Goal: Task Accomplishment & Management: Use online tool/utility

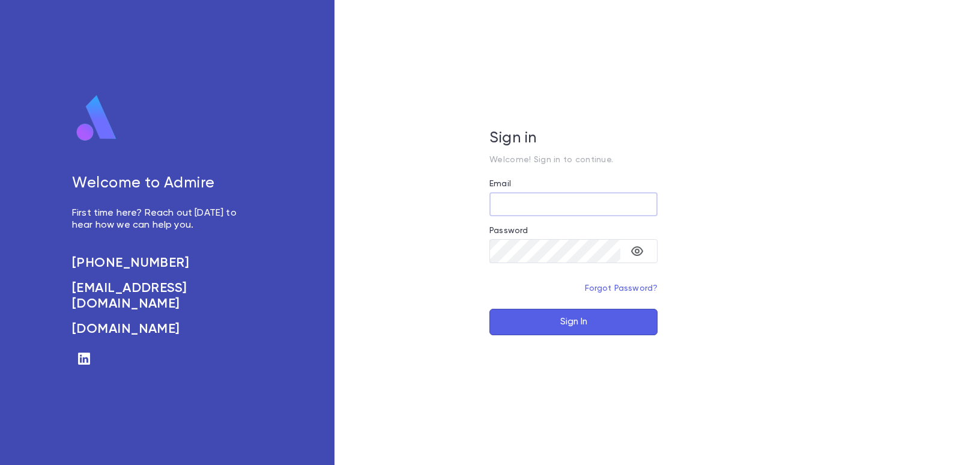
click at [514, 194] on input "Email" at bounding box center [573, 204] width 168 height 23
type input "**********"
click at [583, 327] on button "Sign In" at bounding box center [573, 322] width 168 height 26
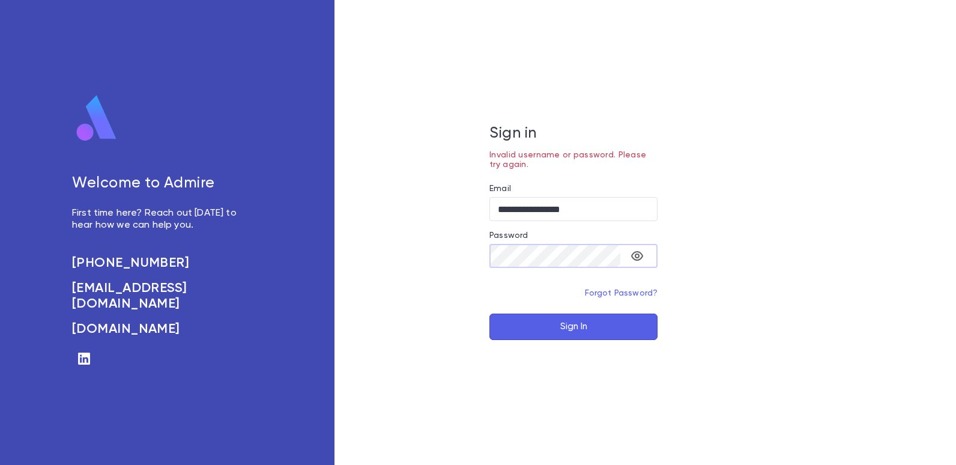
click at [581, 323] on button "Sign In" at bounding box center [573, 326] width 168 height 26
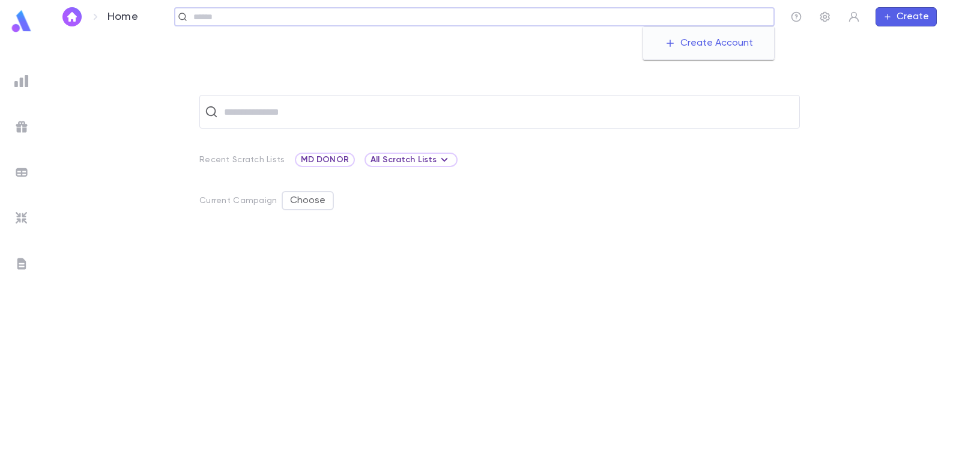
click at [697, 15] on input "text" at bounding box center [480, 16] width 580 height 11
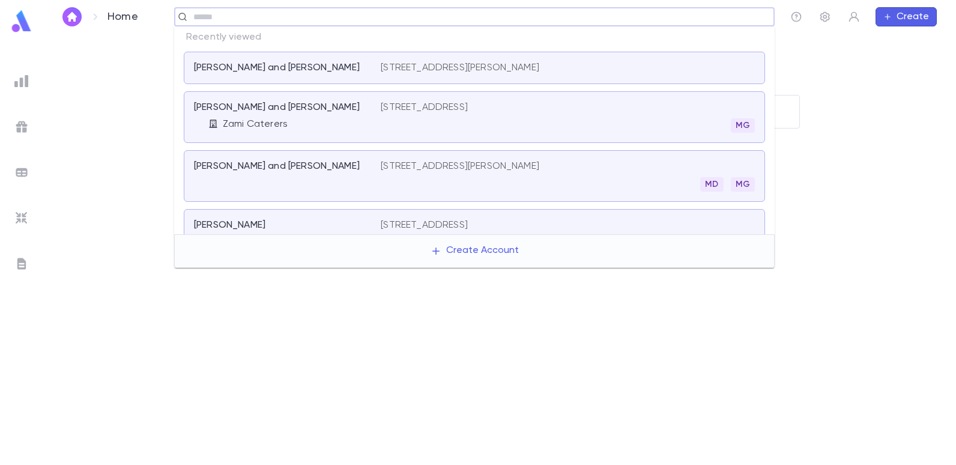
type input "*"
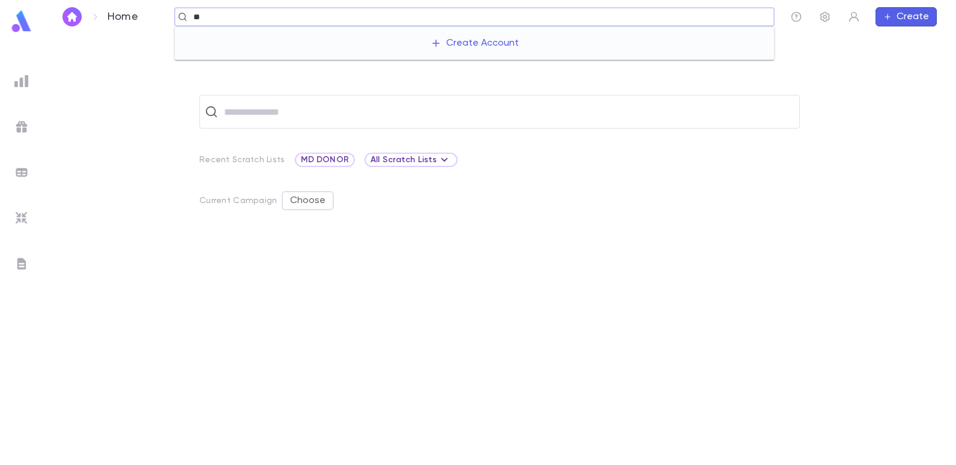
type input "*"
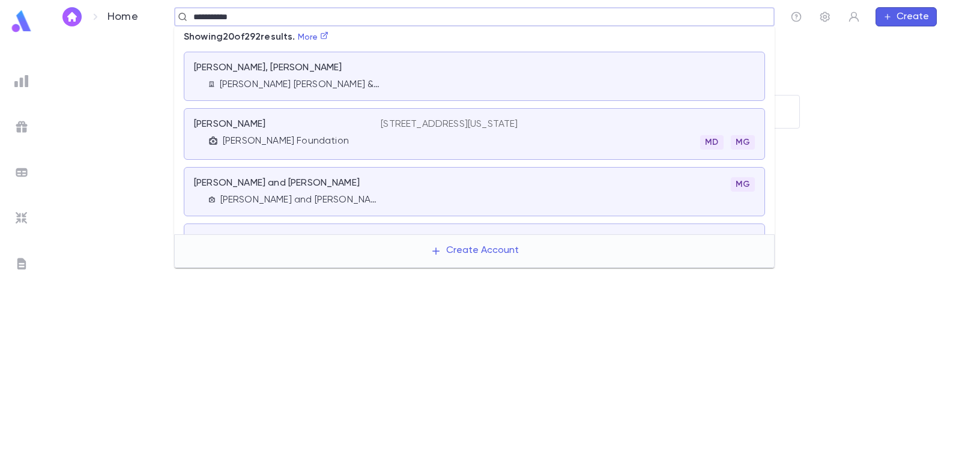
type input "**********"
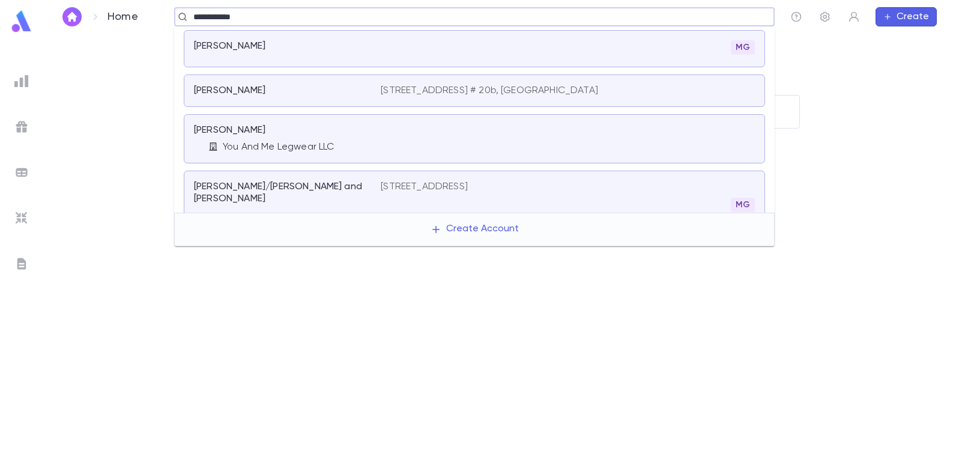
click at [210, 49] on p "Cohen, Albert" at bounding box center [229, 46] width 71 height 12
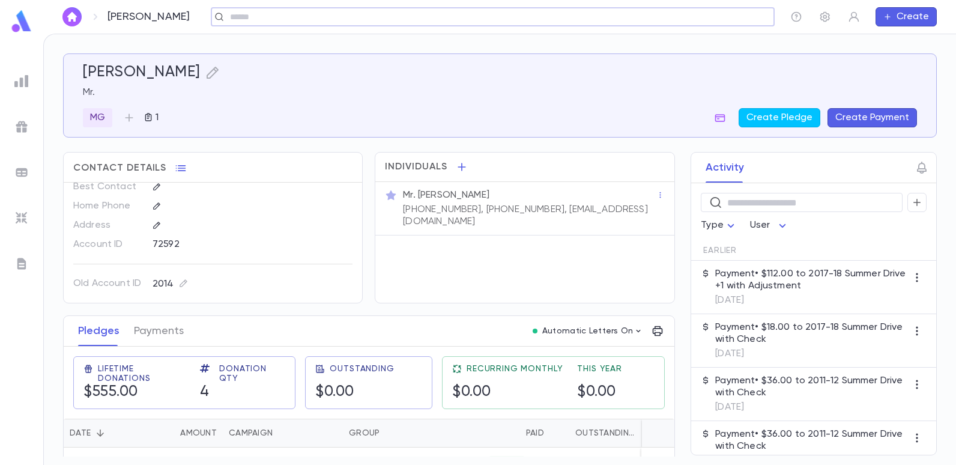
click at [238, 21] on input "text" at bounding box center [488, 16] width 525 height 11
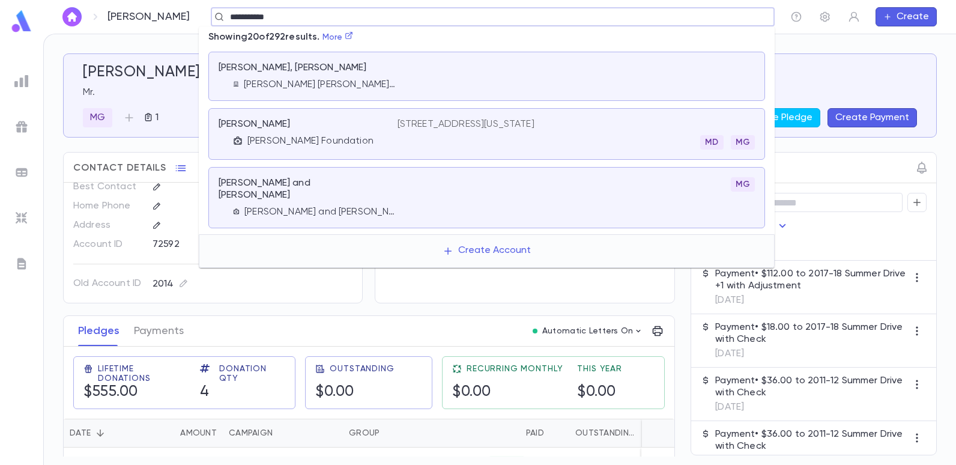
type input "**********"
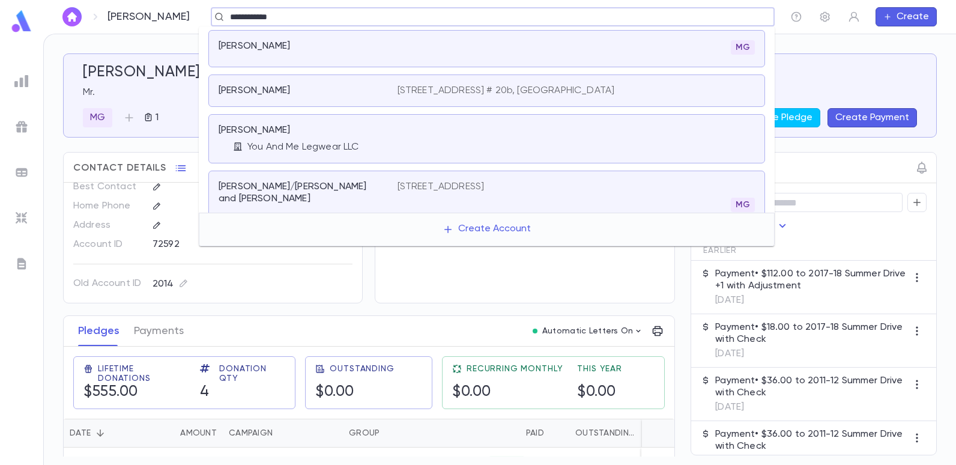
click at [240, 43] on p "Cohen, Albert" at bounding box center [254, 46] width 71 height 12
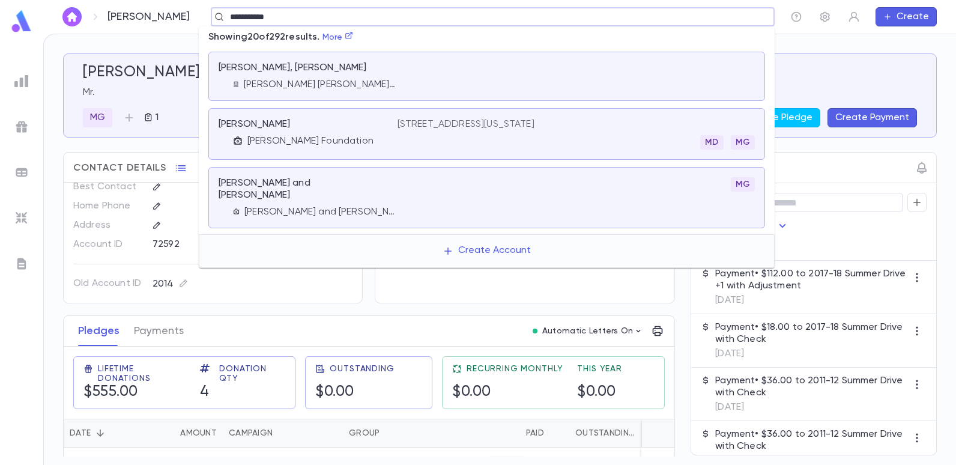
type input "**********"
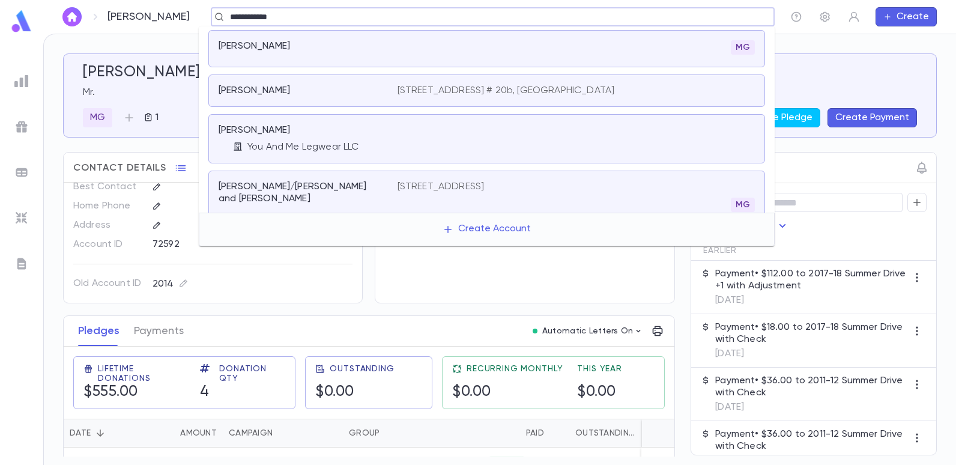
click at [288, 138] on div "Cohen, Albert You And Me Legwear LLC" at bounding box center [308, 138] width 179 height 29
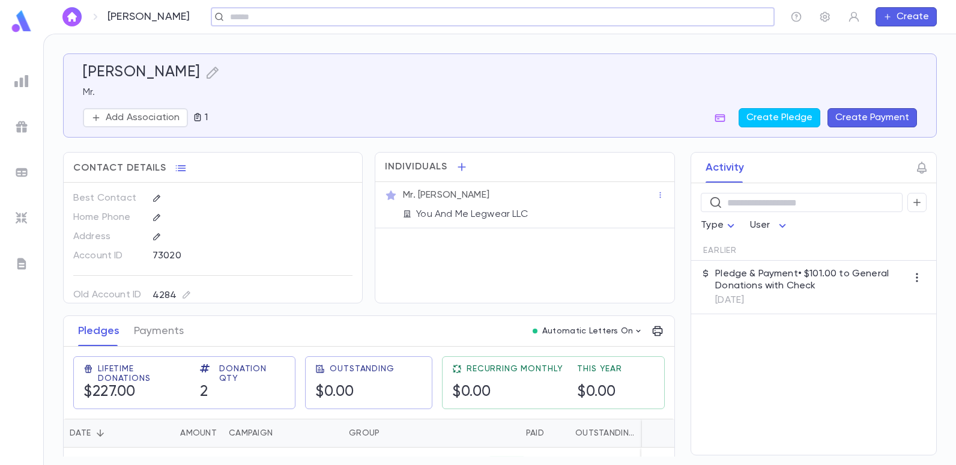
click at [282, 11] on div "​" at bounding box center [493, 16] width 564 height 19
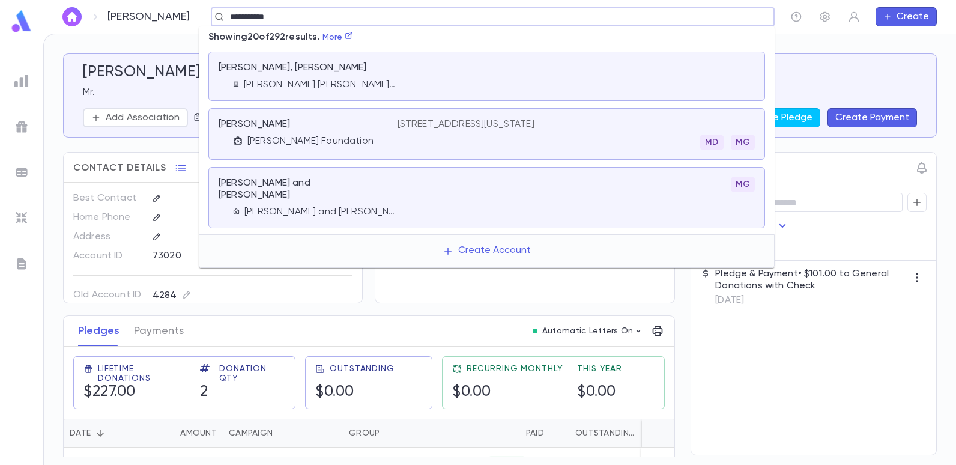
type input "**********"
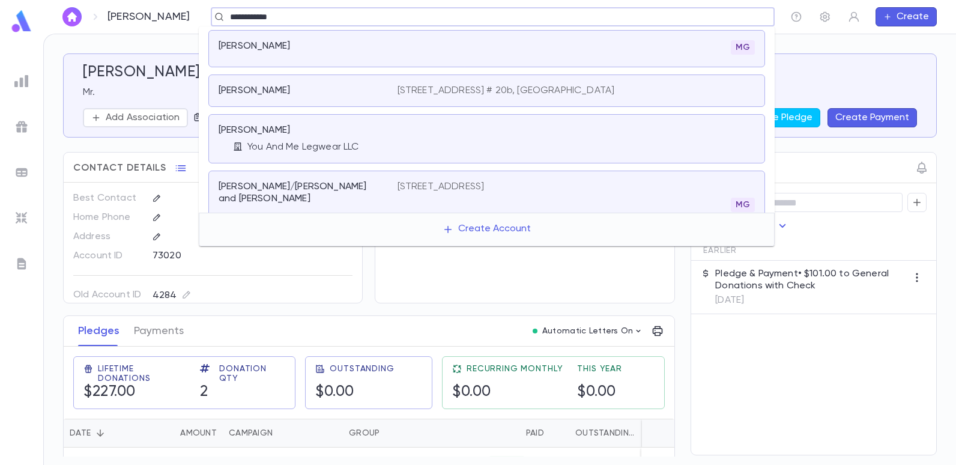
click at [268, 49] on p "[PERSON_NAME]" at bounding box center [254, 46] width 71 height 12
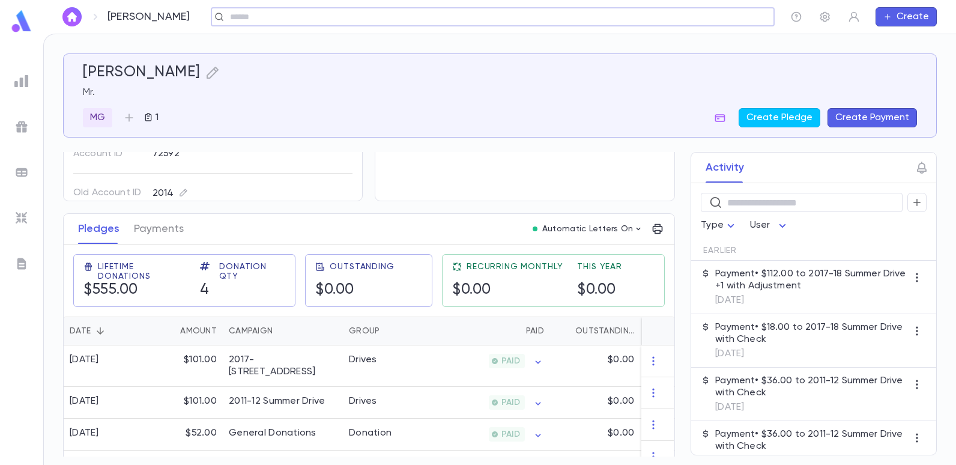
scroll to position [124, 0]
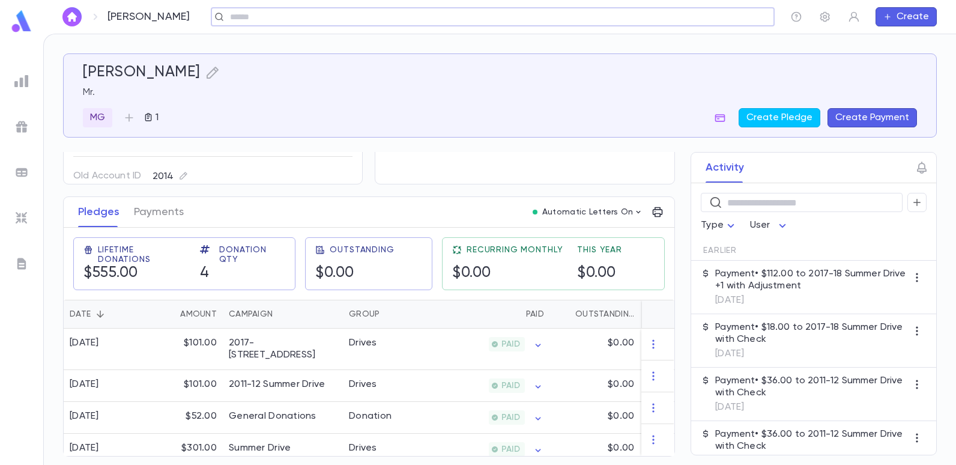
click at [307, 21] on input "text" at bounding box center [488, 16] width 525 height 11
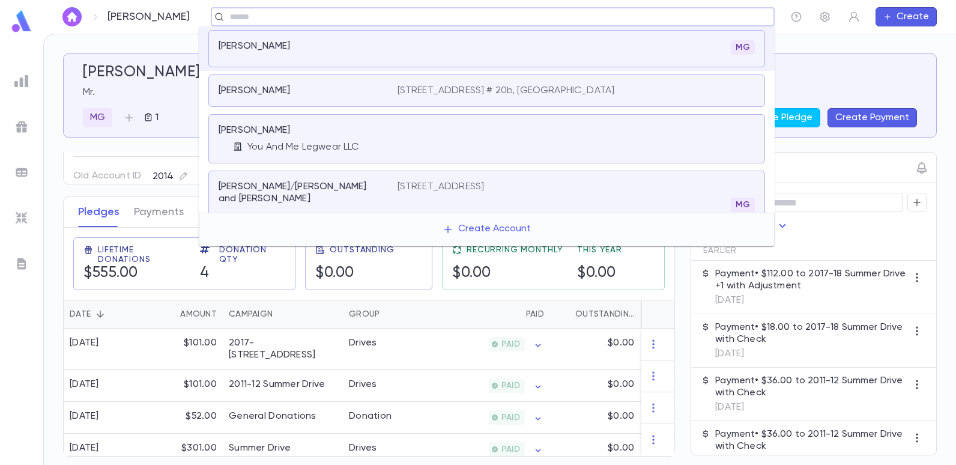
click at [435, 91] on p "735 Greens Avenue, Apt. # 20b, Long Branch NJ 07740" at bounding box center [506, 91] width 217 height 12
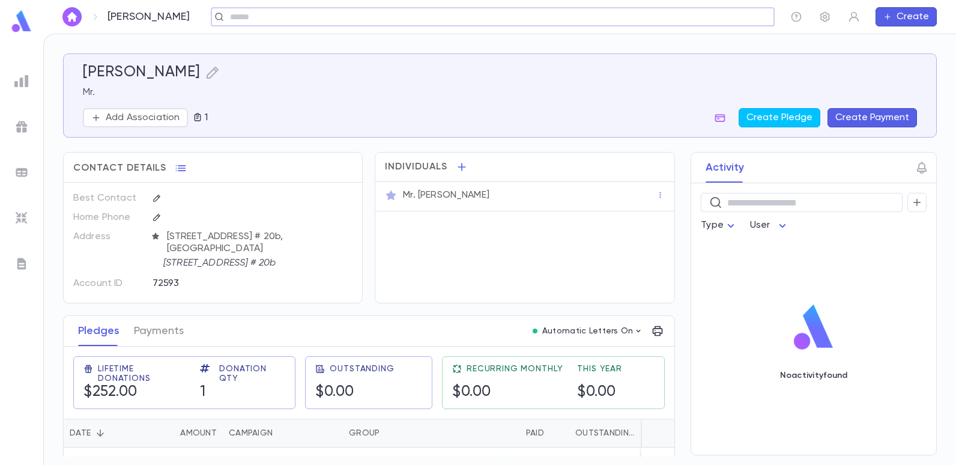
click at [294, 22] on input "text" at bounding box center [488, 16] width 525 height 11
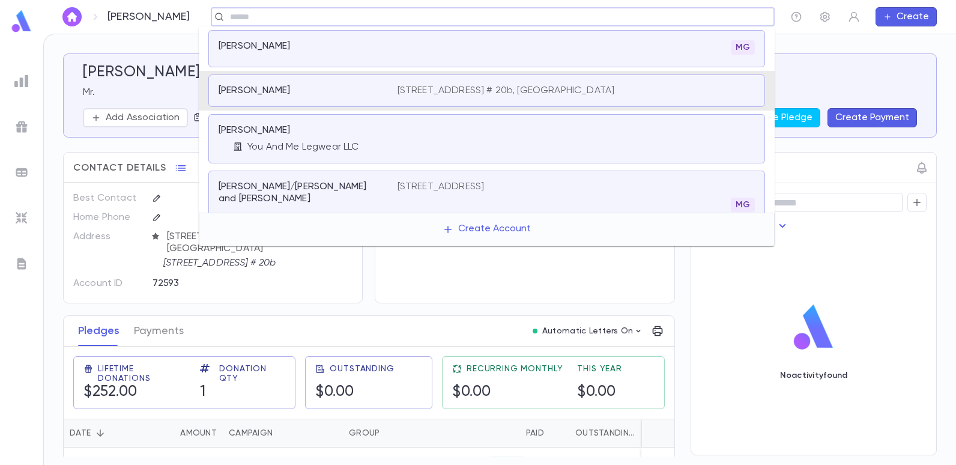
click at [299, 16] on input "text" at bounding box center [488, 16] width 525 height 11
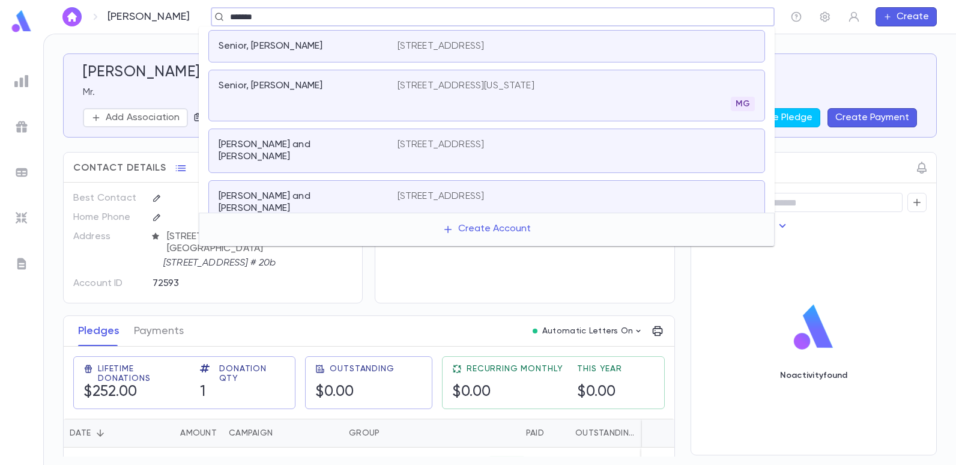
type input "******"
click at [846, 59] on div "Cohen, Albert Mr. Add Association 1 Create Pledge Create Payment" at bounding box center [495, 88] width 844 height 78
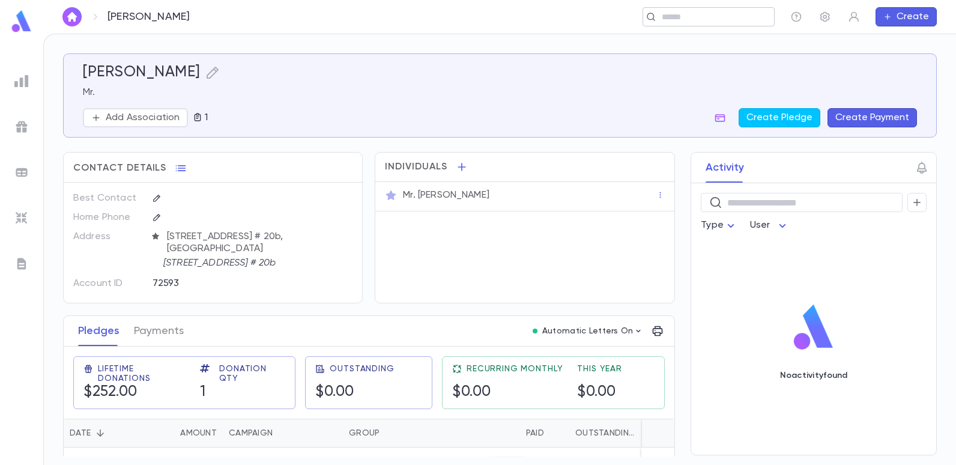
click at [717, 10] on div "​" at bounding box center [709, 16] width 132 height 19
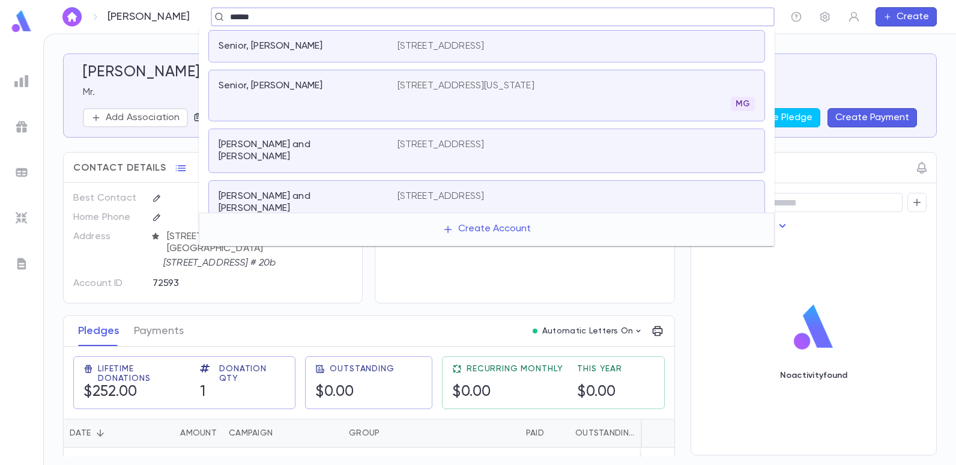
type input "******"
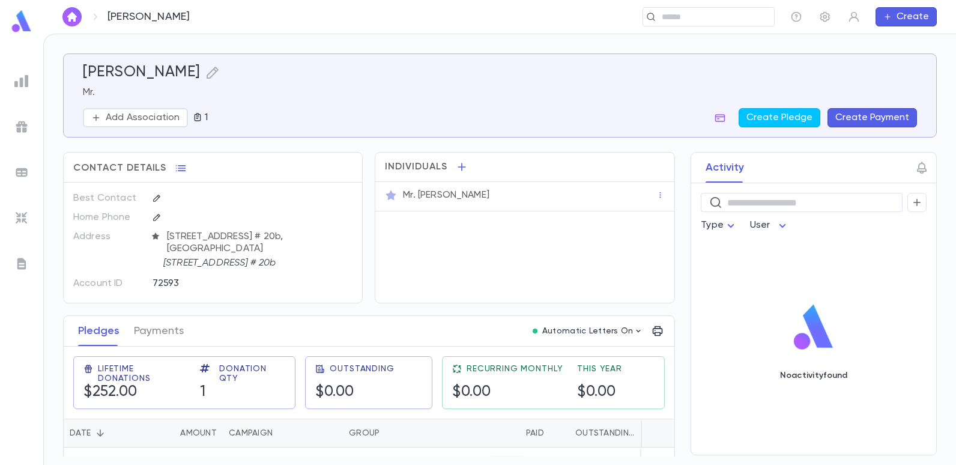
drag, startPoint x: 812, startPoint y: 95, endPoint x: 804, endPoint y: 89, distance: 10.2
click at [813, 94] on p "Mr." at bounding box center [500, 92] width 834 height 12
click at [689, 24] on div "​" at bounding box center [709, 16] width 132 height 19
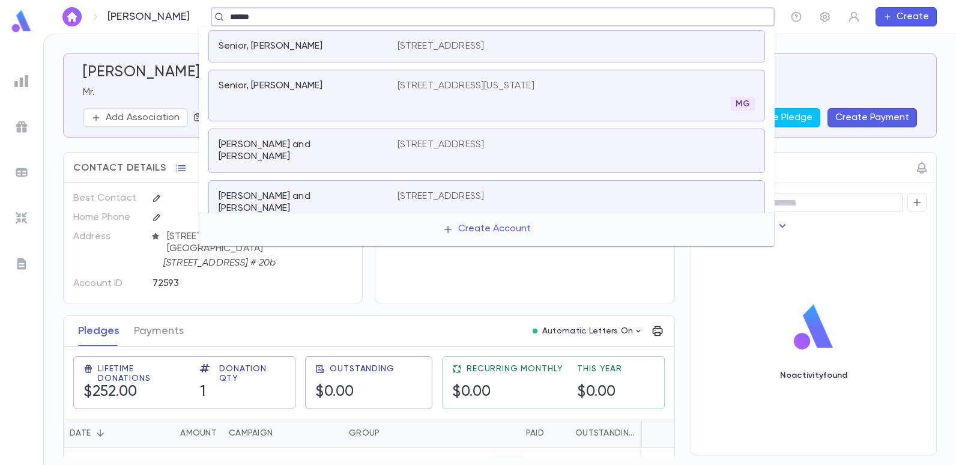
type input "******"
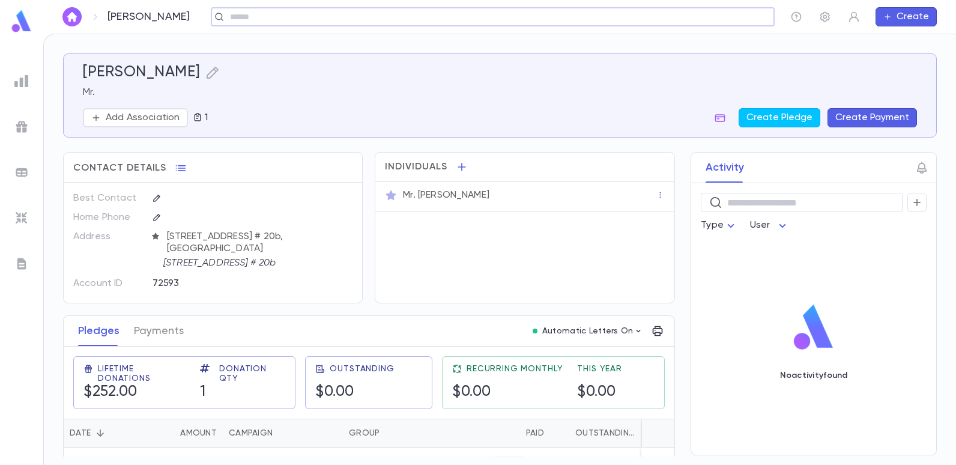
click at [703, 10] on div "​" at bounding box center [493, 16] width 564 height 19
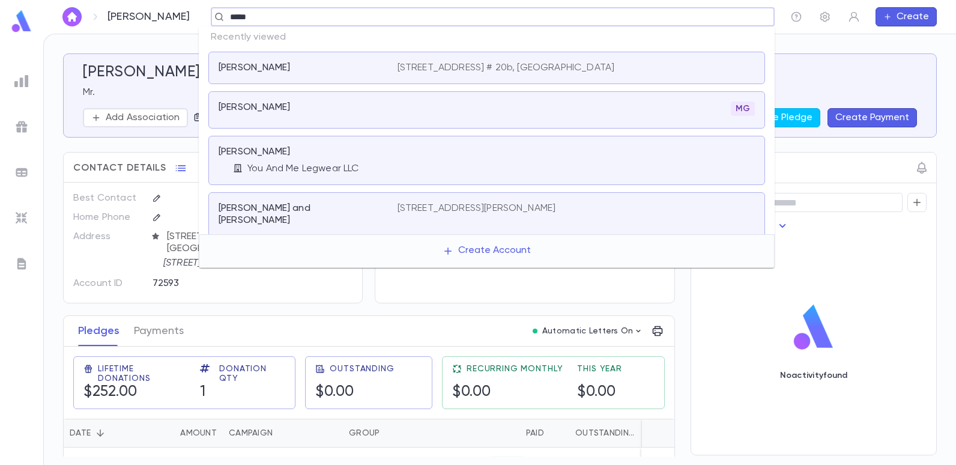
type input "******"
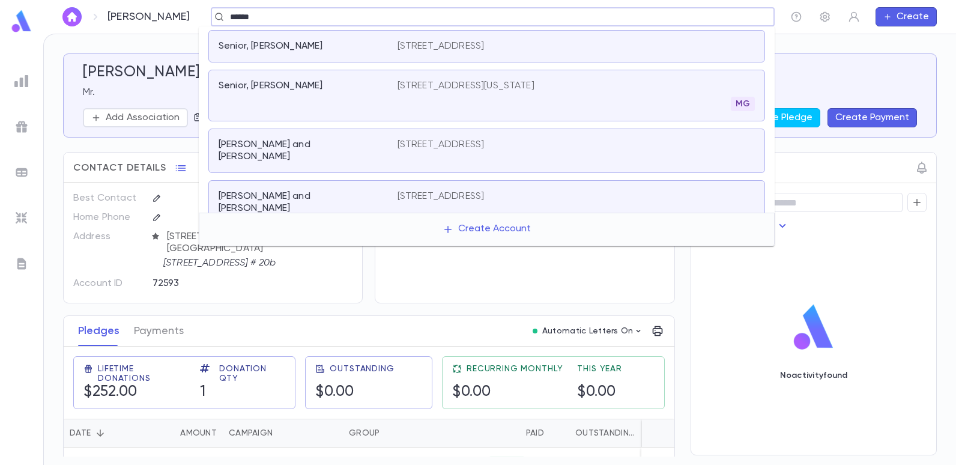
click at [446, 45] on p "1115 Ocean Parkway, Apt 4, Brooklyn NY 11230" at bounding box center [441, 46] width 87 height 12
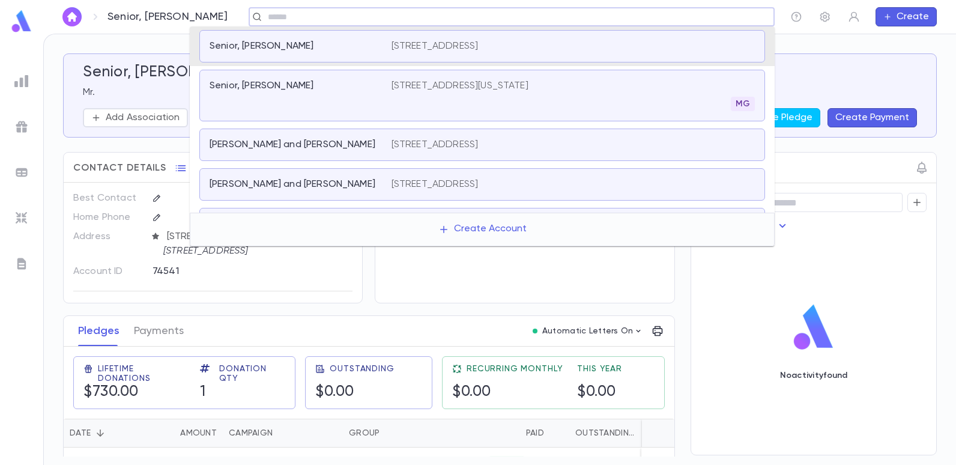
click at [307, 19] on input "text" at bounding box center [507, 16] width 487 height 11
click at [393, 83] on p "265 East 66th Street, New York NY 10065" at bounding box center [460, 86] width 137 height 12
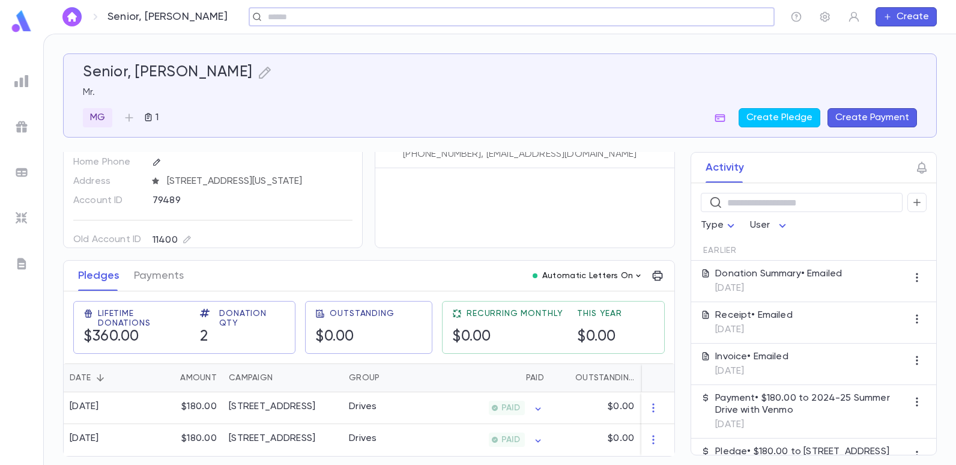
scroll to position [60, 0]
click at [324, 16] on input "text" at bounding box center [507, 16] width 487 height 11
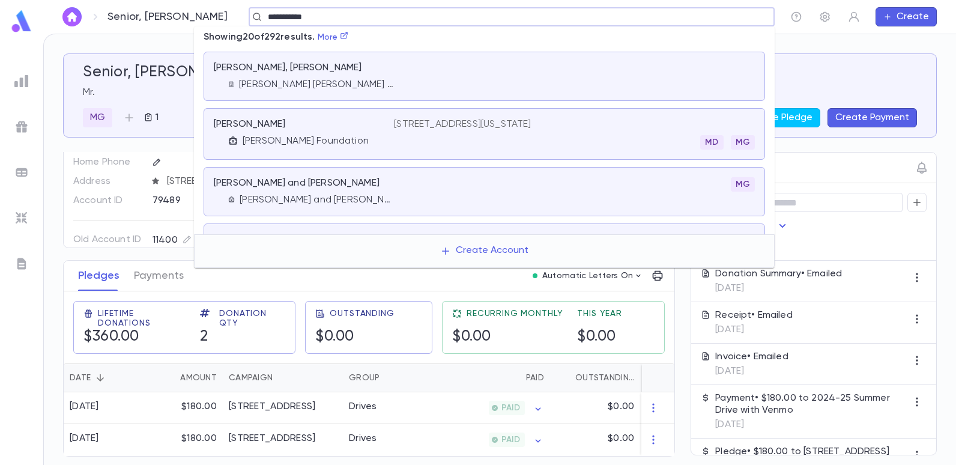
type input "**********"
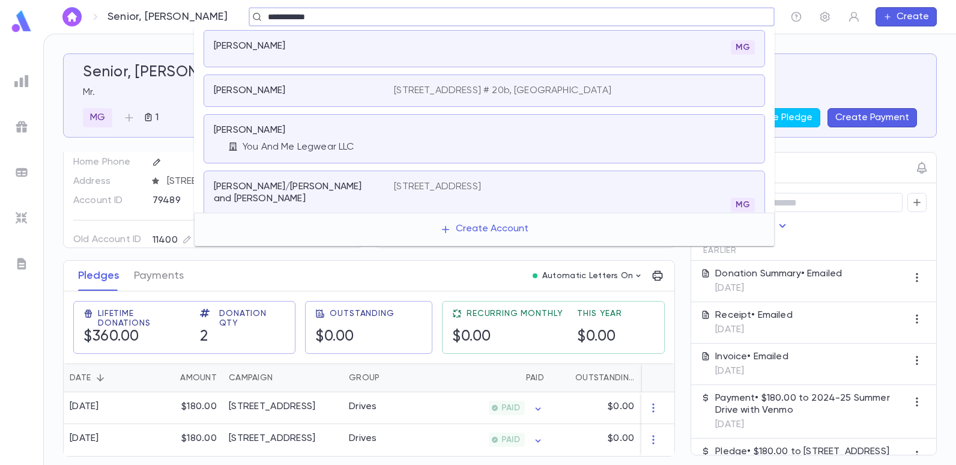
click at [342, 46] on div "Cohen, Albert" at bounding box center [297, 46] width 166 height 12
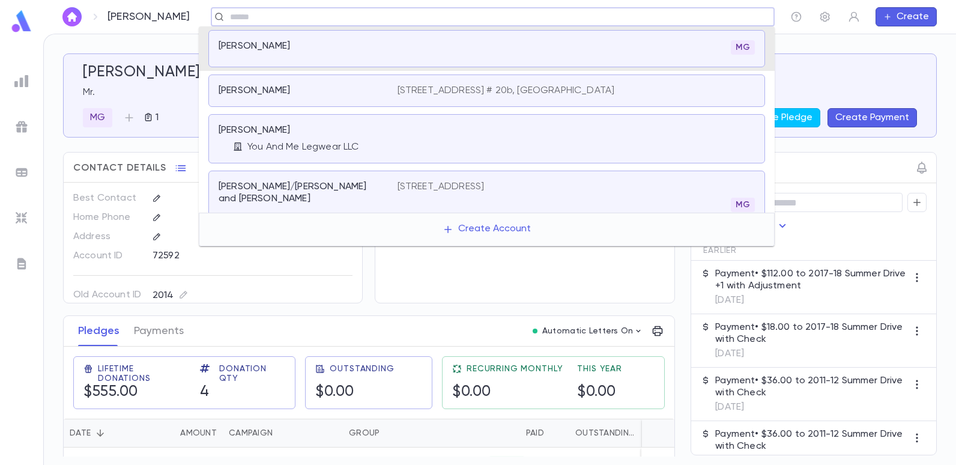
click at [264, 13] on input "text" at bounding box center [488, 16] width 525 height 11
click at [421, 90] on p "735 Greens Avenue, Apt. # 20b, Long Branch NJ 07740" at bounding box center [506, 91] width 217 height 12
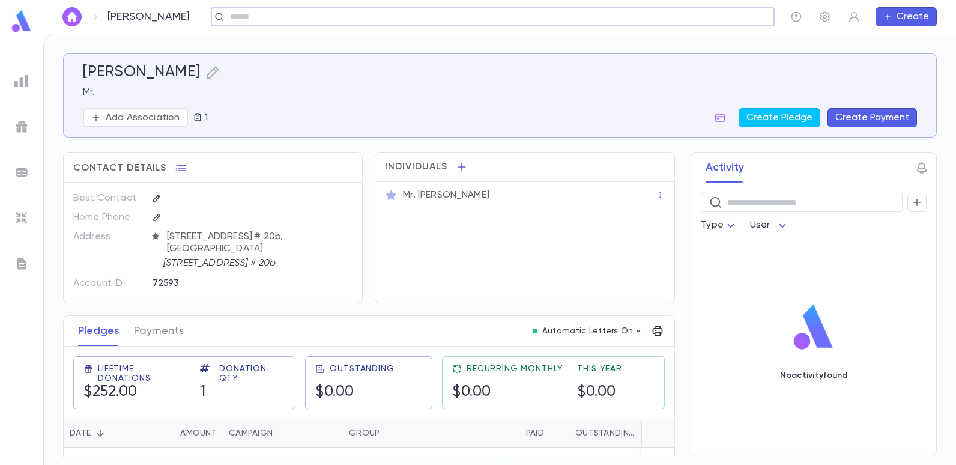
scroll to position [28, 0]
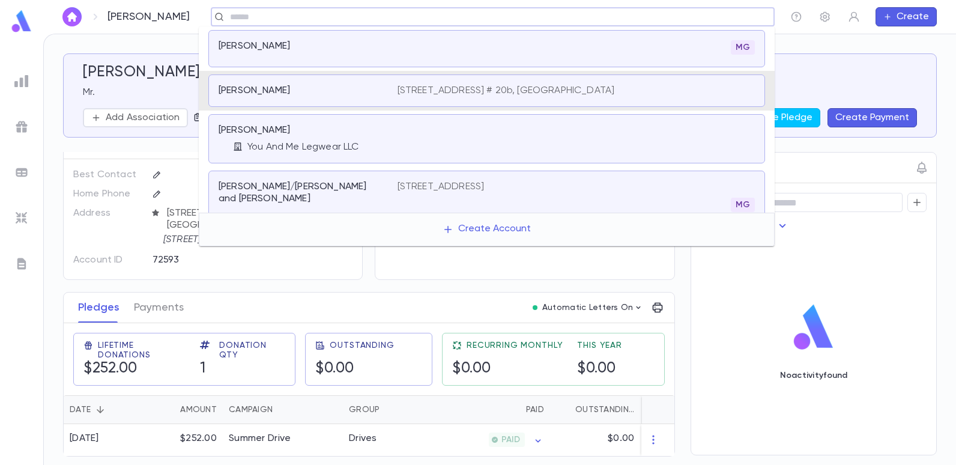
click at [372, 16] on input "text" at bounding box center [488, 16] width 525 height 11
click at [327, 182] on p "Cohen, Abraham/Albert and Vera" at bounding box center [301, 193] width 165 height 24
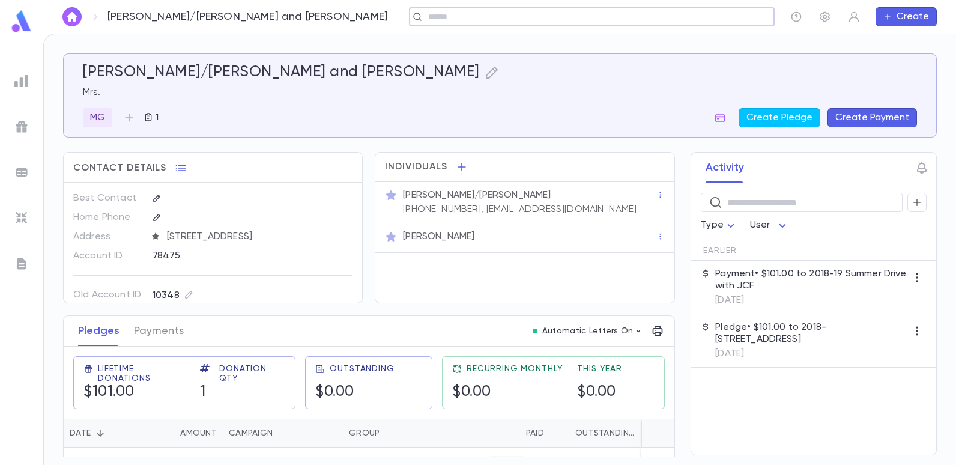
click at [425, 11] on input "text" at bounding box center [588, 16] width 327 height 11
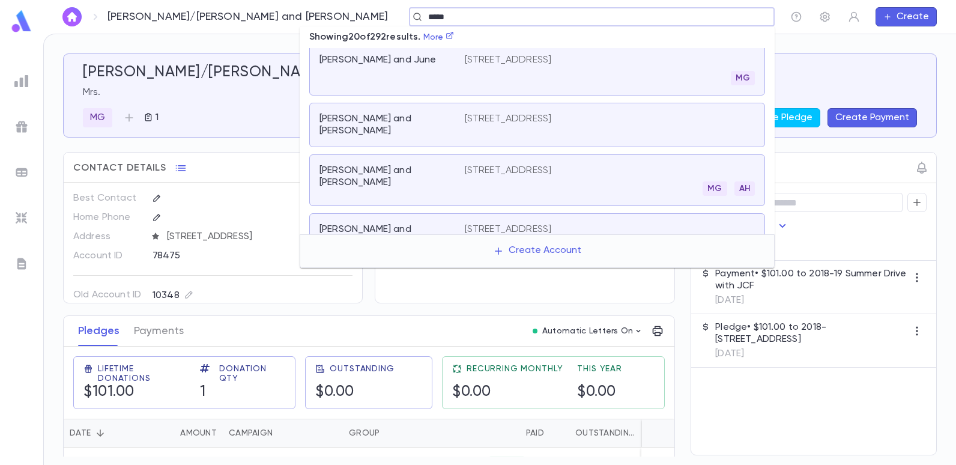
scroll to position [203, 0]
click at [454, 39] on icon at bounding box center [450, 35] width 7 height 7
type input "*****"
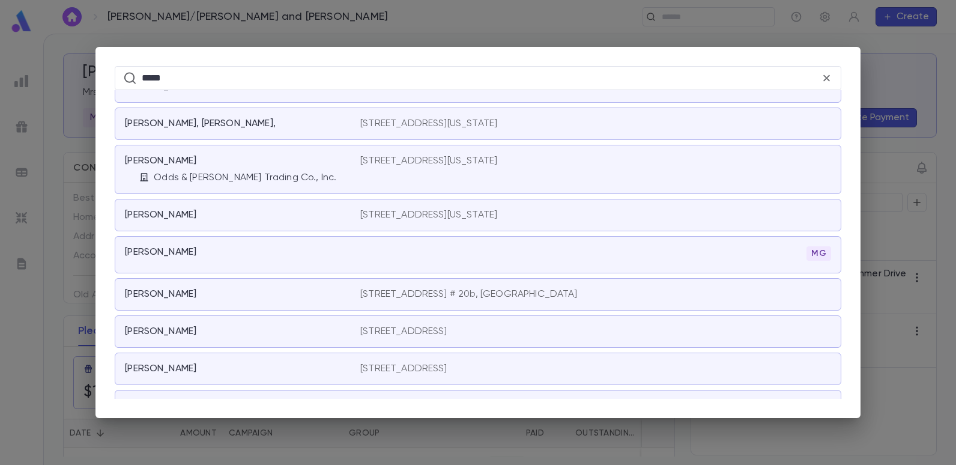
scroll to position [721, 0]
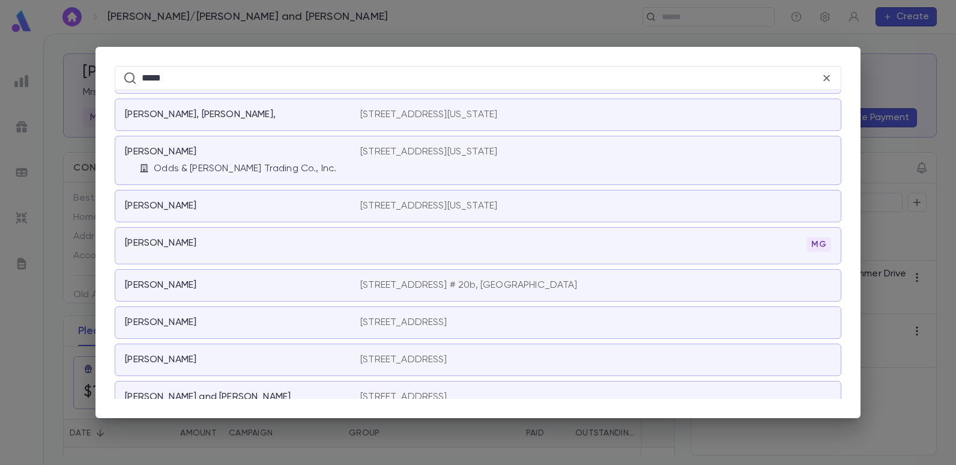
click at [265, 250] on div "Cohen, Albert" at bounding box center [242, 245] width 235 height 17
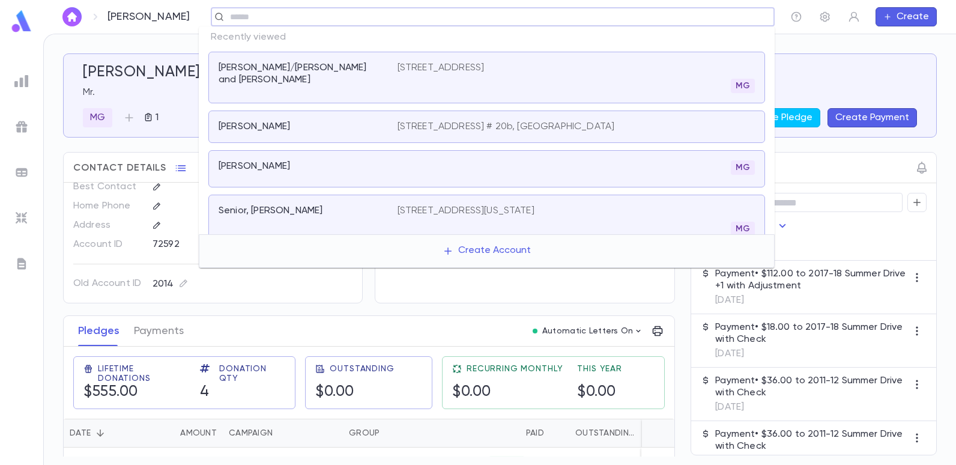
click at [329, 18] on input "text" at bounding box center [488, 16] width 525 height 11
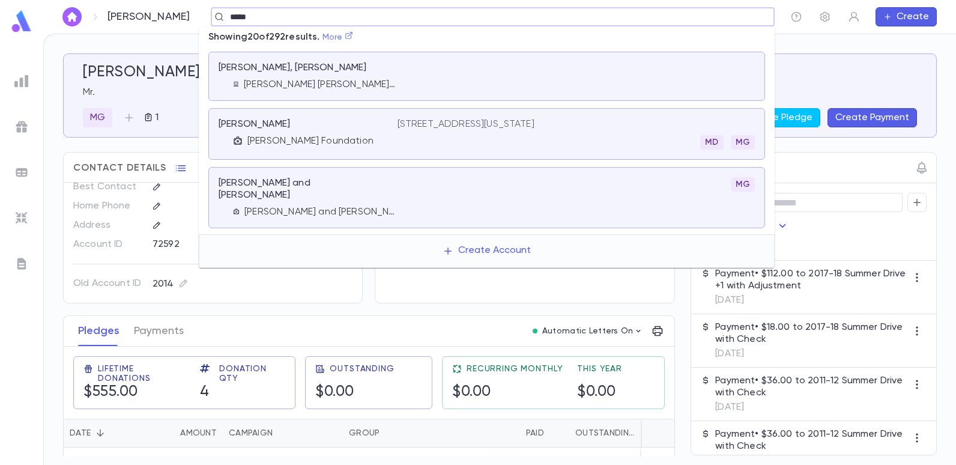
click at [353, 34] on icon at bounding box center [349, 35] width 8 height 8
type input "*****"
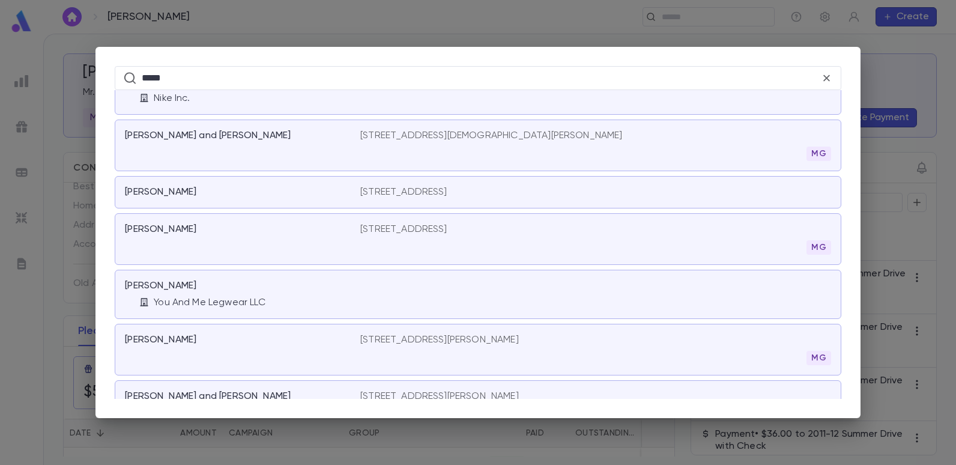
scroll to position [1517, 0]
click at [268, 303] on div "You And Me Legwear LLC" at bounding box center [249, 302] width 221 height 12
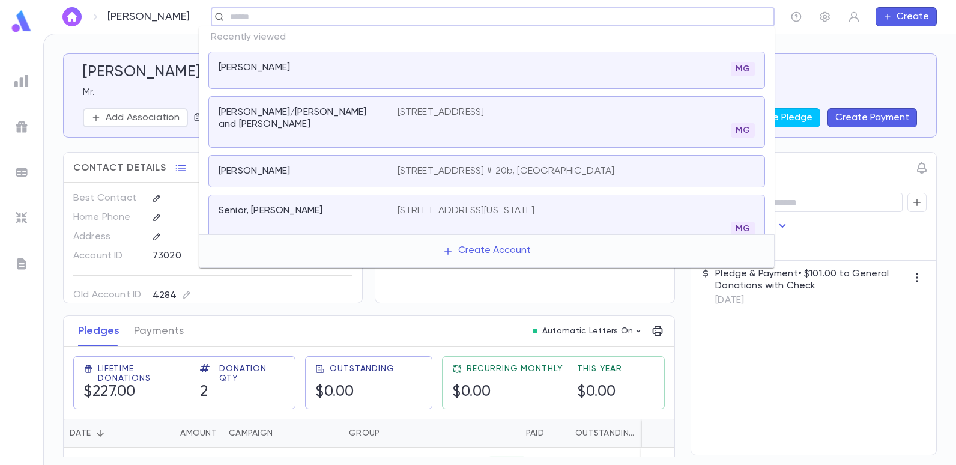
click at [375, 17] on input "text" at bounding box center [488, 16] width 525 height 11
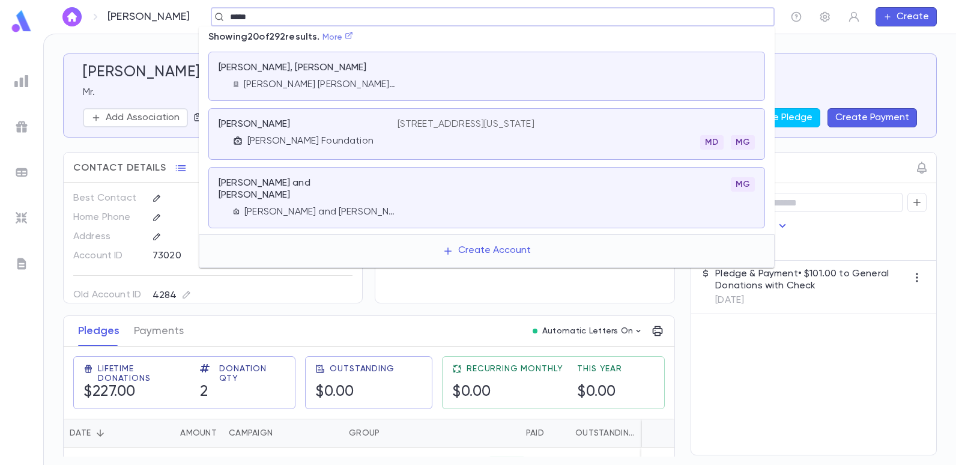
click at [353, 33] on icon at bounding box center [349, 35] width 8 height 8
type input "*****"
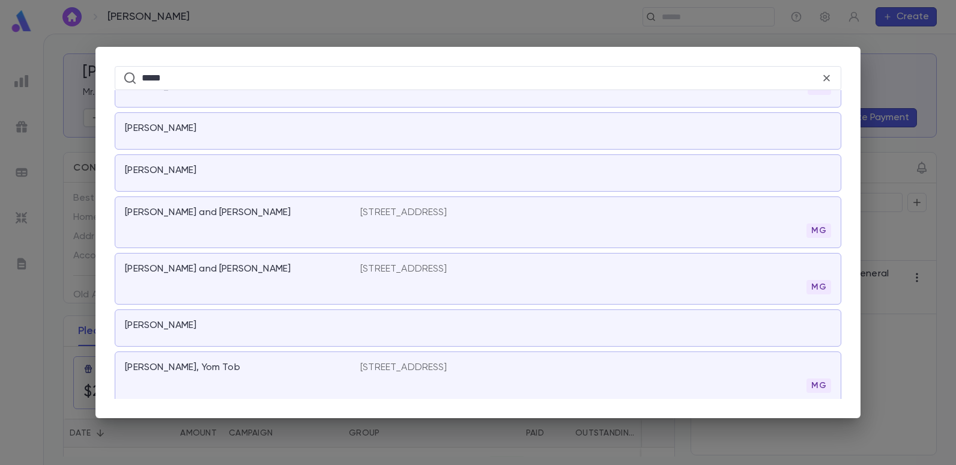
scroll to position [4721, 0]
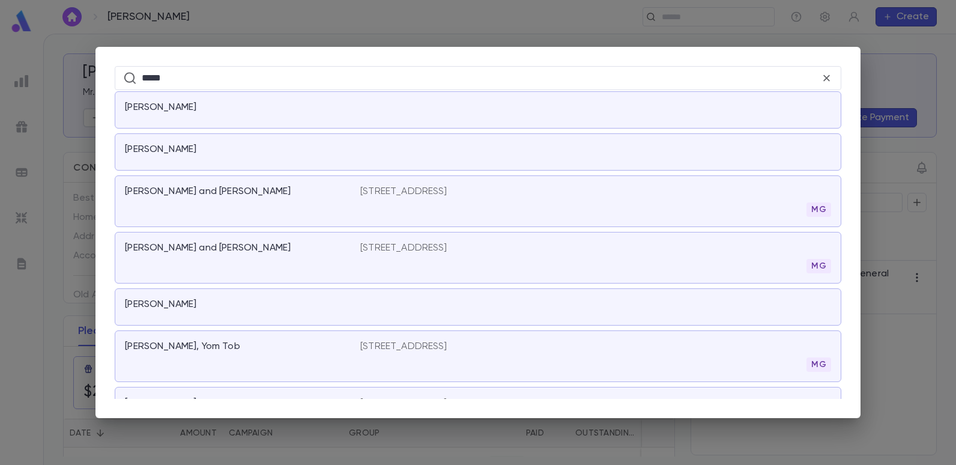
click at [156, 298] on p "Cohen, Toby Albert" at bounding box center [160, 304] width 71 height 12
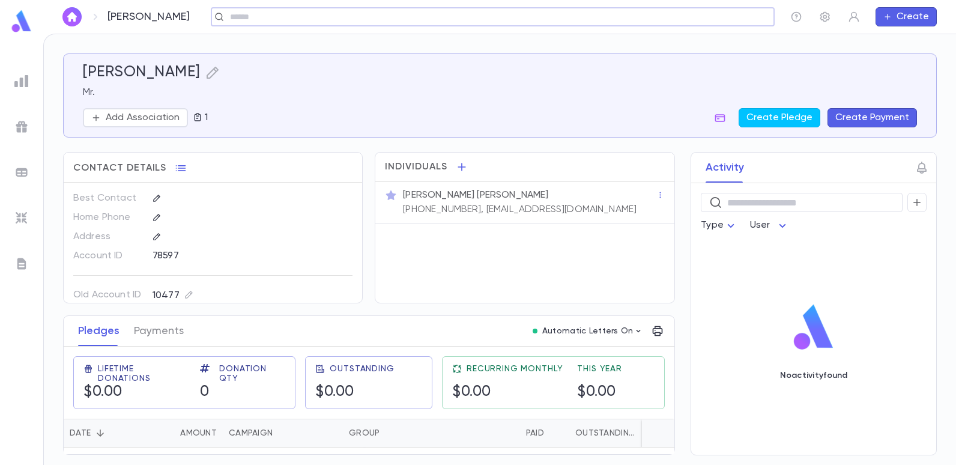
click at [305, 20] on input "text" at bounding box center [488, 16] width 525 height 11
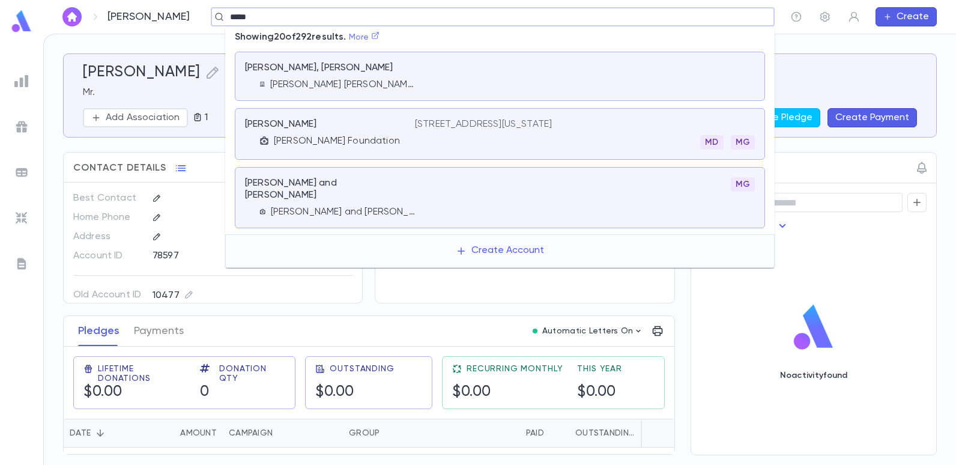
click at [375, 38] on link "More" at bounding box center [364, 37] width 31 height 8
type input "*****"
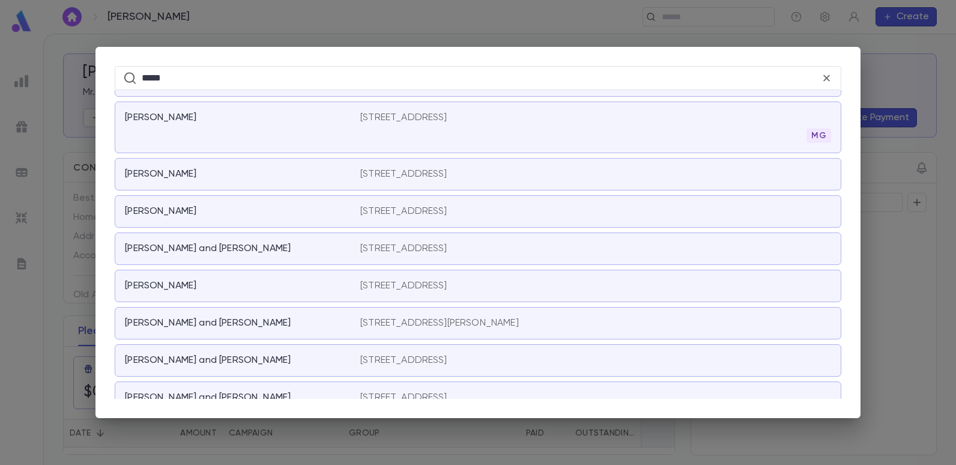
scroll to position [5178, 0]
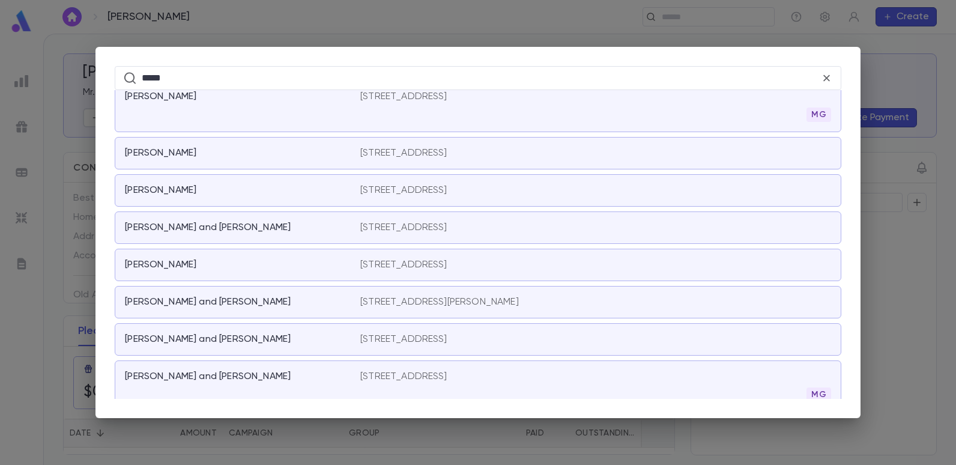
click at [218, 296] on p "Cohen, Albert and Esther" at bounding box center [208, 302] width 166 height 12
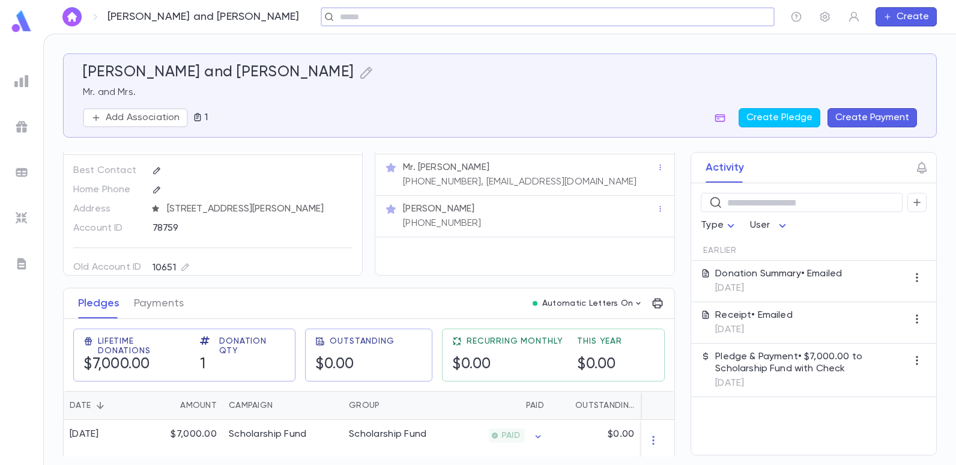
scroll to position [38, 0]
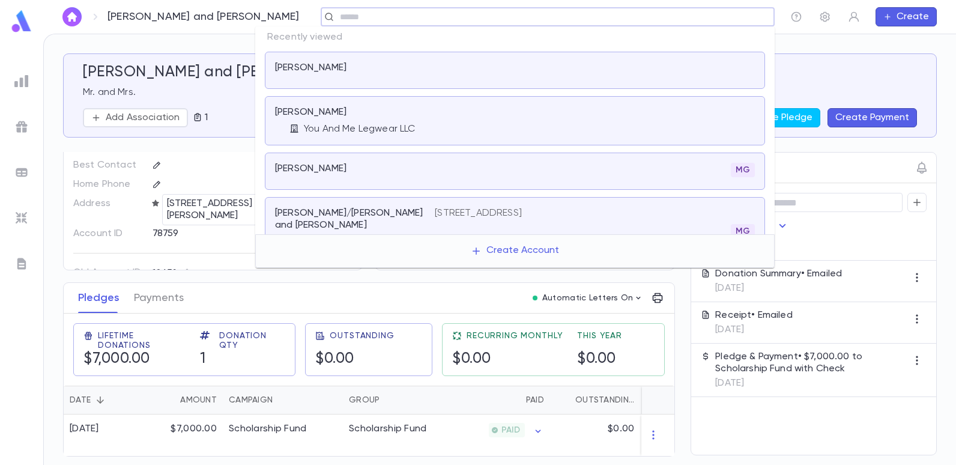
click at [336, 17] on input "text" at bounding box center [543, 16] width 415 height 11
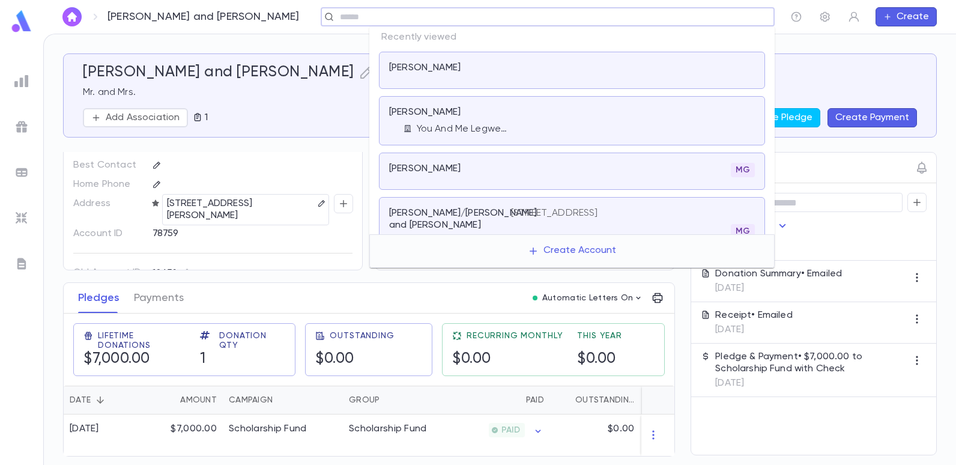
click at [677, 20] on input "text" at bounding box center [543, 16] width 415 height 11
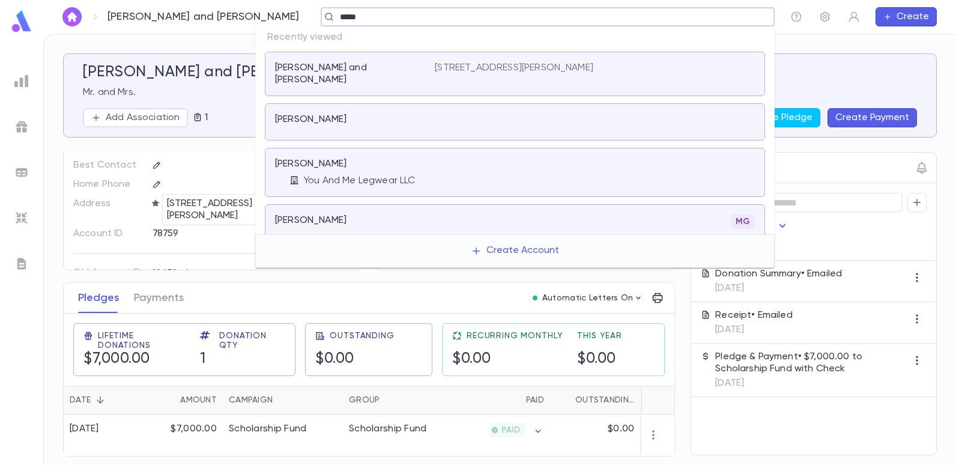
type input "******"
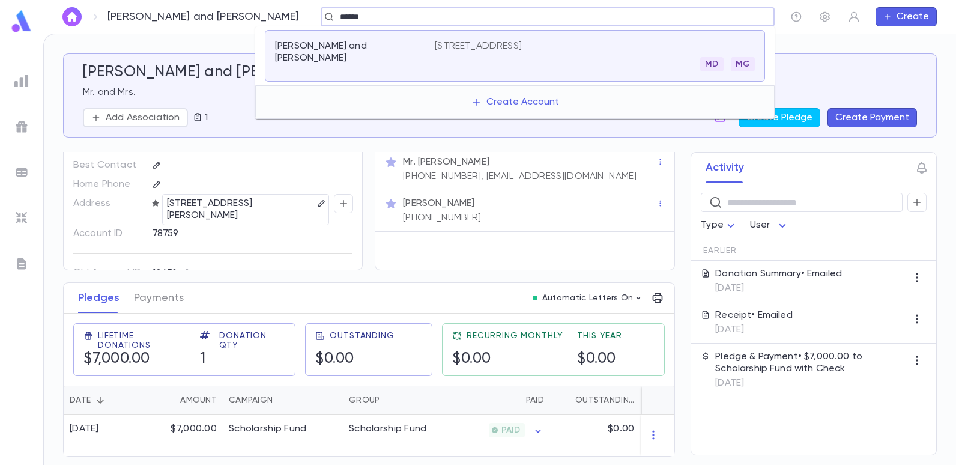
click at [459, 44] on p "1861 E 12th St, Brooklyn NY 11229" at bounding box center [478, 46] width 87 height 12
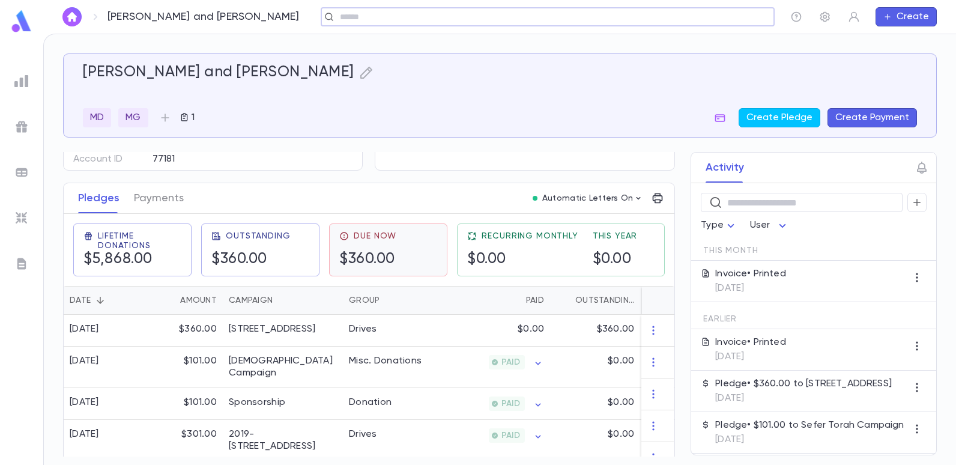
scroll to position [180, 0]
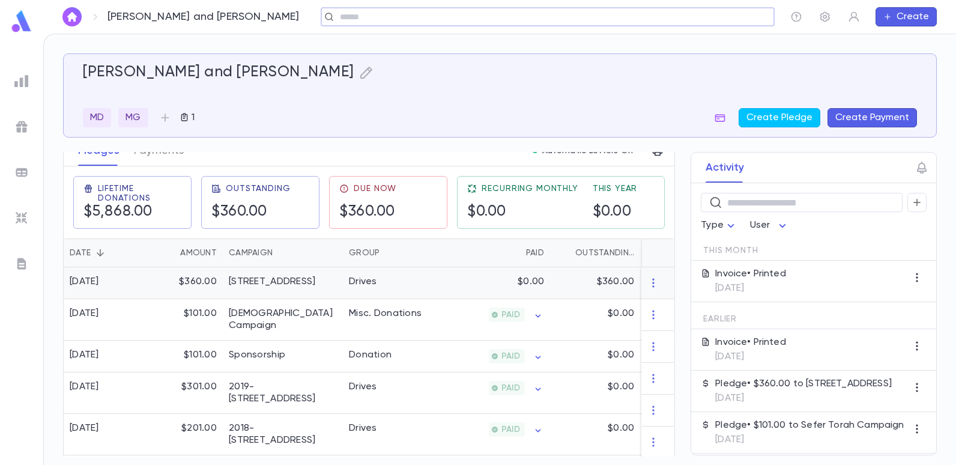
click at [451, 279] on div "$0.00" at bounding box center [491, 283] width 117 height 32
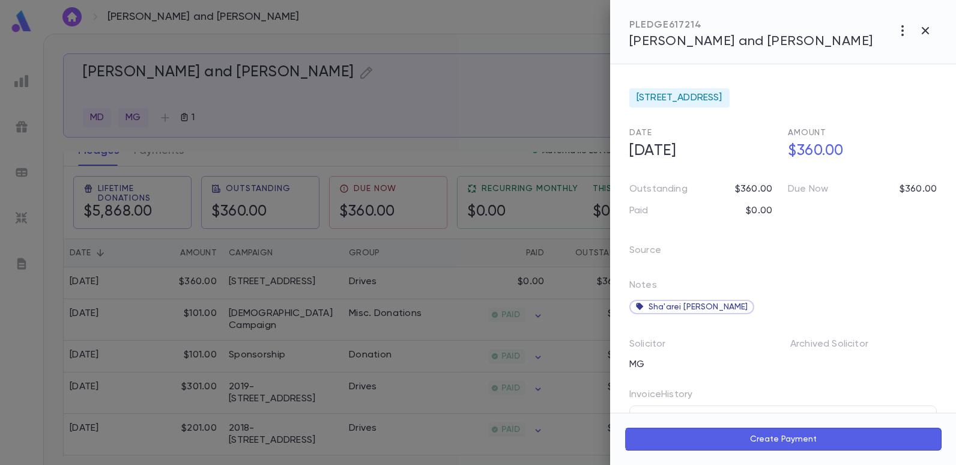
click at [471, 97] on div at bounding box center [478, 232] width 956 height 465
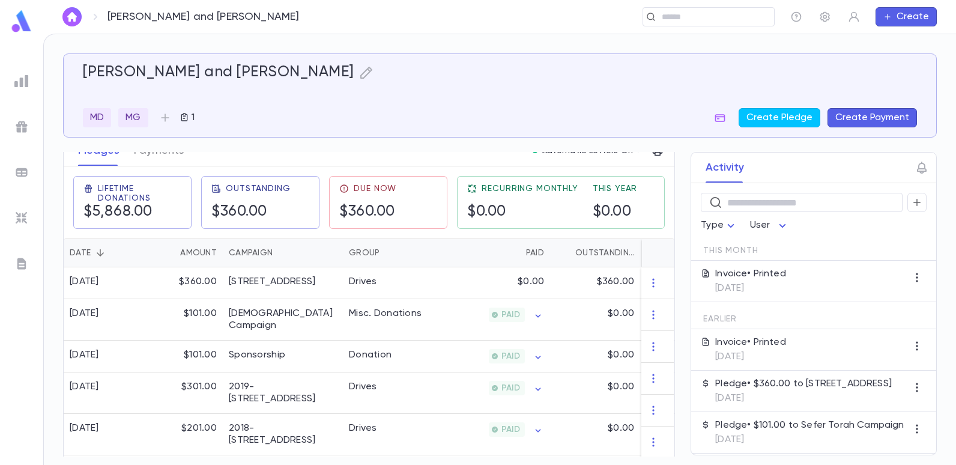
click at [863, 113] on button "Create Payment" at bounding box center [872, 117] width 89 height 19
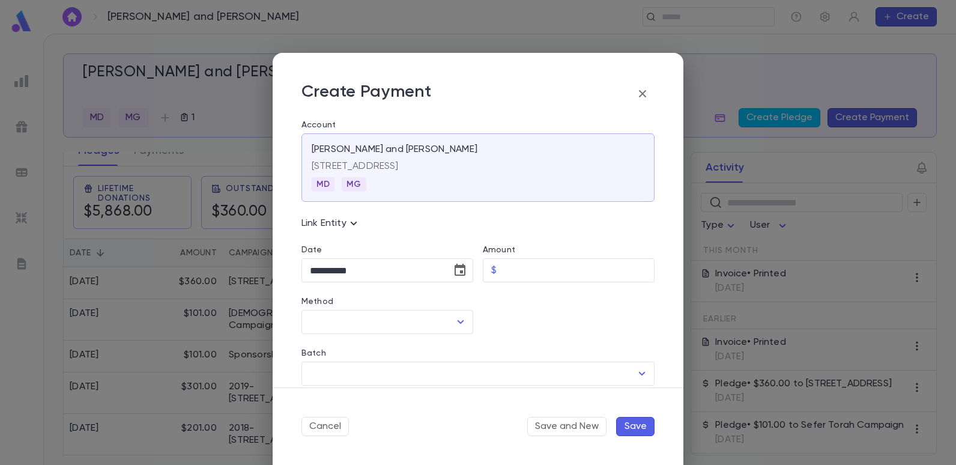
scroll to position [60, 0]
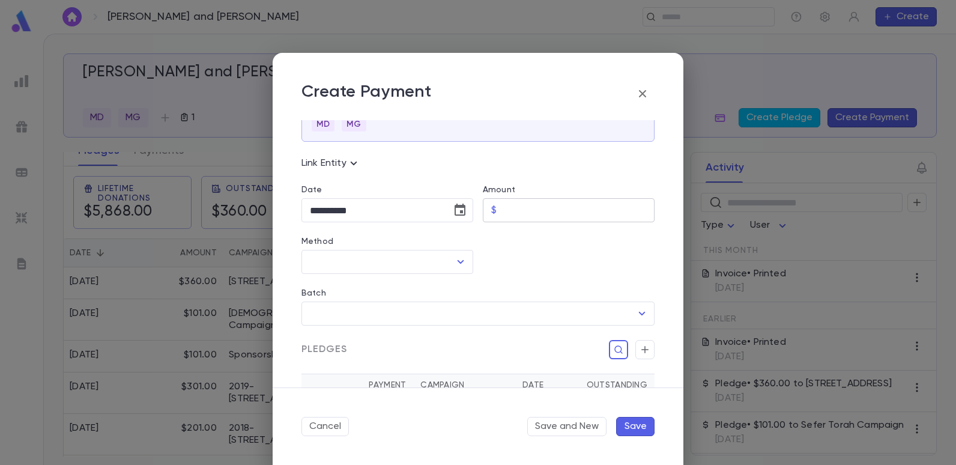
click at [545, 212] on input "Amount" at bounding box center [577, 210] width 153 height 23
click at [453, 259] on icon "Open" at bounding box center [460, 262] width 14 height 14
type input "******"
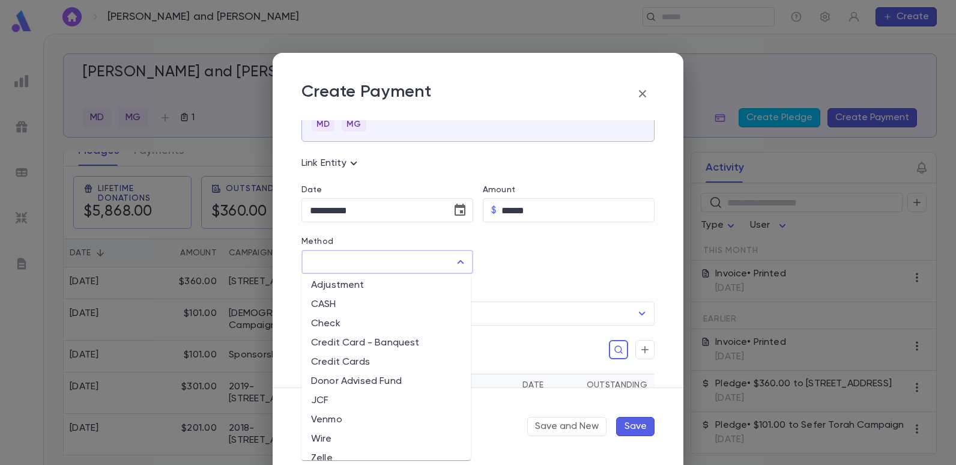
scroll to position [35, 0]
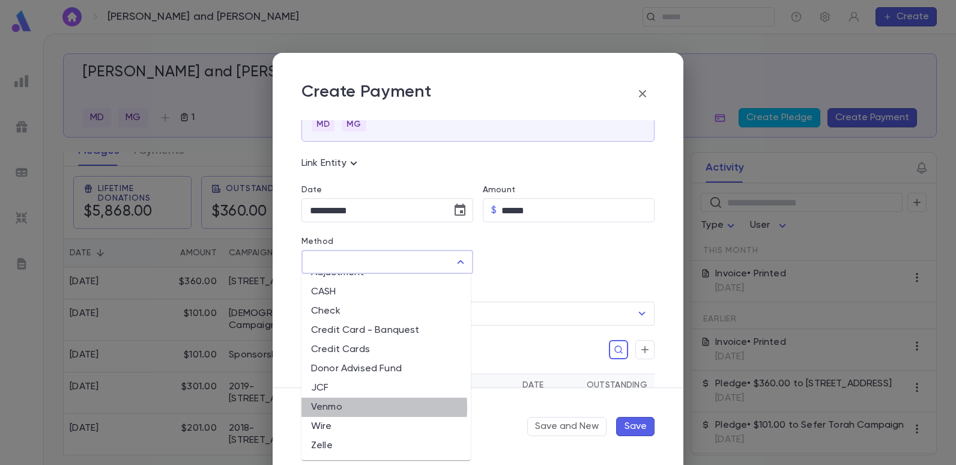
click at [320, 408] on li "Venmo" at bounding box center [385, 407] width 169 height 19
type input "*****"
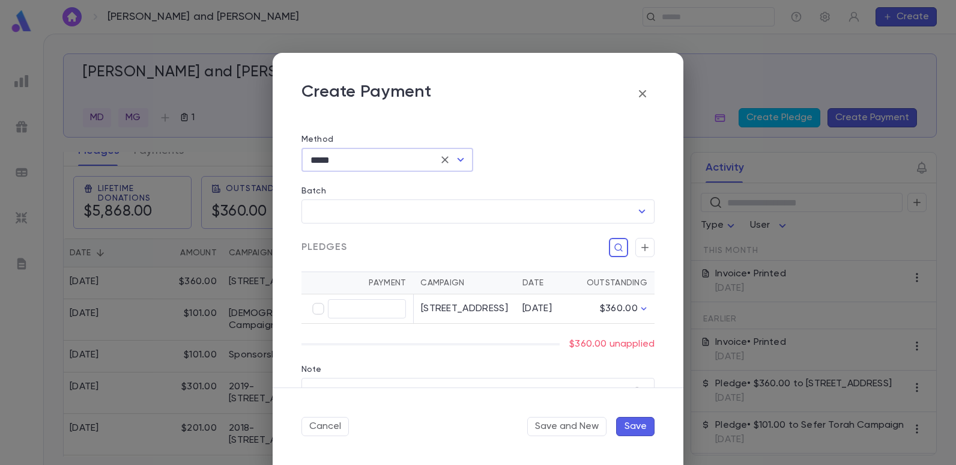
scroll to position [180, 0]
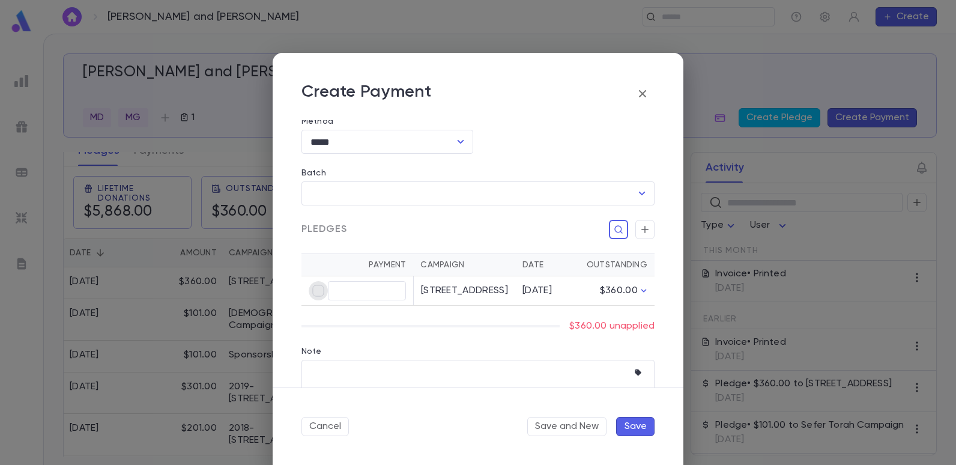
type input "******"
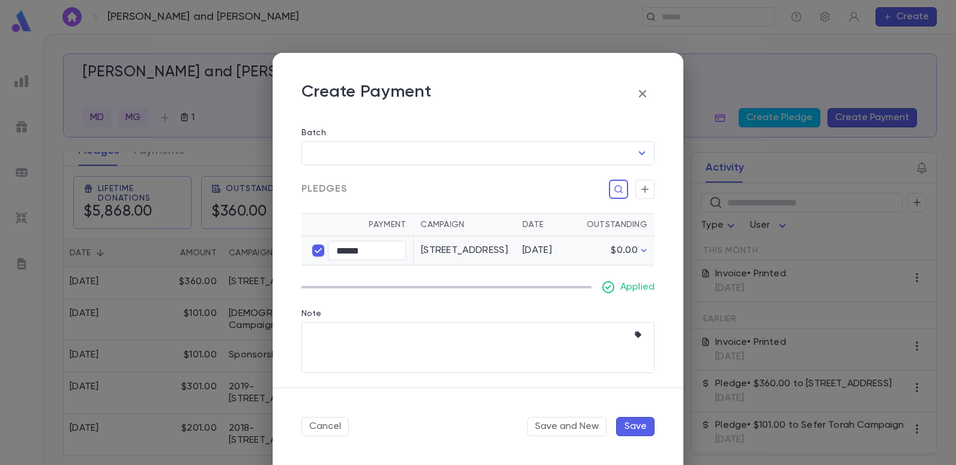
click at [632, 433] on button "Save" at bounding box center [635, 426] width 38 height 19
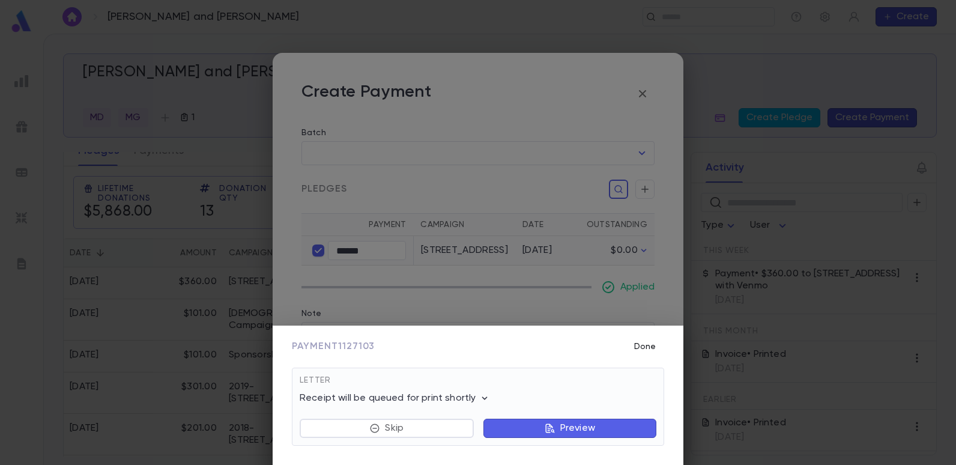
click at [643, 343] on button "Done" at bounding box center [645, 346] width 38 height 23
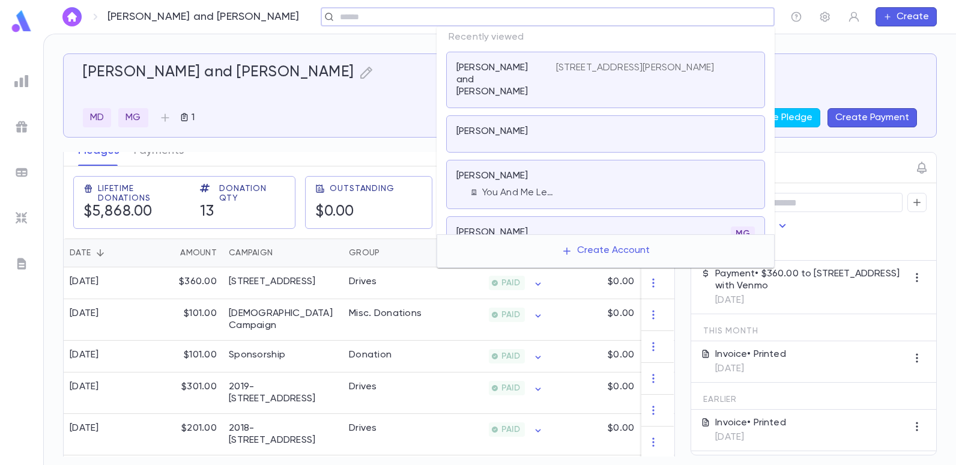
click at [698, 12] on input "text" at bounding box center [543, 16] width 415 height 11
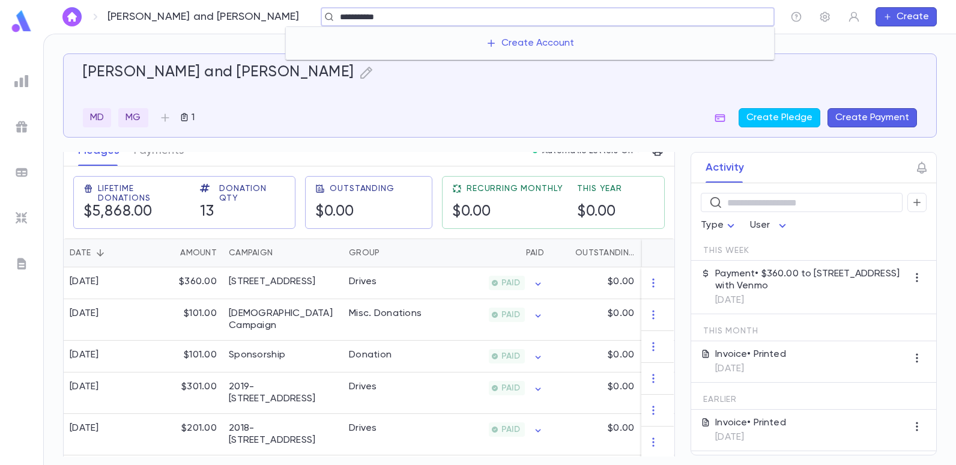
type input "**********"
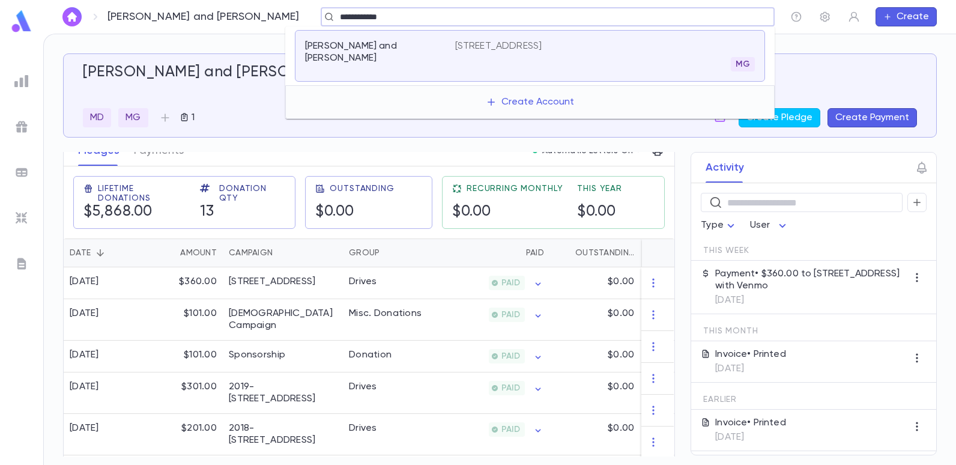
click at [501, 35] on div "Beyda, Steven and Elaine 447 West Lincoln, Oakhurst NJ 07755 MG" at bounding box center [530, 56] width 470 height 52
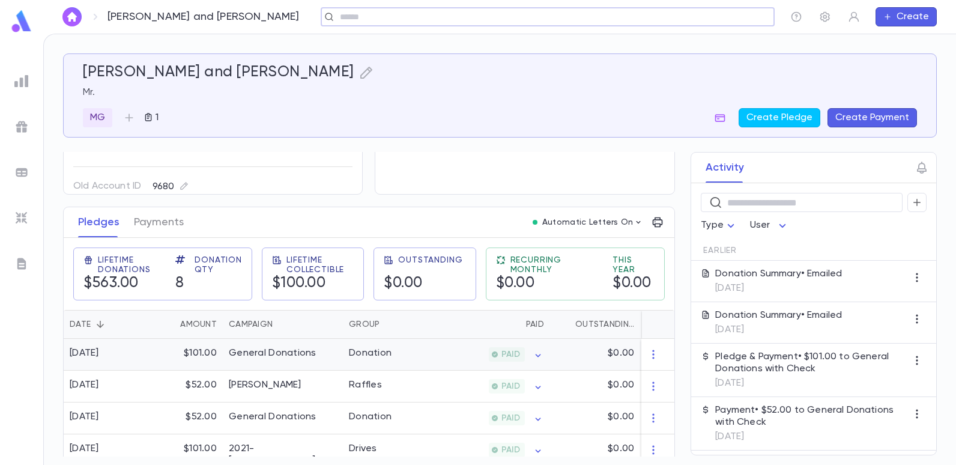
scroll to position [120, 0]
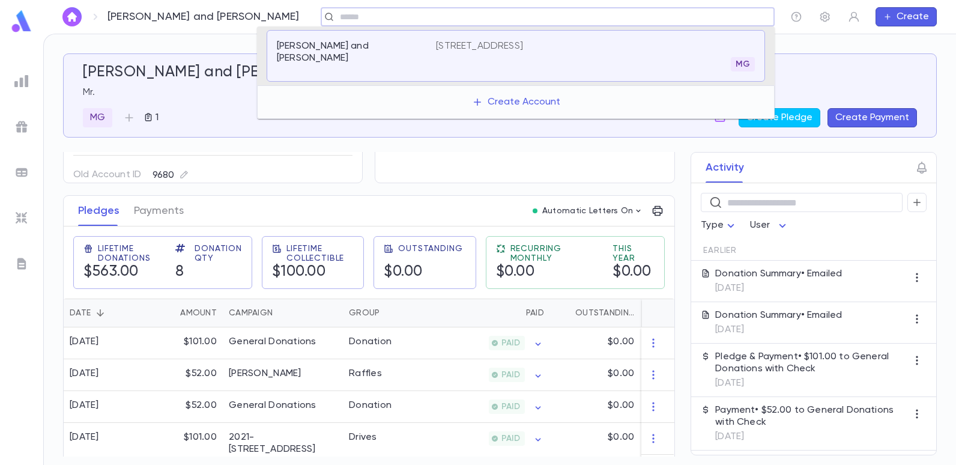
click at [336, 16] on input "text" at bounding box center [543, 16] width 415 height 11
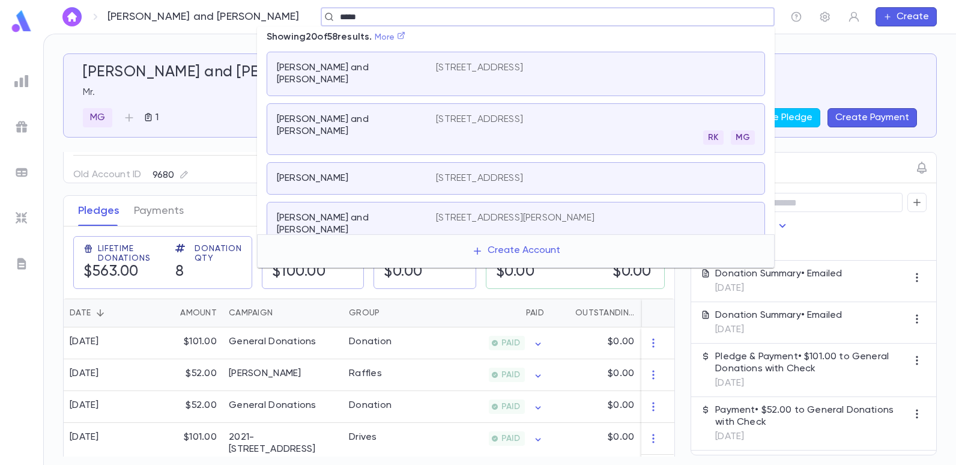
click at [396, 35] on link "More" at bounding box center [390, 37] width 31 height 8
type input "*****"
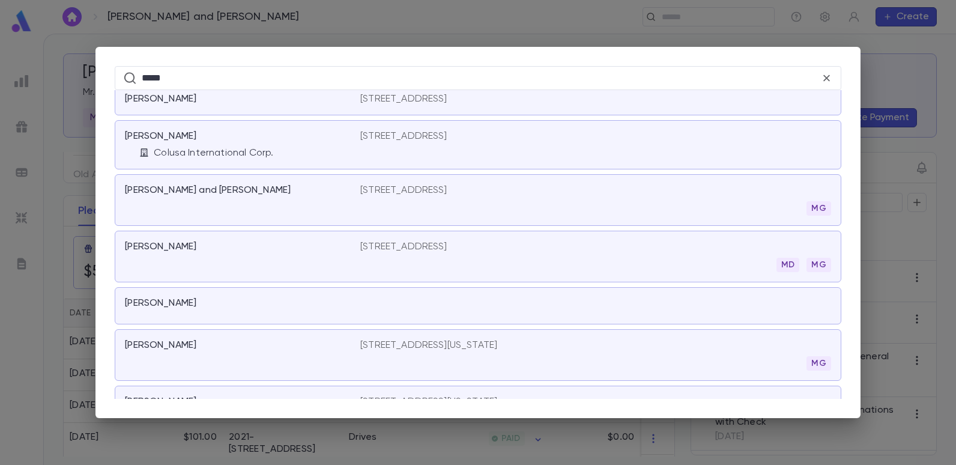
scroll to position [2007, 0]
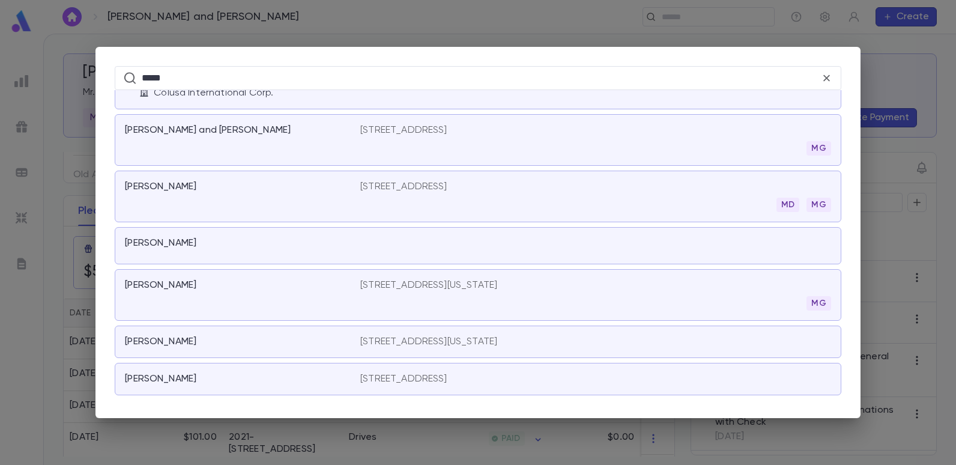
click at [368, 287] on p "10 West 33rd Street, Suite 520, New York NY 10001" at bounding box center [428, 285] width 137 height 12
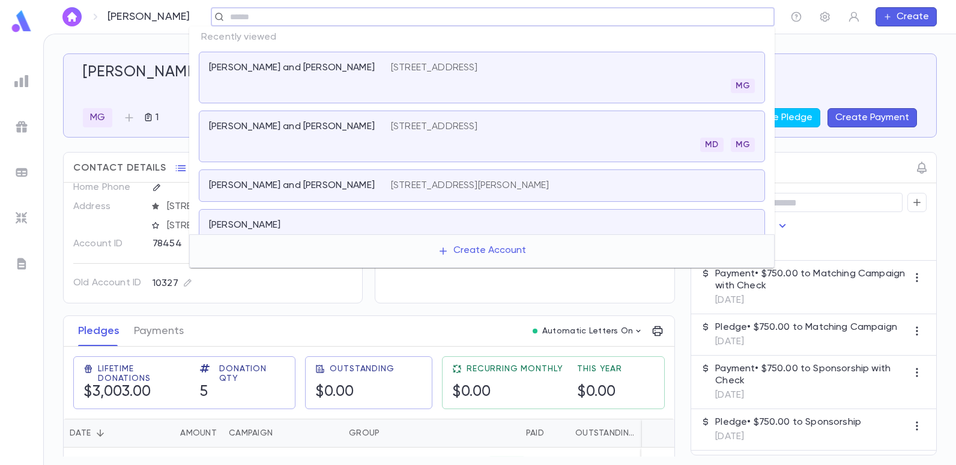
click at [311, 20] on input "text" at bounding box center [488, 16] width 525 height 11
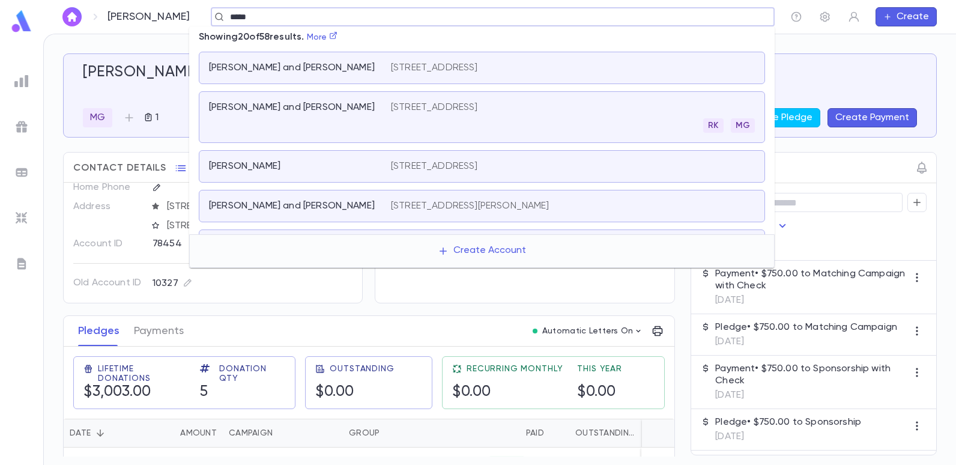
type input "*****"
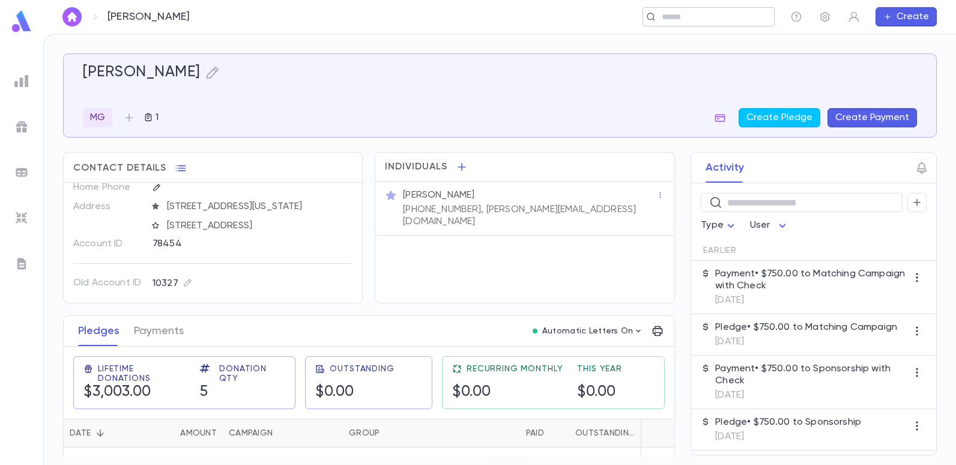
drag, startPoint x: 697, startPoint y: 23, endPoint x: 690, endPoint y: 19, distance: 7.8
click at [692, 20] on div "​" at bounding box center [709, 16] width 132 height 19
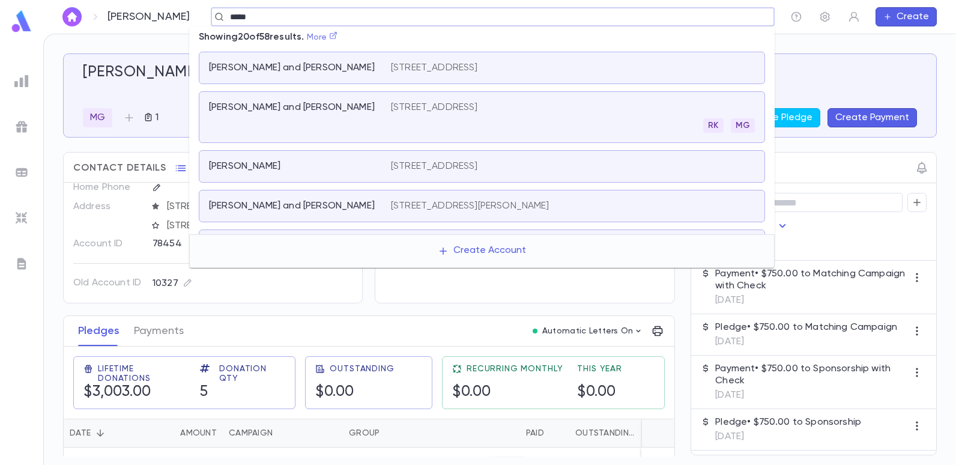
click at [337, 36] on icon at bounding box center [333, 35] width 8 height 8
type input "*****"
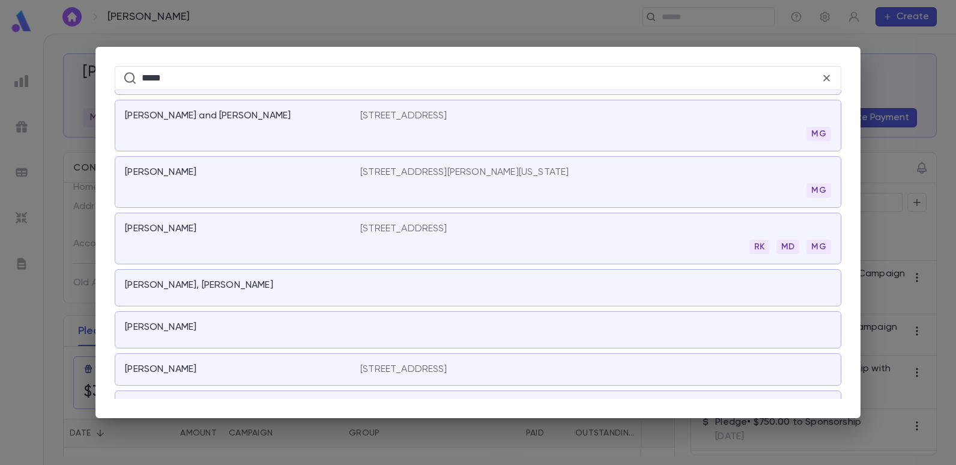
scroll to position [350, 0]
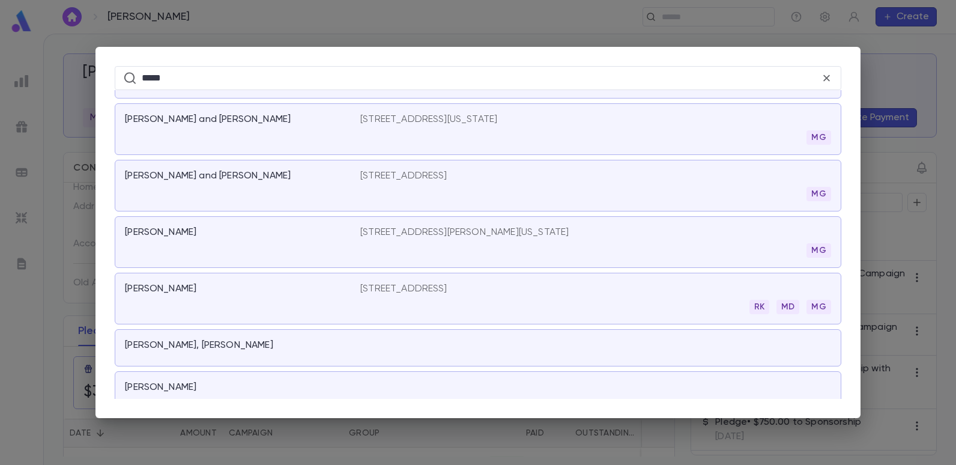
click at [369, 174] on p "447 West Lincoln, Oakhurst NJ 07755" at bounding box center [403, 176] width 87 height 12
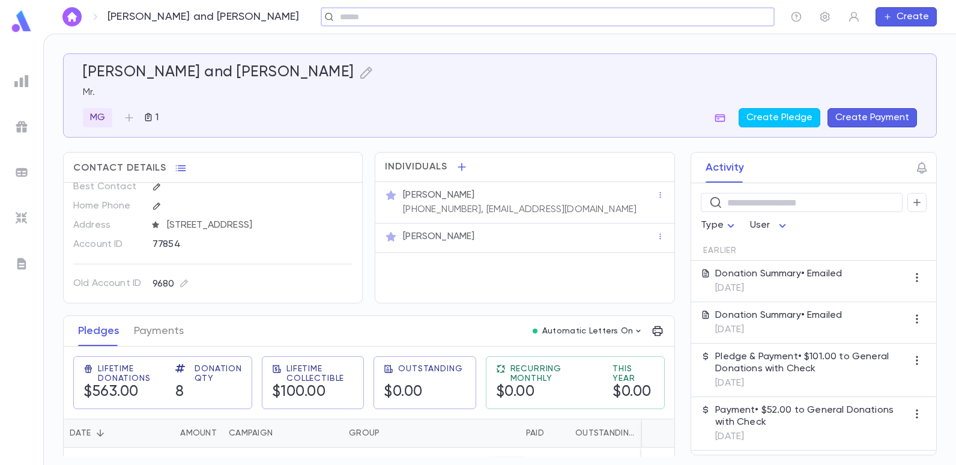
click at [342, 23] on div "​" at bounding box center [548, 16] width 454 height 19
click at [343, 16] on input "text" at bounding box center [543, 16] width 415 height 11
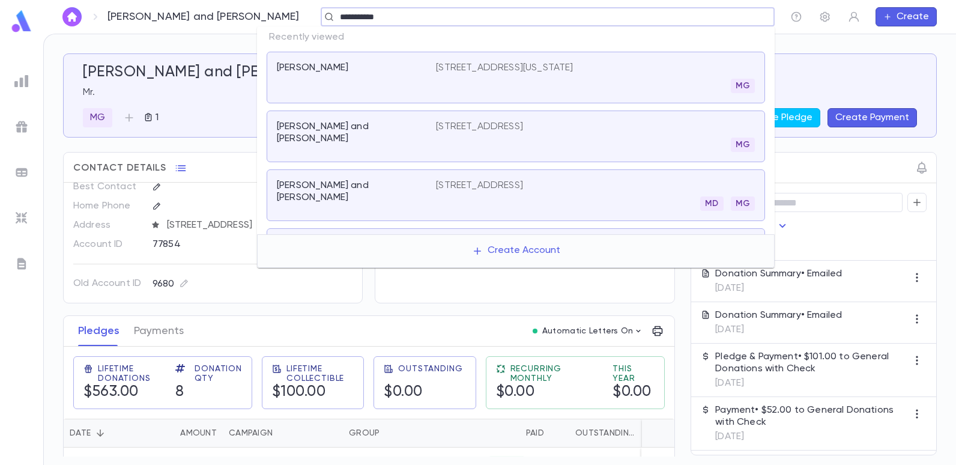
type input "**********"
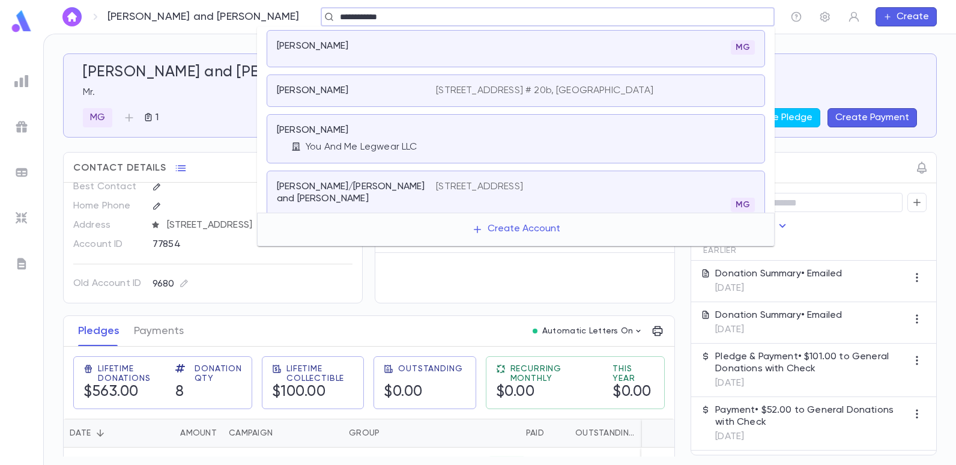
click at [325, 46] on p "Cohen, Albert" at bounding box center [312, 46] width 71 height 12
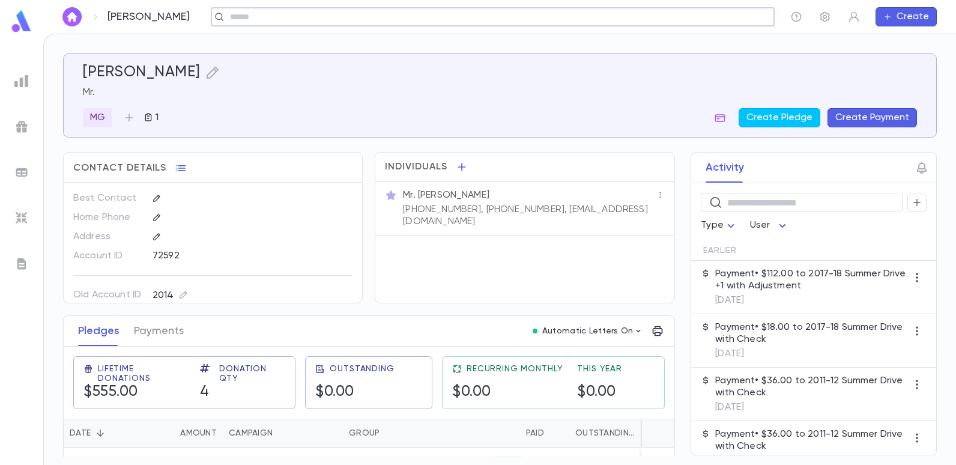
click at [304, 13] on input "text" at bounding box center [488, 16] width 525 height 11
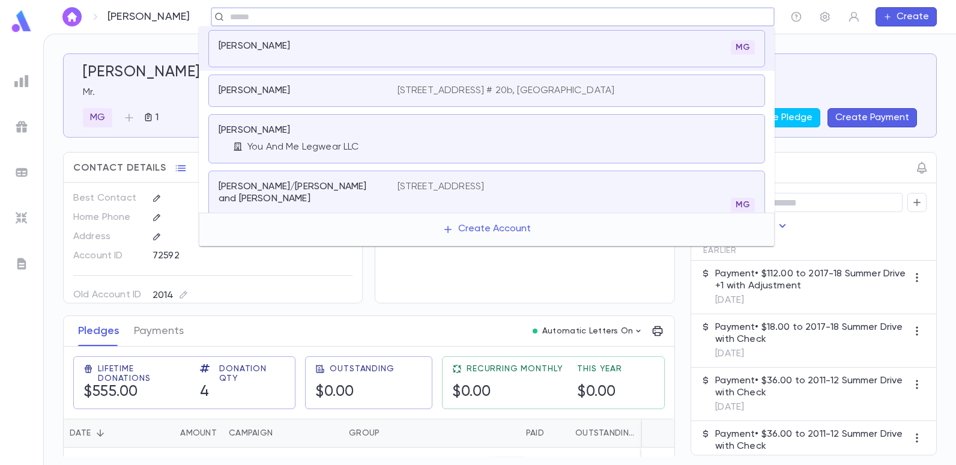
click at [441, 94] on p "735 Greens Avenue, Apt. # 20b, Long Branch NJ 07740" at bounding box center [506, 91] width 217 height 12
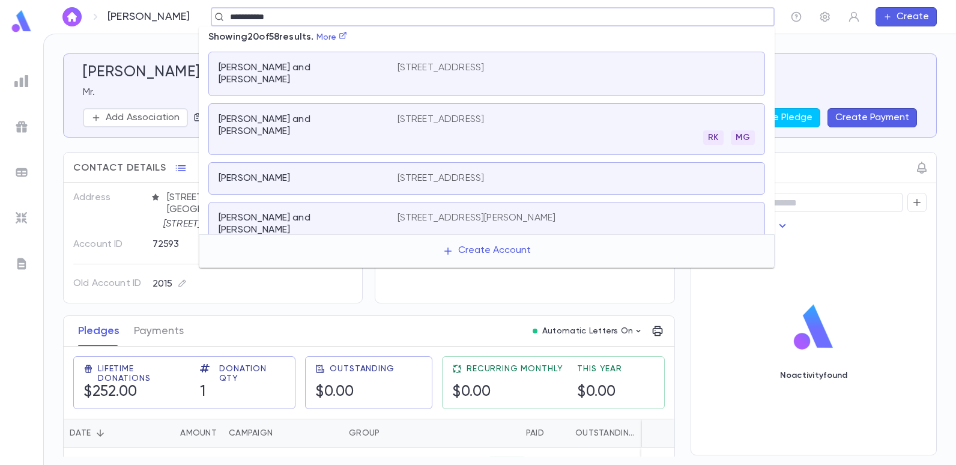
type input "**********"
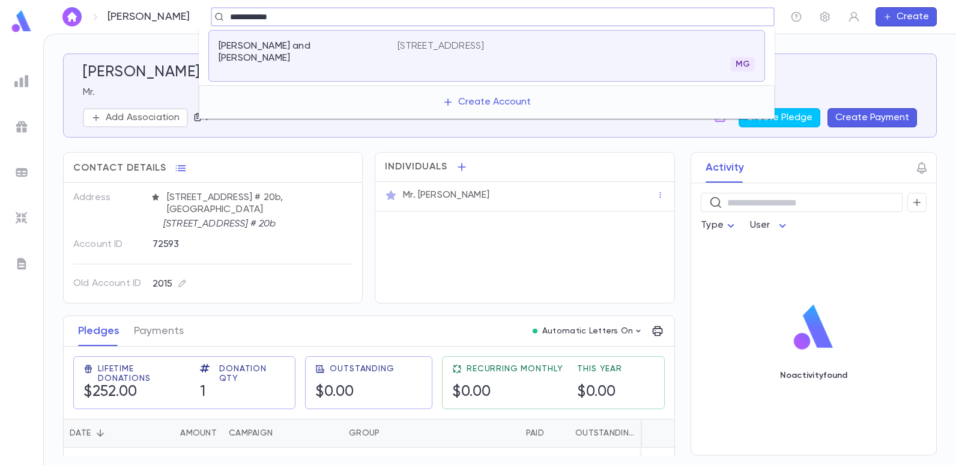
click at [455, 41] on p "447 West Lincoln, Oakhurst NJ 07755" at bounding box center [441, 46] width 87 height 12
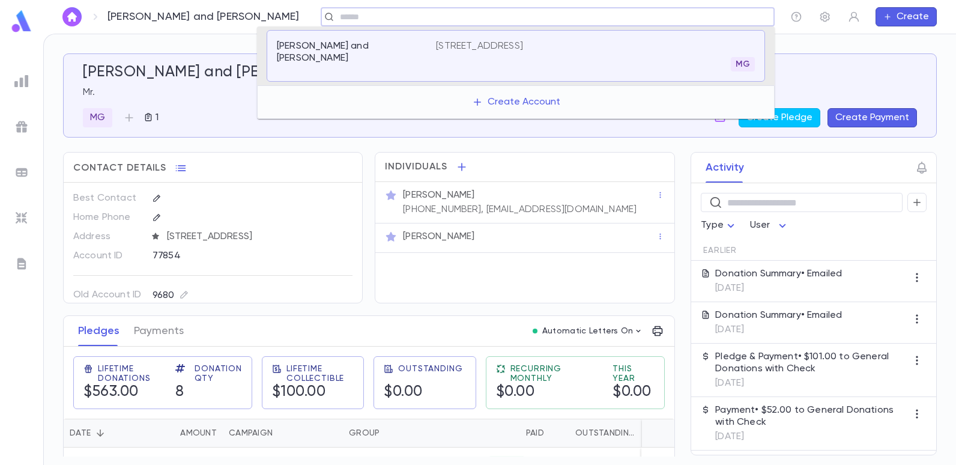
click at [336, 19] on input "text" at bounding box center [543, 16] width 415 height 11
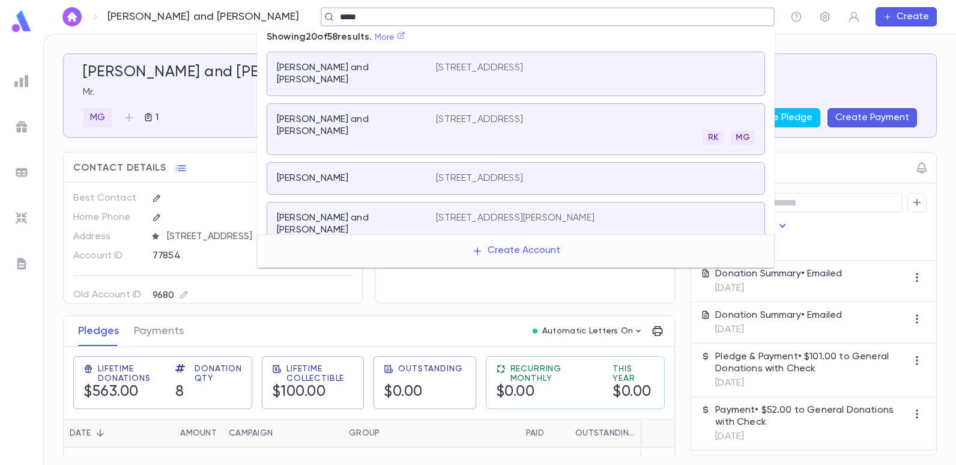
click at [405, 34] on icon at bounding box center [401, 35] width 8 height 8
type input "*****"
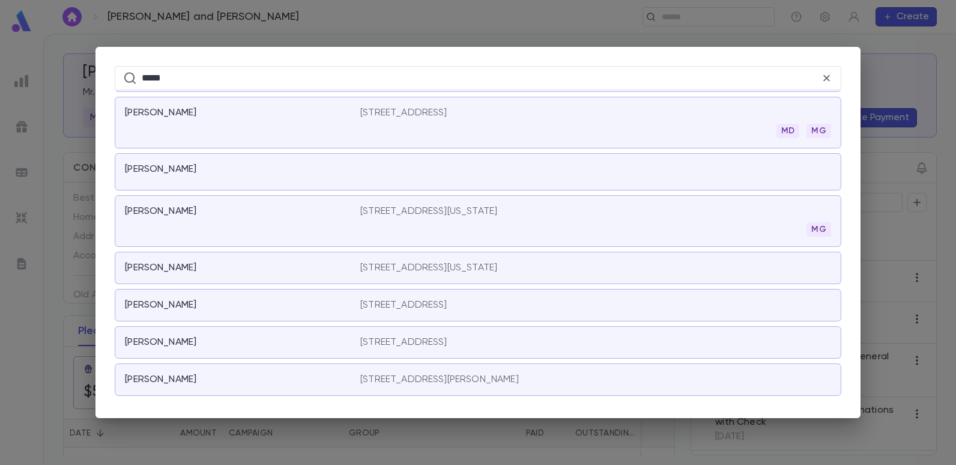
scroll to position [2102, 0]
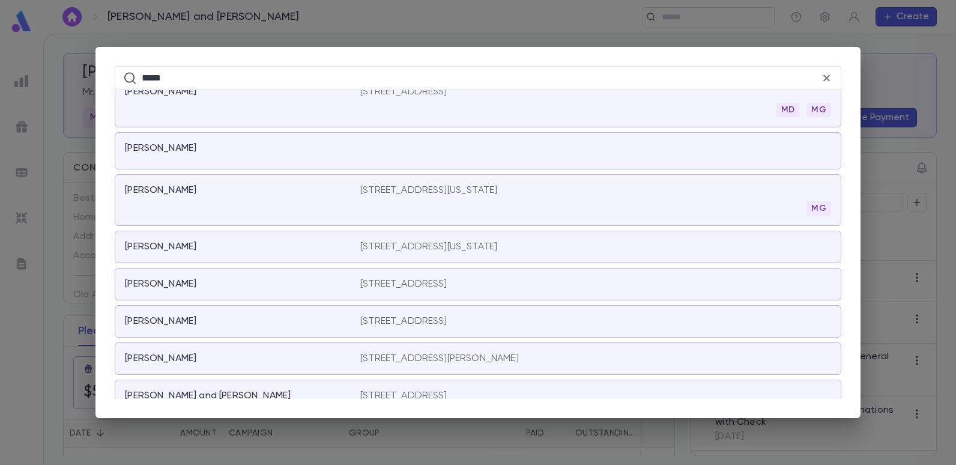
click at [366, 321] on p "1856 E 3rd Street, Brooklyn NY" at bounding box center [403, 321] width 87 height 12
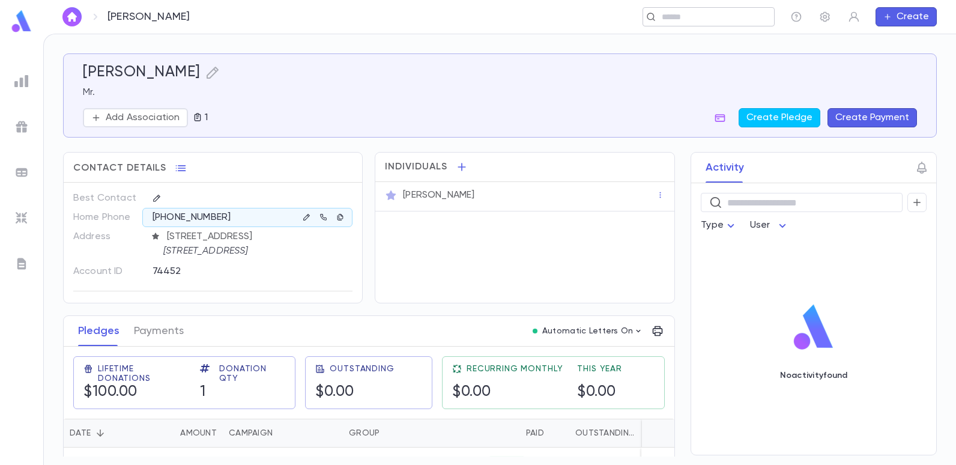
click at [670, 12] on input "text" at bounding box center [704, 16] width 93 height 11
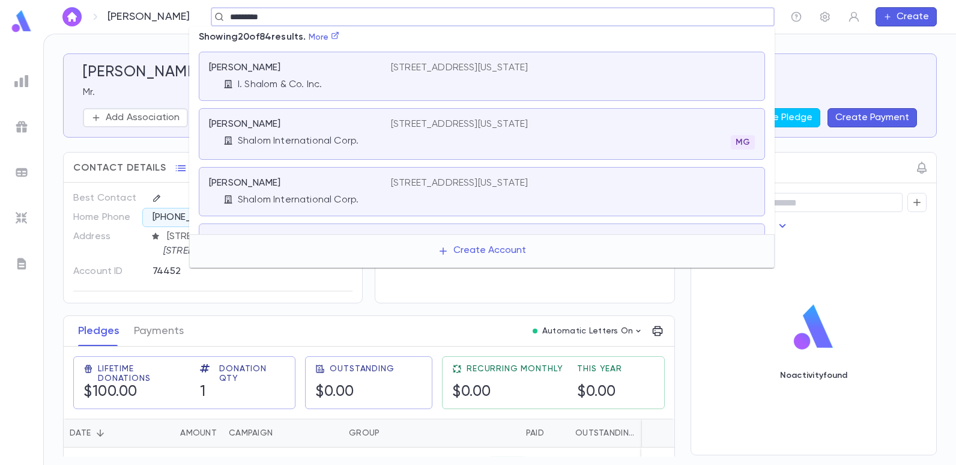
type input "**********"
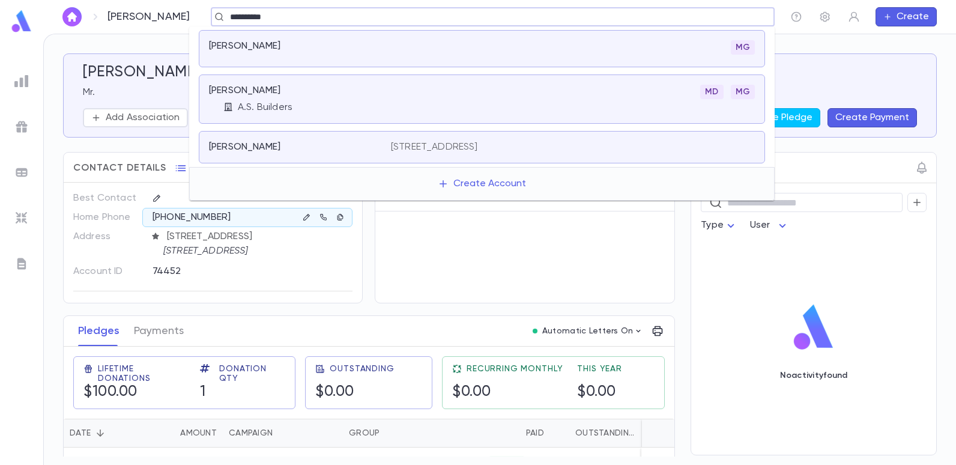
click at [457, 146] on p "1014 East 7th Street, Brooklyn NY 11230 United States" at bounding box center [434, 147] width 87 height 12
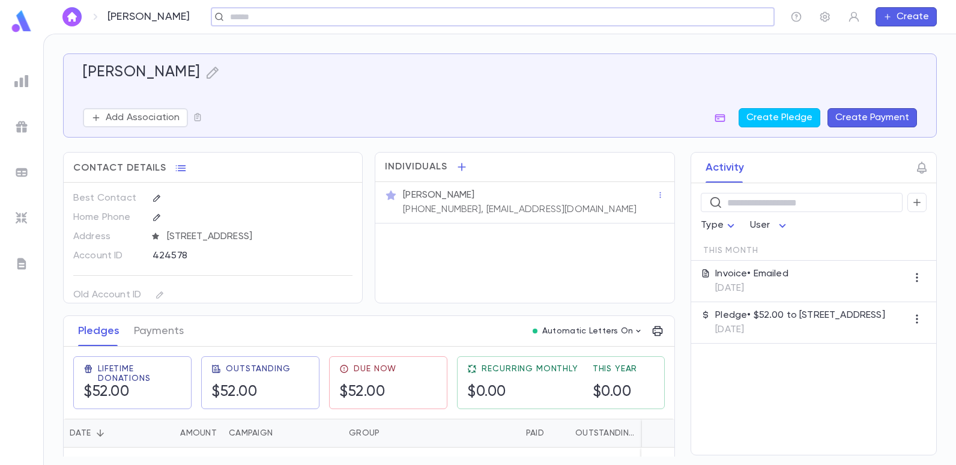
scroll to position [28, 0]
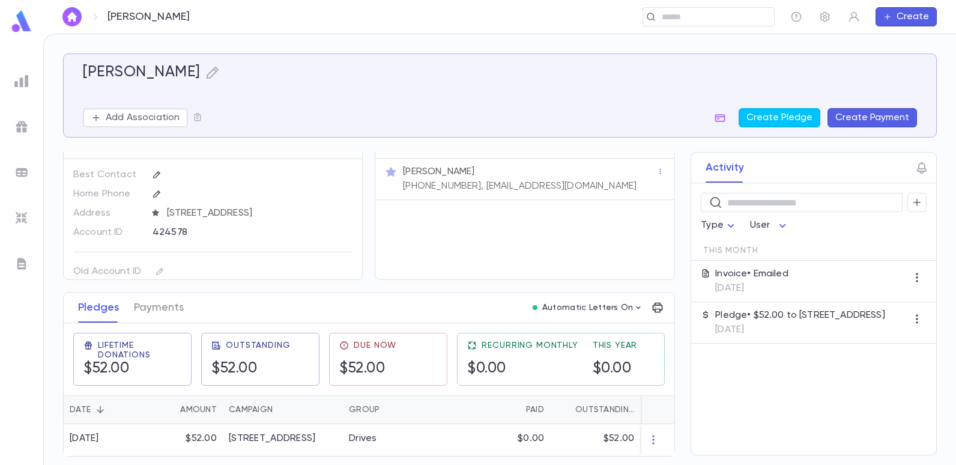
click at [856, 118] on button "Create Payment" at bounding box center [872, 117] width 89 height 19
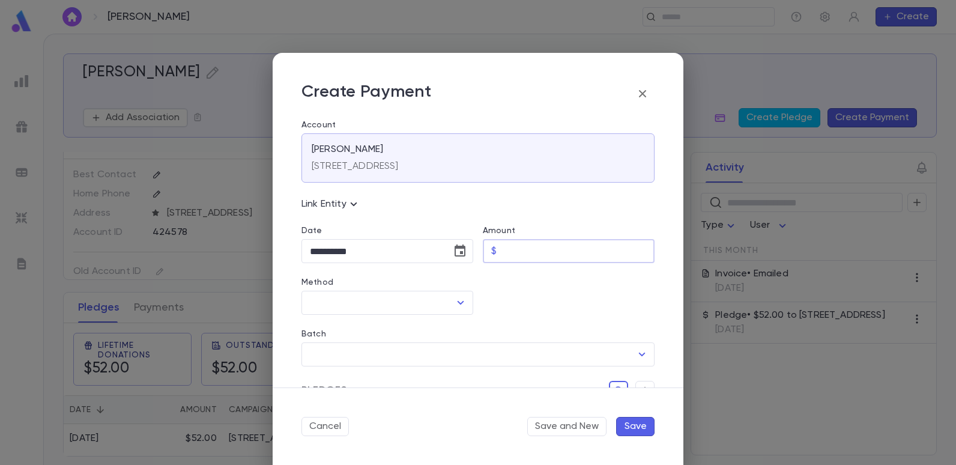
click at [519, 256] on input "Amount" at bounding box center [577, 251] width 153 height 23
type input "*****"
click at [517, 302] on div at bounding box center [563, 289] width 181 height 52
click at [458, 302] on icon "Open" at bounding box center [461, 303] width 7 height 4
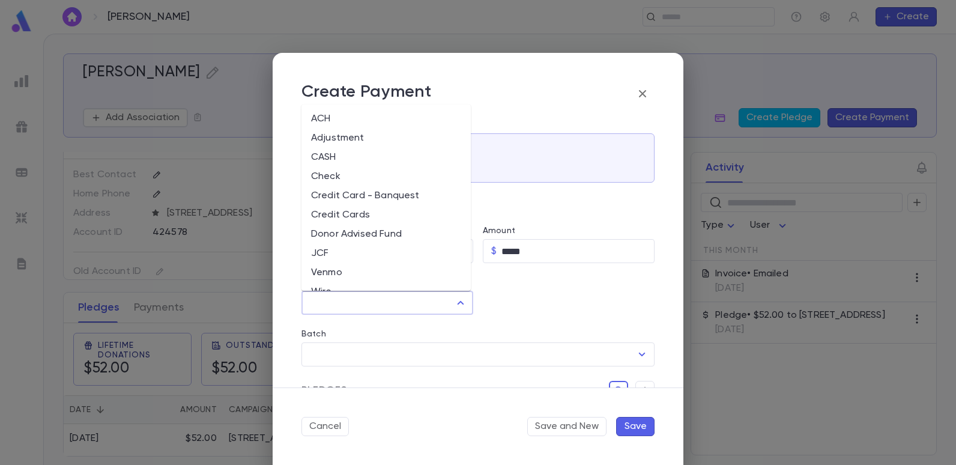
click at [372, 196] on li "Credit Card - Banquest" at bounding box center [385, 195] width 169 height 19
type input "**********"
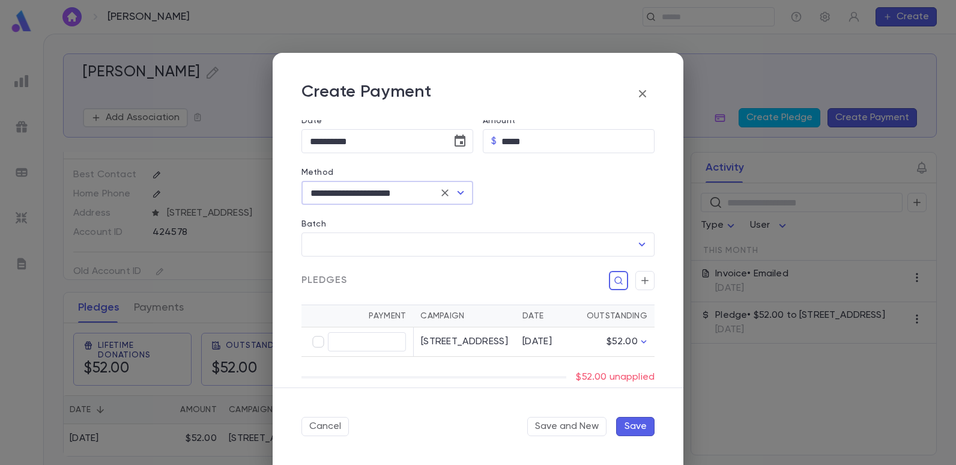
scroll to position [120, 0]
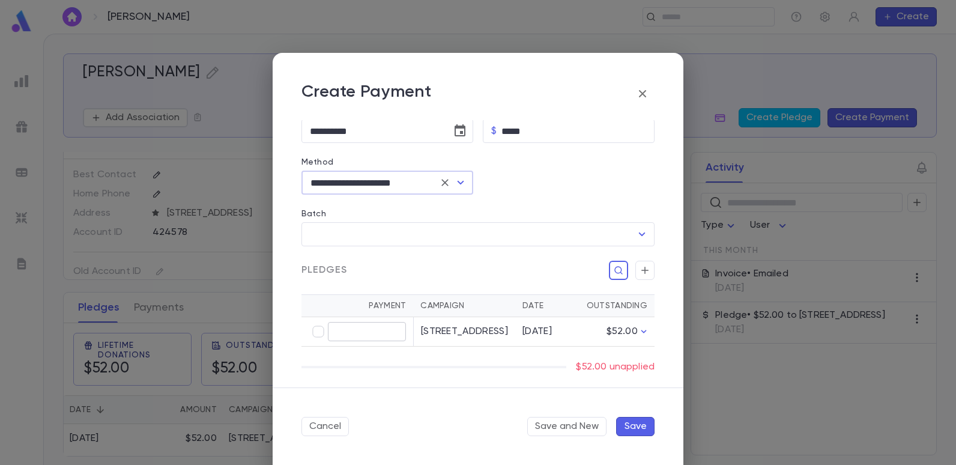
type input "*****"
click at [625, 423] on button "Save" at bounding box center [635, 426] width 38 height 19
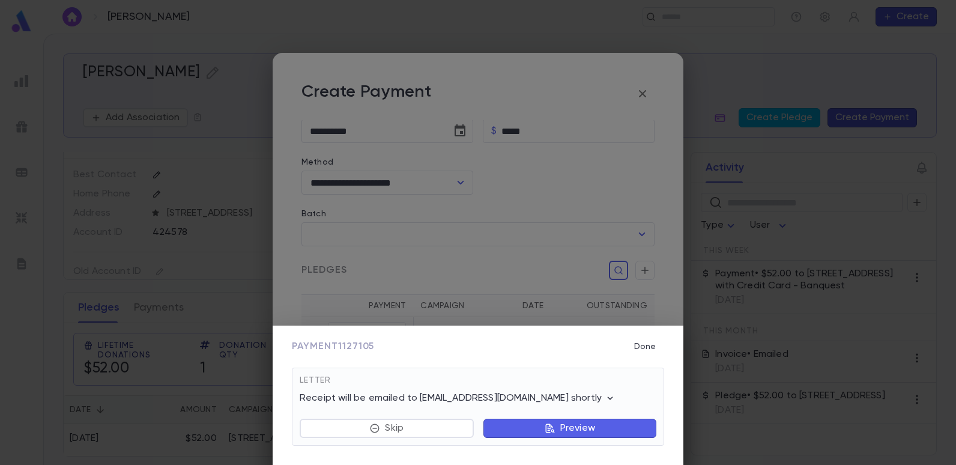
scroll to position [28, 0]
click at [644, 346] on button "Done" at bounding box center [645, 346] width 38 height 23
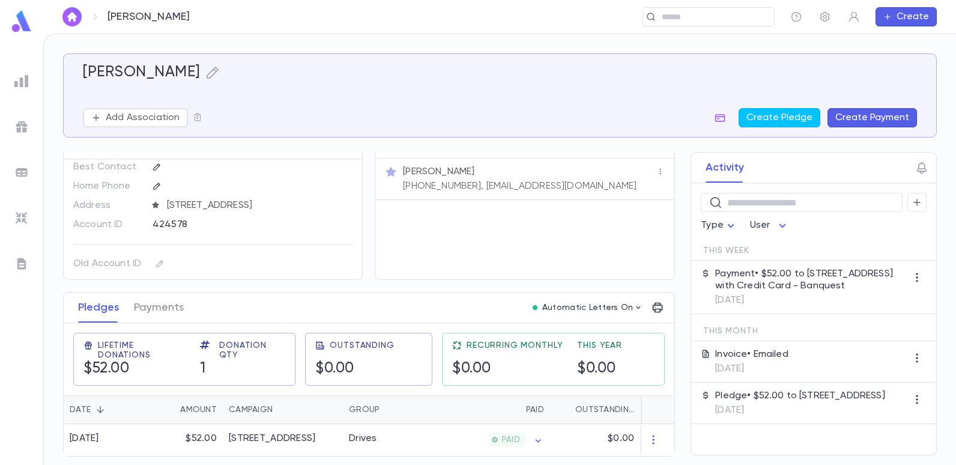
scroll to position [0, 0]
click at [662, 17] on input "text" at bounding box center [704, 16] width 93 height 11
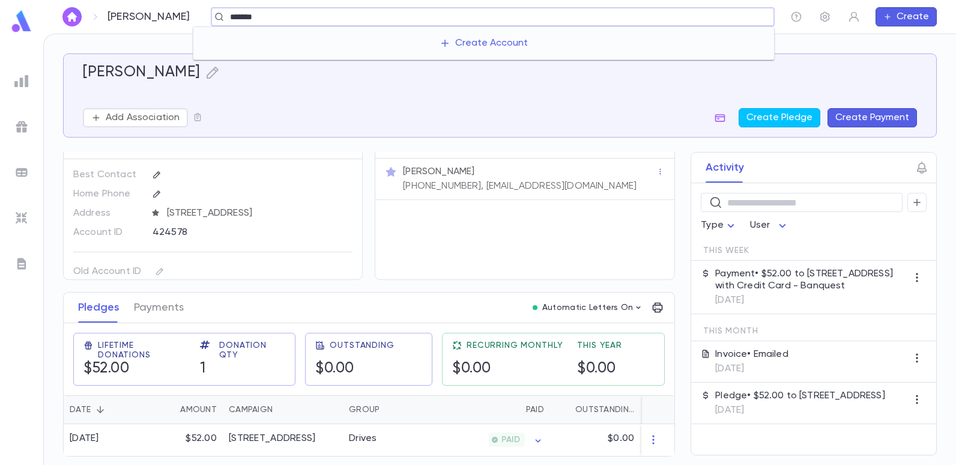
type input "*****"
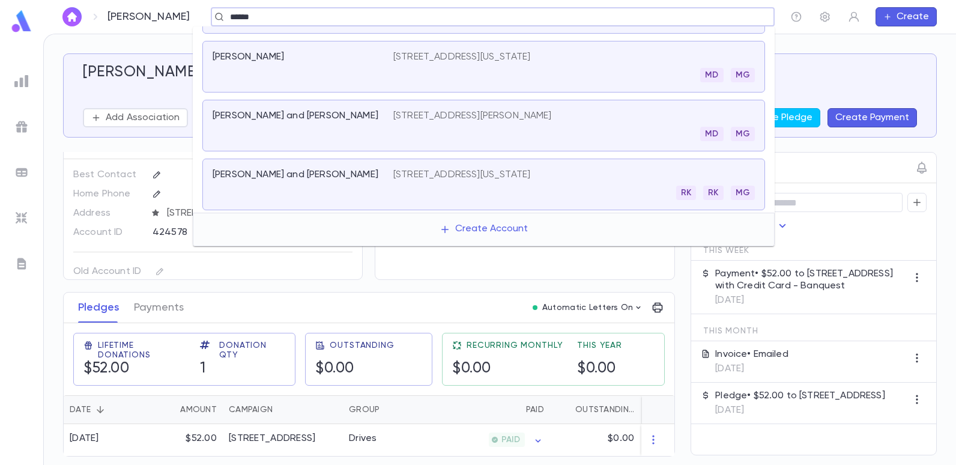
scroll to position [360, 0]
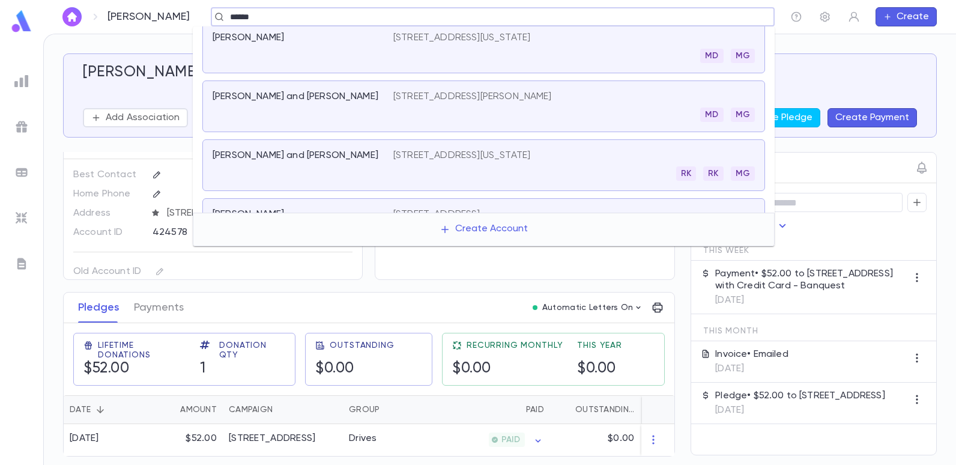
click at [410, 156] on p "[STREET_ADDRESS][US_STATE]" at bounding box center [461, 156] width 137 height 12
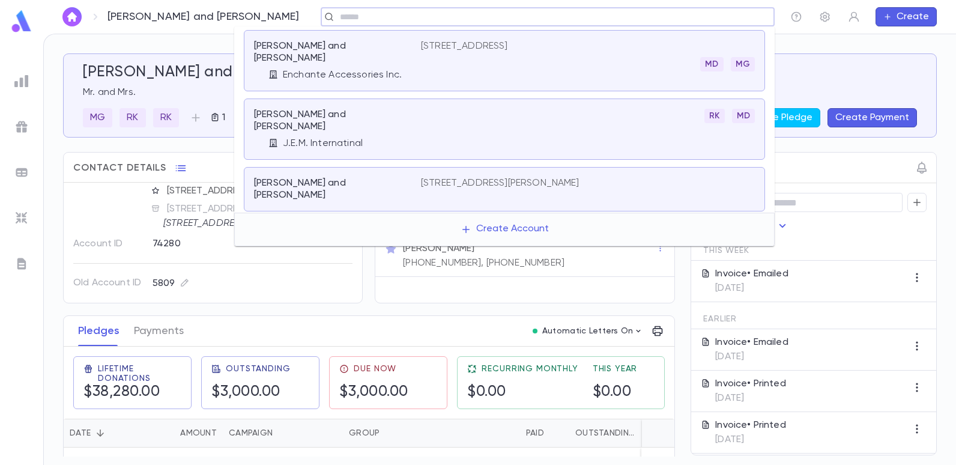
click at [389, 16] on input "text" at bounding box center [543, 16] width 415 height 11
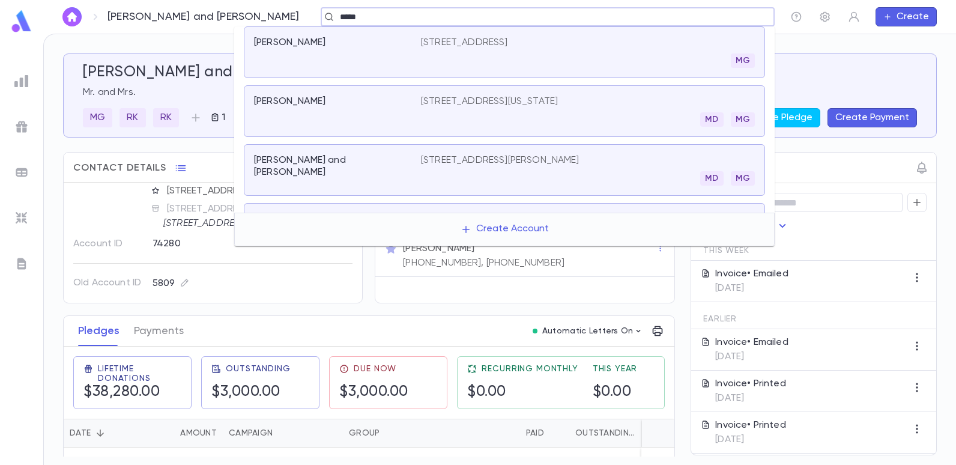
type input "*****"
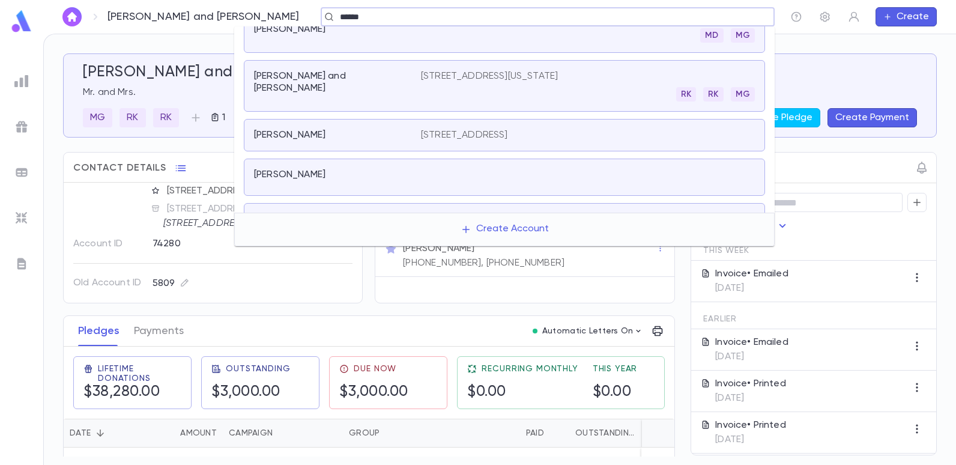
scroll to position [425, 0]
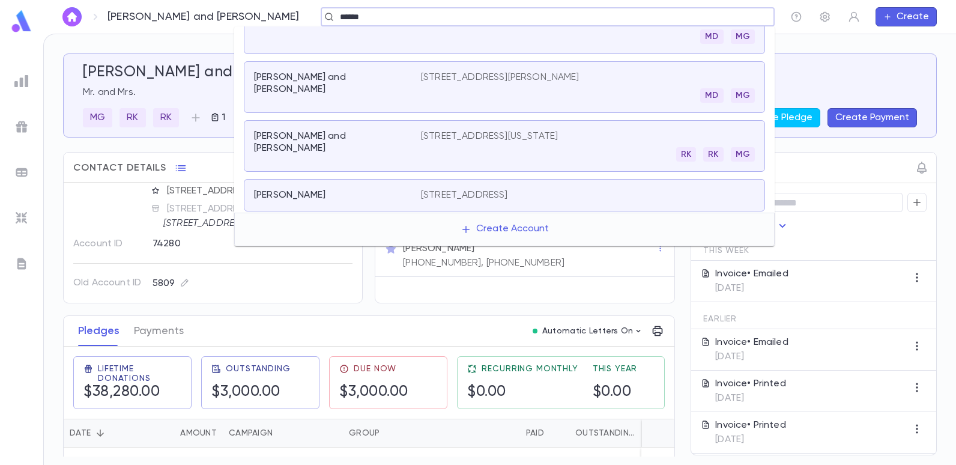
click at [467, 130] on p "[STREET_ADDRESS][US_STATE]" at bounding box center [489, 136] width 137 height 12
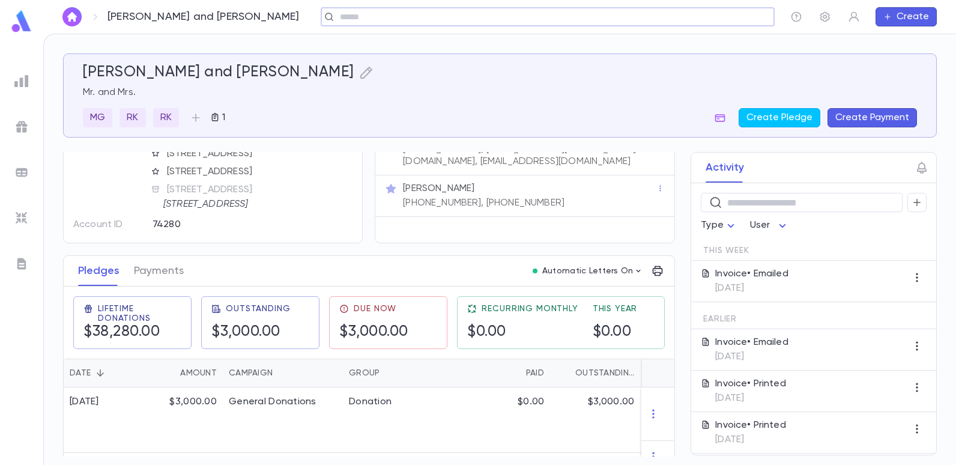
scroll to position [0, 0]
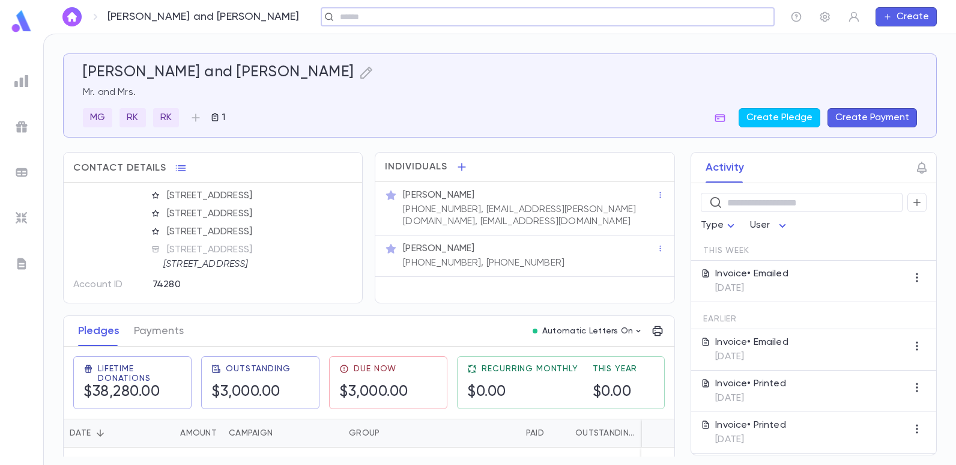
click at [863, 115] on button "Create Payment" at bounding box center [872, 117] width 89 height 19
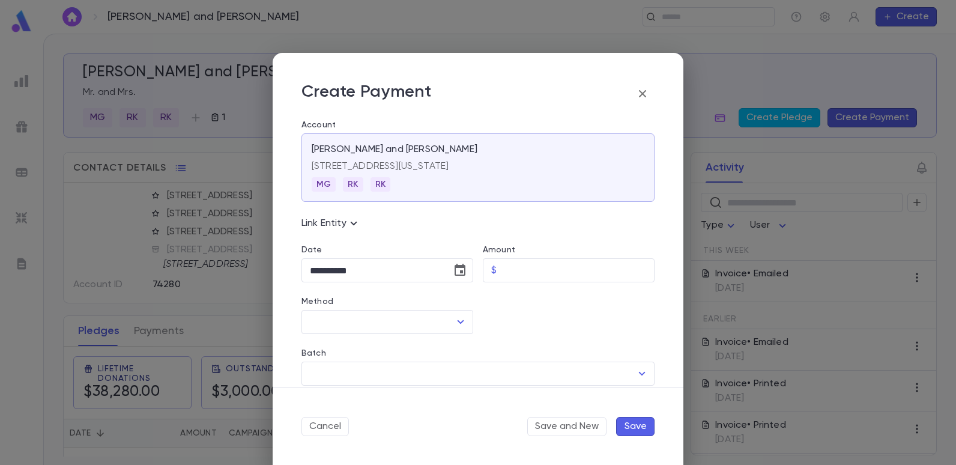
click at [534, 256] on div "Amount" at bounding box center [569, 251] width 172 height 13
click at [528, 271] on input "Amount" at bounding box center [577, 270] width 153 height 23
type input "******"
click at [528, 334] on div "Batch ​" at bounding box center [473, 360] width 363 height 52
click at [460, 322] on icon "Open" at bounding box center [461, 322] width 7 height 4
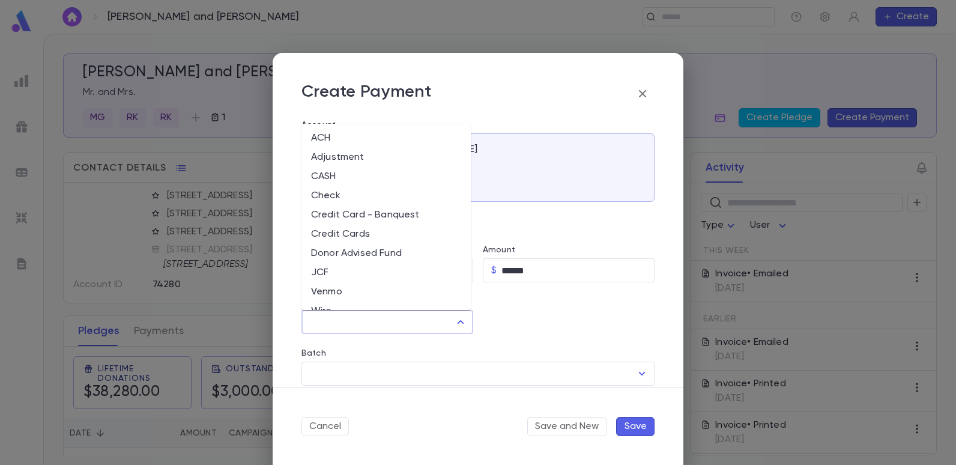
click at [338, 212] on li "Credit Card - Banquest" at bounding box center [385, 214] width 169 height 19
type input "**********"
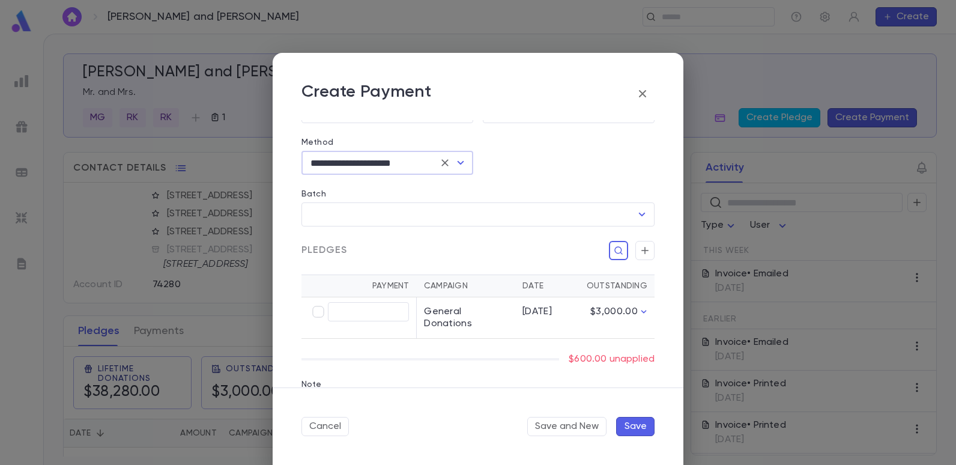
scroll to position [180, 0]
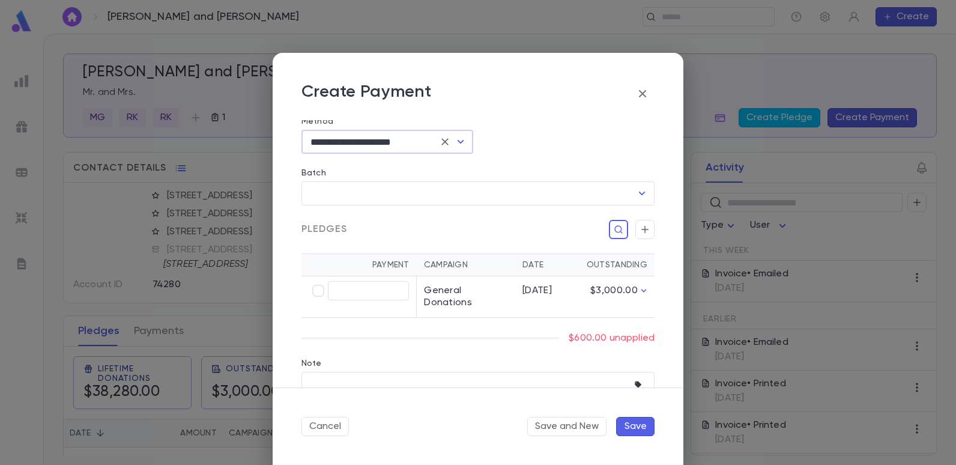
type input "******"
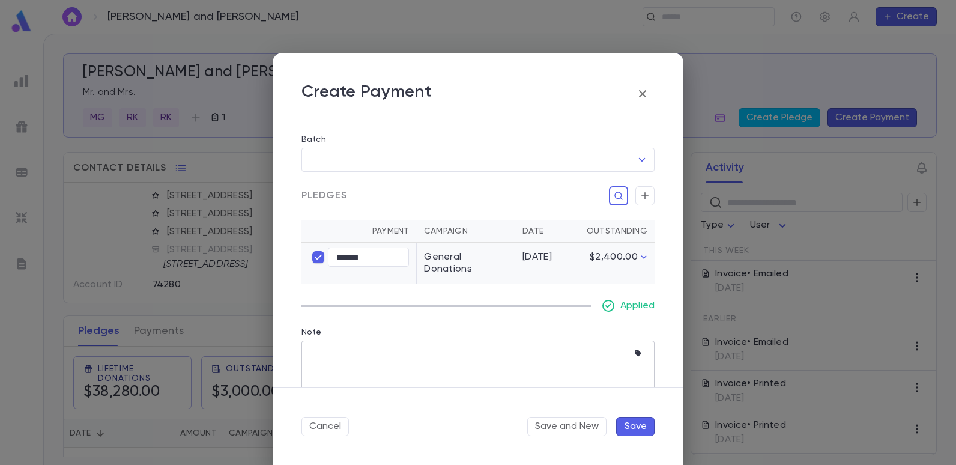
scroll to position [232, 0]
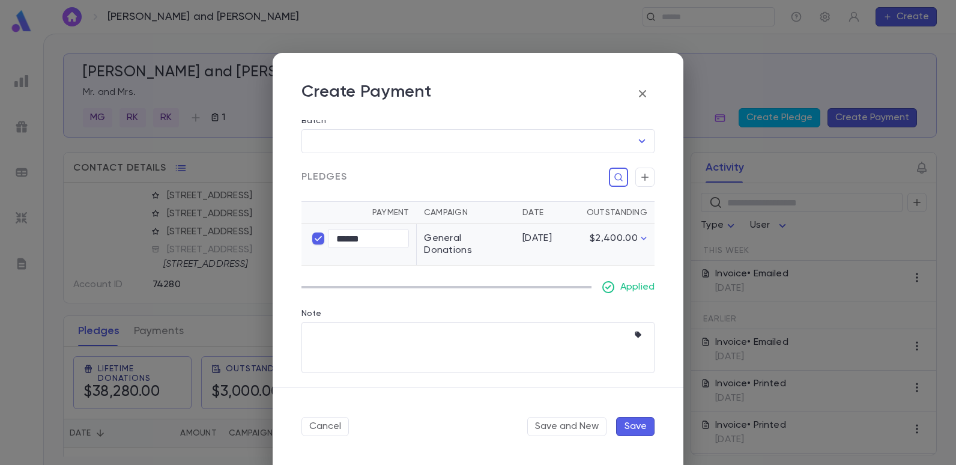
click at [631, 428] on button "Save" at bounding box center [635, 426] width 38 height 19
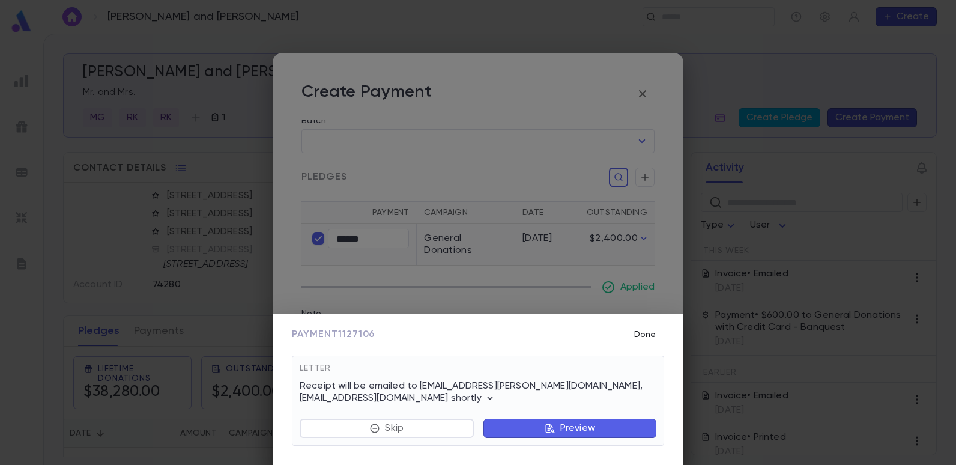
click at [638, 330] on button "Done" at bounding box center [645, 334] width 38 height 23
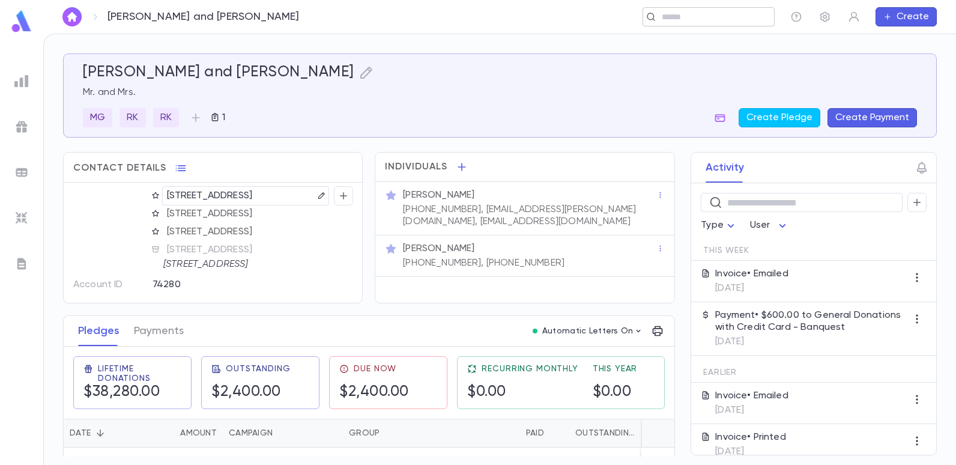
click at [679, 22] on input "text" at bounding box center [704, 16] width 93 height 11
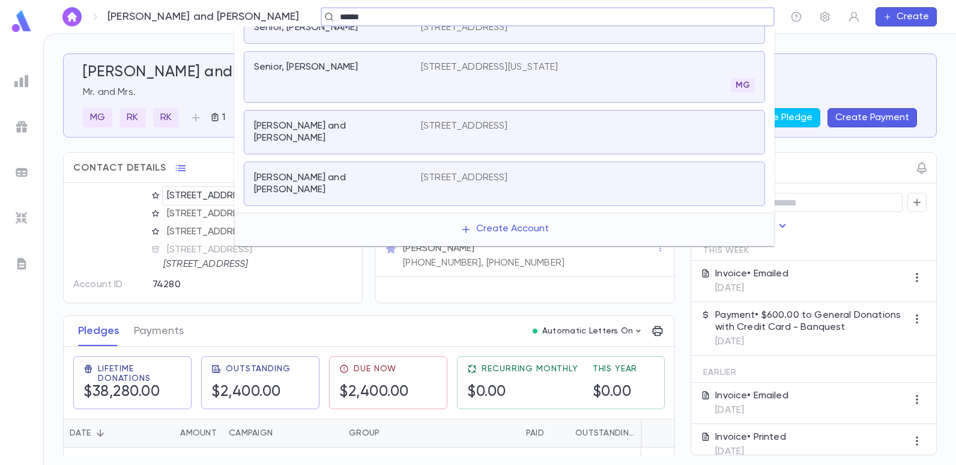
scroll to position [0, 0]
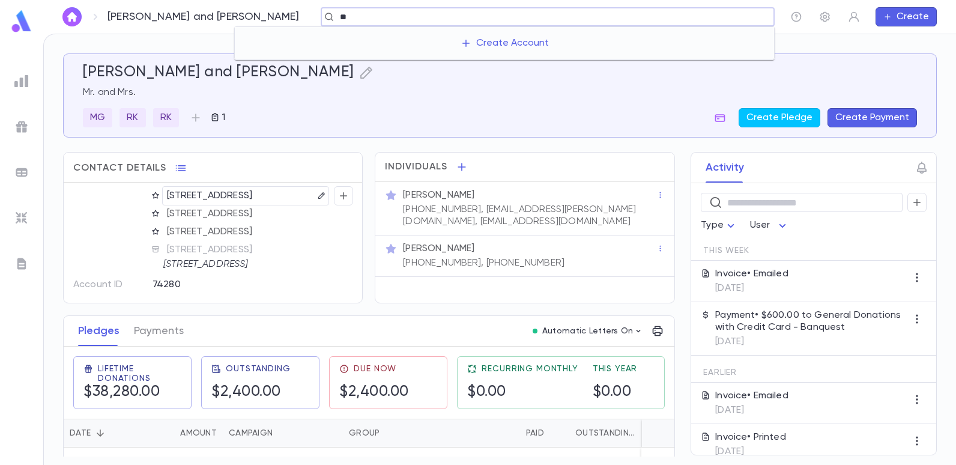
type input "*"
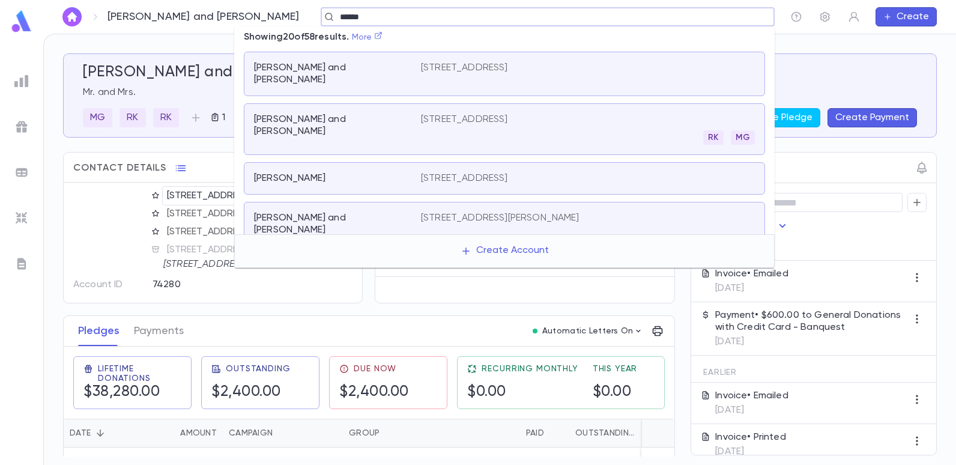
click at [383, 36] on icon at bounding box center [378, 35] width 8 height 8
type input "*****"
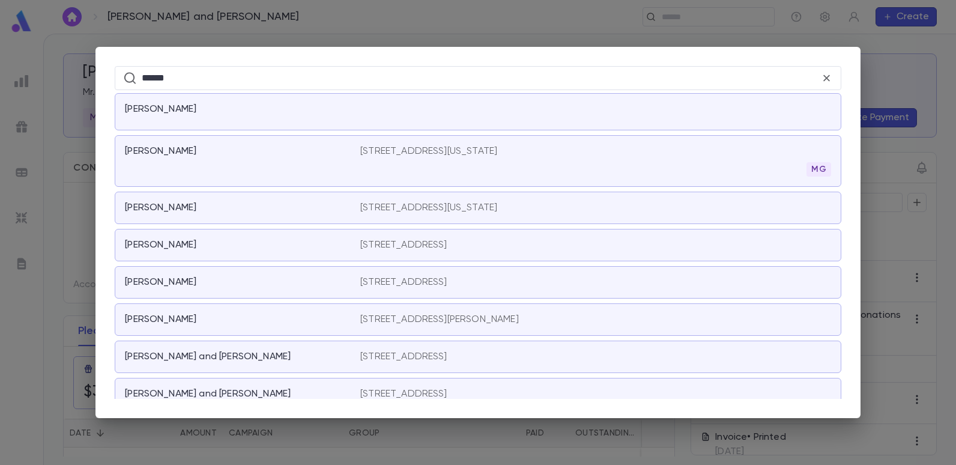
scroll to position [2162, 0]
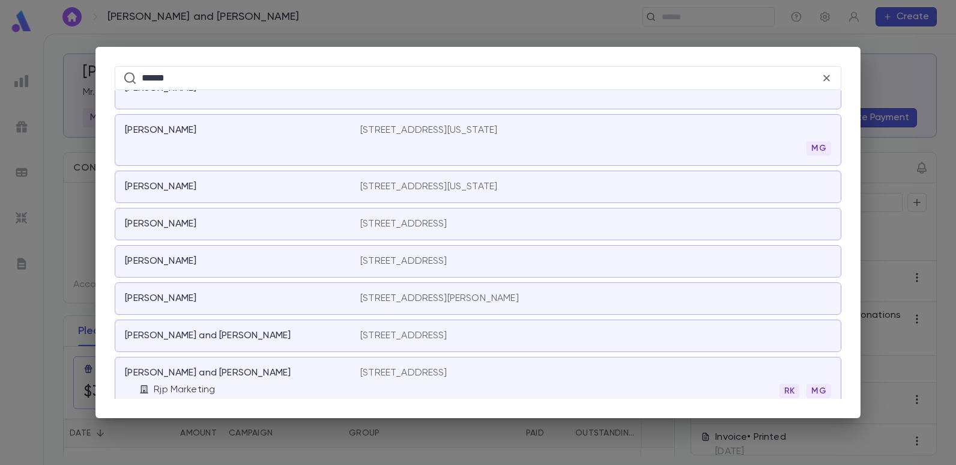
click at [388, 259] on p "1856 E 3rd Street, Brooklyn NY" at bounding box center [403, 261] width 87 height 12
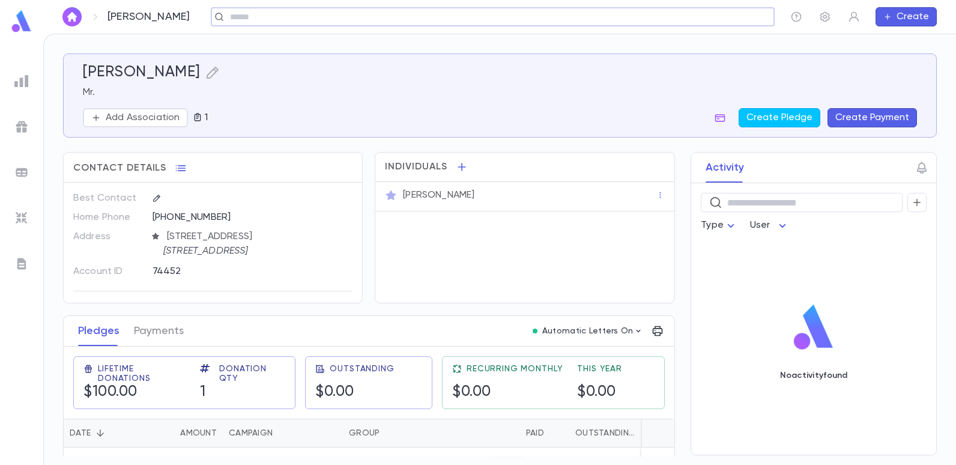
click at [444, 17] on input "text" at bounding box center [497, 16] width 543 height 11
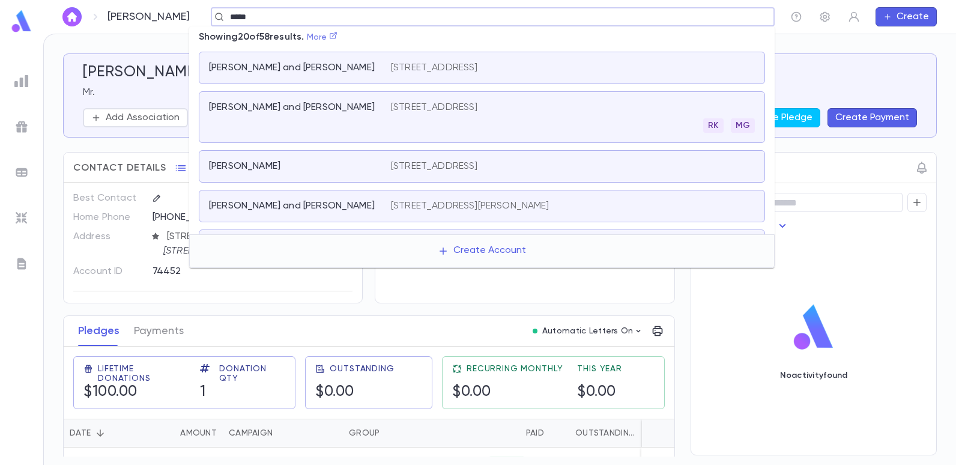
click at [337, 37] on icon at bounding box center [333, 35] width 8 height 8
type input "*****"
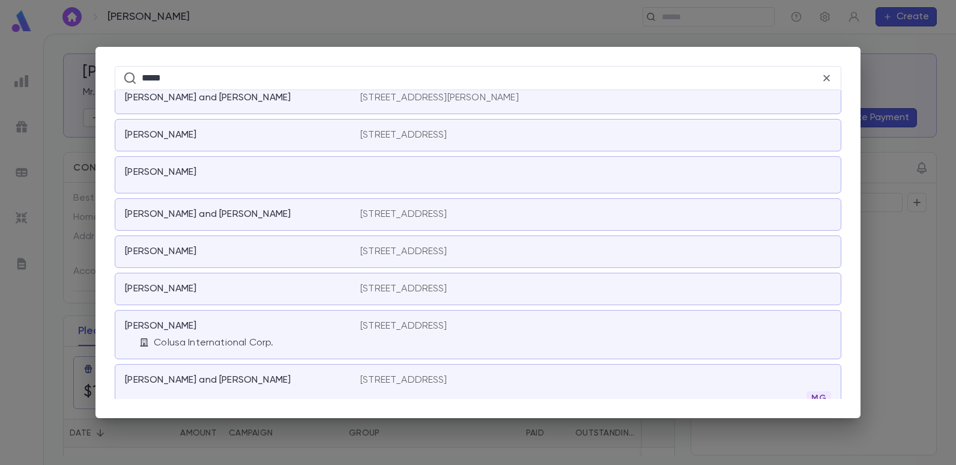
scroll to position [1731, 0]
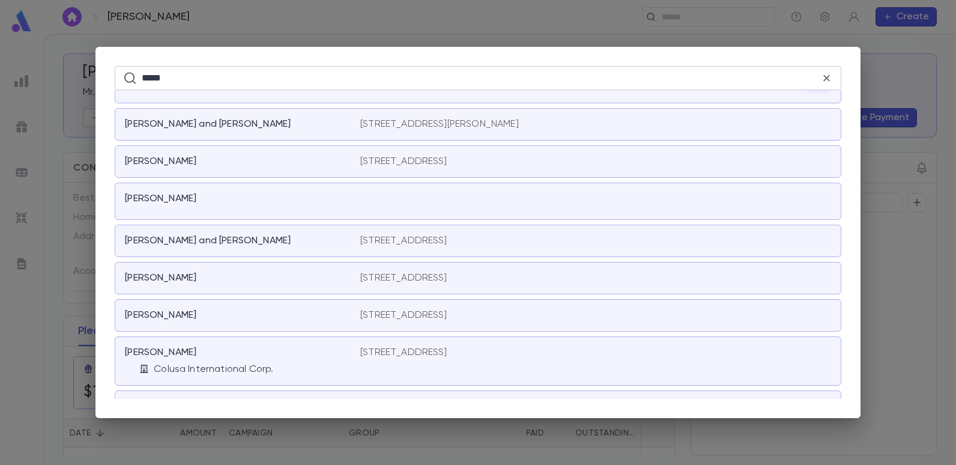
click at [822, 76] on icon at bounding box center [826, 77] width 13 height 13
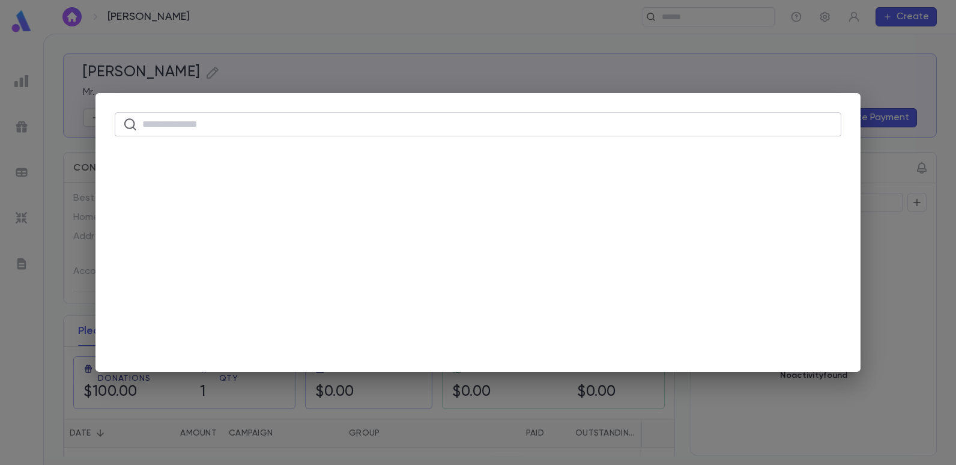
scroll to position [0, 0]
click at [484, 117] on input "text" at bounding box center [487, 123] width 691 height 23
click at [482, 121] on input "text" at bounding box center [487, 123] width 691 height 23
drag, startPoint x: 479, startPoint y: 127, endPoint x: 482, endPoint y: 109, distance: 18.4
click at [479, 127] on input "text" at bounding box center [487, 123] width 691 height 23
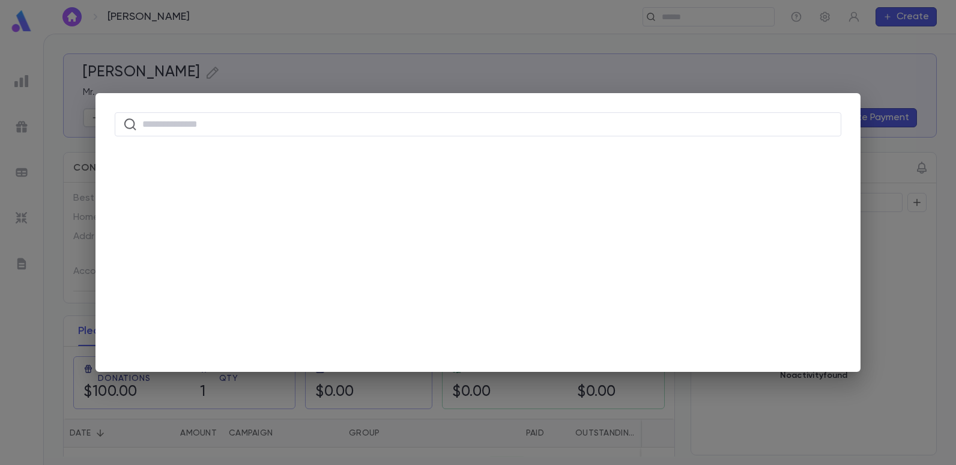
click at [492, 72] on div "​" at bounding box center [478, 232] width 956 height 465
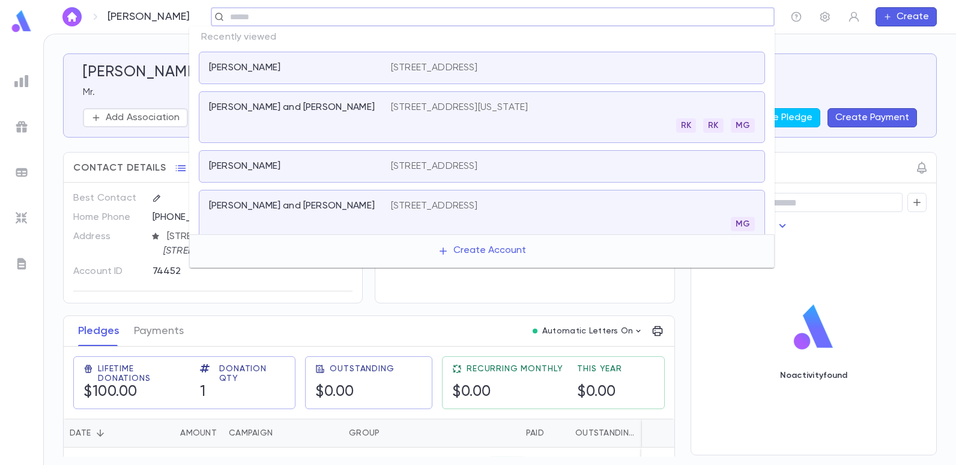
click at [417, 17] on input "text" at bounding box center [497, 16] width 543 height 11
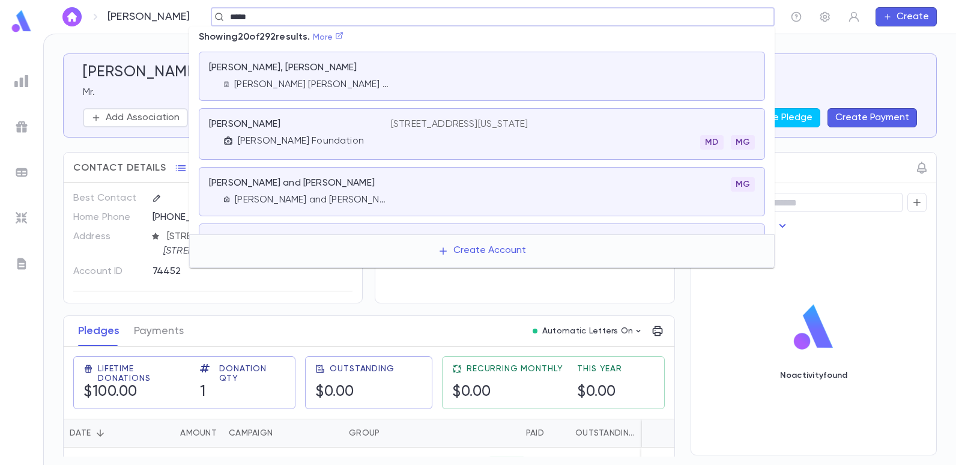
click at [340, 41] on link "More" at bounding box center [328, 37] width 31 height 8
type input "*****"
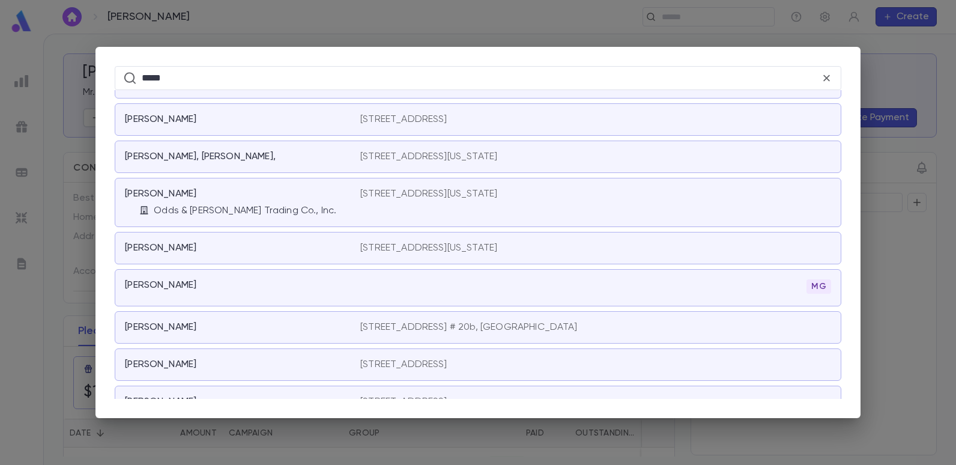
scroll to position [707, 0]
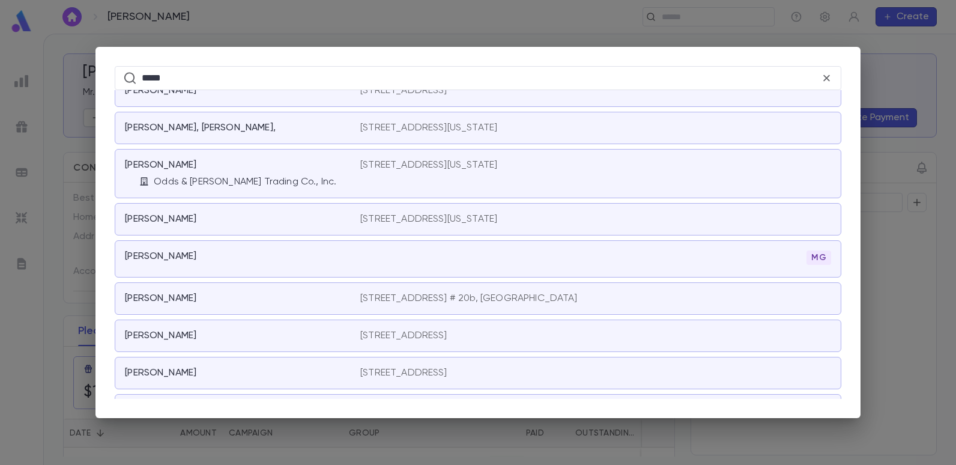
click at [180, 293] on p "Cohen, Albert" at bounding box center [160, 298] width 71 height 12
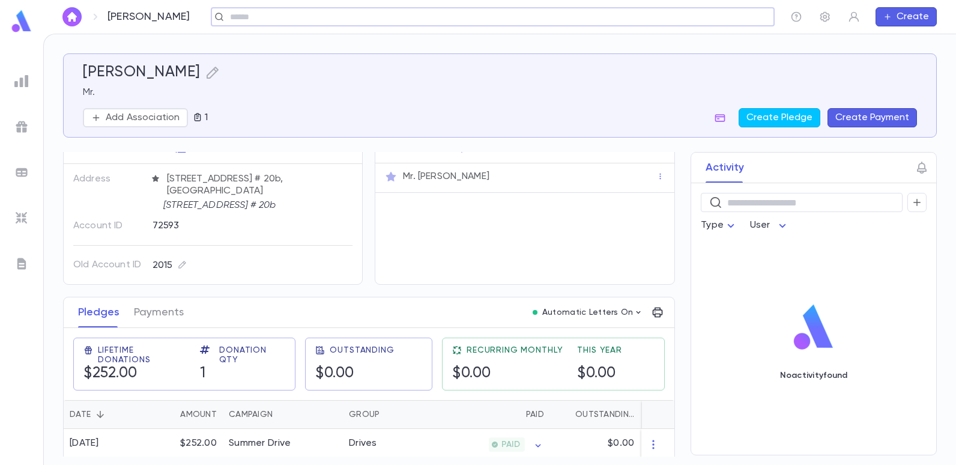
scroll to position [28, 0]
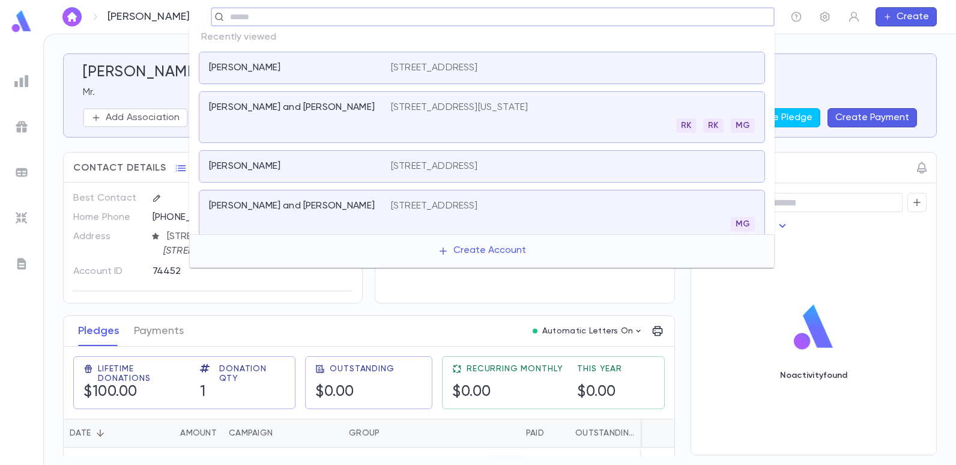
click at [331, 11] on input "text" at bounding box center [497, 16] width 543 height 11
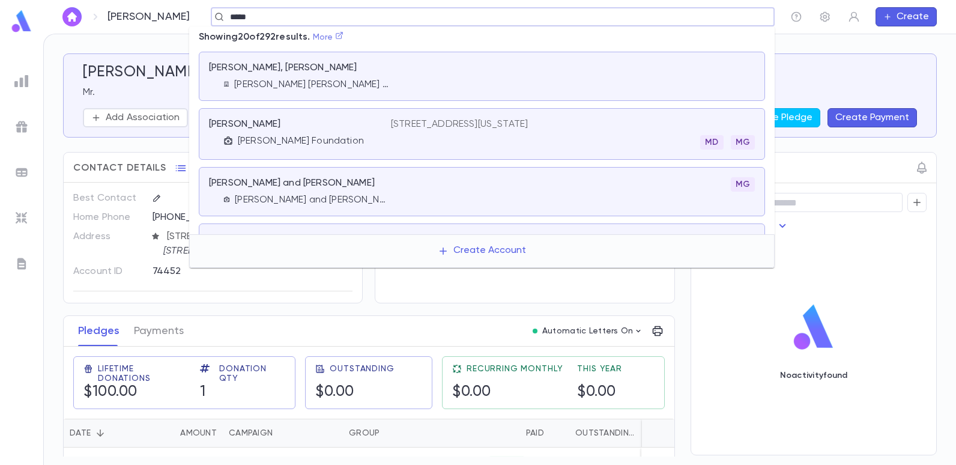
click at [343, 35] on icon at bounding box center [339, 35] width 7 height 7
type input "*****"
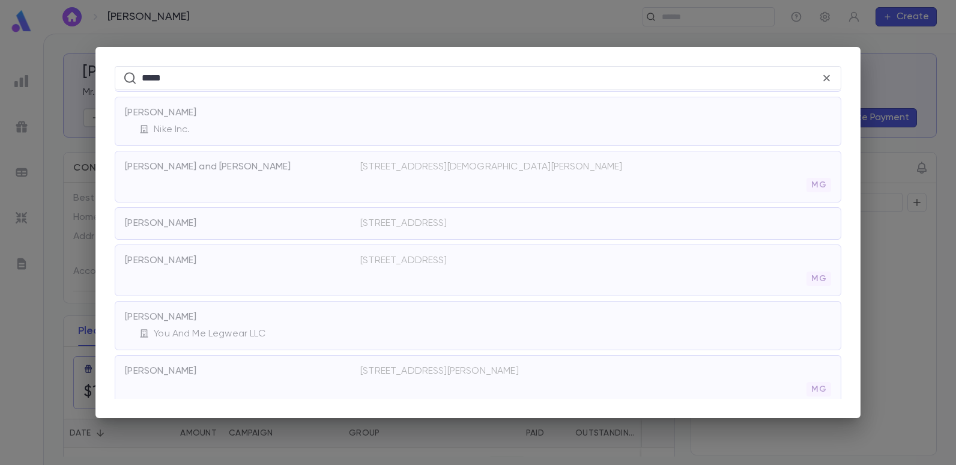
scroll to position [1488, 0]
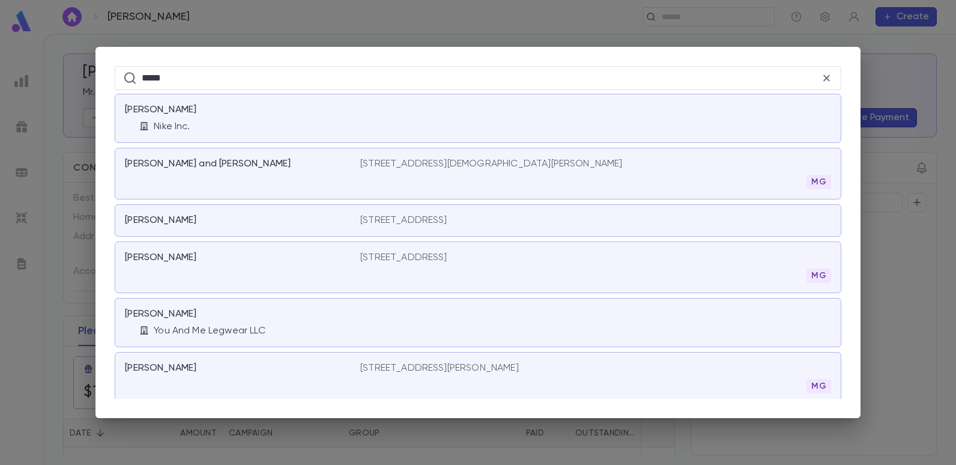
click at [234, 318] on div "Cohen, Albert" at bounding box center [235, 314] width 221 height 12
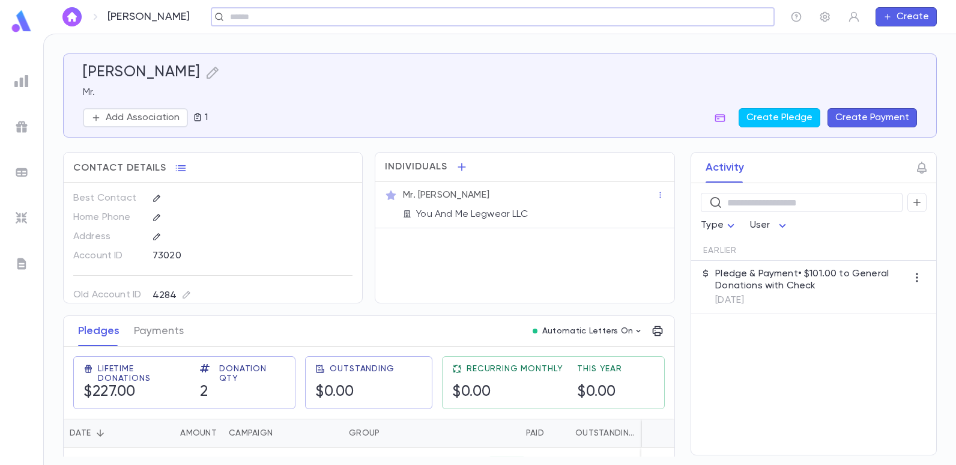
scroll to position [59, 0]
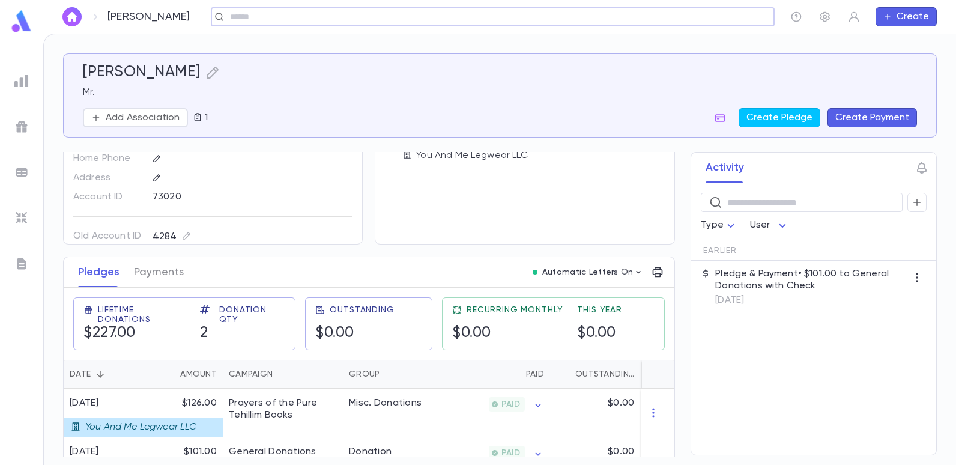
click at [456, 19] on input "text" at bounding box center [497, 16] width 543 height 11
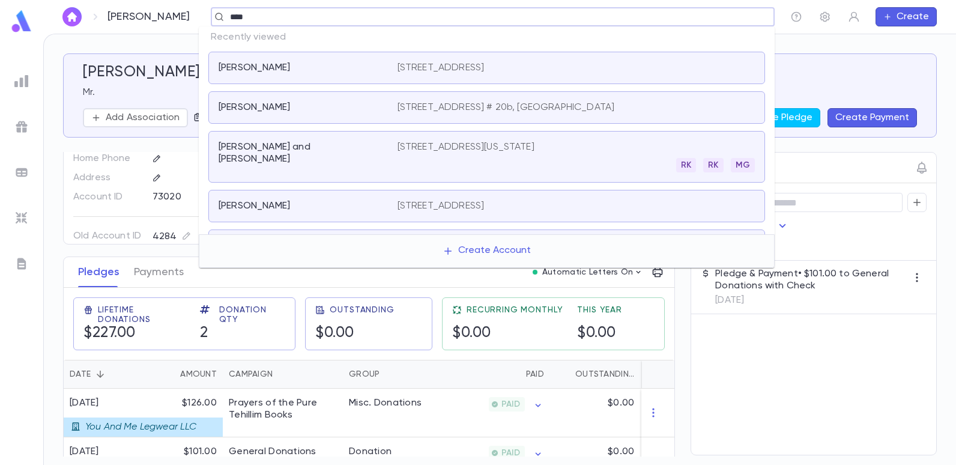
type input "*****"
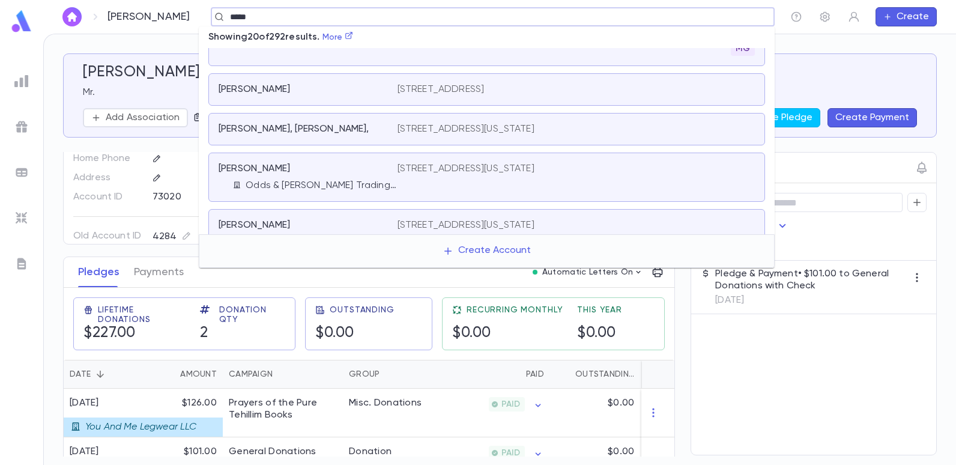
scroll to position [791, 0]
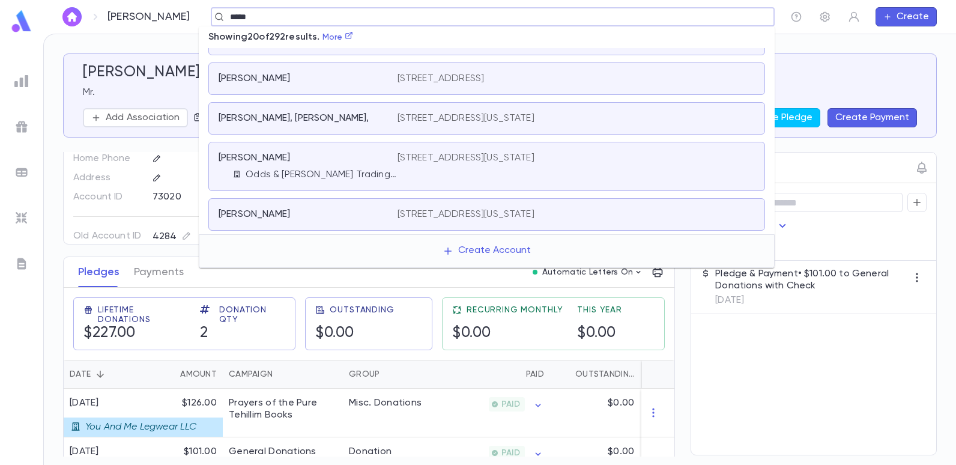
click at [349, 238] on div "Cohen, Albert MG" at bounding box center [486, 256] width 557 height 37
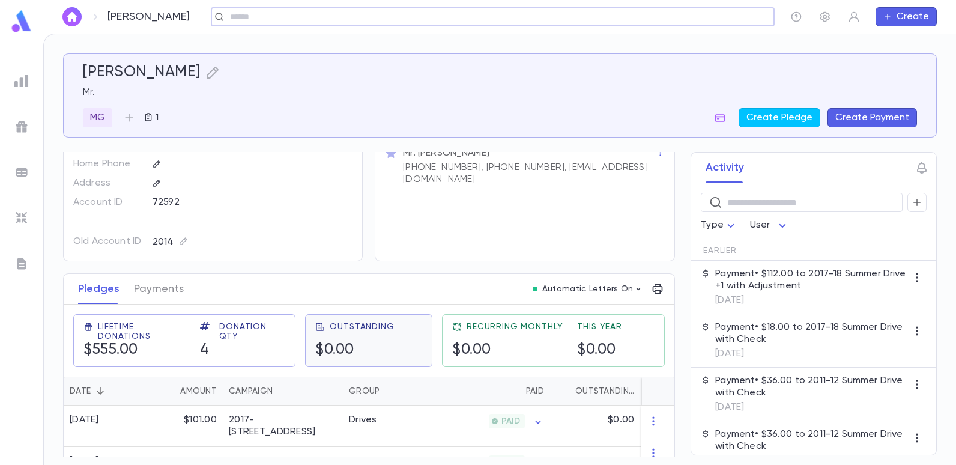
scroll to position [120, 0]
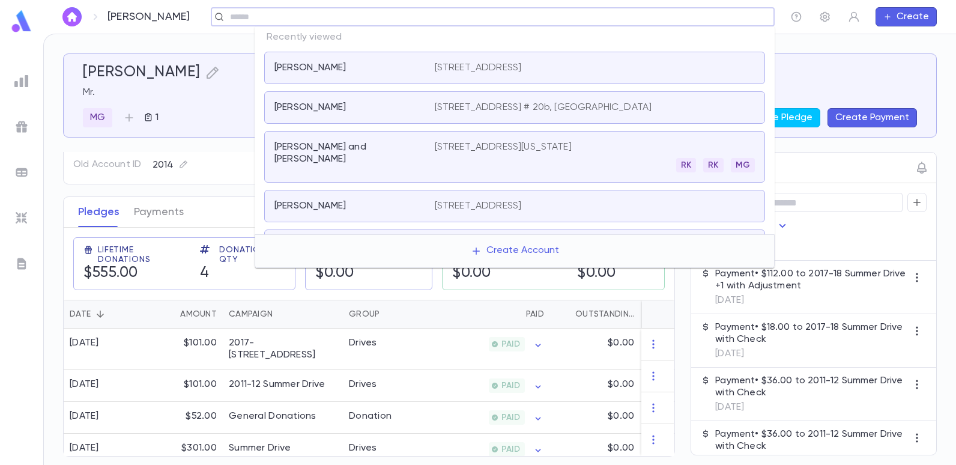
click at [737, 22] on input "text" at bounding box center [488, 16] width 525 height 11
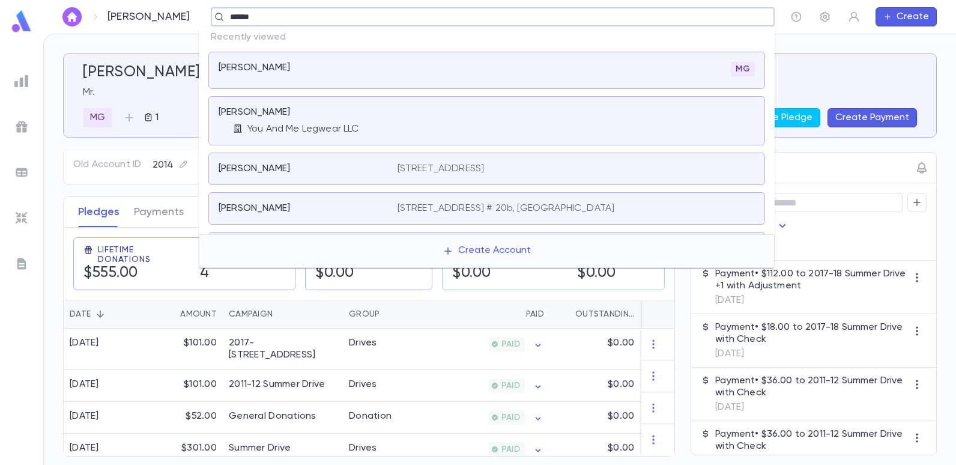
click at [330, 16] on input "*****" at bounding box center [488, 16] width 525 height 11
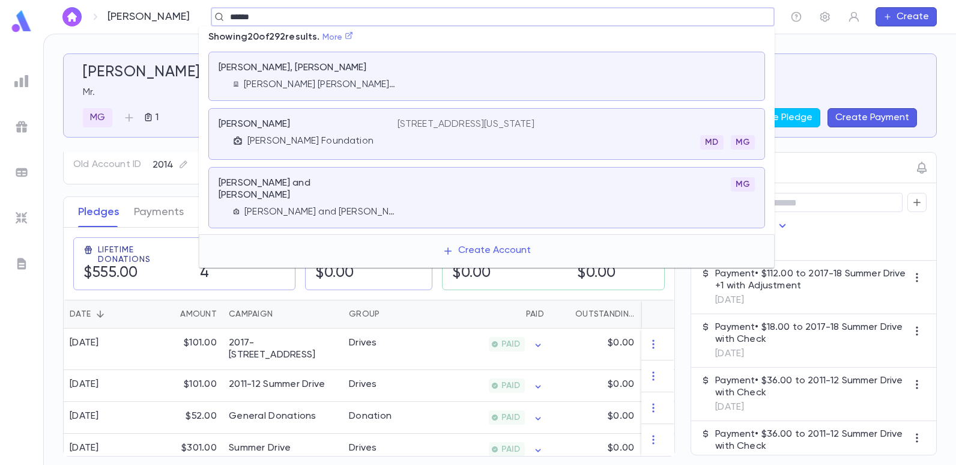
click at [350, 37] on link "More" at bounding box center [337, 37] width 31 height 8
type input "*****"
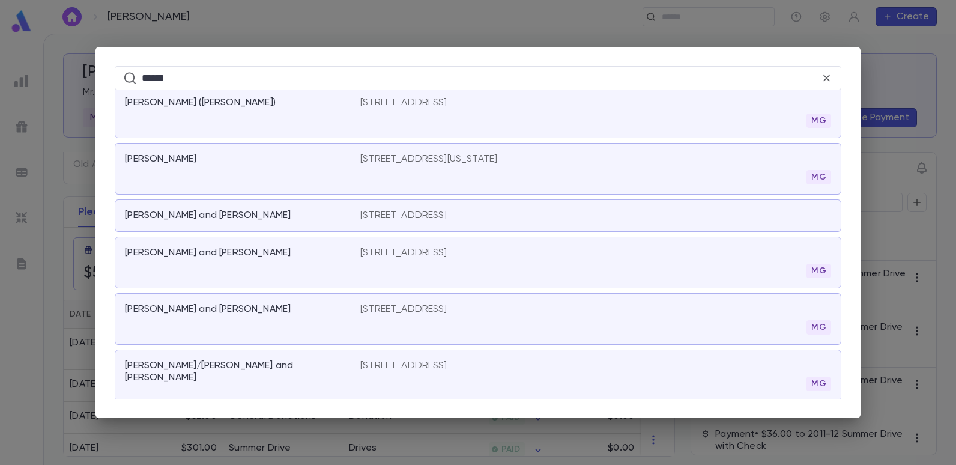
scroll to position [4176, 0]
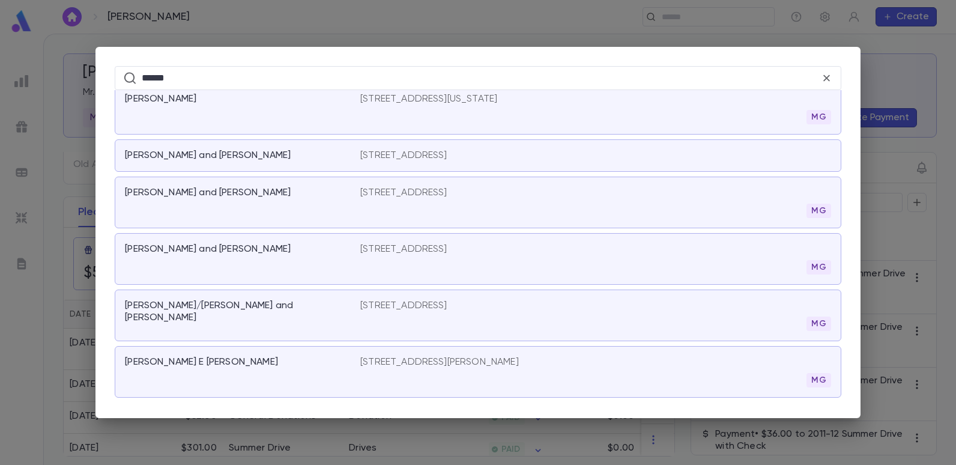
click at [384, 300] on p "2143 East 12th Street, Brooklyn NY 11223" at bounding box center [403, 306] width 87 height 12
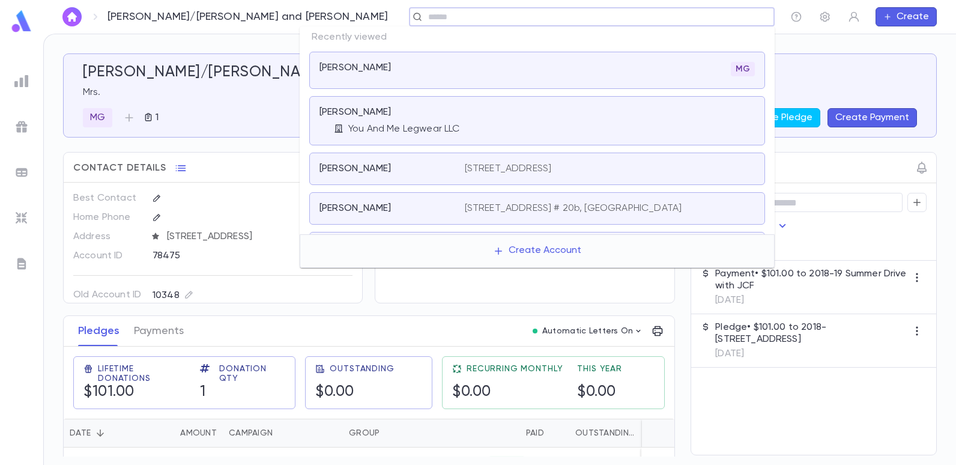
click at [440, 16] on input "text" at bounding box center [588, 16] width 327 height 11
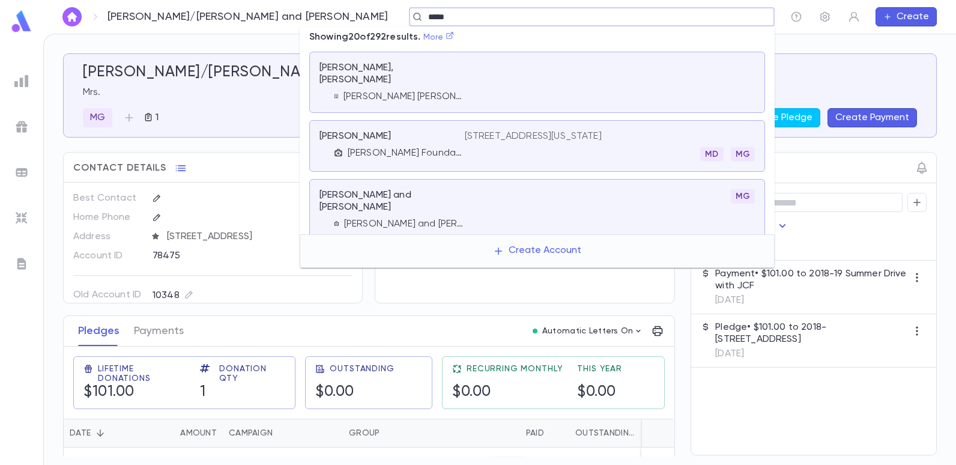
click at [454, 35] on icon at bounding box center [450, 35] width 8 height 8
type input "*****"
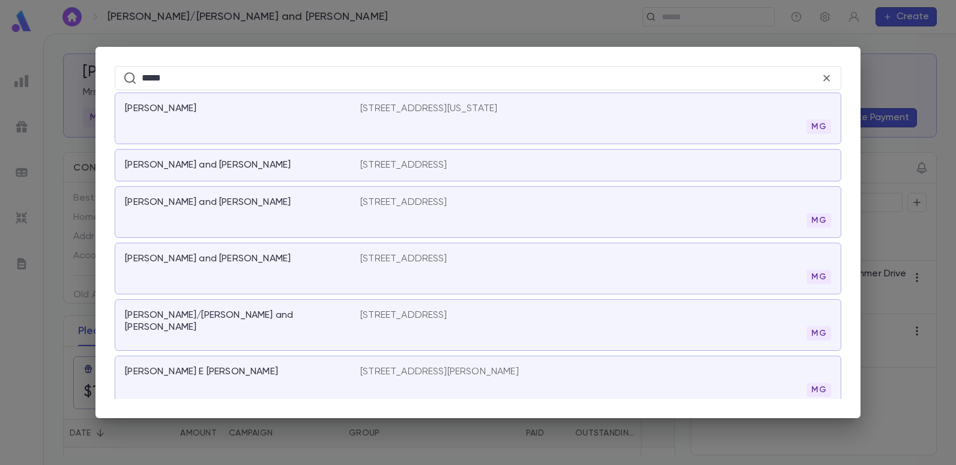
scroll to position [4226, 0]
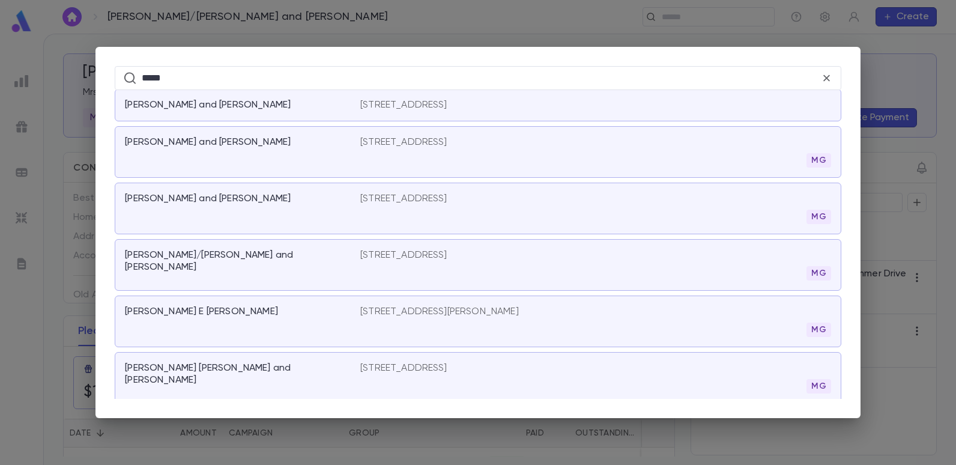
click at [386, 249] on p "2143 East 12th Street, Brooklyn NY 11223" at bounding box center [403, 255] width 87 height 12
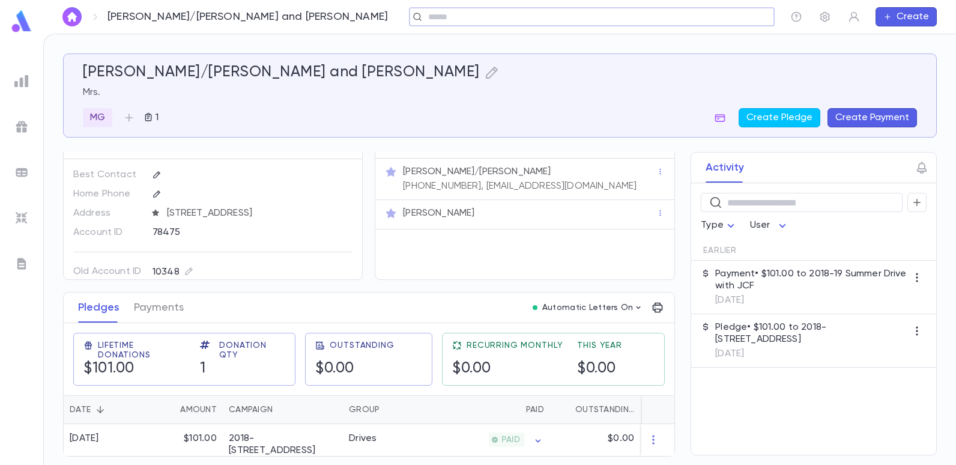
scroll to position [0, 0]
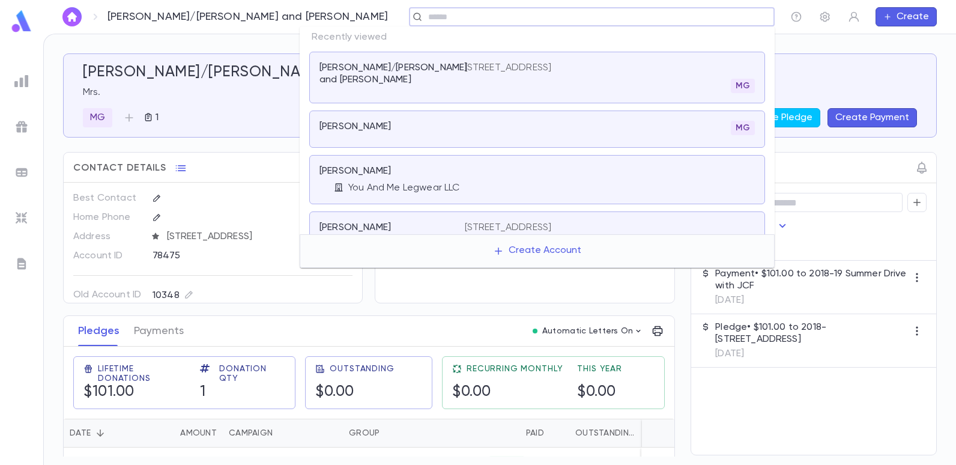
click at [461, 18] on input "text" at bounding box center [588, 16] width 327 height 11
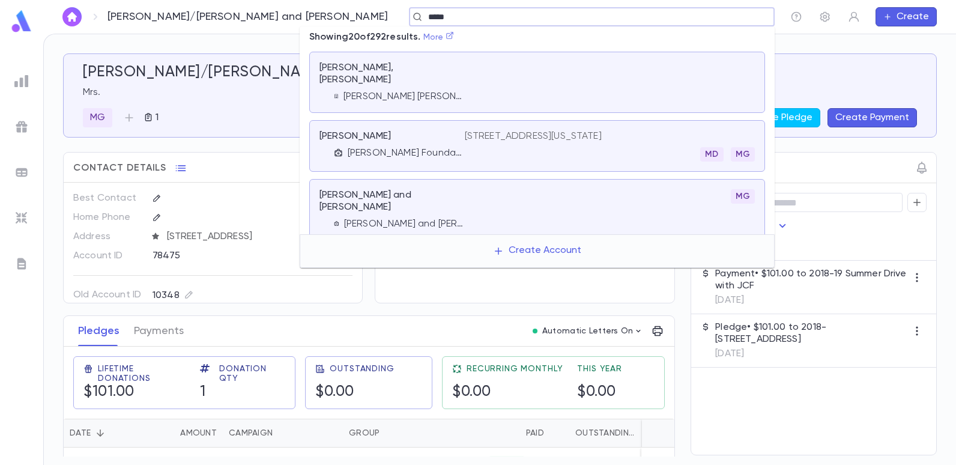
click at [452, 37] on icon at bounding box center [450, 35] width 8 height 8
type input "*****"
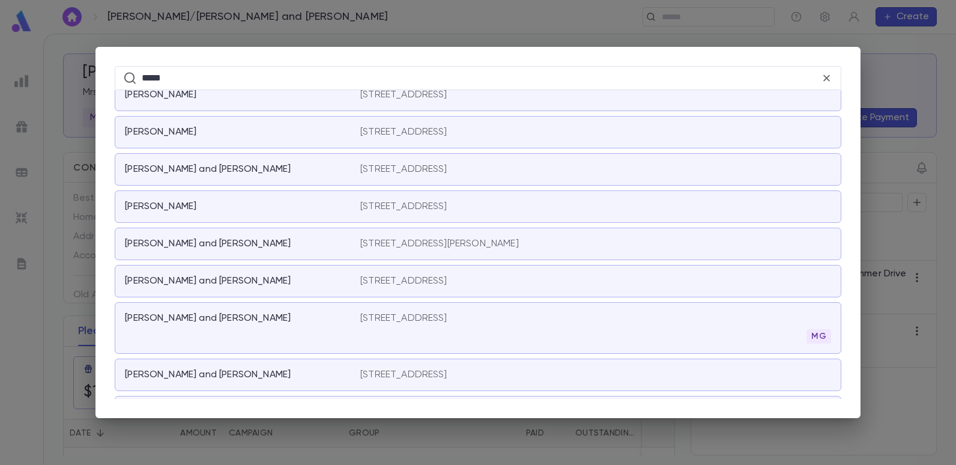
scroll to position [5257, 0]
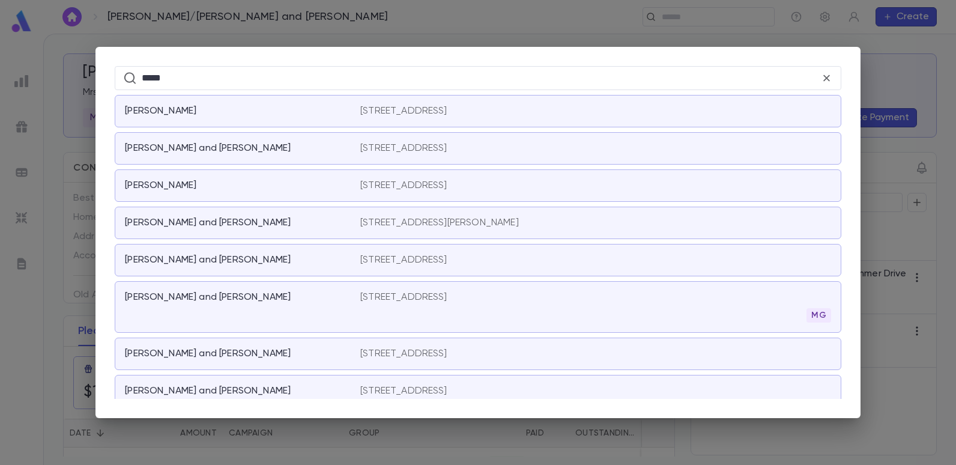
click at [410, 217] on p "33 Baker Dr., West Long Branch NJ 07764" at bounding box center [439, 223] width 159 height 12
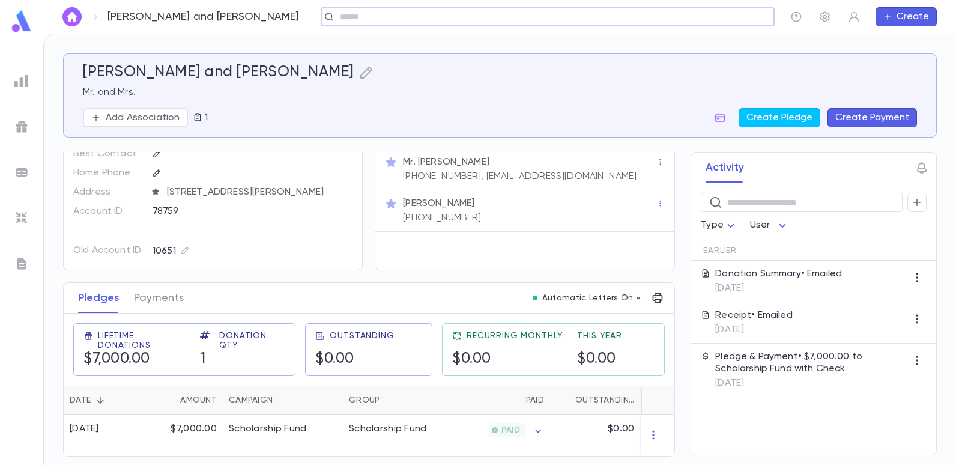
scroll to position [11, 0]
click at [738, 15] on input "text" at bounding box center [704, 16] width 93 height 11
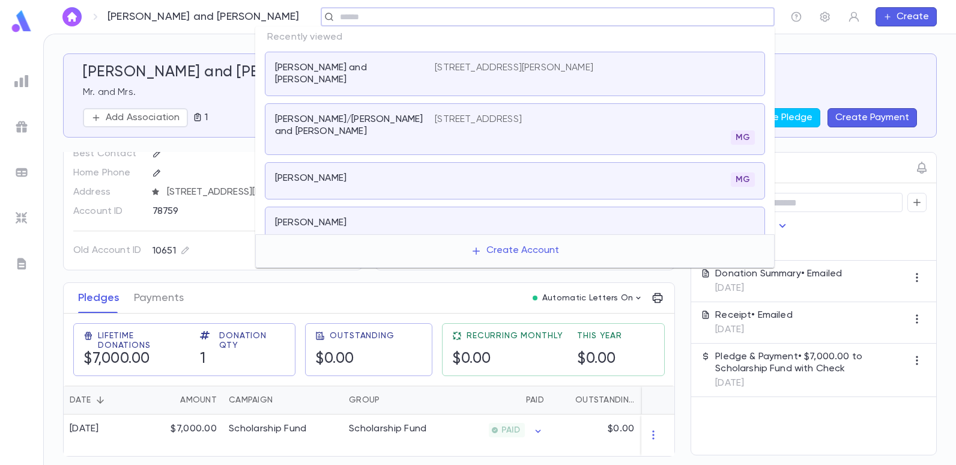
type input "*"
type input "******"
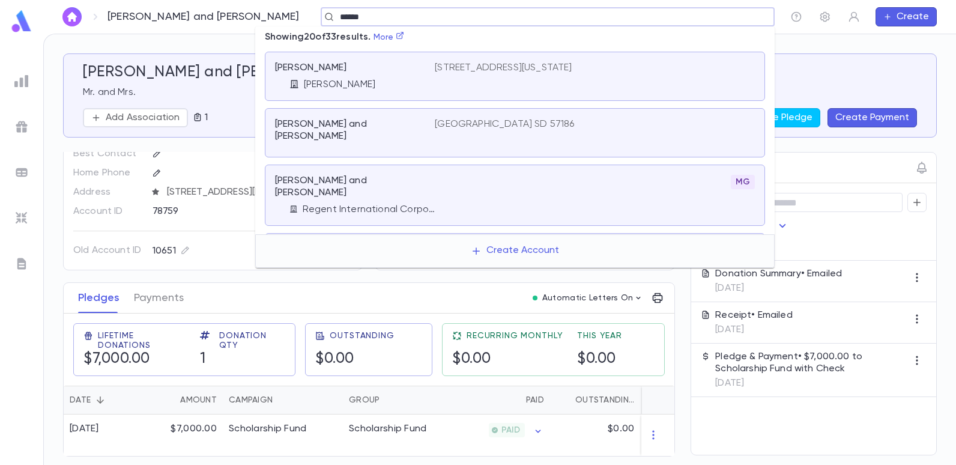
click at [486, 243] on p "1786 East 8th Street, Brooklyn NY 11223" at bounding box center [478, 249] width 87 height 12
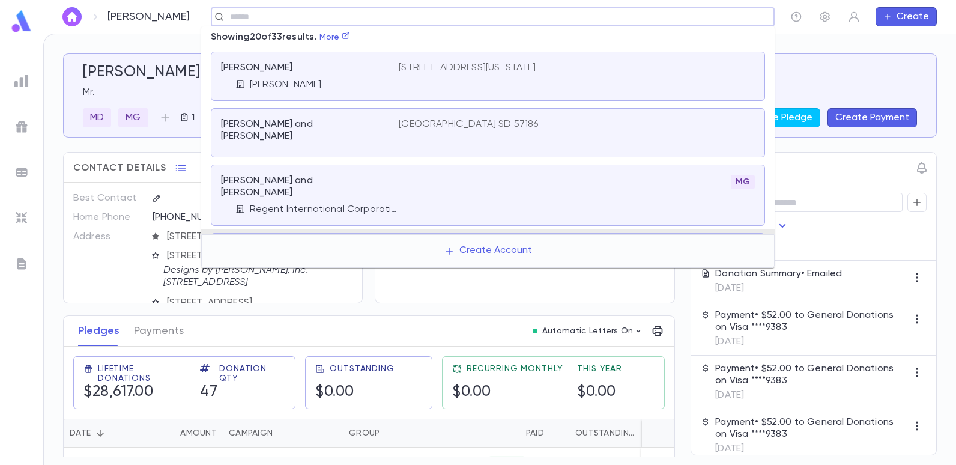
click at [325, 21] on input "text" at bounding box center [488, 16] width 525 height 11
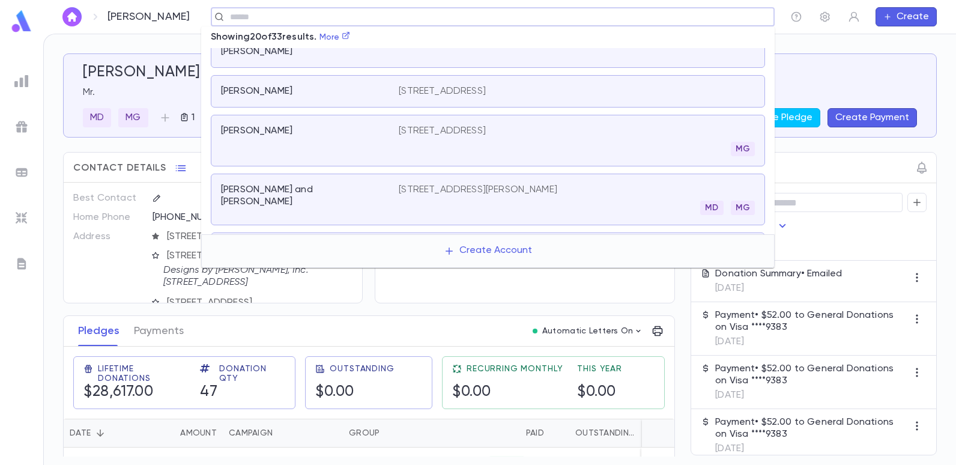
scroll to position [413, 0]
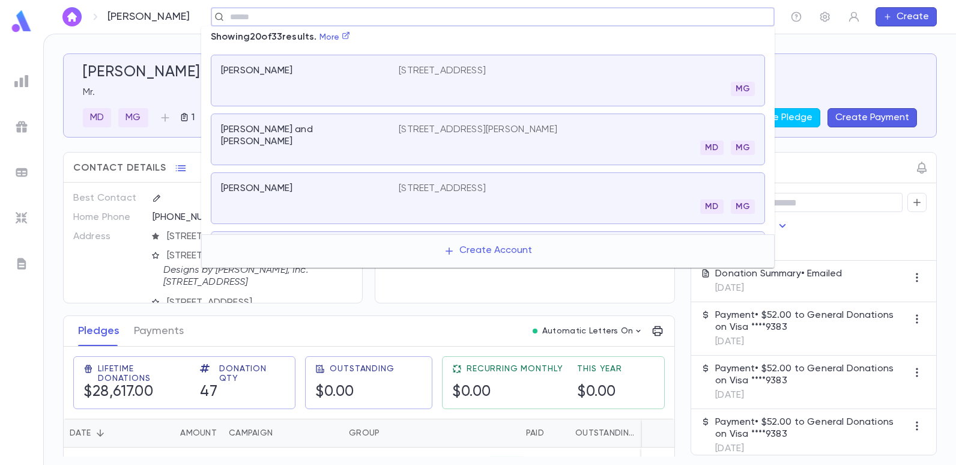
click at [481, 183] on p "1129 Clinton Avenue, Brooklyn NY 11205" at bounding box center [442, 189] width 87 height 12
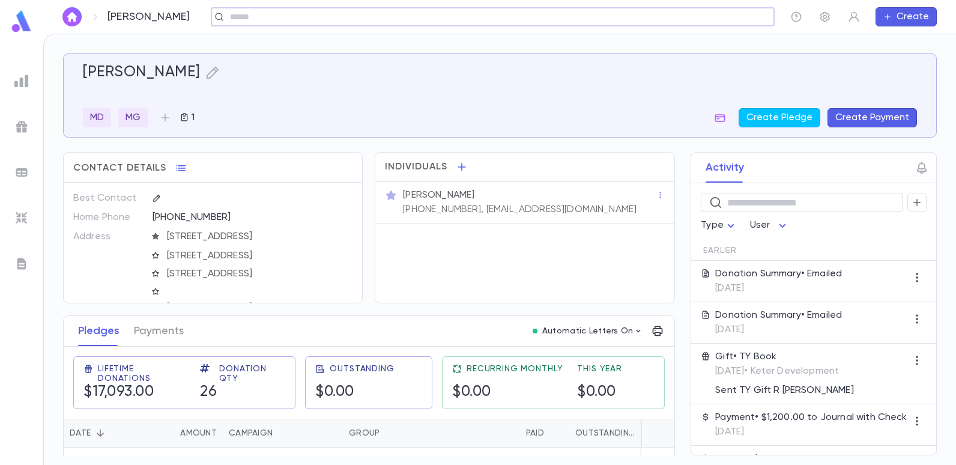
click at [354, 19] on input "text" at bounding box center [488, 16] width 525 height 11
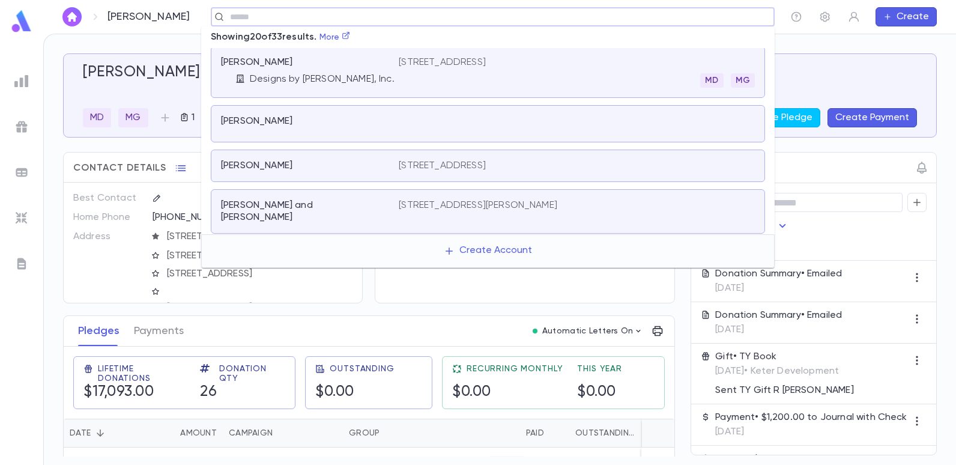
scroll to position [83, 0]
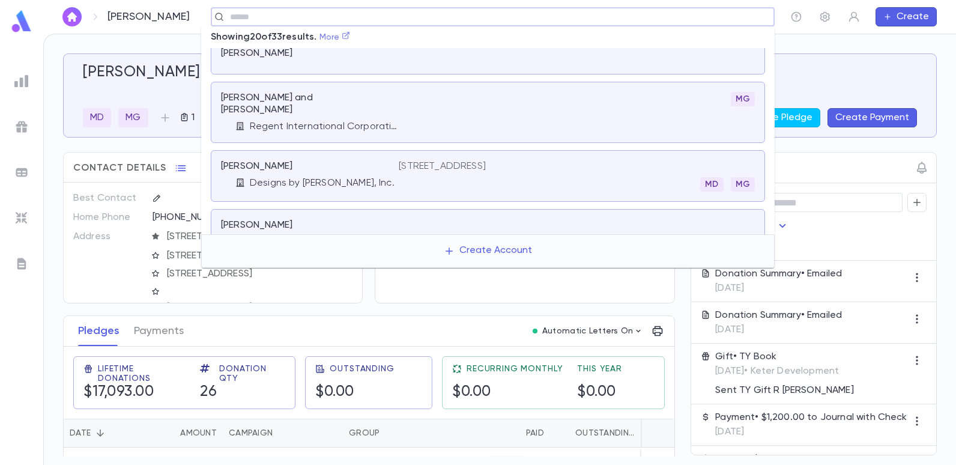
click at [351, 41] on link "More" at bounding box center [334, 37] width 31 height 8
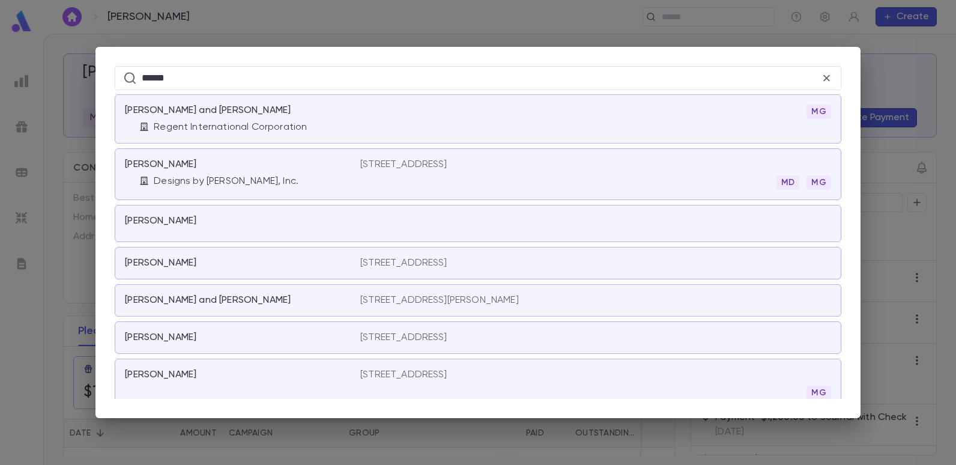
scroll to position [120, 0]
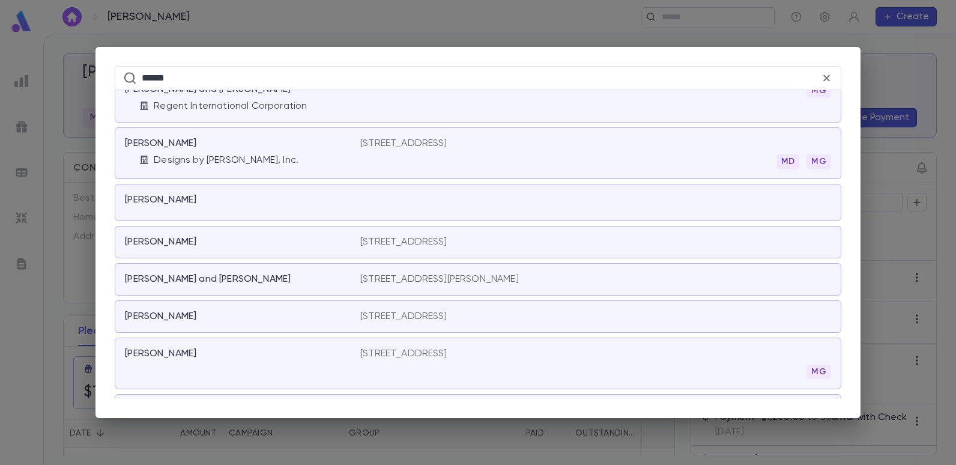
click at [395, 318] on p "1532 East 24th Street, Brooklyn NY 11210" at bounding box center [403, 316] width 87 height 12
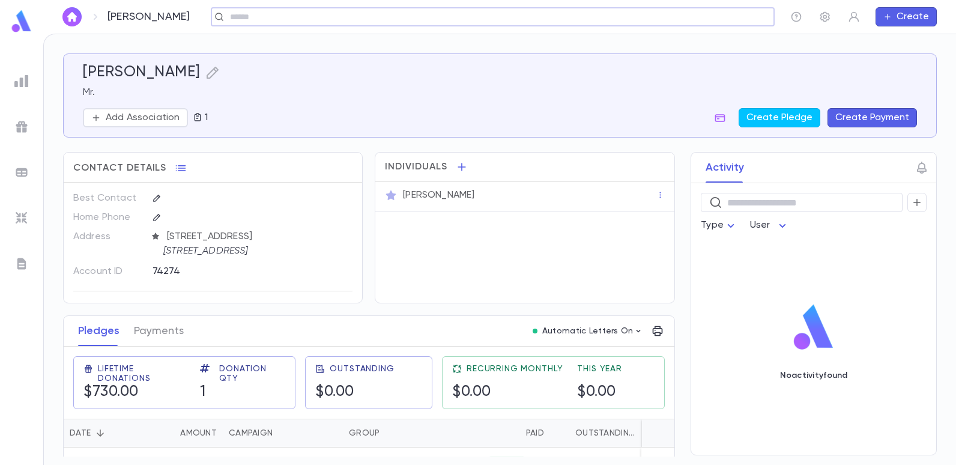
scroll to position [28, 0]
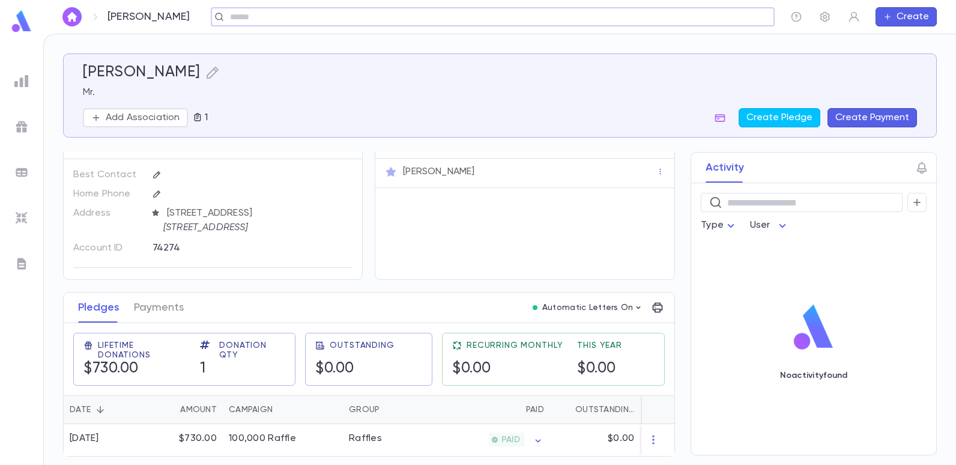
click at [292, 20] on input "text" at bounding box center [488, 16] width 525 height 11
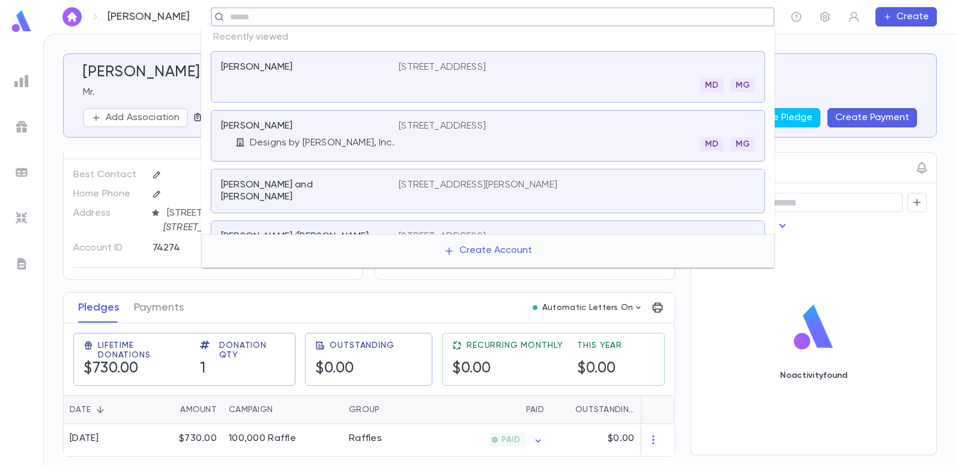
scroll to position [0, 0]
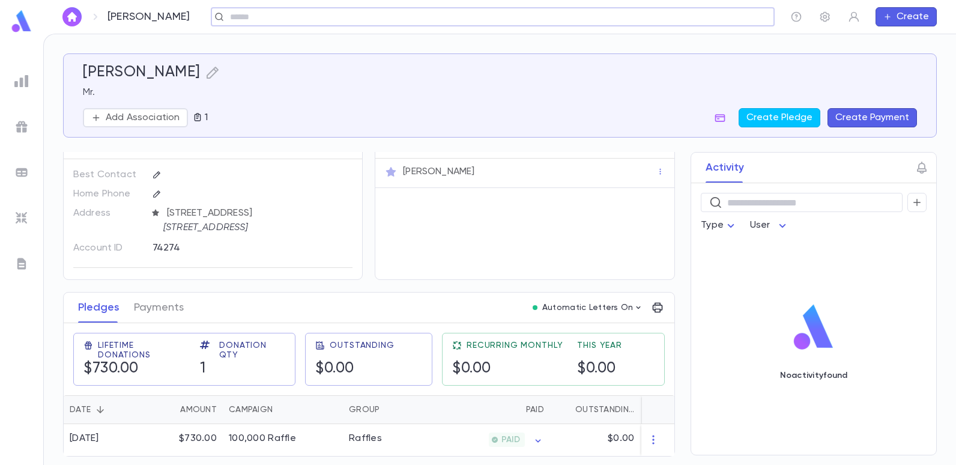
click at [328, 17] on input "text" at bounding box center [488, 16] width 525 height 11
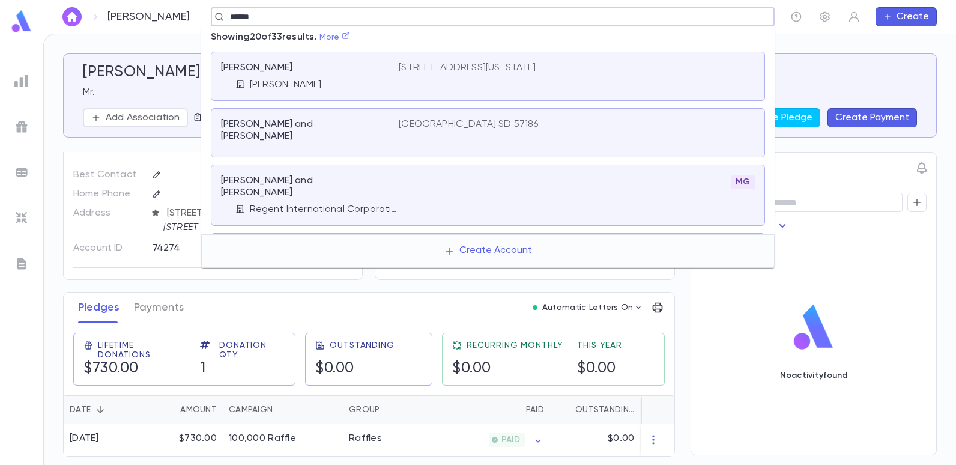
click at [350, 35] on icon at bounding box center [346, 35] width 8 height 8
type input "******"
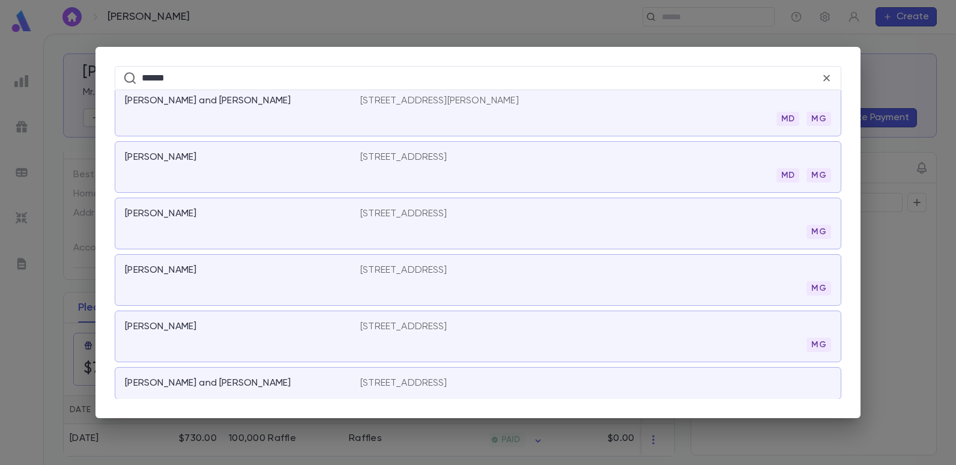
scroll to position [408, 0]
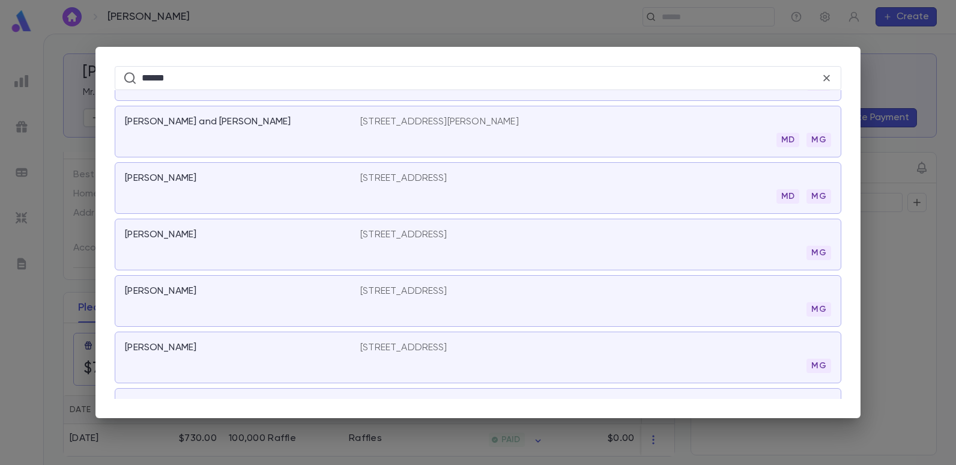
click at [424, 169] on div "Shweky, David 1129 Clinton Avenue, Brooklyn NY 11205 MD MG" at bounding box center [478, 188] width 727 height 52
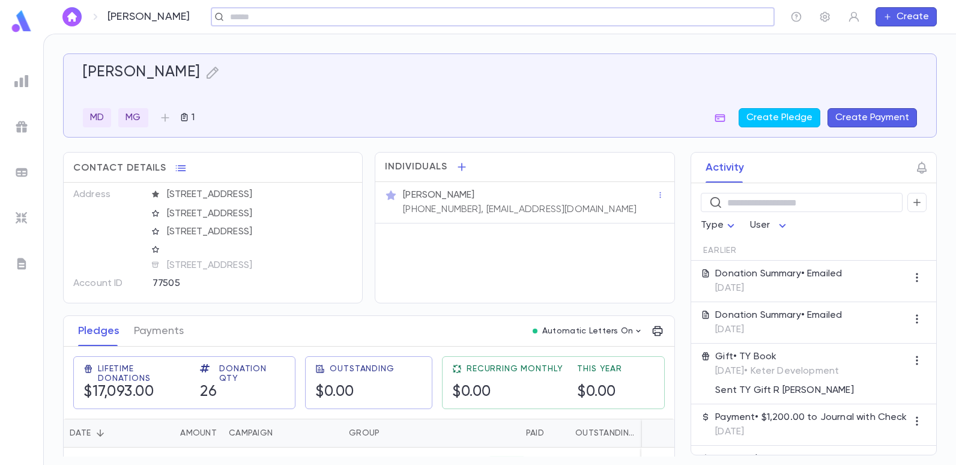
scroll to position [21, 0]
click at [362, 29] on div "Shweky, David ​ Create" at bounding box center [499, 17] width 913 height 34
click at [363, 20] on div "​" at bounding box center [493, 16] width 564 height 19
click at [367, 14] on div "​" at bounding box center [493, 16] width 564 height 19
click at [377, 7] on div "Shweky, David ​ Create" at bounding box center [499, 17] width 913 height 34
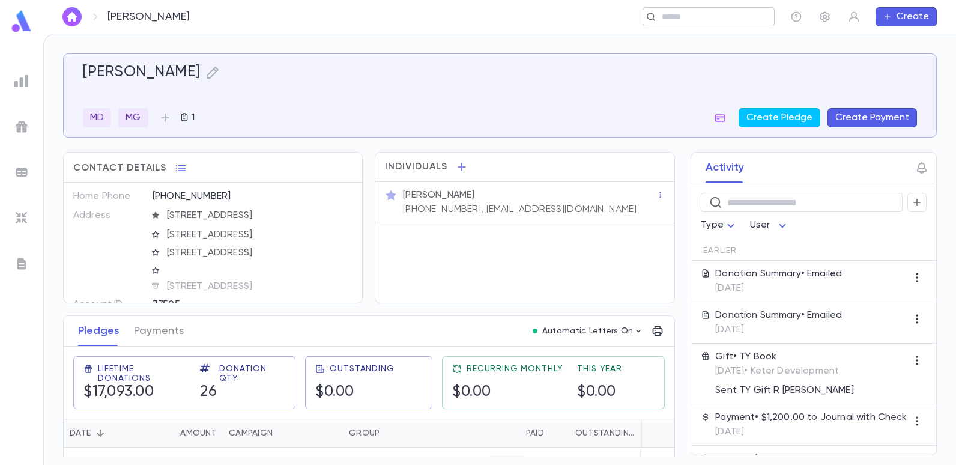
click at [694, 14] on input "text" at bounding box center [704, 16] width 93 height 11
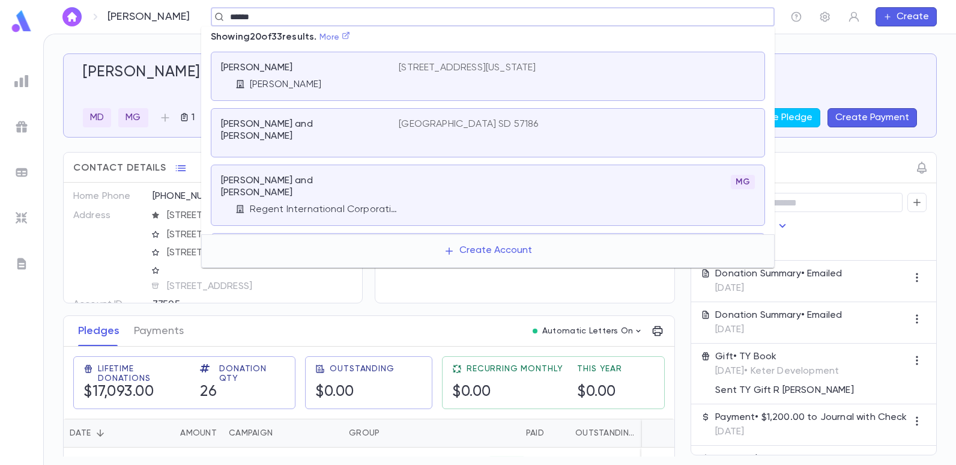
click at [350, 36] on icon at bounding box center [346, 35] width 8 height 8
type input "******"
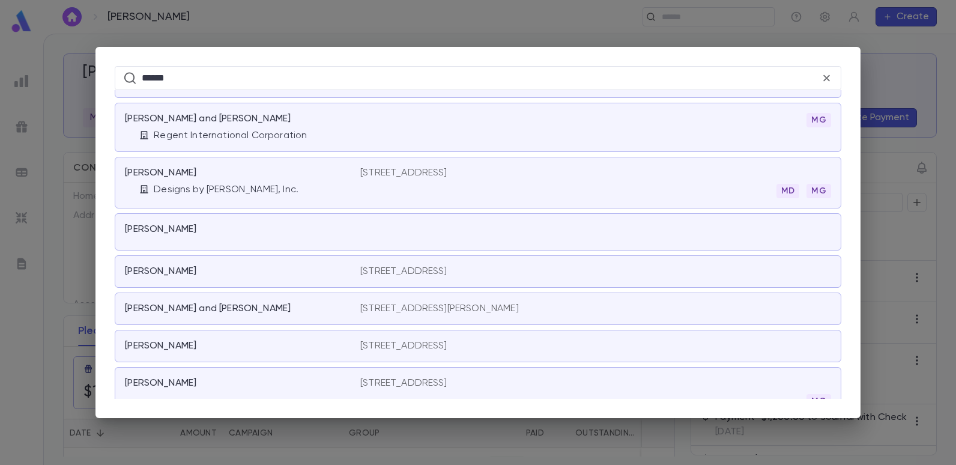
scroll to position [120, 0]
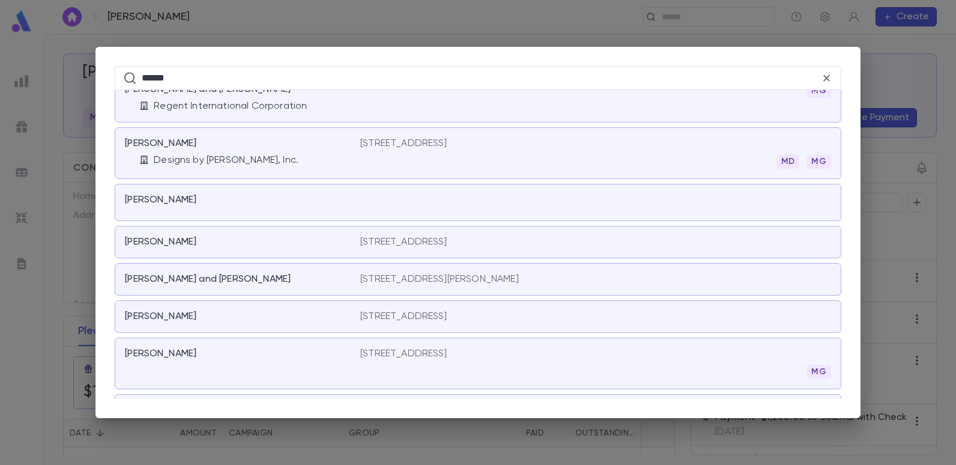
click at [414, 274] on p "576 Warren Ave, Lakewood NJ 08701" at bounding box center [439, 279] width 159 height 12
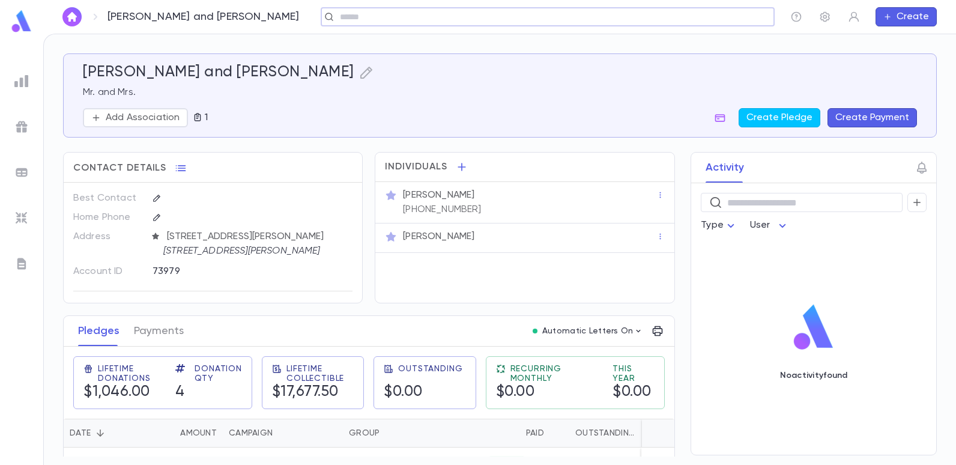
click at [389, 16] on input "text" at bounding box center [543, 16] width 415 height 11
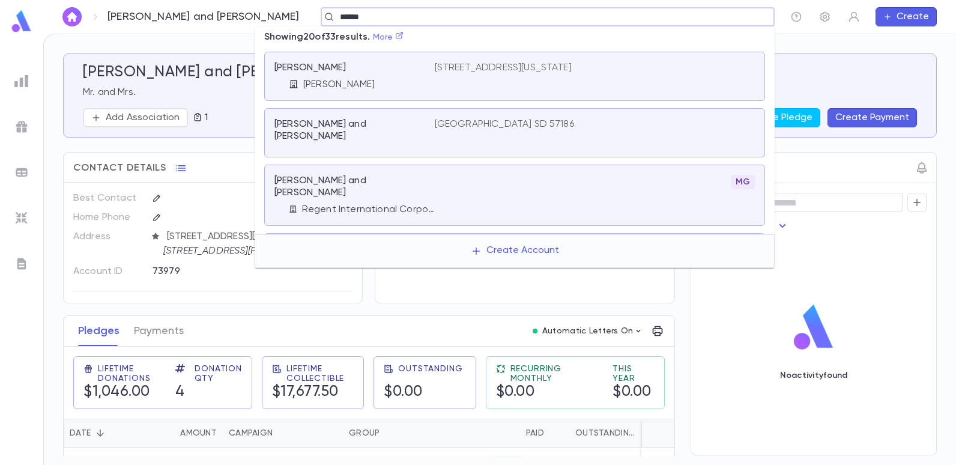
click at [404, 38] on icon at bounding box center [399, 35] width 8 height 8
type input "******"
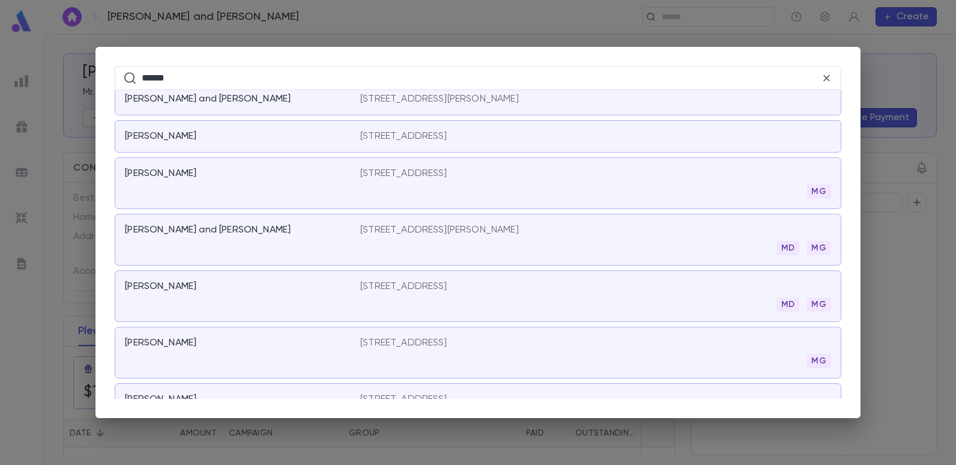
scroll to position [360, 0]
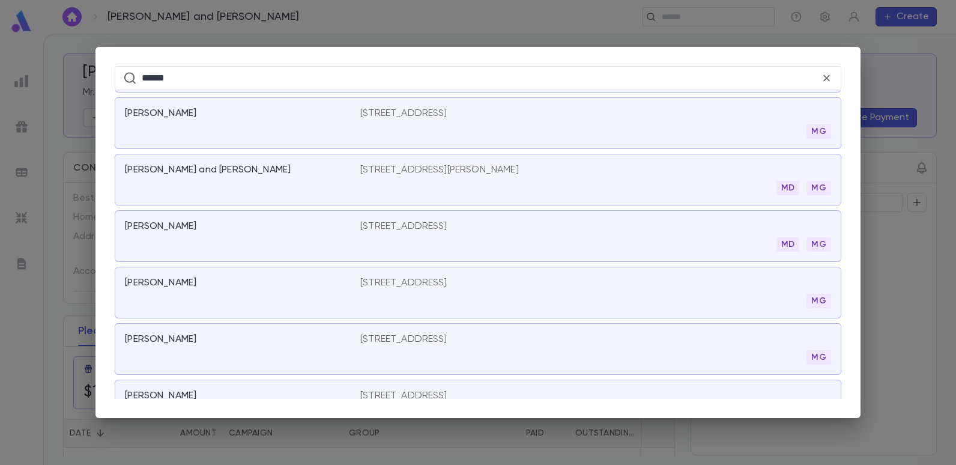
click at [447, 220] on p "1129 Clinton Avenue, Brooklyn NY 11205" at bounding box center [403, 226] width 87 height 12
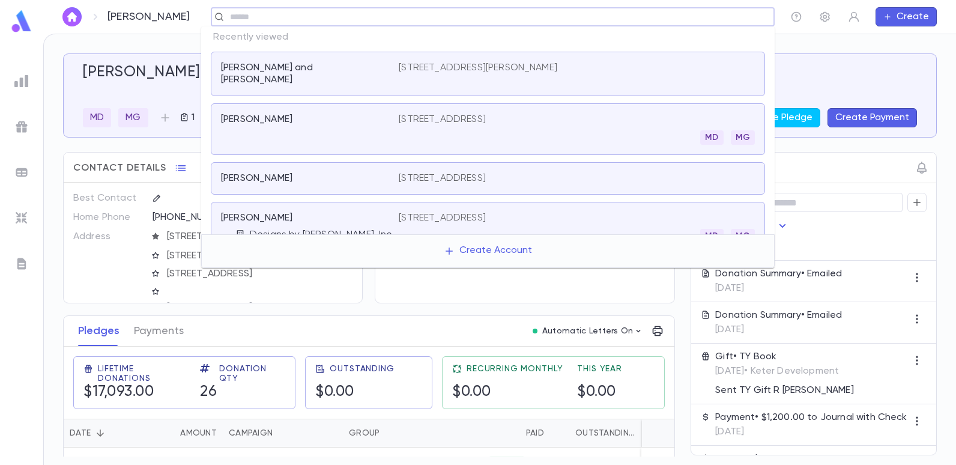
click at [299, 22] on input "text" at bounding box center [488, 16] width 525 height 11
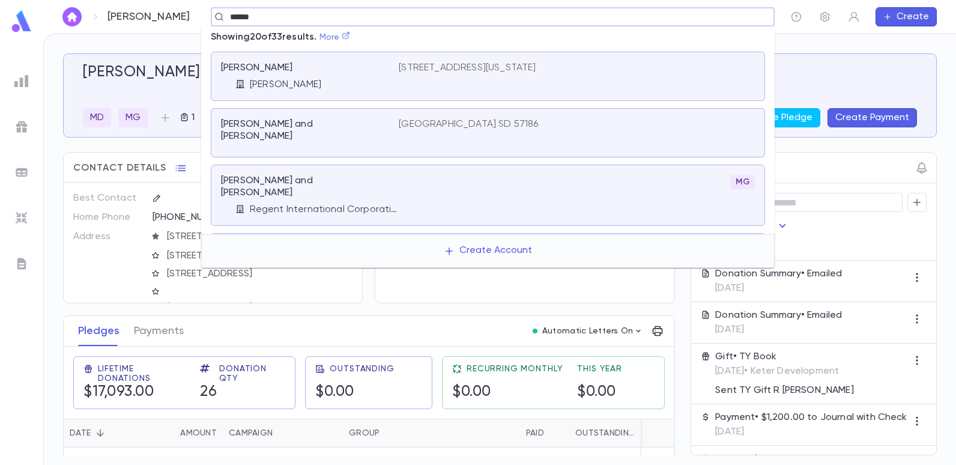
click at [350, 35] on icon at bounding box center [346, 35] width 8 height 8
type input "******"
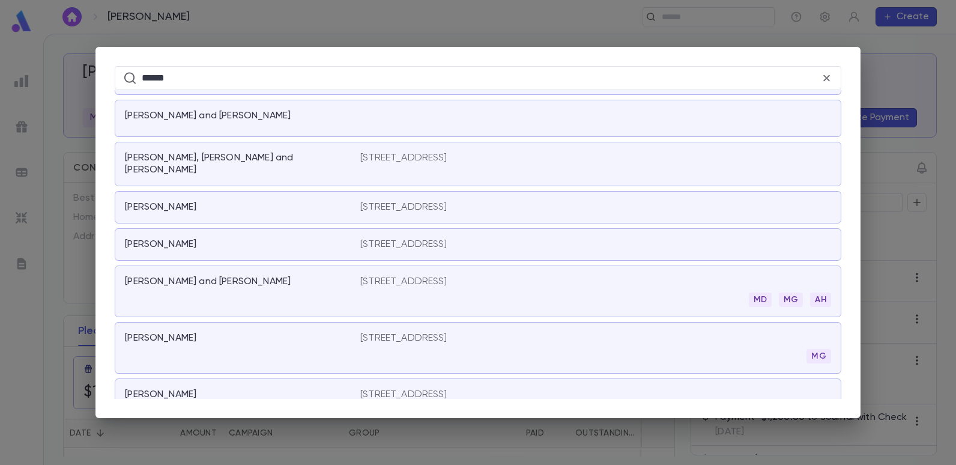
scroll to position [949, 0]
click at [827, 78] on icon at bounding box center [826, 78] width 7 height 7
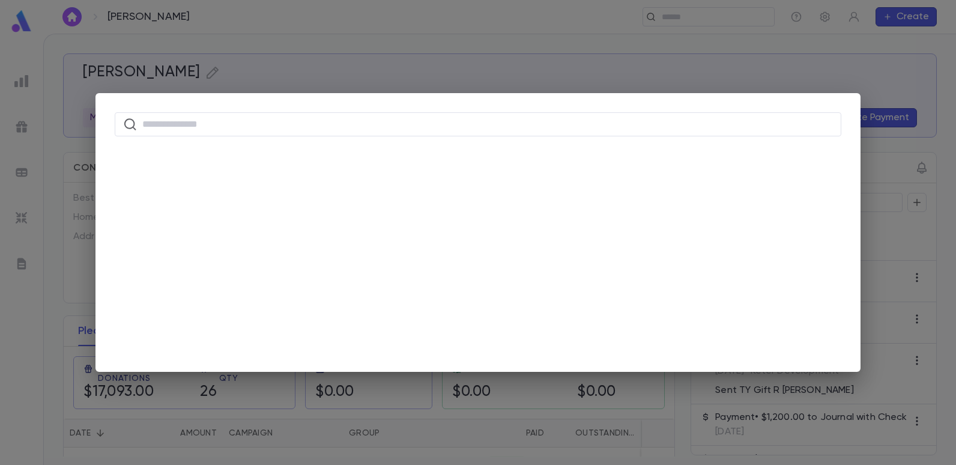
click at [432, 59] on div "​" at bounding box center [478, 232] width 956 height 465
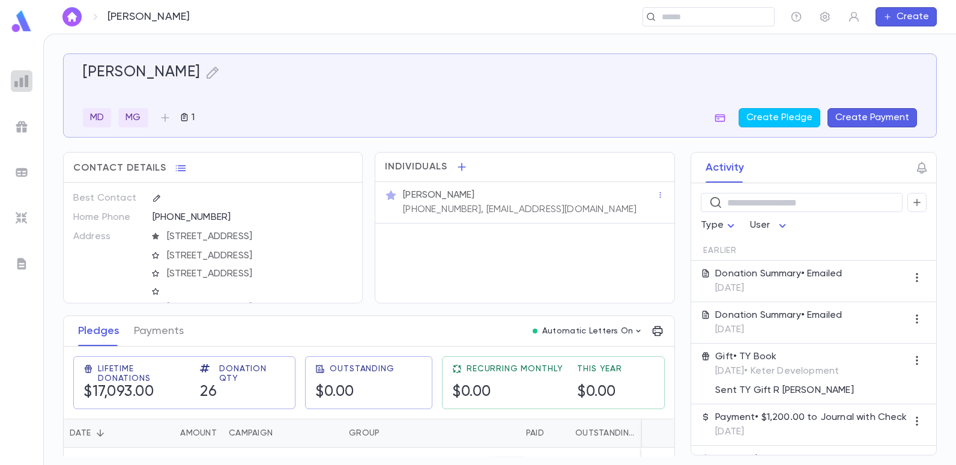
click at [21, 78] on img at bounding box center [21, 81] width 14 height 14
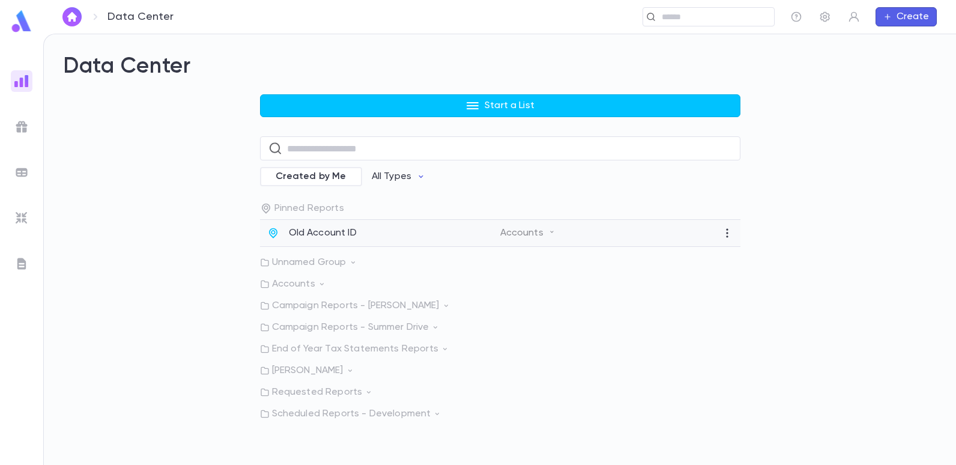
click at [300, 229] on p "Old Account ID" at bounding box center [323, 233] width 68 height 12
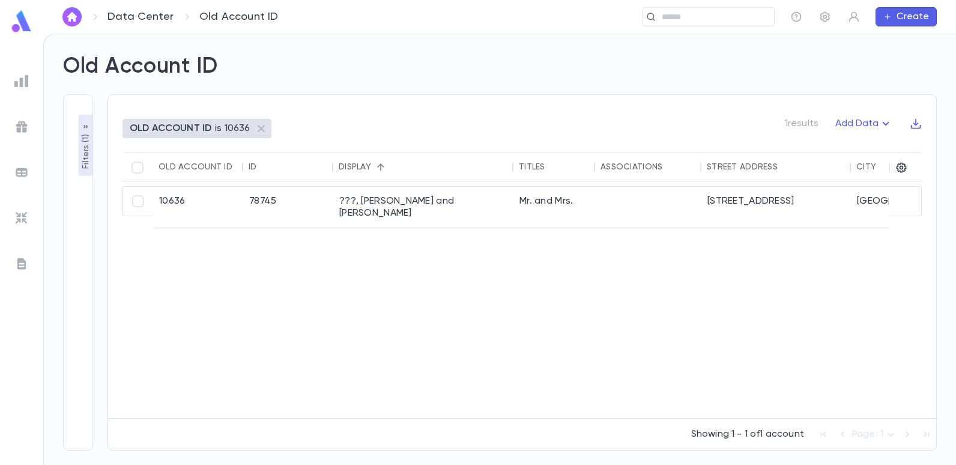
click at [85, 154] on p "Filters ( 1 )" at bounding box center [86, 150] width 12 height 37
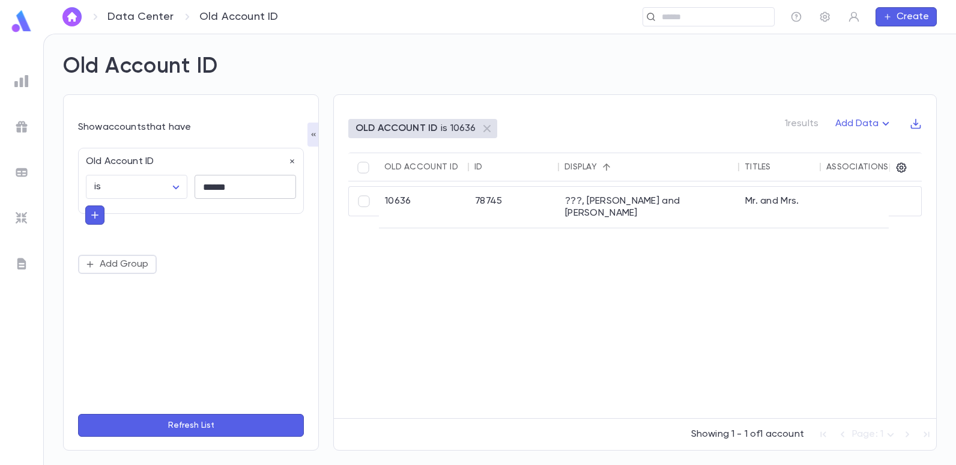
click at [240, 192] on input "******" at bounding box center [245, 186] width 101 height 23
type input "*"
type input "*****"
click at [78, 414] on button "Refresh List" at bounding box center [191, 425] width 226 height 23
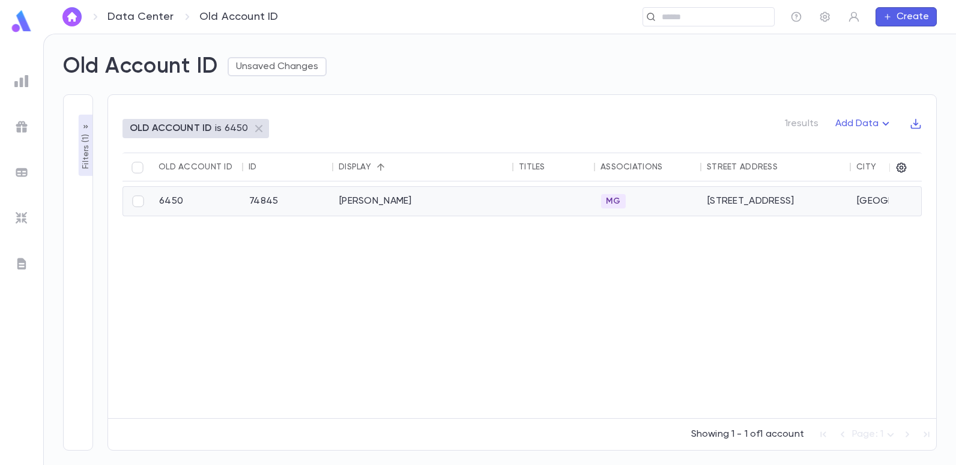
click at [359, 198] on div "Shweky, Leon" at bounding box center [423, 201] width 180 height 29
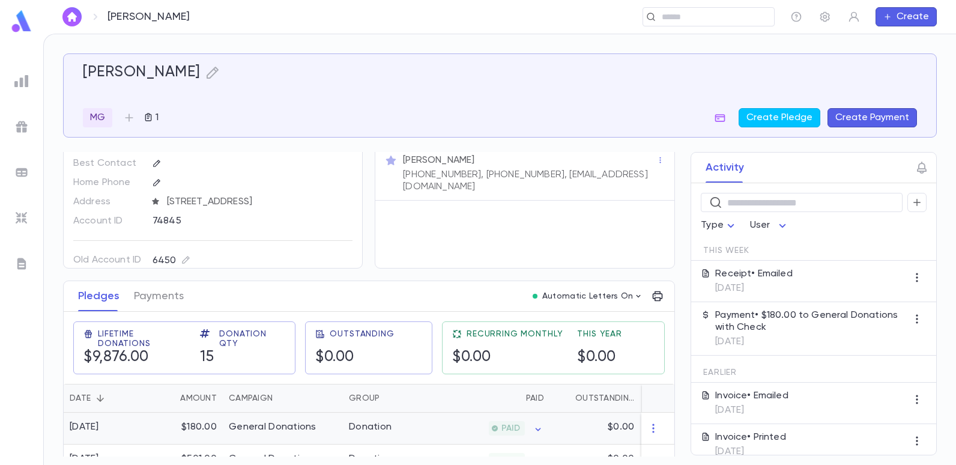
scroll to position [240, 0]
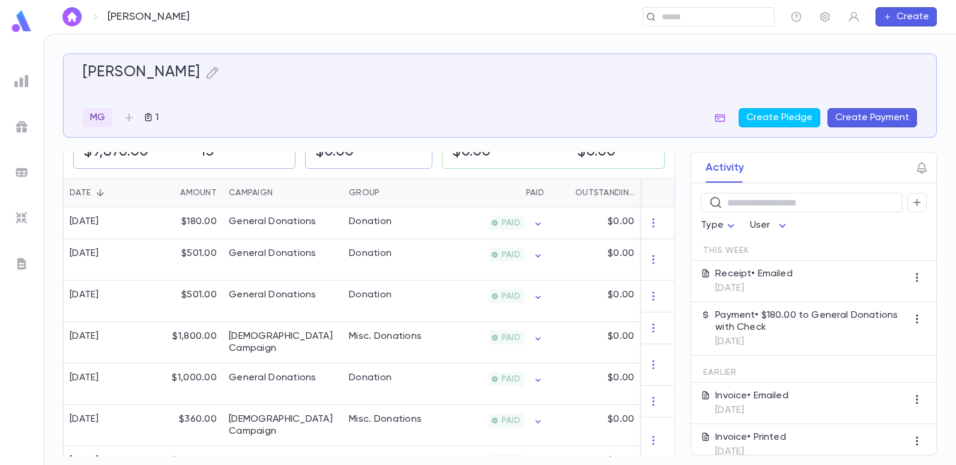
click at [22, 79] on img at bounding box center [21, 81] width 14 height 14
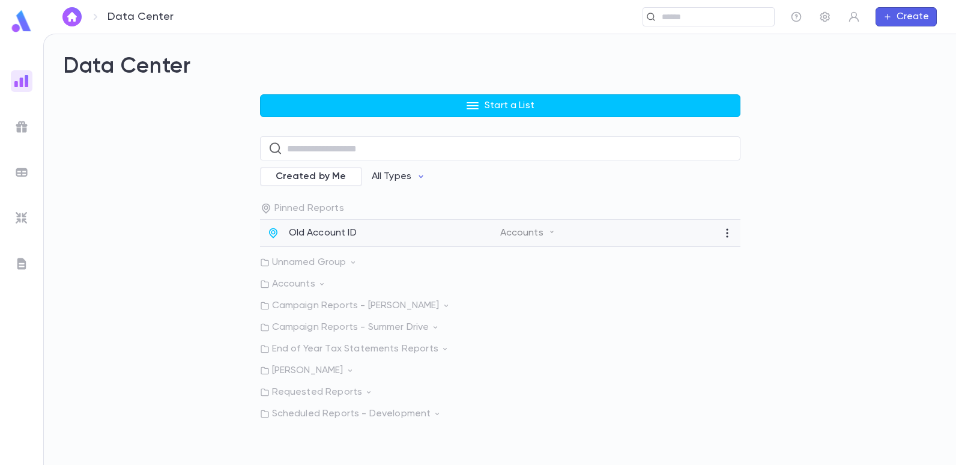
click at [347, 232] on p "Old Account ID" at bounding box center [323, 233] width 68 height 12
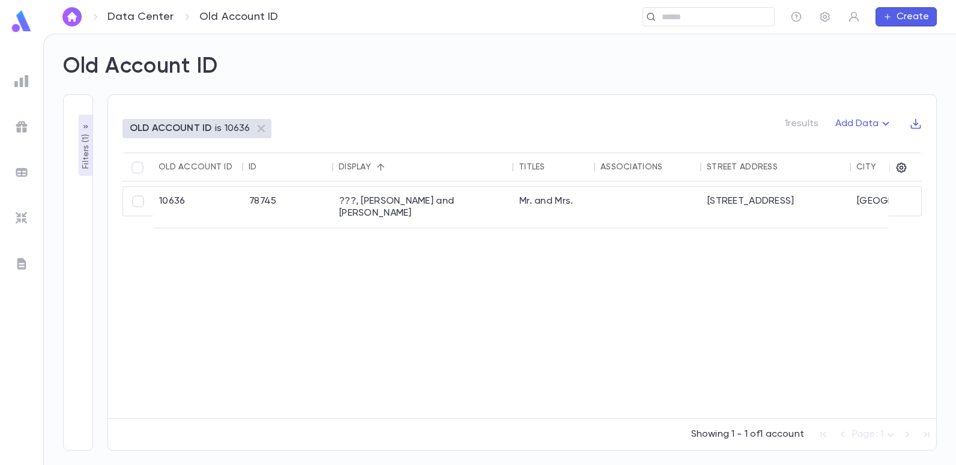
click at [178, 129] on p "OLD ACCOUNT ID" at bounding box center [171, 129] width 82 height 12
click at [182, 130] on p "OLD ACCOUNT ID" at bounding box center [171, 129] width 82 height 12
click at [82, 158] on p "Filters ( 1 )" at bounding box center [86, 150] width 12 height 37
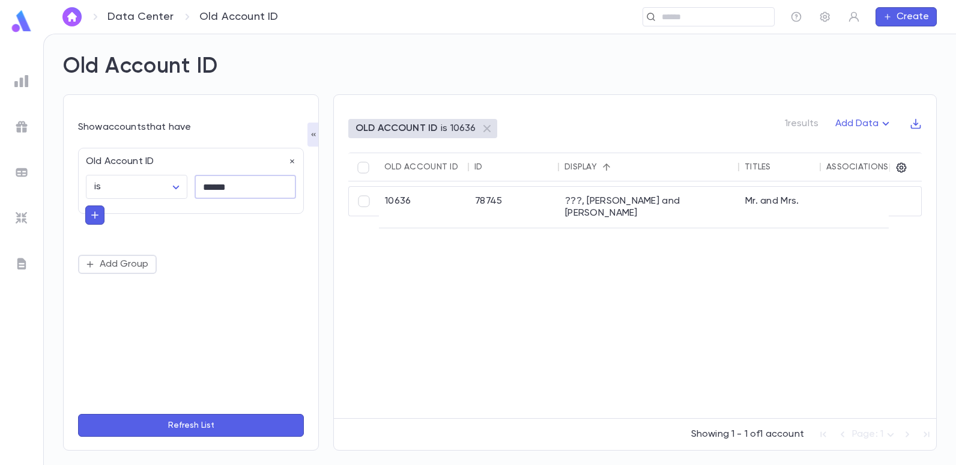
click at [241, 190] on input "******" at bounding box center [245, 186] width 101 height 23
type input "*"
type input "*****"
click at [78, 414] on button "Refresh List" at bounding box center [191, 425] width 226 height 23
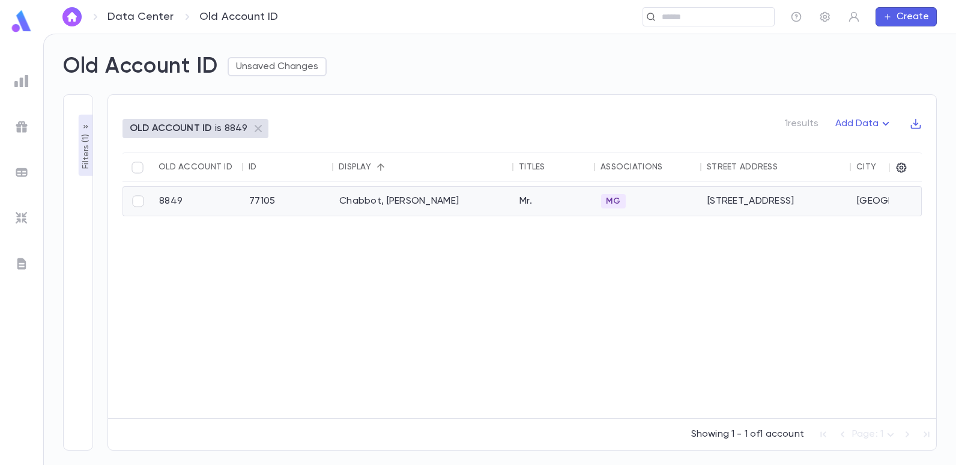
click at [387, 186] on div "8849 77105 Chabbot, Morris Mr. MG 1865 East 4th St Brooklyn NY 11223 (301) 996-…" at bounding box center [793, 198] width 1280 height 35
click at [384, 198] on div "Chabbot, Morris" at bounding box center [423, 201] width 180 height 29
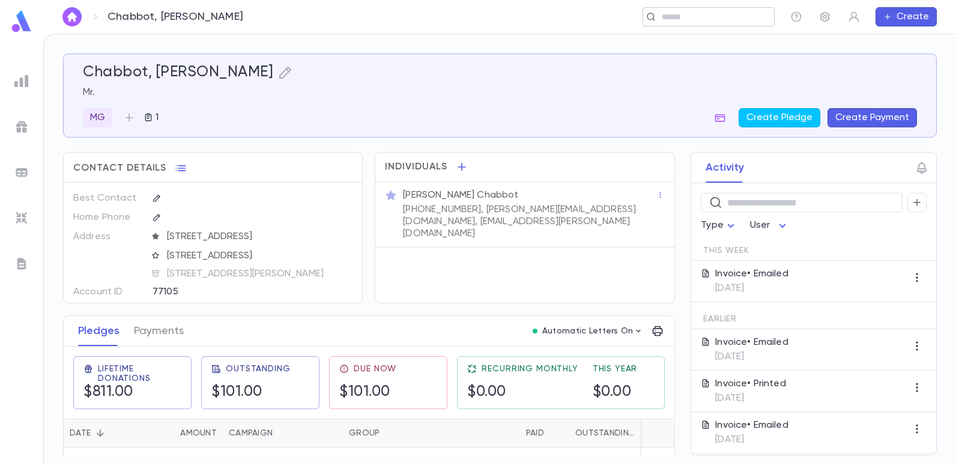
click at [722, 9] on div "​" at bounding box center [709, 16] width 132 height 19
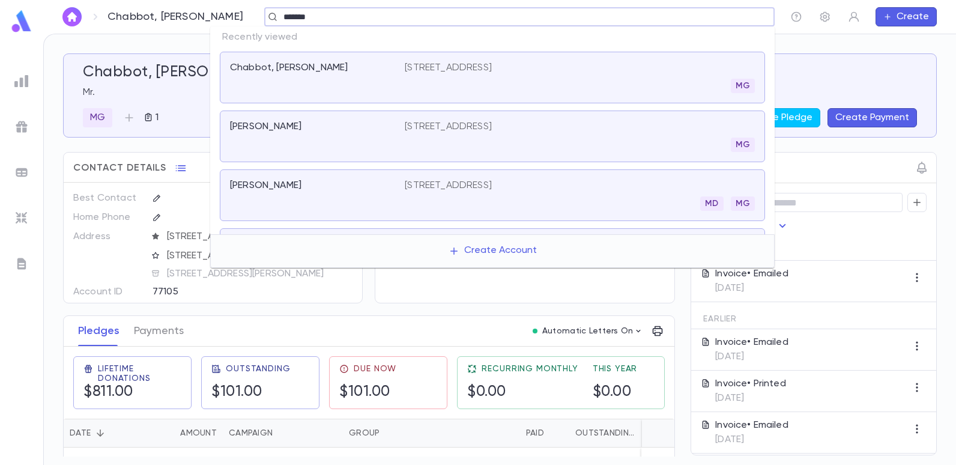
type input "********"
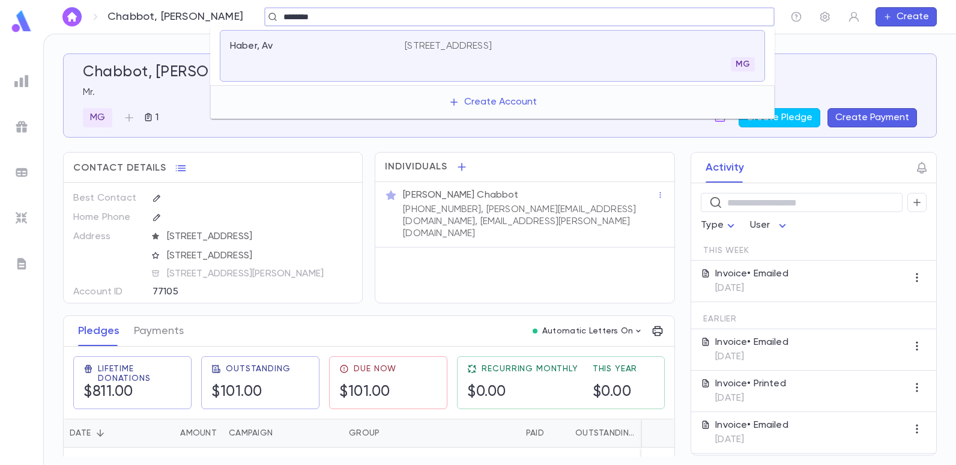
click at [432, 43] on p "931 First Court, Brooklyn NY 11223" at bounding box center [448, 46] width 87 height 12
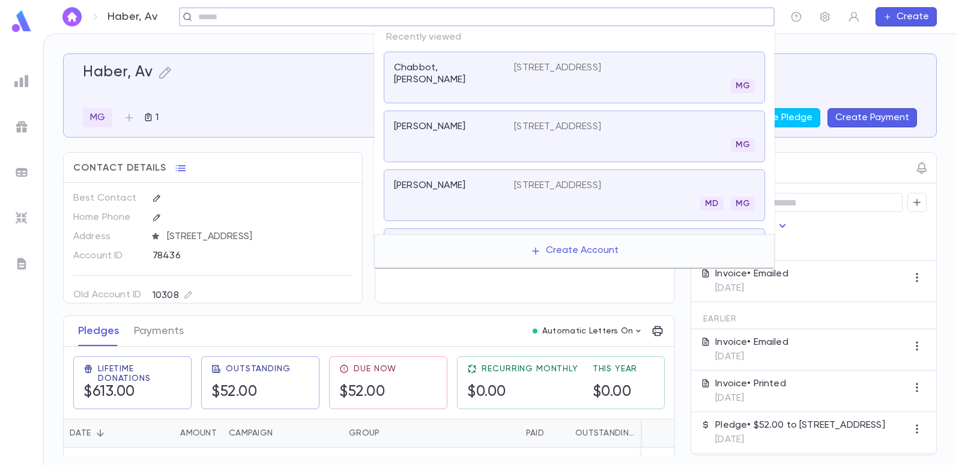
click at [670, 17] on input "text" at bounding box center [473, 16] width 557 height 11
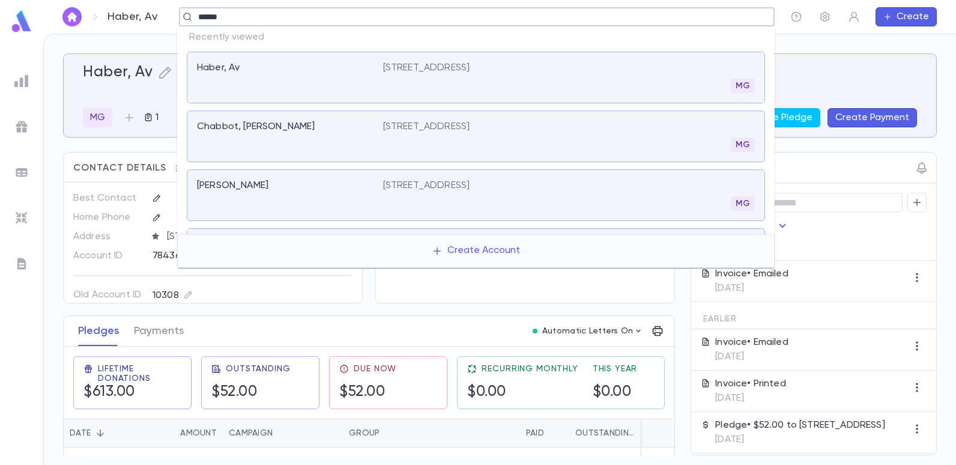
type input "*******"
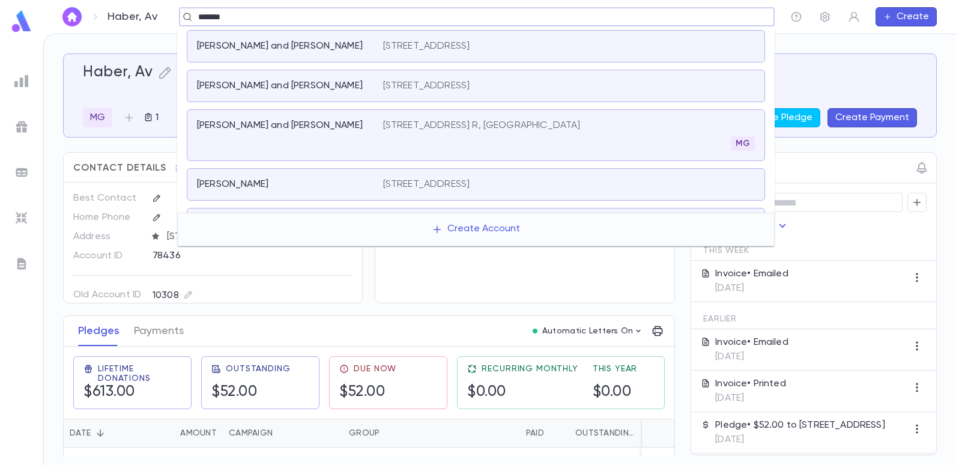
click at [432, 82] on p "1929 E 14th St, Brooklyn NY 11229" at bounding box center [426, 86] width 87 height 12
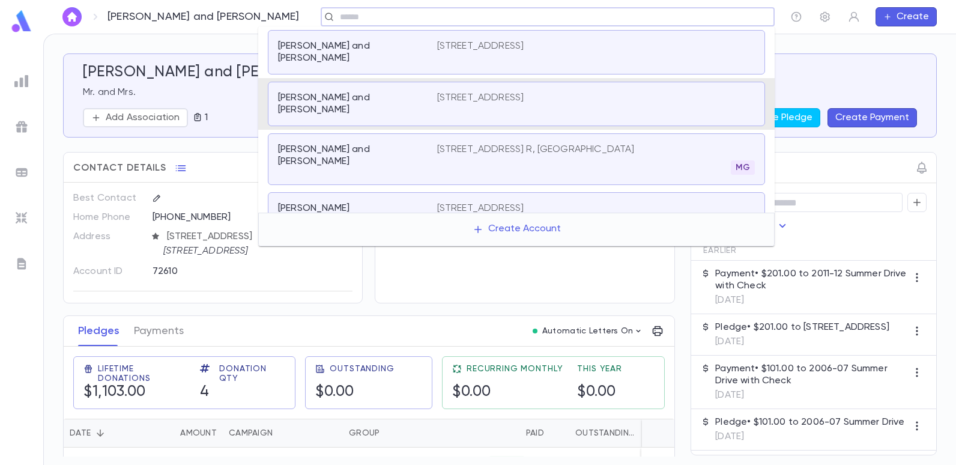
click at [375, 15] on input "text" at bounding box center [543, 16] width 415 height 11
type input "******"
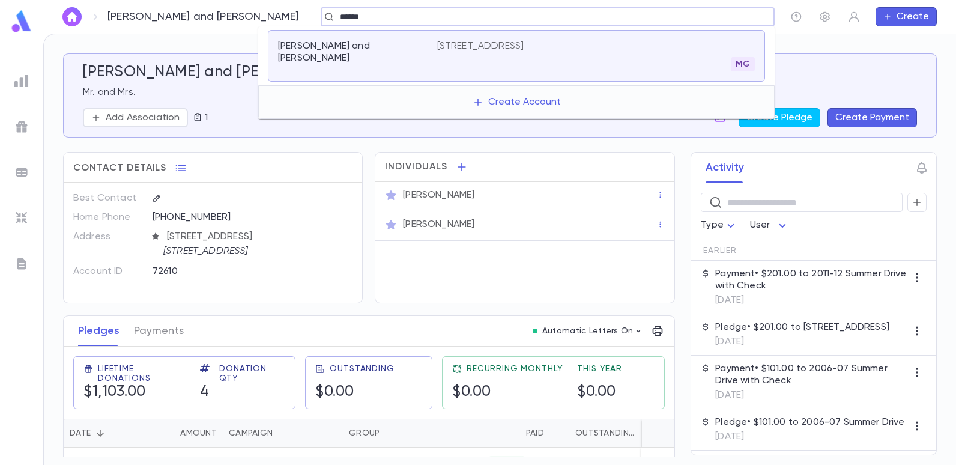
click at [387, 45] on div "Bibi, Elliot and Sonia" at bounding box center [350, 52] width 145 height 24
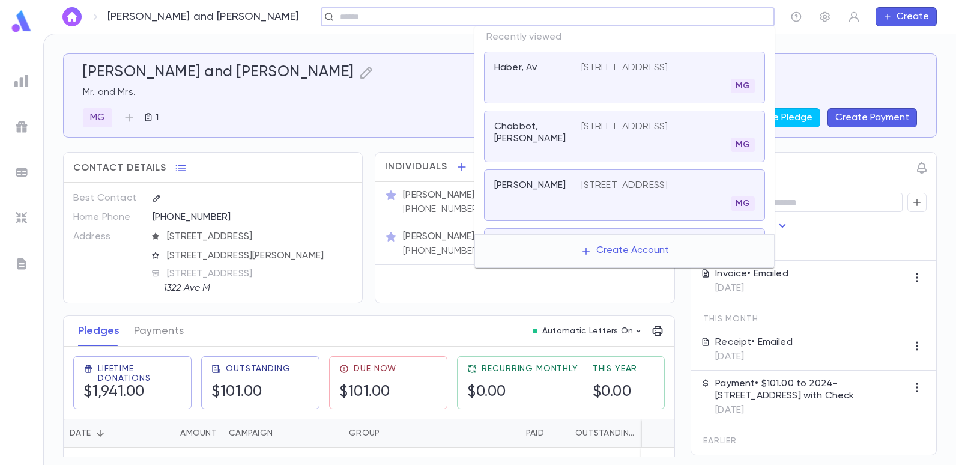
click at [694, 20] on input "text" at bounding box center [543, 16] width 415 height 11
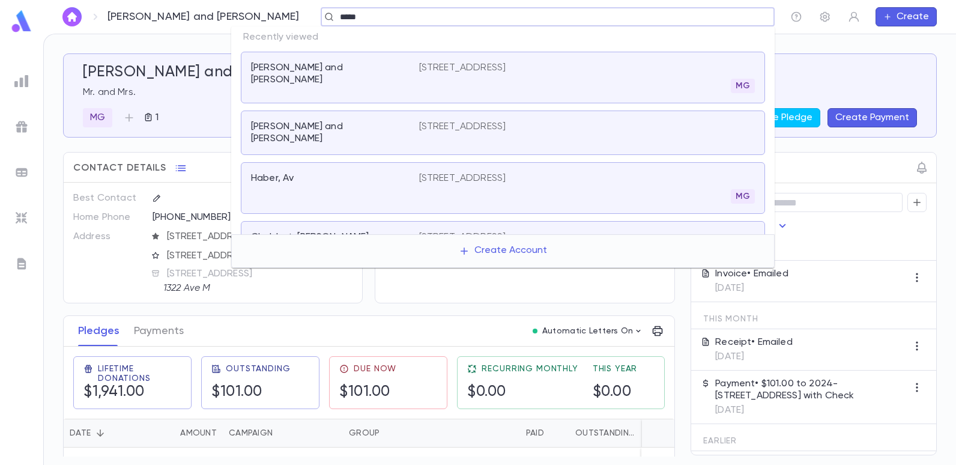
type input "******"
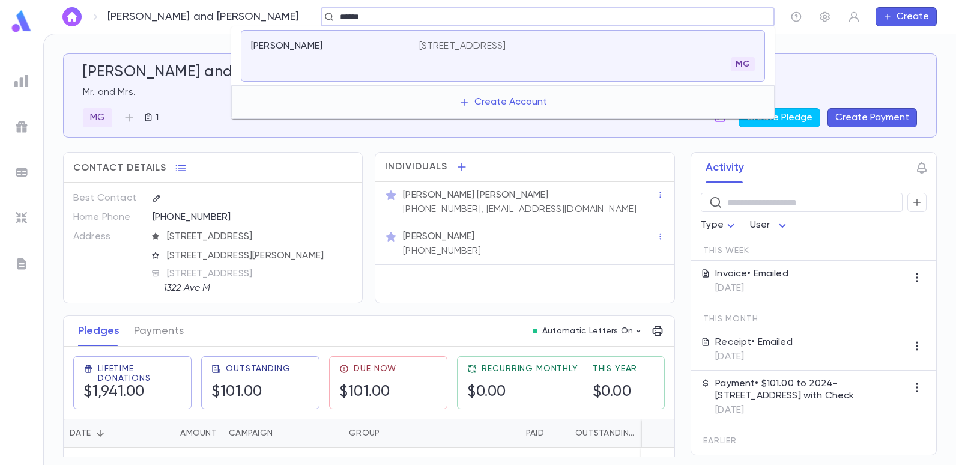
click at [506, 43] on p "787 Ocean Ave, Unit 1707, Long Branch NJ 07740" at bounding box center [462, 46] width 87 height 12
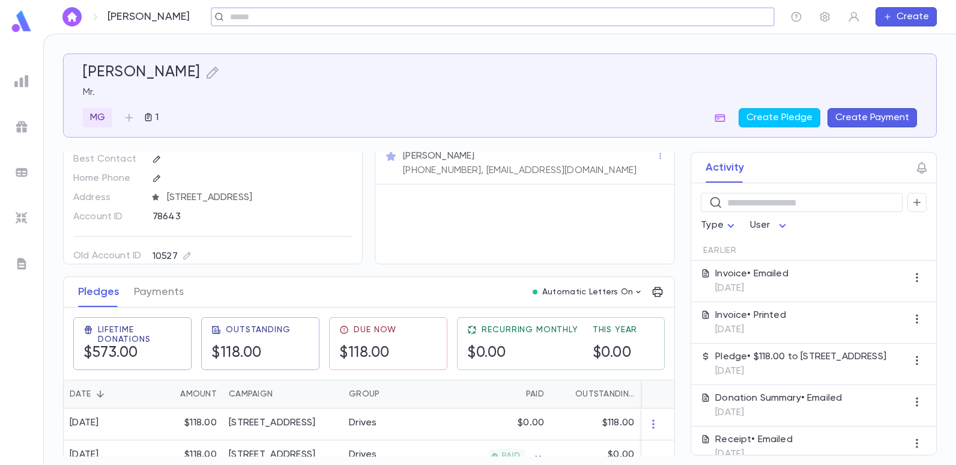
scroll to position [60, 0]
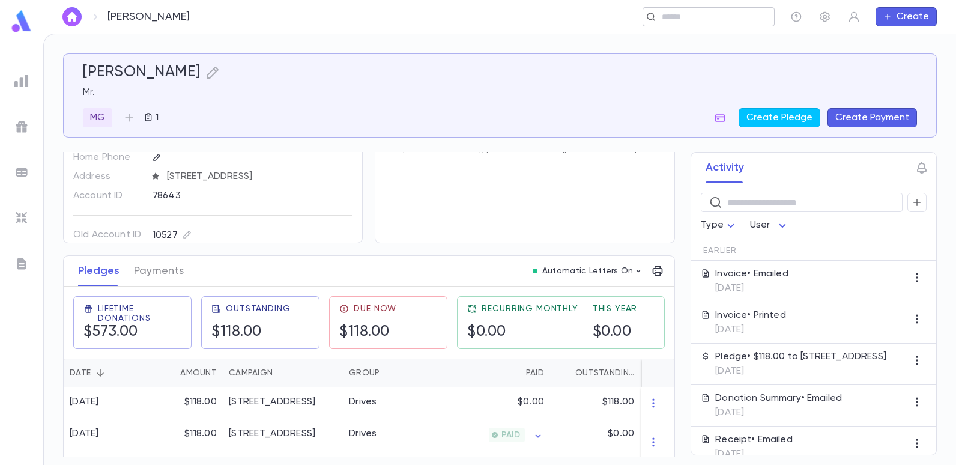
click at [686, 17] on input "text" at bounding box center [704, 16] width 93 height 11
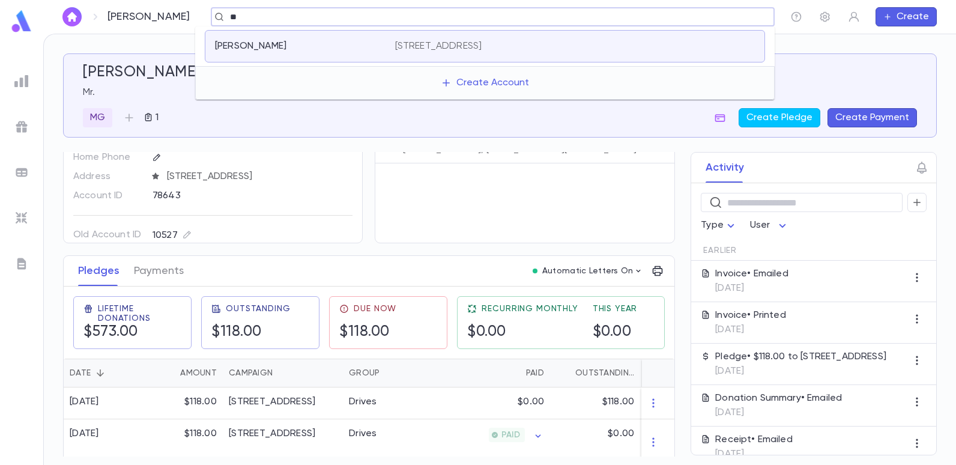
type input "*"
type input "*******"
click at [455, 45] on p "149 West End Avenue, long Branch NJ 07740" at bounding box center [438, 46] width 87 height 12
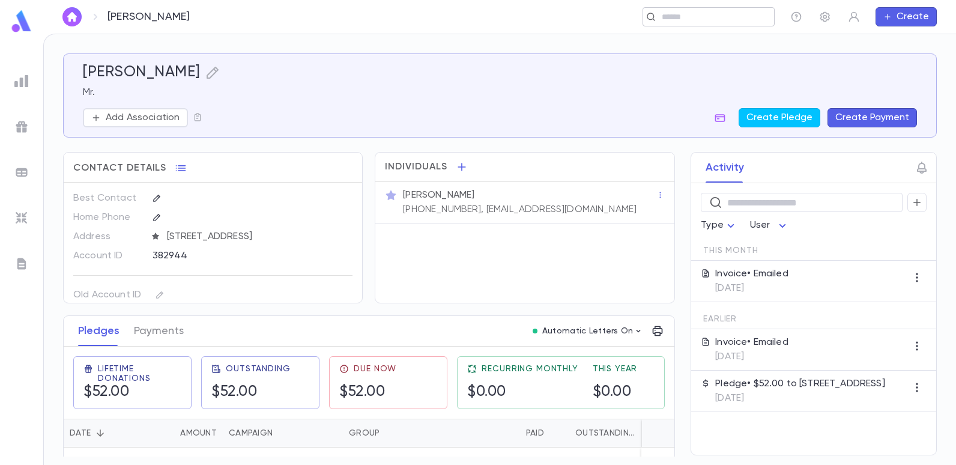
click at [664, 16] on input "text" at bounding box center [704, 16] width 93 height 11
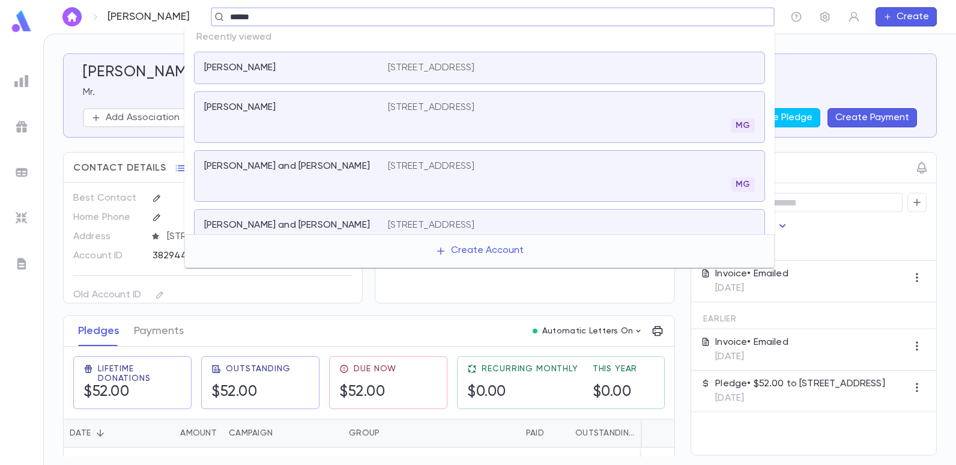
type input "*******"
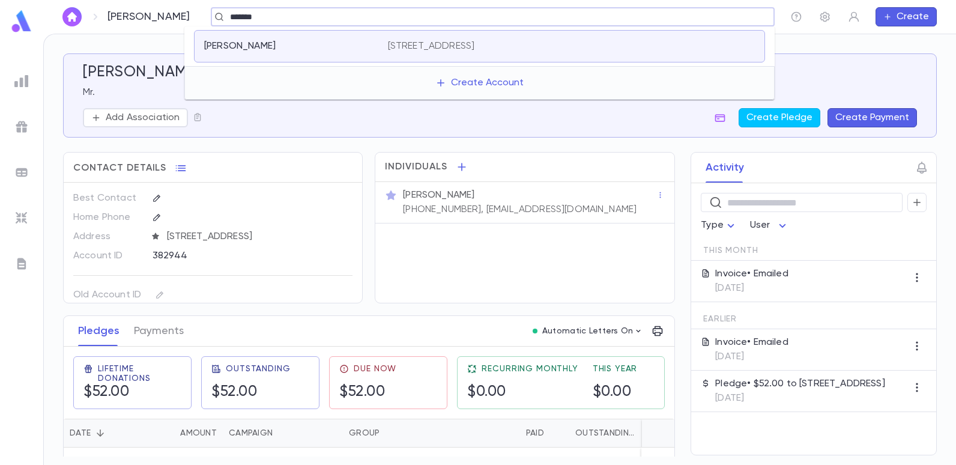
click at [475, 40] on p "469 Freehold Street, Oakhurst NJ 07755 United States" at bounding box center [431, 46] width 87 height 12
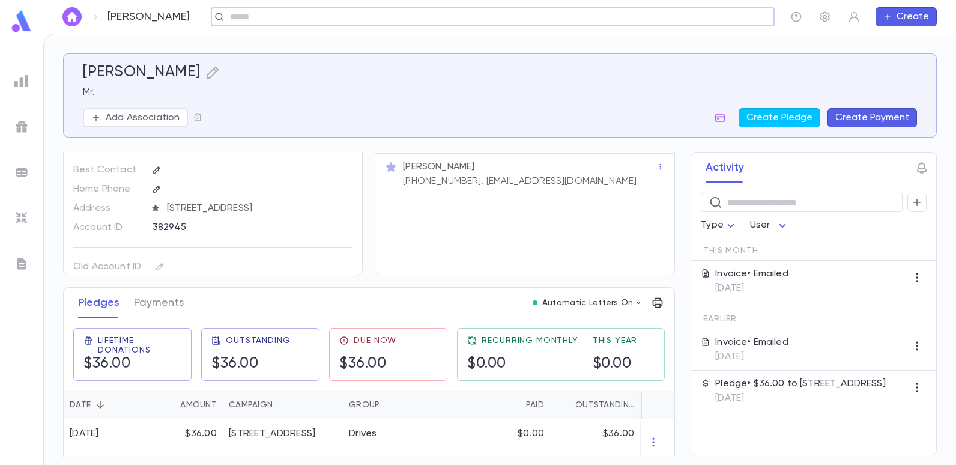
scroll to position [43, 0]
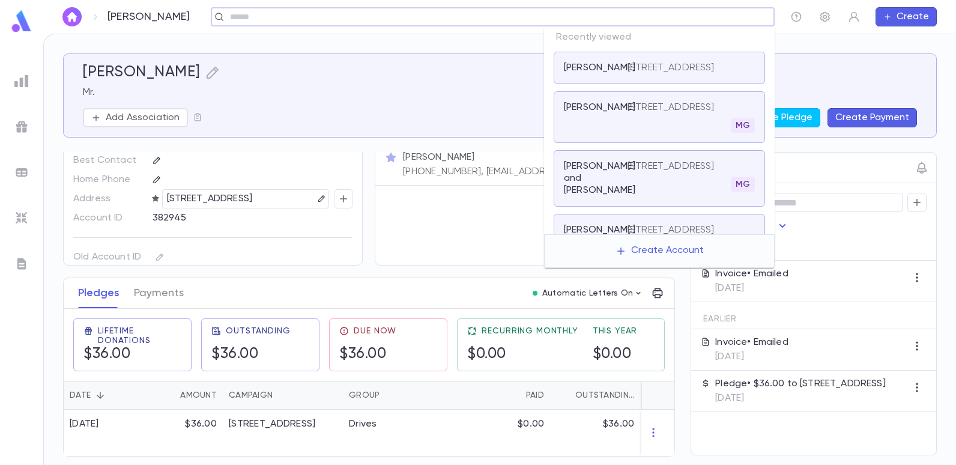
click at [727, 14] on input "text" at bounding box center [488, 16] width 525 height 11
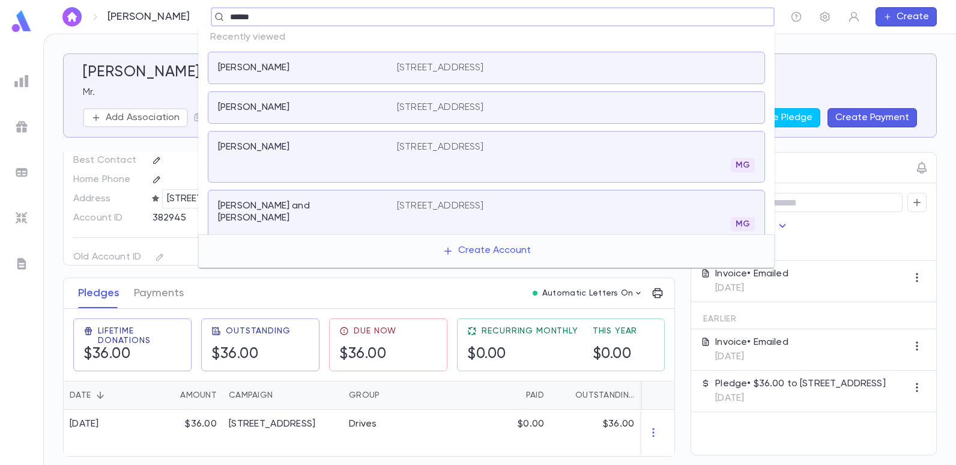
type input "*******"
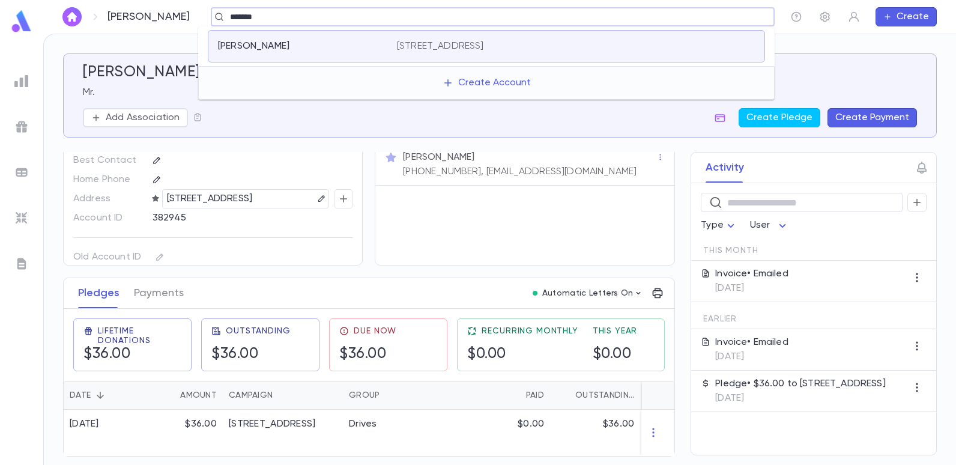
click at [581, 38] on div "Hamui, Eli 1856 East 23rd Street, Brooklyn NY 11229 United States" at bounding box center [486, 46] width 557 height 32
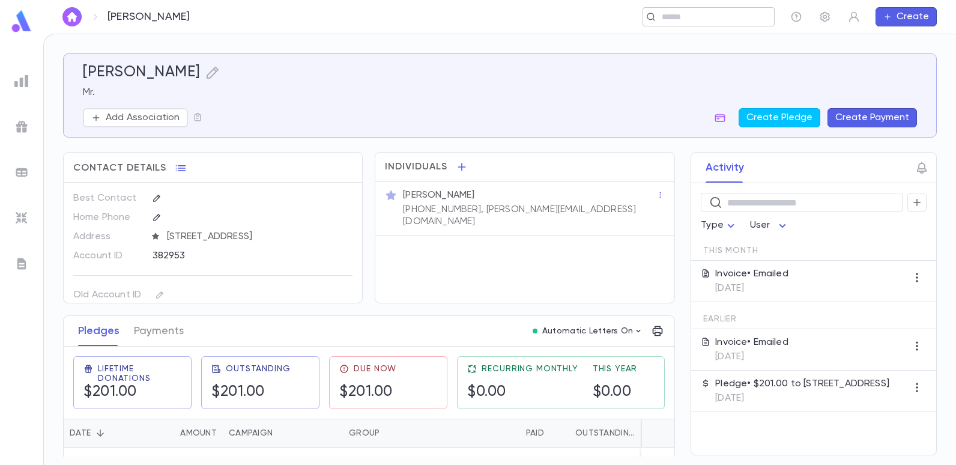
click at [711, 12] on input "text" at bounding box center [704, 16] width 93 height 11
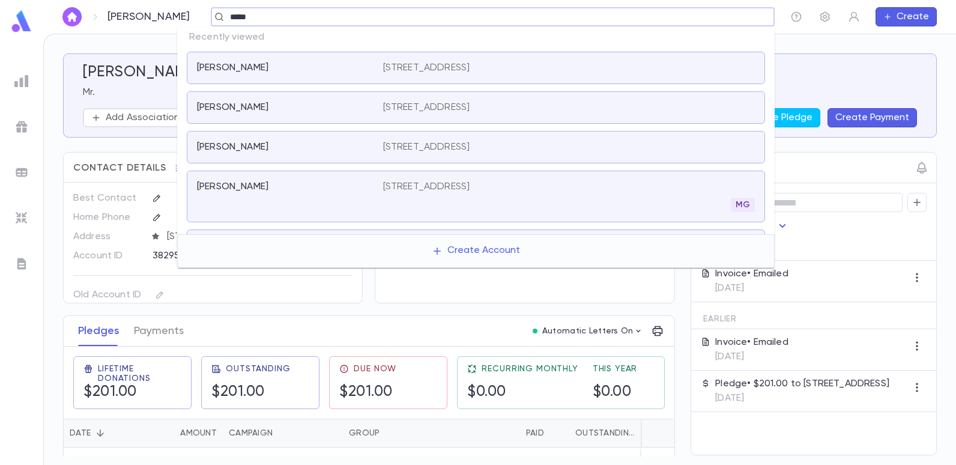
type input "******"
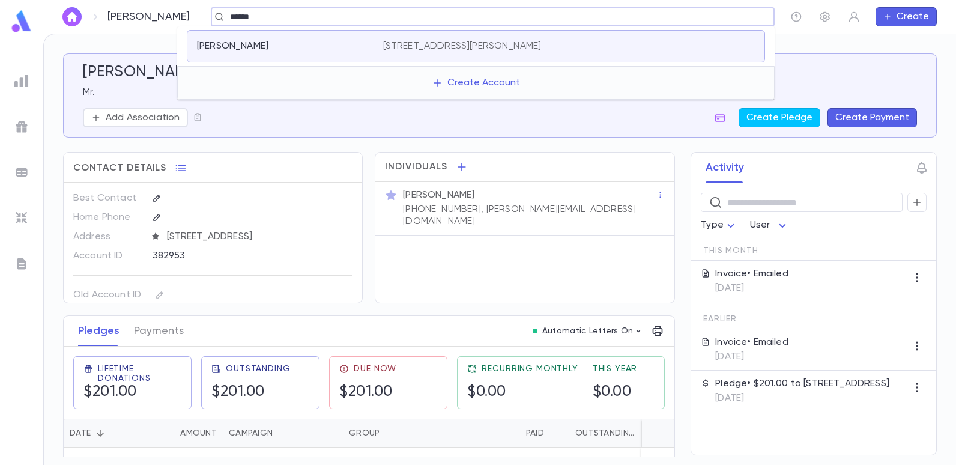
click at [462, 38] on div "Tawil, Jackie 3 Beringer Rd, Deal NJ 07723" at bounding box center [476, 46] width 578 height 32
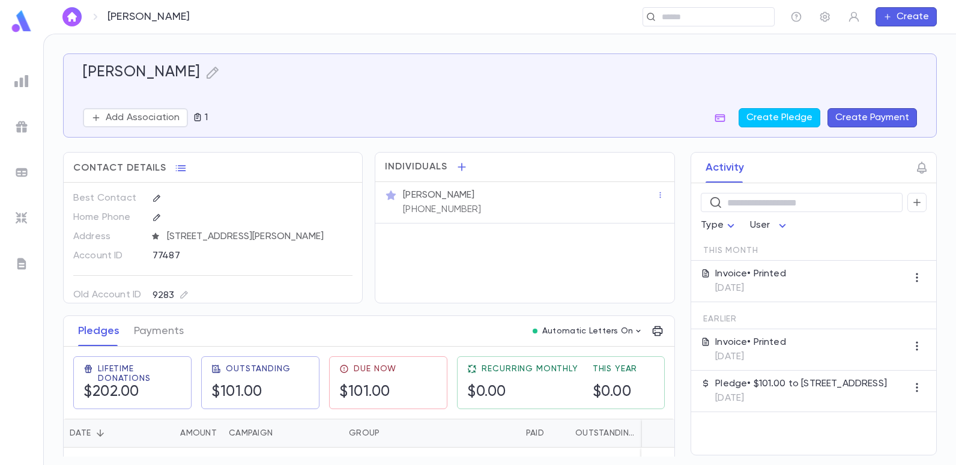
click at [19, 79] on img at bounding box center [21, 81] width 14 height 14
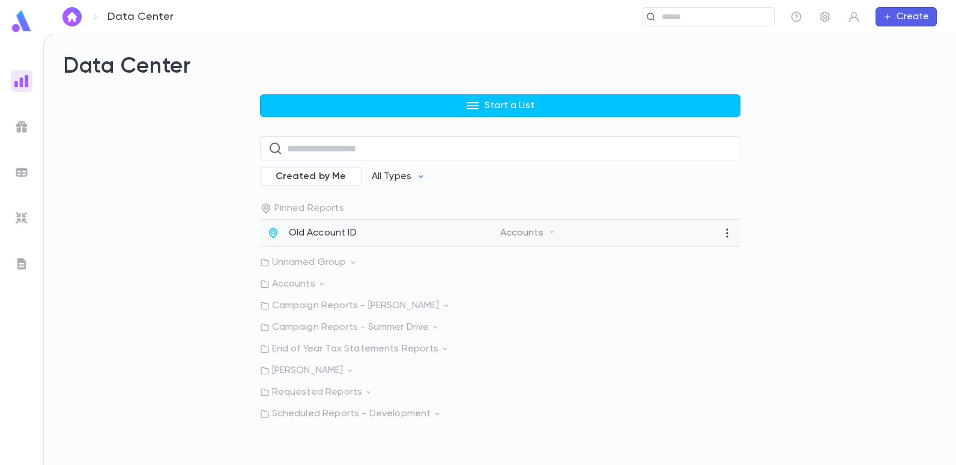
click at [308, 229] on p "Old Account ID" at bounding box center [323, 233] width 68 height 12
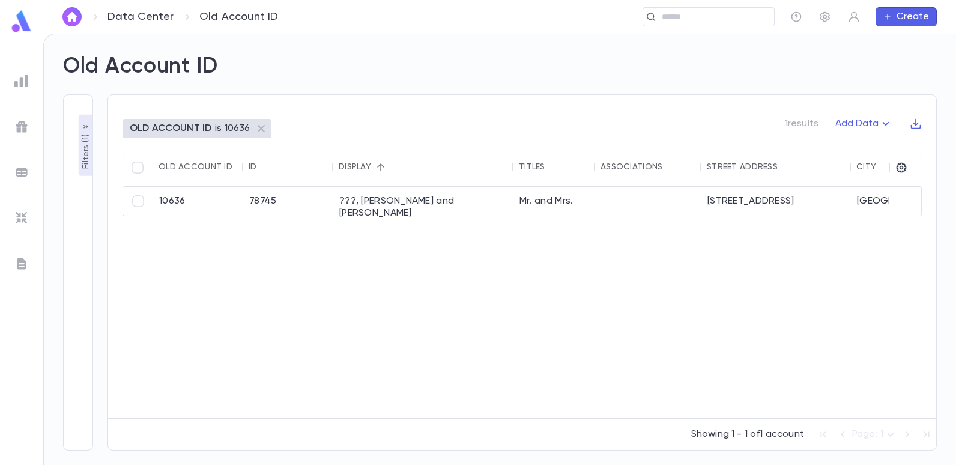
click at [88, 157] on p "Filters ( 1 )" at bounding box center [86, 150] width 12 height 37
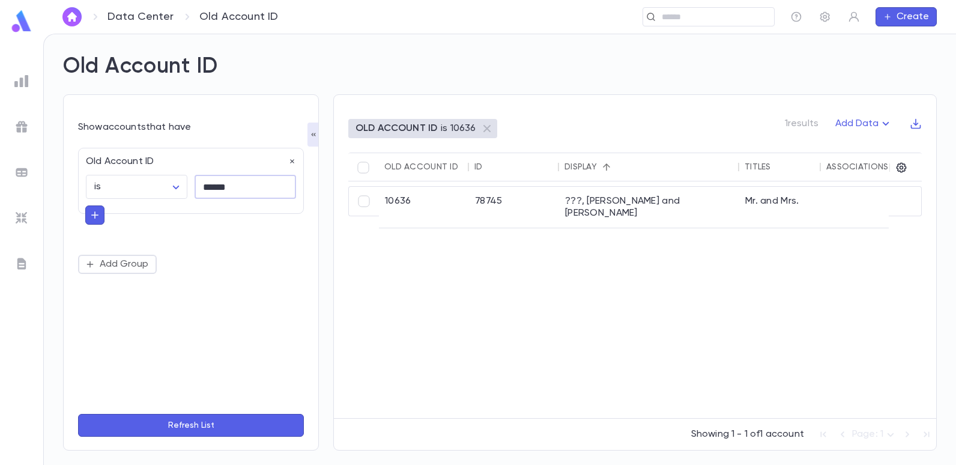
click at [232, 186] on input "******" at bounding box center [245, 186] width 101 height 23
type input "*"
type input "*****"
click at [78, 414] on button "Refresh List" at bounding box center [191, 425] width 226 height 23
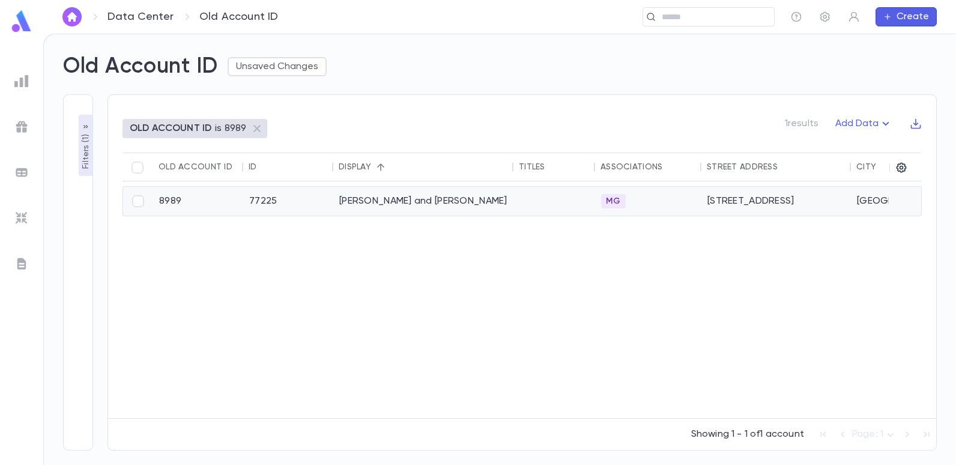
click at [425, 200] on div "[PERSON_NAME] and [PERSON_NAME]" at bounding box center [423, 201] width 180 height 29
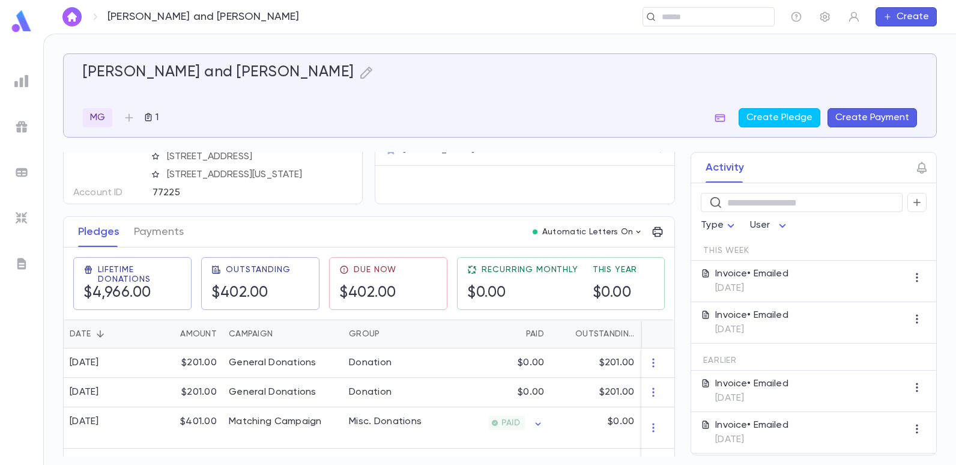
scroll to position [120, 0]
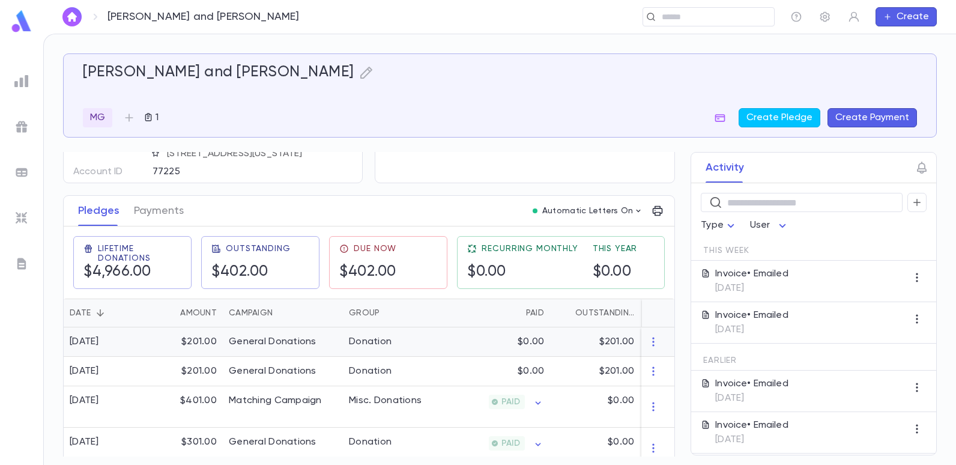
click at [259, 339] on div "General Donations" at bounding box center [273, 342] width 88 height 12
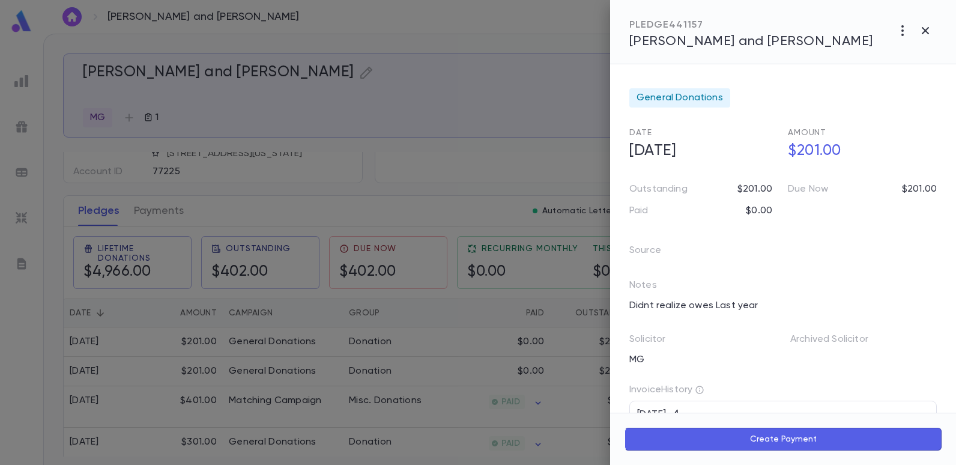
click at [441, 110] on div at bounding box center [478, 232] width 956 height 465
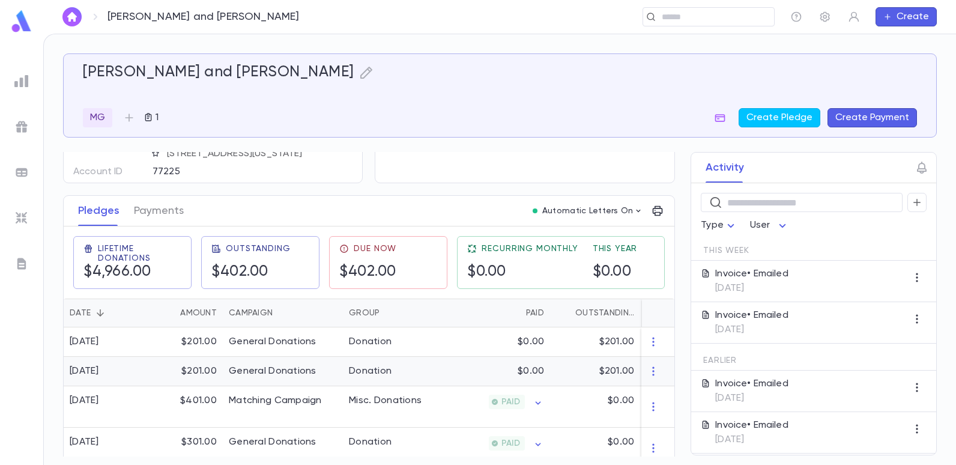
click at [266, 368] on div "General Donations" at bounding box center [273, 371] width 88 height 12
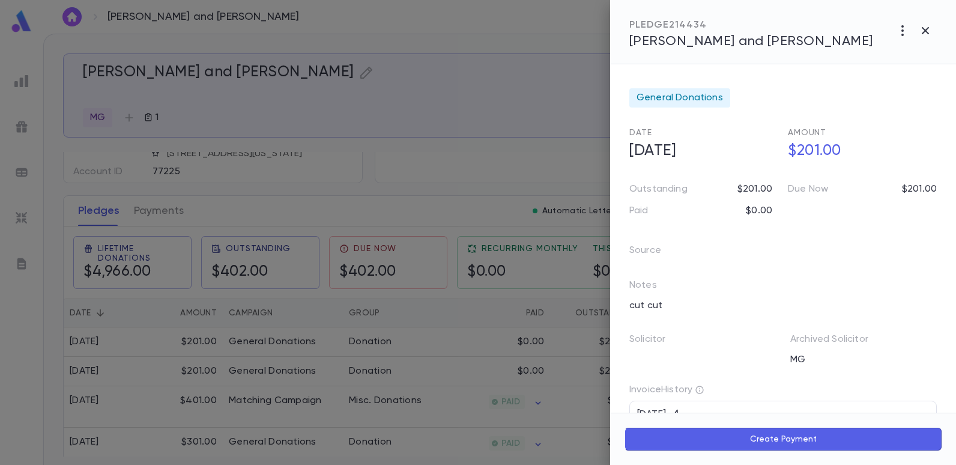
click at [419, 104] on div at bounding box center [478, 232] width 956 height 465
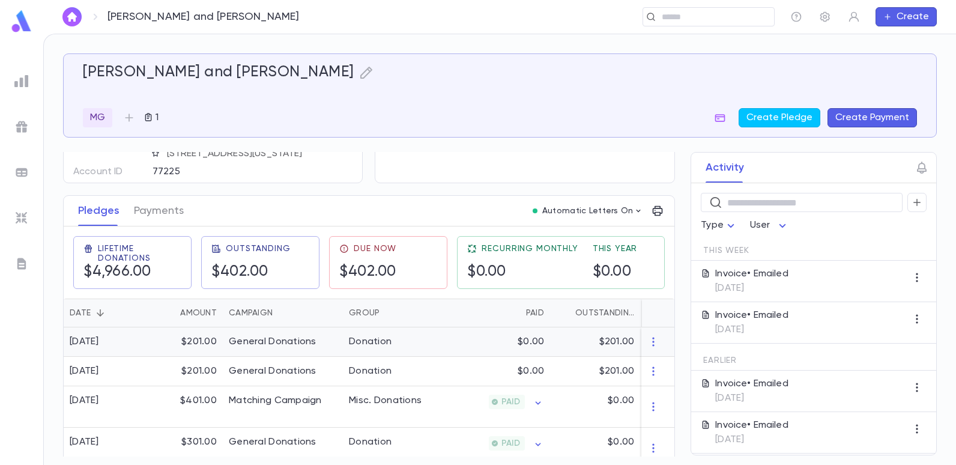
click at [258, 343] on div "General Donations" at bounding box center [273, 342] width 88 height 12
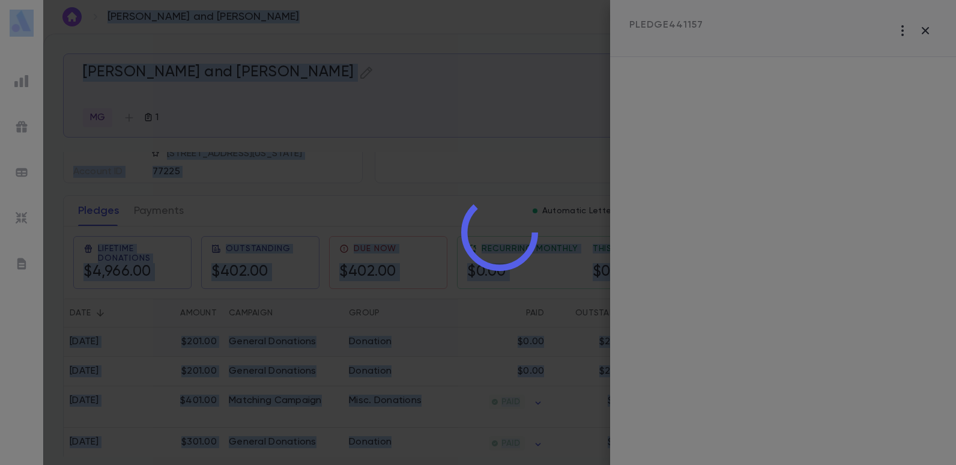
click at [258, 343] on div at bounding box center [499, 232] width 913 height 465
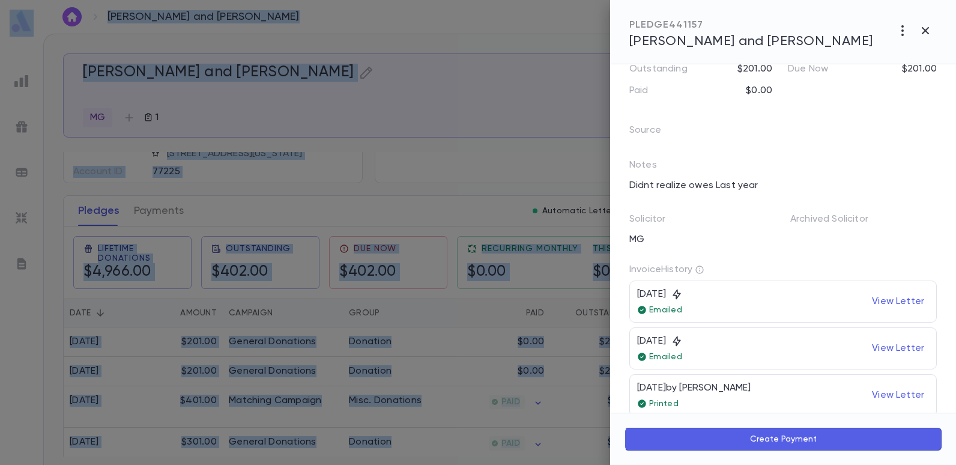
click at [461, 151] on div at bounding box center [478, 232] width 956 height 465
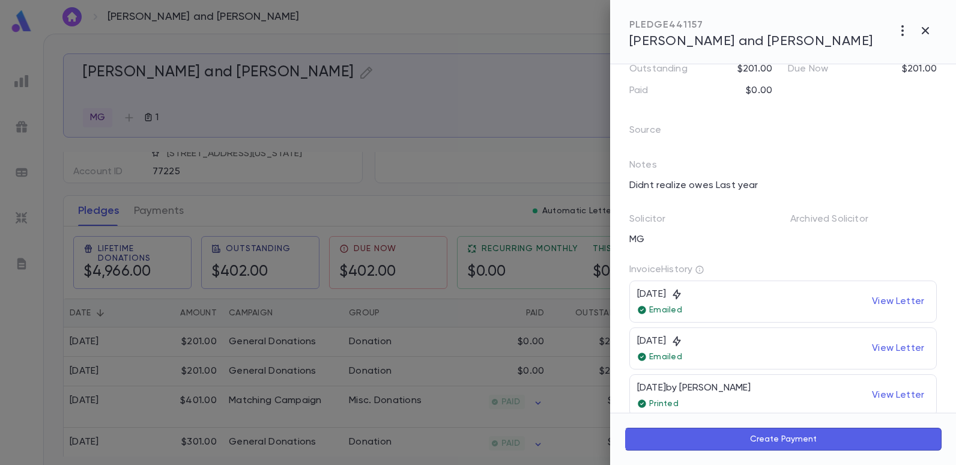
scroll to position [0, 0]
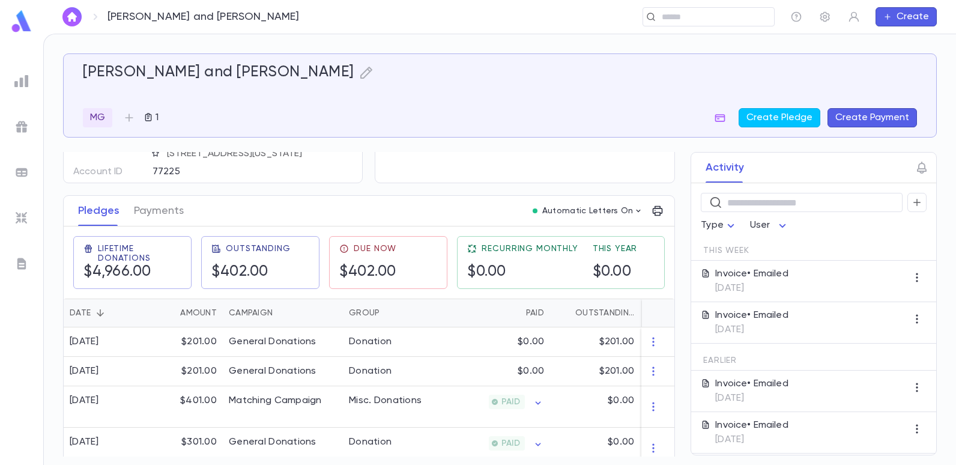
click at [862, 115] on button "Create Payment" at bounding box center [872, 117] width 89 height 19
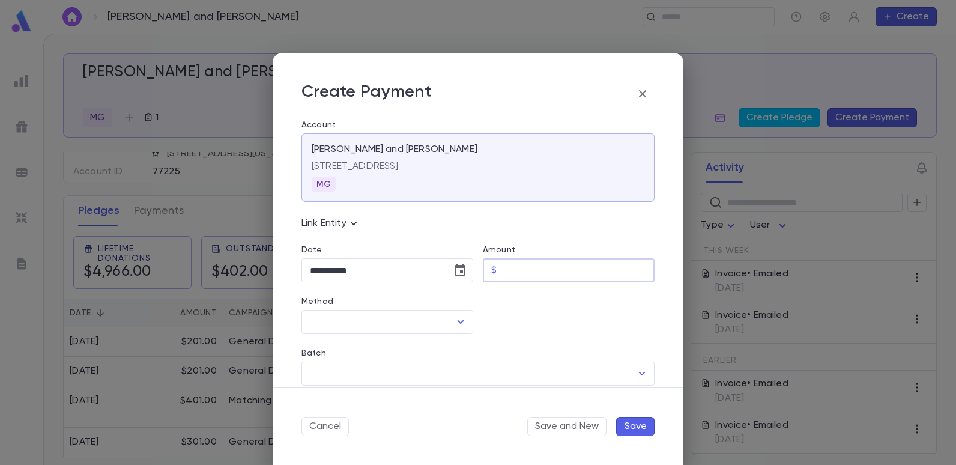
click at [521, 271] on input "Amount" at bounding box center [577, 270] width 153 height 23
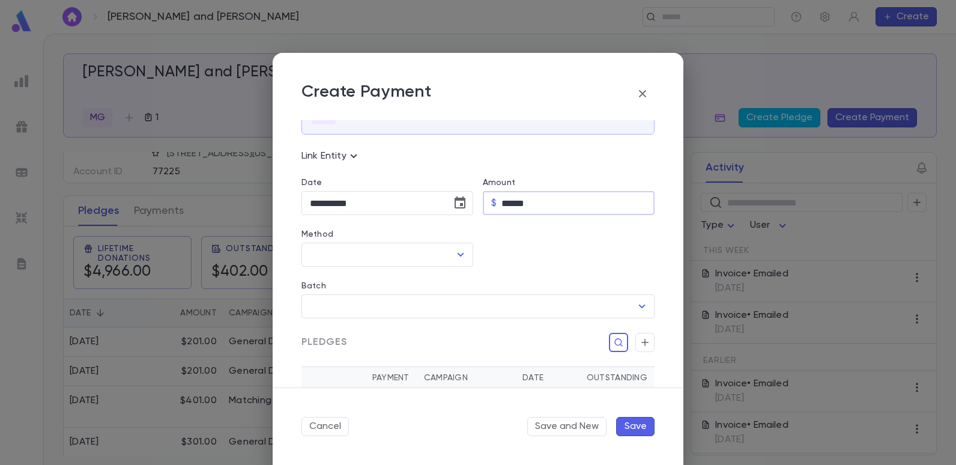
scroll to position [60, 0]
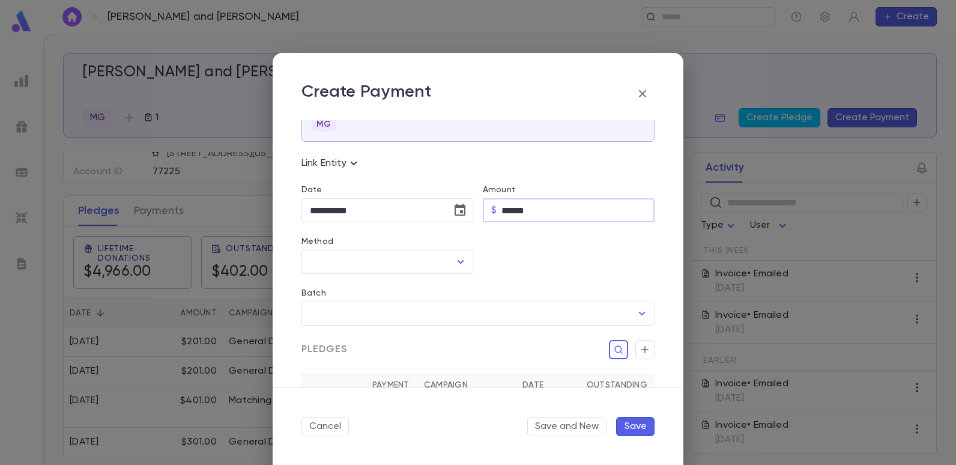
click at [553, 211] on input "******" at bounding box center [577, 210] width 153 height 23
click at [550, 213] on input "****" at bounding box center [577, 210] width 153 height 23
type input "****"
click at [461, 265] on icon "Open" at bounding box center [460, 262] width 14 height 14
type input "******"
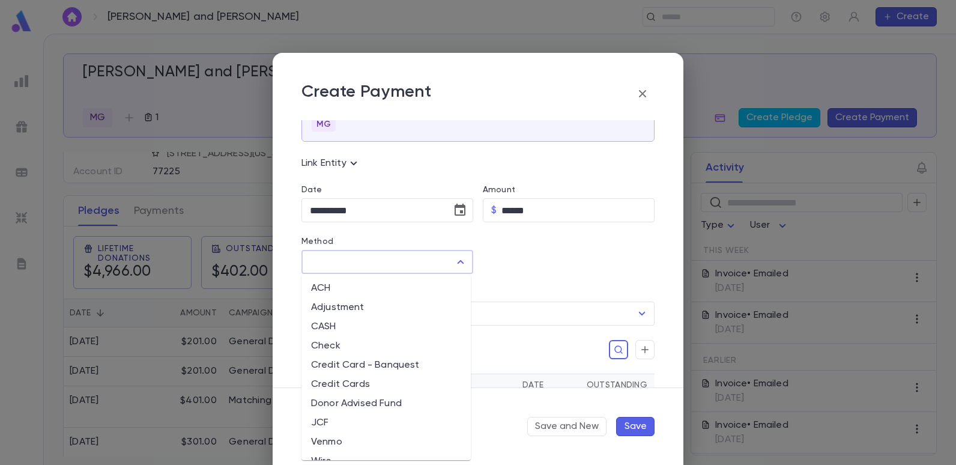
click at [354, 380] on li "Credit Cards" at bounding box center [385, 384] width 169 height 19
type input "**********"
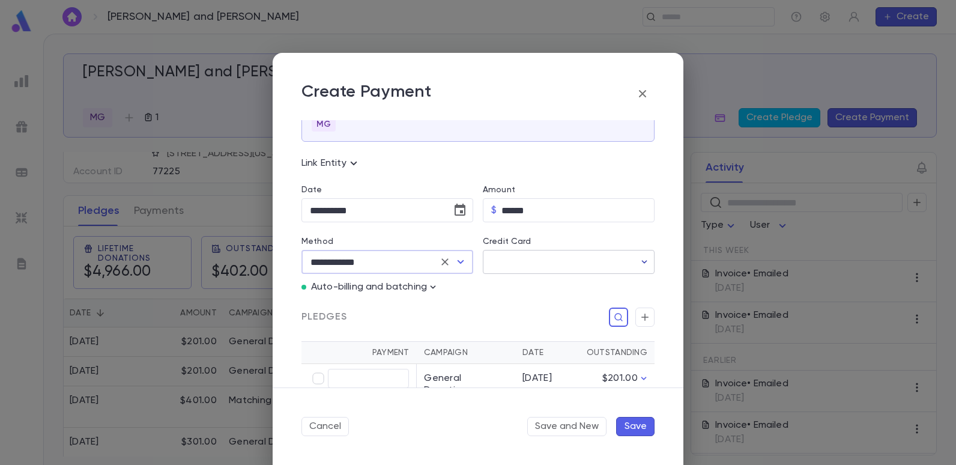
click at [635, 261] on button "button" at bounding box center [644, 261] width 19 height 19
click at [599, 287] on button "Add Credit Card" at bounding box center [567, 288] width 101 height 19
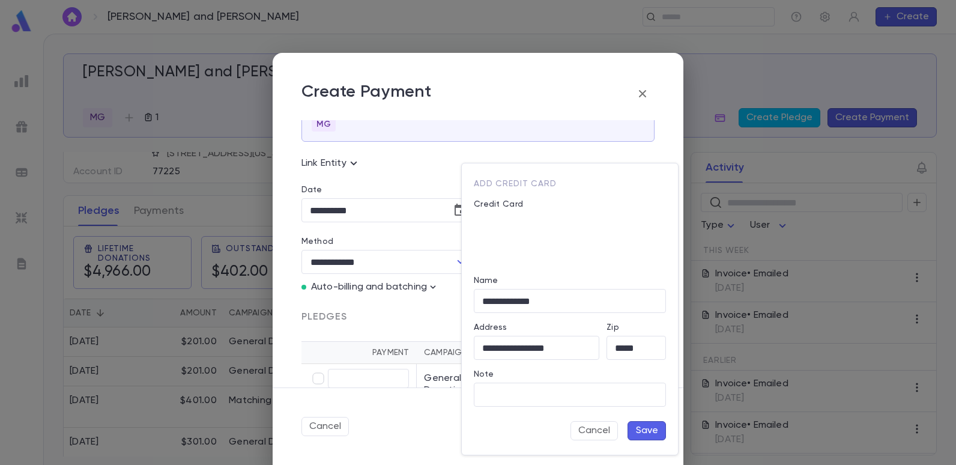
click at [647, 429] on button "Save" at bounding box center [647, 430] width 38 height 19
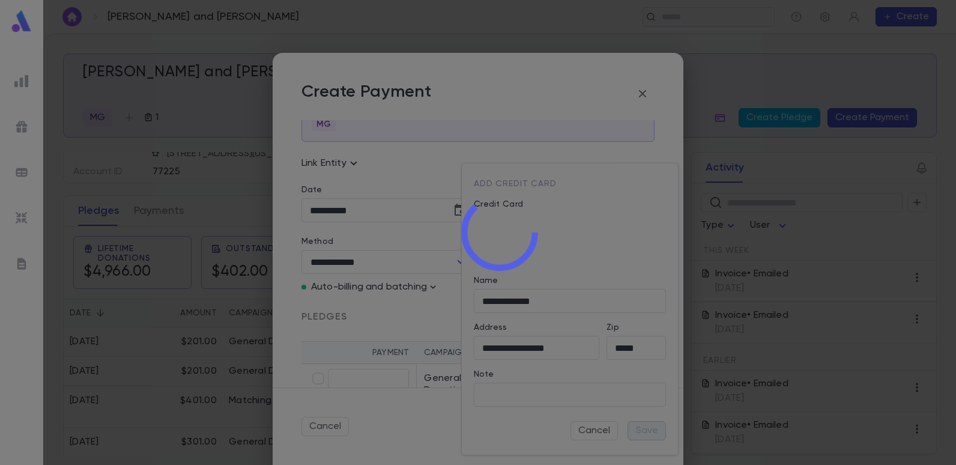
type input "********"
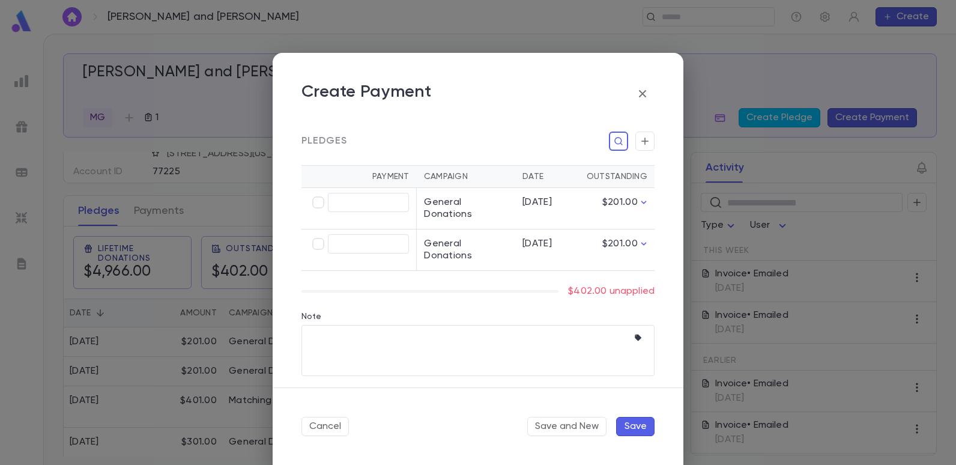
scroll to position [239, 0]
type input "******"
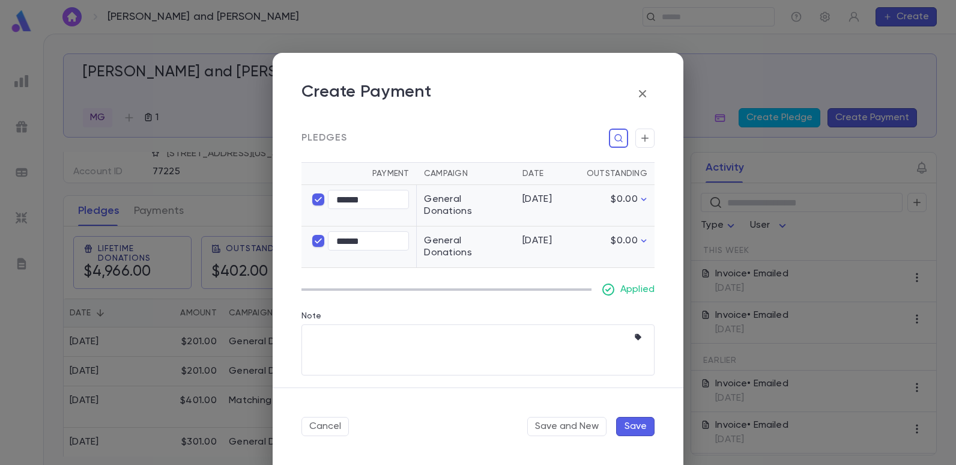
scroll to position [241, 0]
click at [627, 423] on button "Save" at bounding box center [635, 426] width 38 height 19
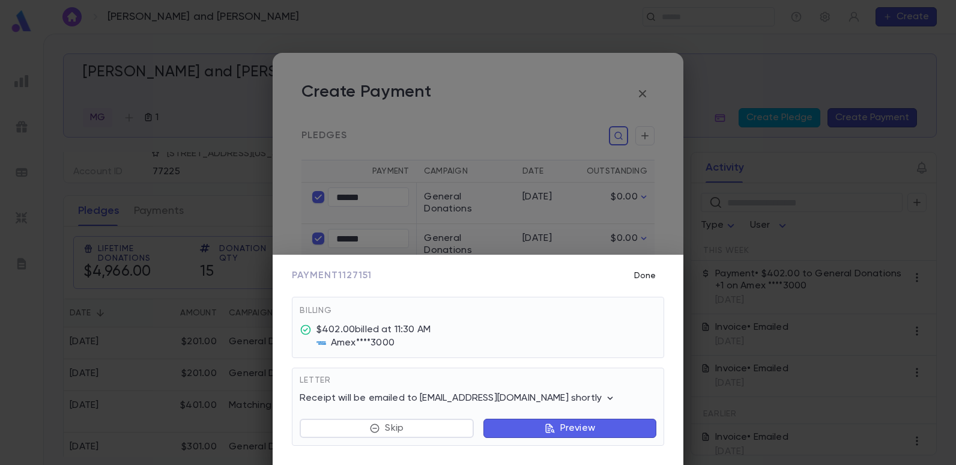
click at [643, 275] on button "Done" at bounding box center [645, 275] width 38 height 23
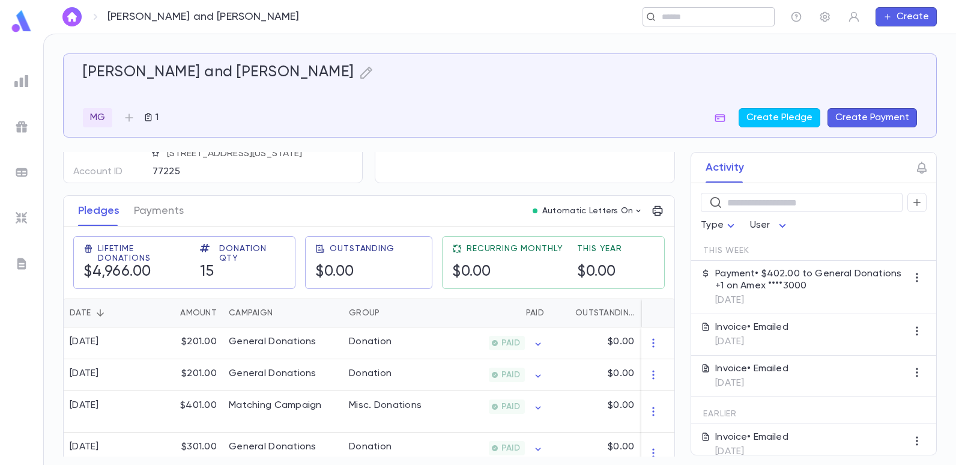
click at [683, 17] on input "text" at bounding box center [713, 16] width 111 height 11
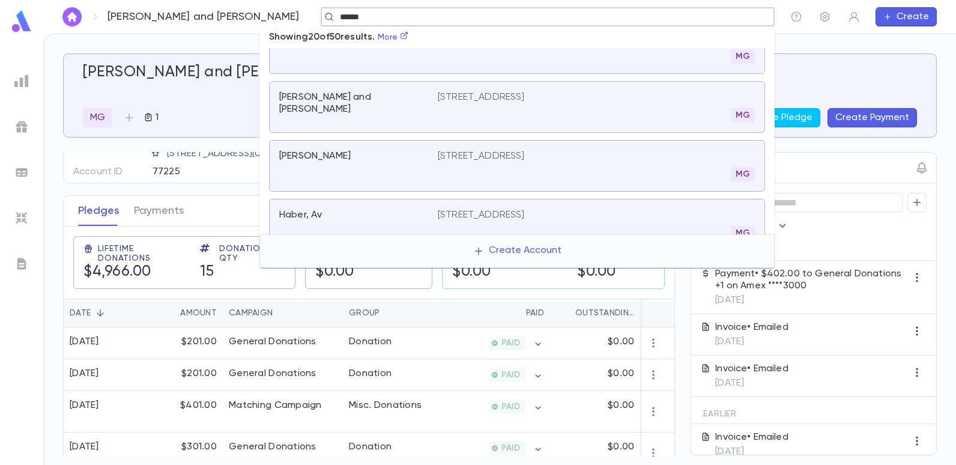
scroll to position [661, 0]
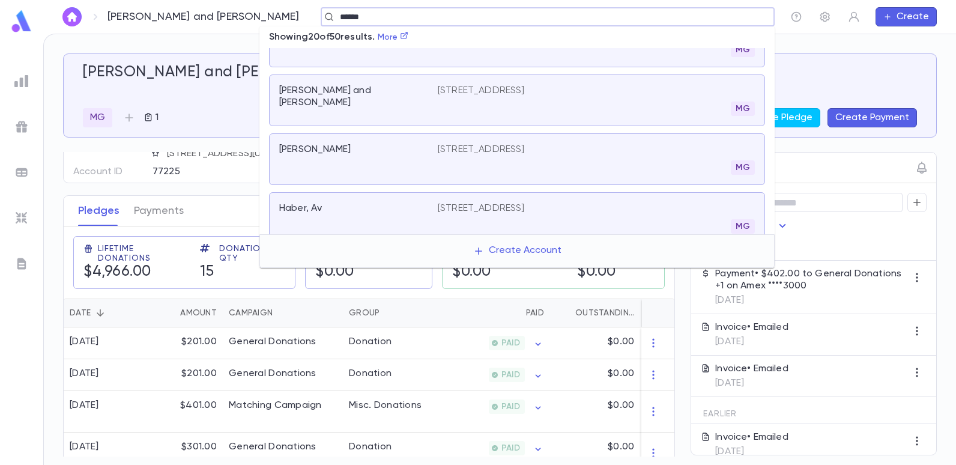
type input "*****"
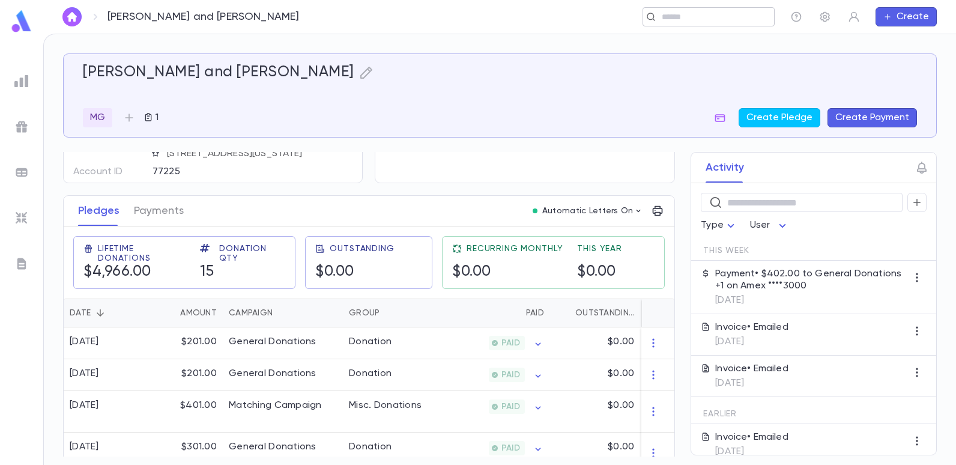
click at [670, 14] on input "text" at bounding box center [713, 16] width 111 height 11
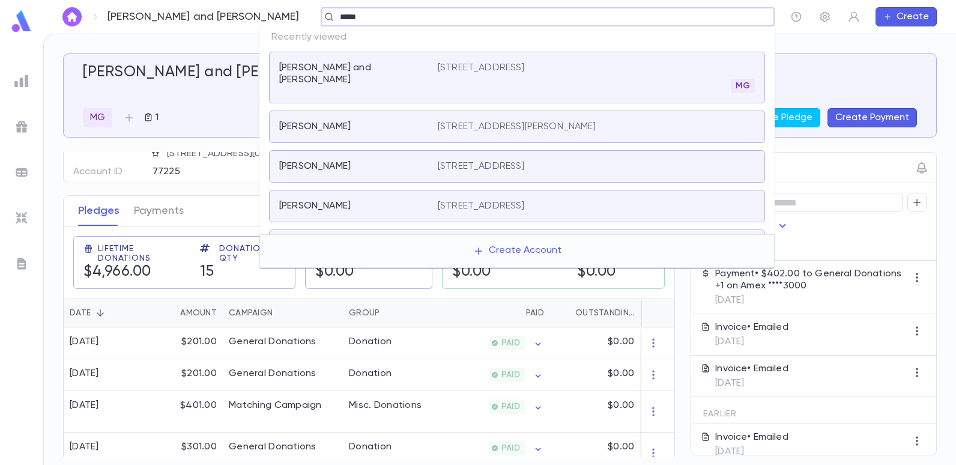
type input "******"
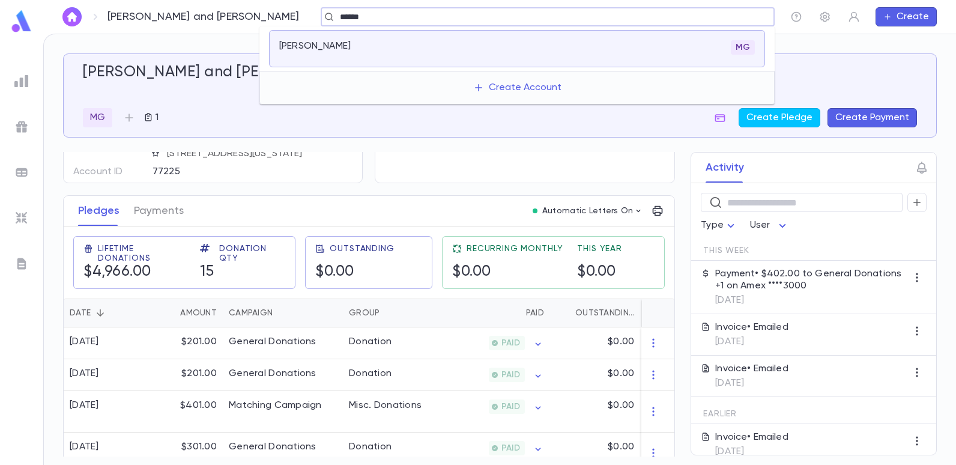
click at [330, 47] on div "[PERSON_NAME]" at bounding box center [351, 46] width 144 height 12
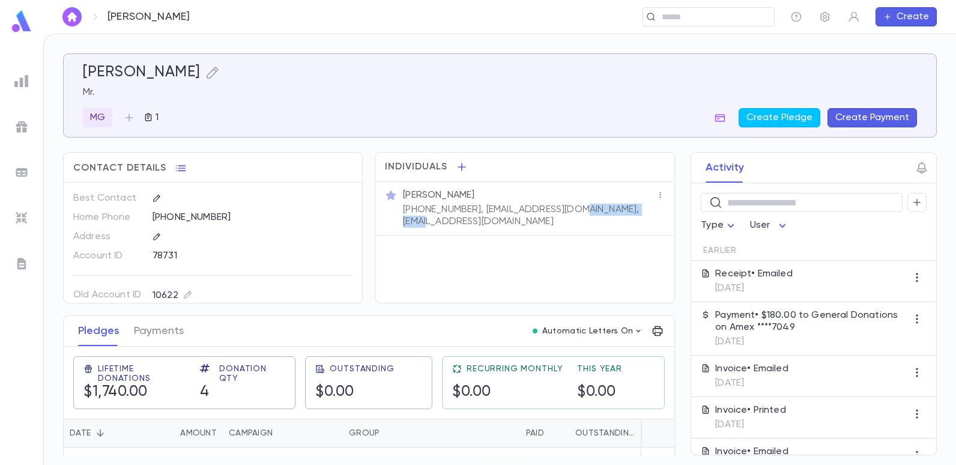
drag, startPoint x: 569, startPoint y: 210, endPoint x: 482, endPoint y: 216, distance: 87.3
click at [482, 216] on p "(732) 233-8600, maxzeevi@gmail.com, maxzeevi@me.com" at bounding box center [529, 216] width 253 height 24
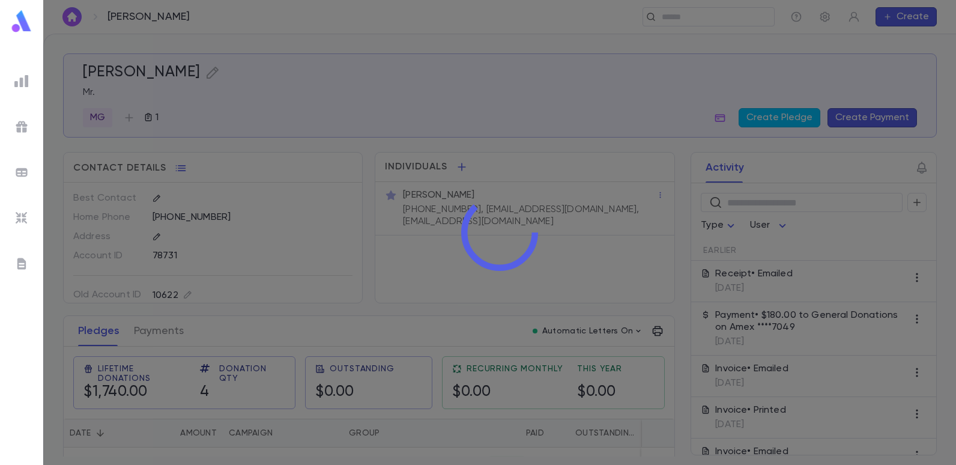
click at [482, 216] on icon at bounding box center [499, 232] width 82 height 82
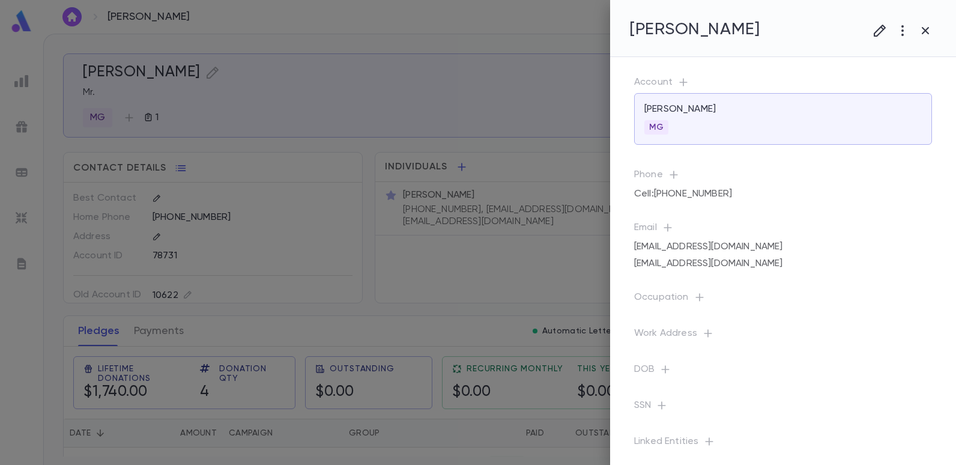
click at [510, 247] on div at bounding box center [478, 232] width 956 height 465
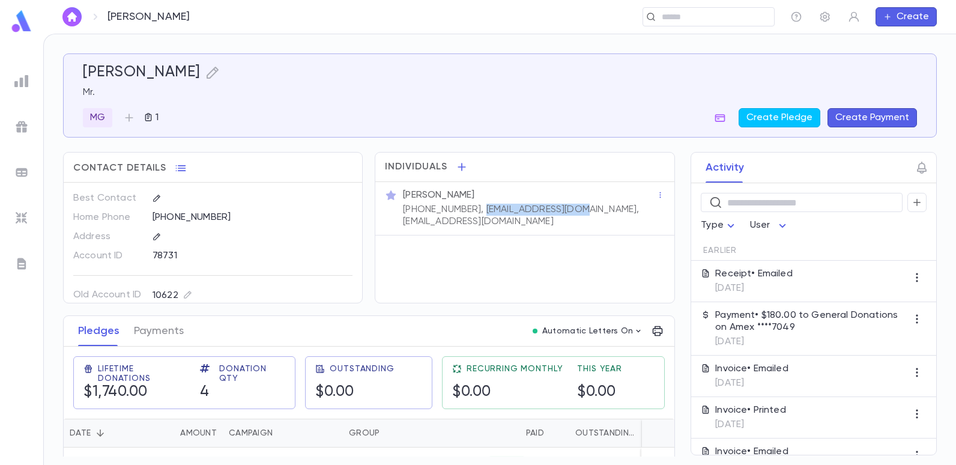
drag, startPoint x: 575, startPoint y: 208, endPoint x: 472, endPoint y: 208, distance: 102.7
click at [472, 208] on p "(732) 233-8600, maxzeevi@gmail.com, maxzeevi@me.com" at bounding box center [529, 216] width 253 height 24
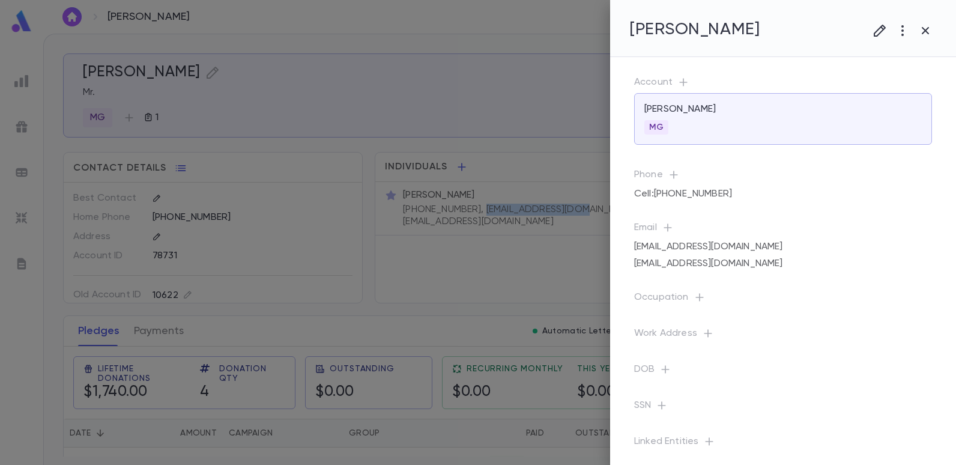
copy p "maxzeevi@gmail.com,"
click at [566, 206] on div at bounding box center [478, 232] width 956 height 465
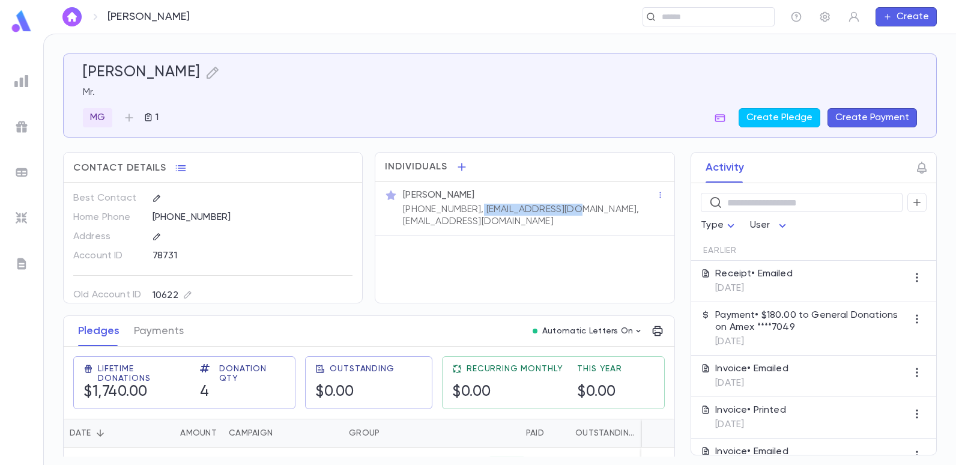
drag, startPoint x: 567, startPoint y: 206, endPoint x: 470, endPoint y: 212, distance: 98.1
click at [470, 212] on p "(732) 233-8600, maxzeevi@gmail.com, maxzeevi@me.com" at bounding box center [529, 216] width 253 height 24
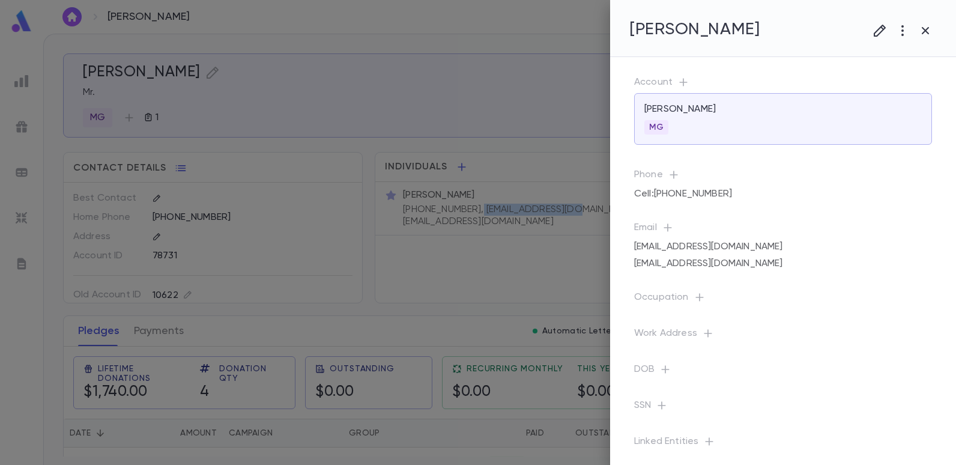
copy p "maxzeevi@gmail.com"
click at [506, 174] on div at bounding box center [478, 232] width 956 height 465
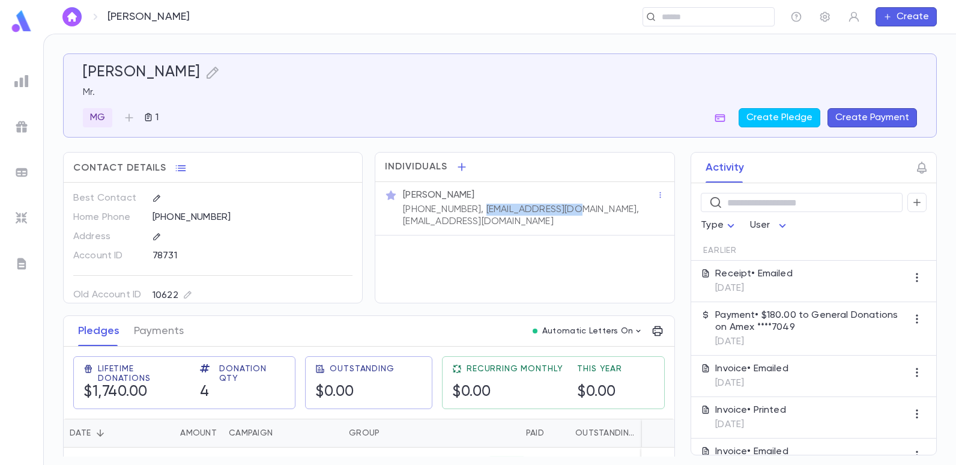
drag, startPoint x: 567, startPoint y: 210, endPoint x: 475, endPoint y: 212, distance: 92.5
click at [475, 212] on p "(732) 233-8600, maxzeevi@gmail.com, maxzeevi@me.com" at bounding box center [529, 216] width 253 height 24
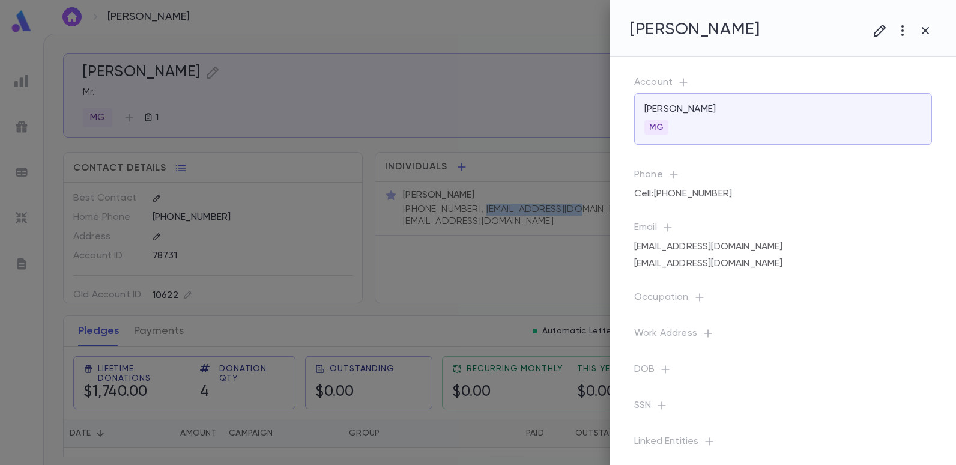
copy p "maxzeevi@gmail.com"
click at [569, 111] on div at bounding box center [478, 232] width 956 height 465
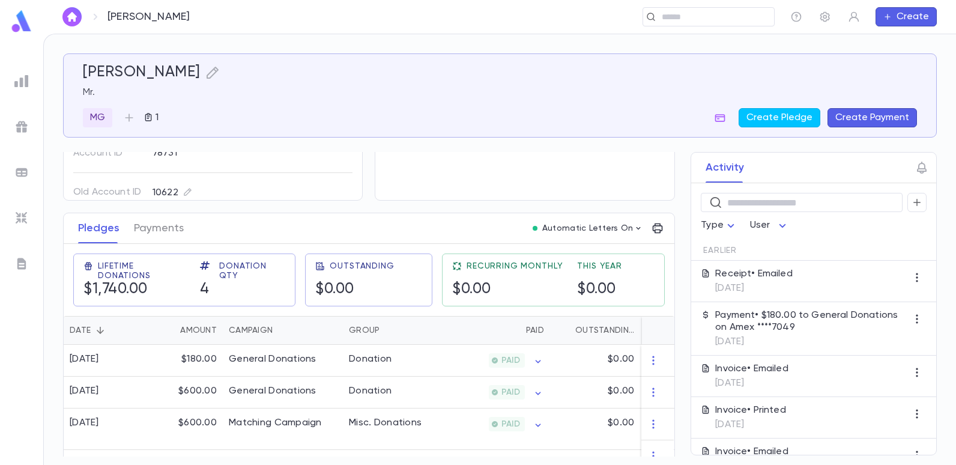
scroll to position [124, 0]
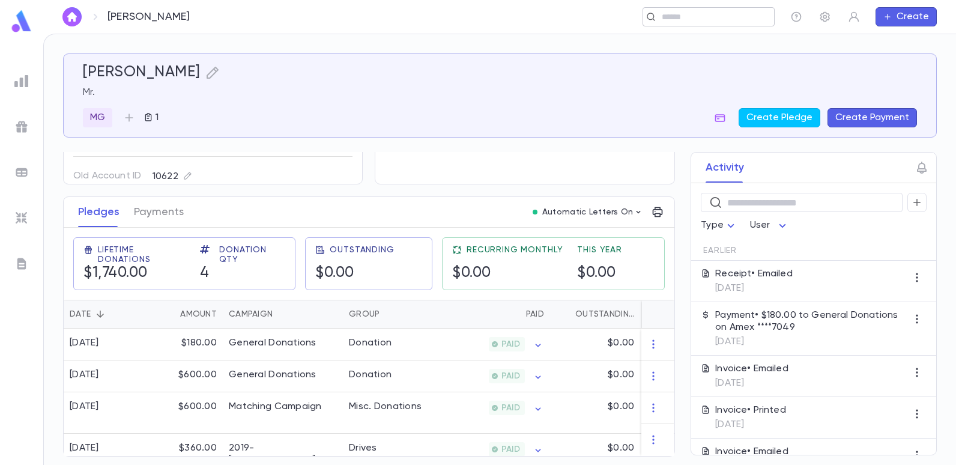
click at [719, 22] on input "text" at bounding box center [704, 16] width 93 height 11
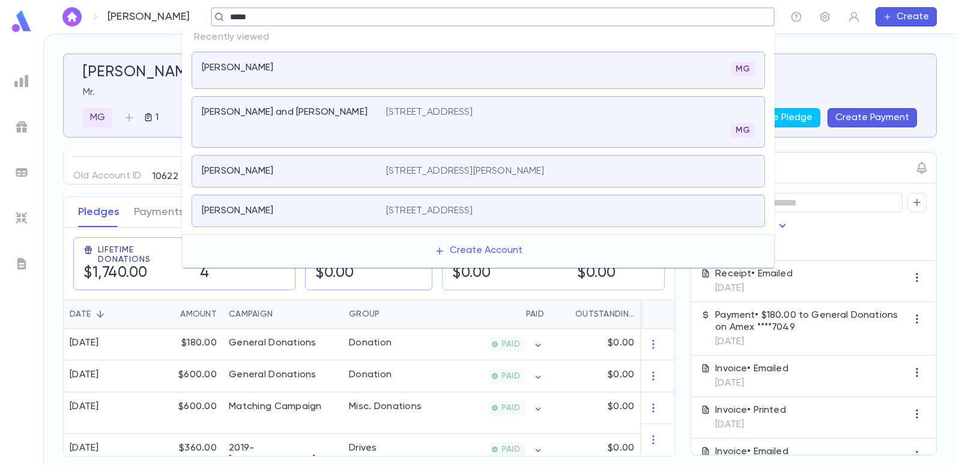
type input "******"
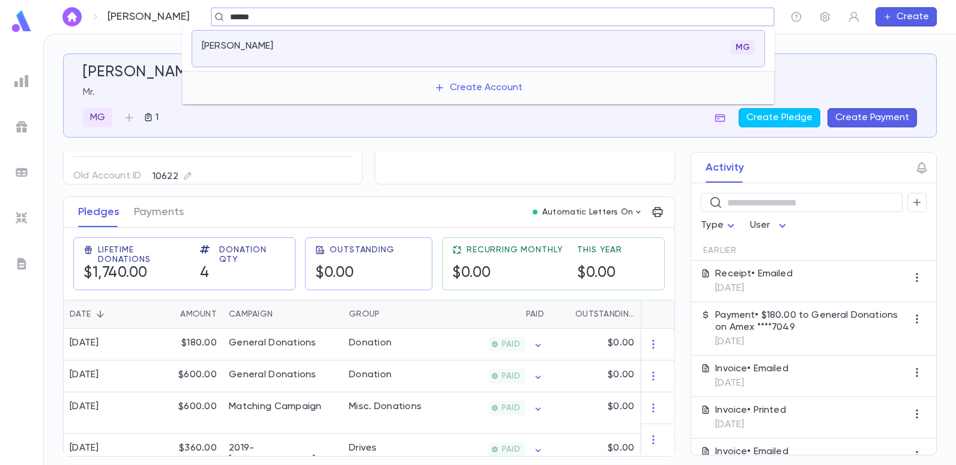
click at [222, 45] on p "Hazan, Jack" at bounding box center [237, 46] width 71 height 12
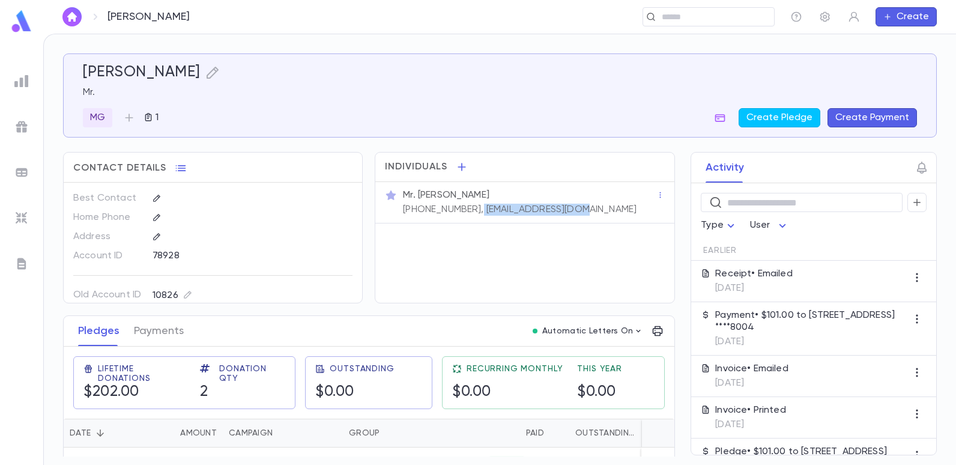
drag, startPoint x: 573, startPoint y: 209, endPoint x: 465, endPoint y: 207, distance: 108.1
click at [465, 207] on div "Mr. Jack Hazan (718) 974-5553, jackhazan@gmail.com" at bounding box center [529, 201] width 256 height 29
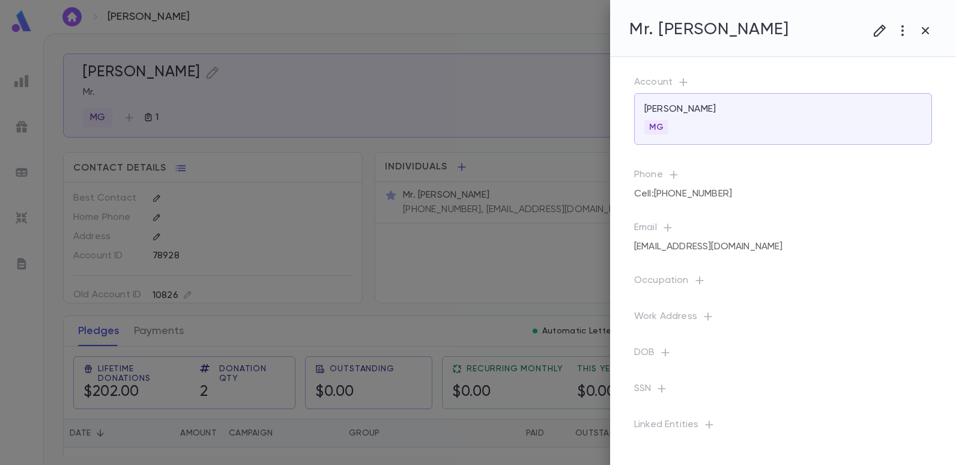
click at [513, 258] on div at bounding box center [478, 232] width 956 height 465
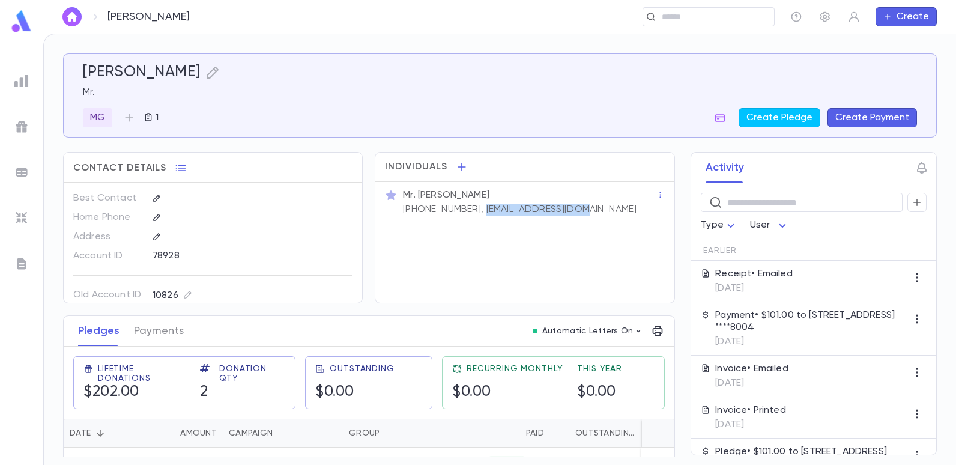
drag, startPoint x: 569, startPoint y: 208, endPoint x: 466, endPoint y: 210, distance: 102.7
click at [466, 210] on div "Mr. Jack Hazan (718) 974-5553, jackhazan@gmail.com" at bounding box center [529, 201] width 256 height 29
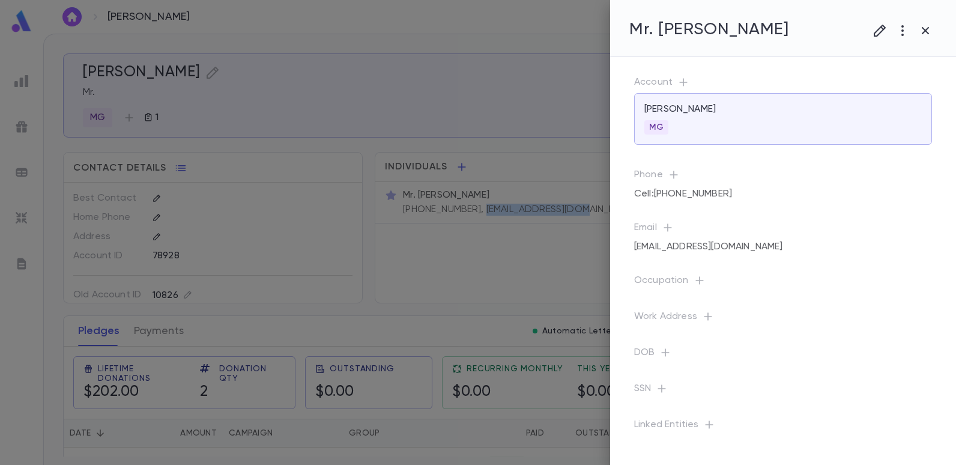
copy p "jackhazan@gmail.com"
click at [295, 224] on div at bounding box center [478, 232] width 956 height 465
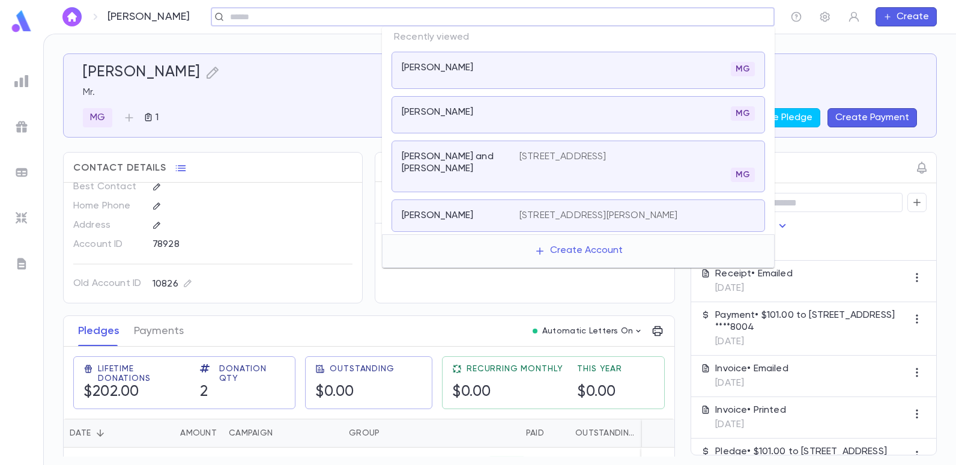
click at [663, 13] on input "text" at bounding box center [488, 16] width 525 height 11
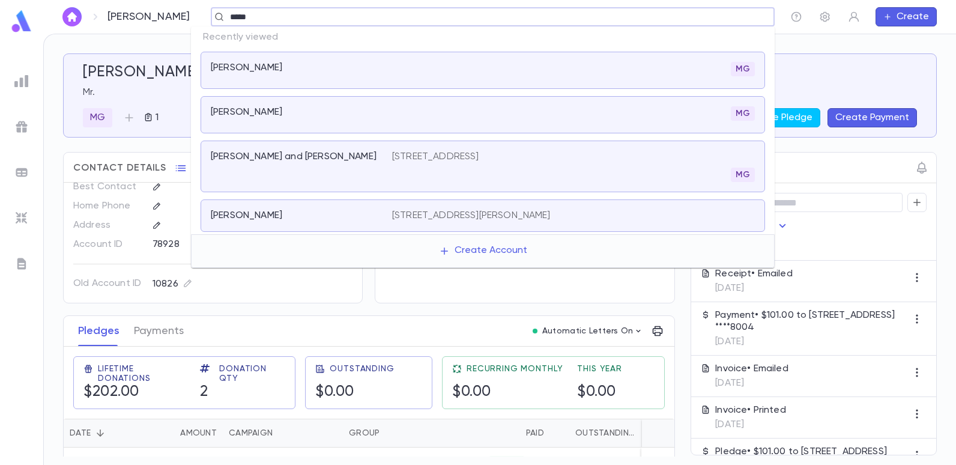
type input "******"
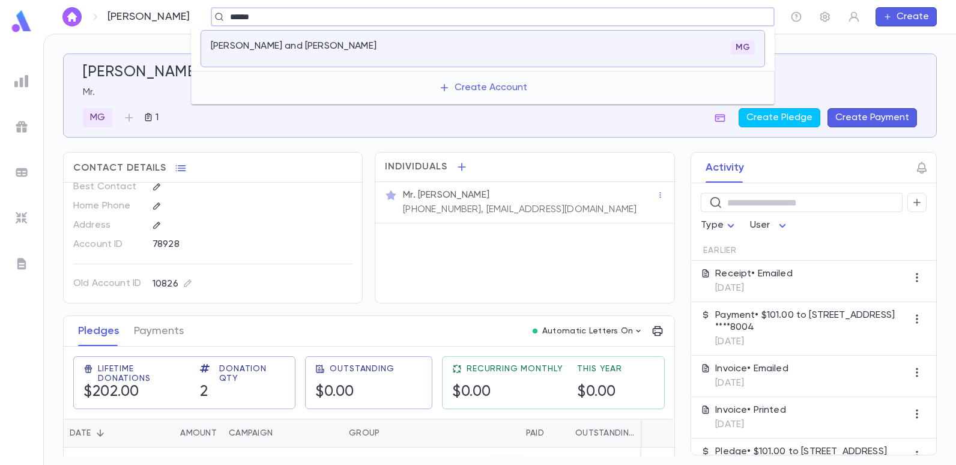
click at [231, 43] on p "Azar, Irwin and Sarah" at bounding box center [294, 46] width 166 height 12
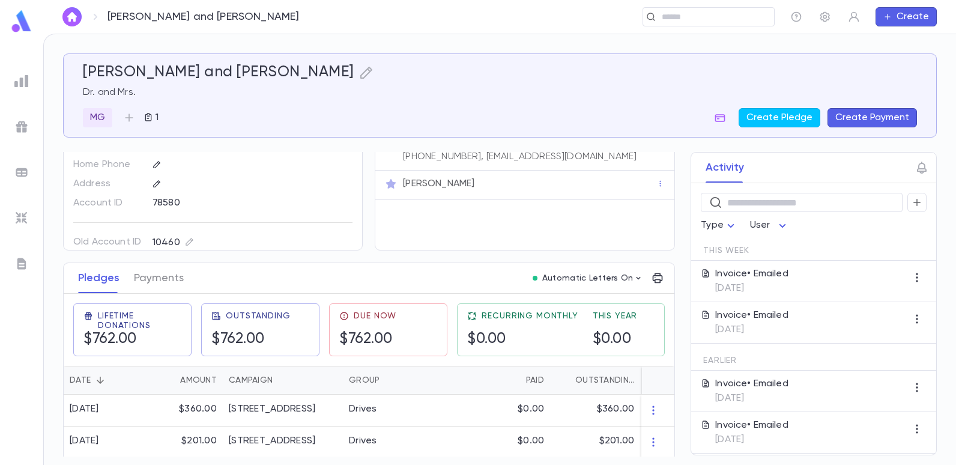
scroll to position [32, 0]
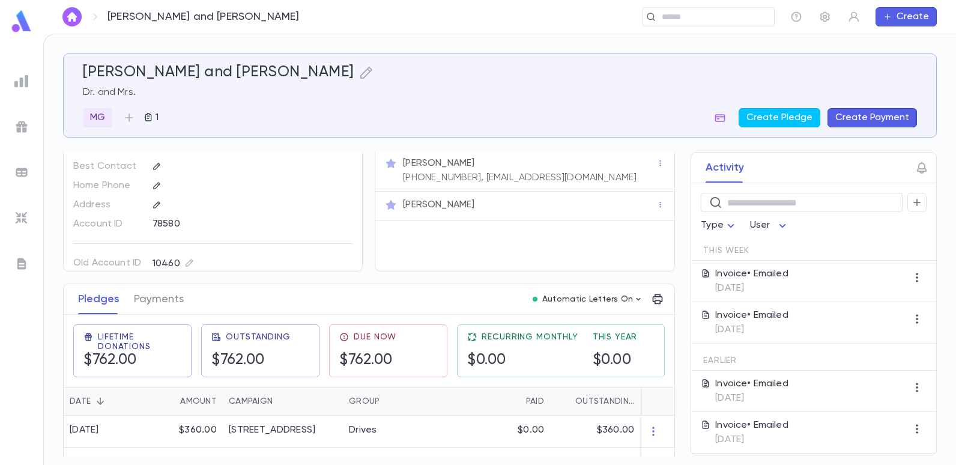
drag, startPoint x: 555, startPoint y: 174, endPoint x: 534, endPoint y: 177, distance: 21.2
click at [534, 177] on div "Dr. Irwin Azar (917) 597-1555, iazar2@yahoo.com" at bounding box center [529, 169] width 256 height 29
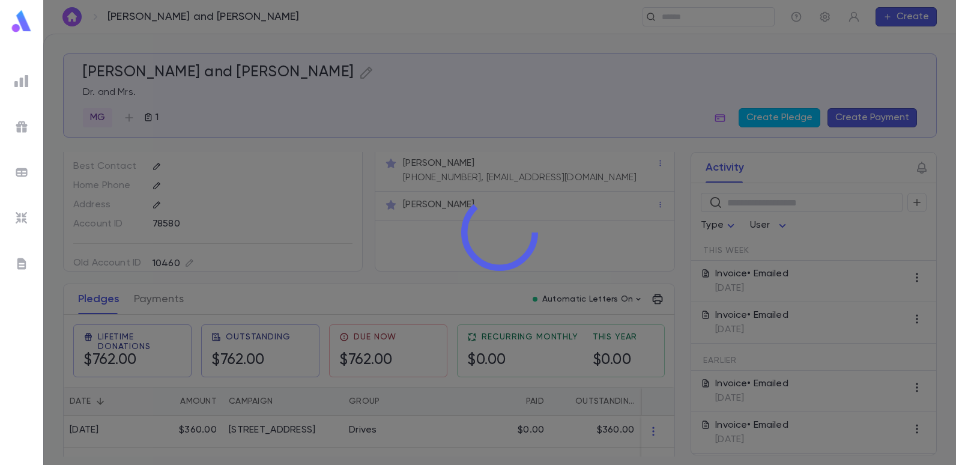
drag, startPoint x: 534, startPoint y: 177, endPoint x: 566, endPoint y: 172, distance: 32.1
click at [566, 172] on div at bounding box center [499, 232] width 913 height 465
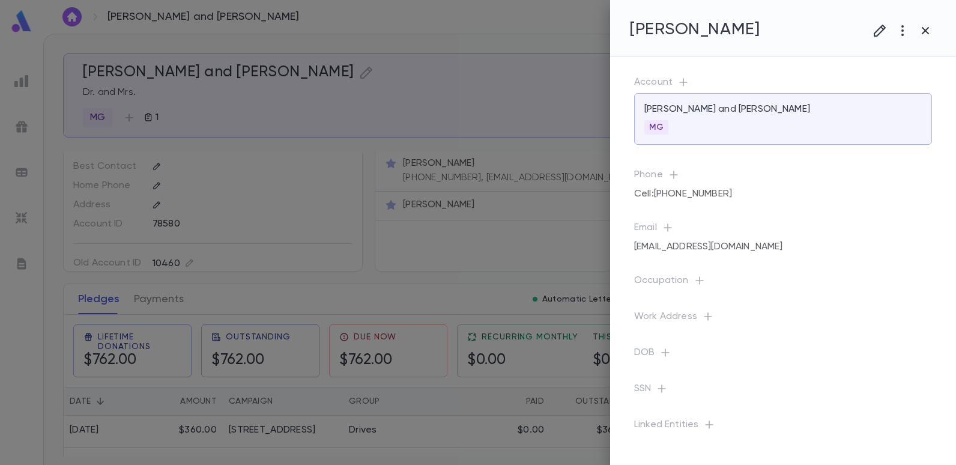
click at [537, 204] on div at bounding box center [478, 232] width 956 height 465
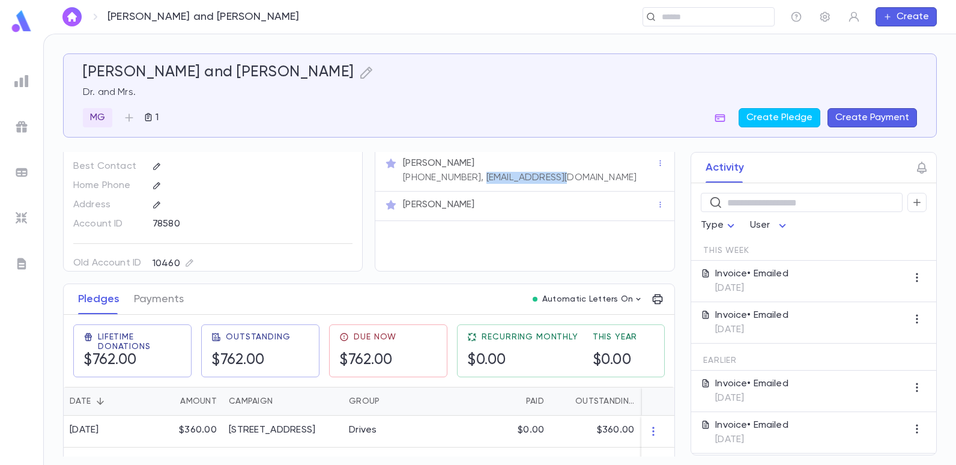
drag, startPoint x: 551, startPoint y: 177, endPoint x: 465, endPoint y: 181, distance: 86.0
click at [465, 181] on div "Dr. Irwin Azar (917) 597-1555, iazar2@yahoo.com" at bounding box center [529, 169] width 256 height 29
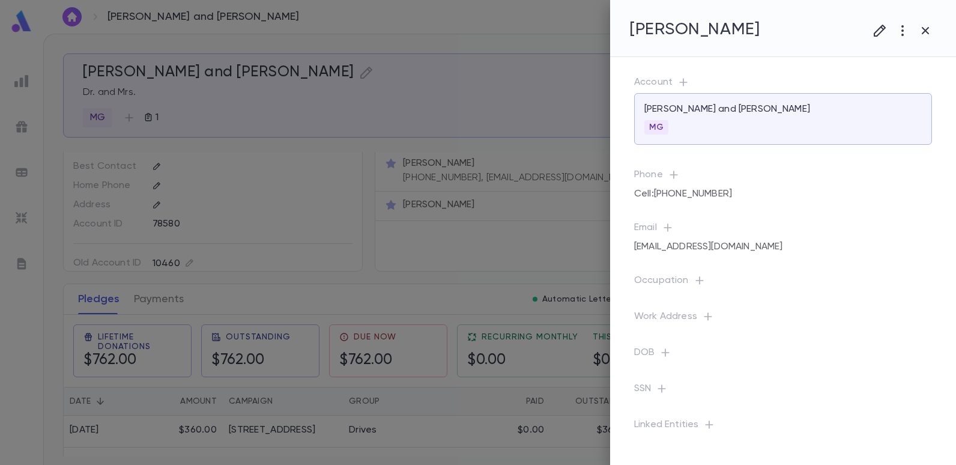
click at [517, 234] on div at bounding box center [478, 232] width 956 height 465
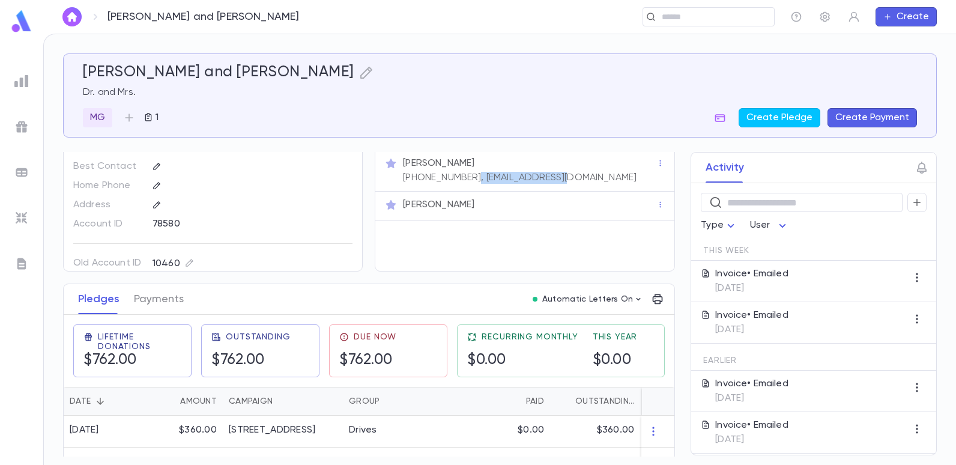
drag, startPoint x: 553, startPoint y: 176, endPoint x: 458, endPoint y: 183, distance: 95.1
click at [458, 183] on div "Dr. Irwin Azar (917) 597-1555, iazar2@yahoo.com" at bounding box center [529, 169] width 256 height 29
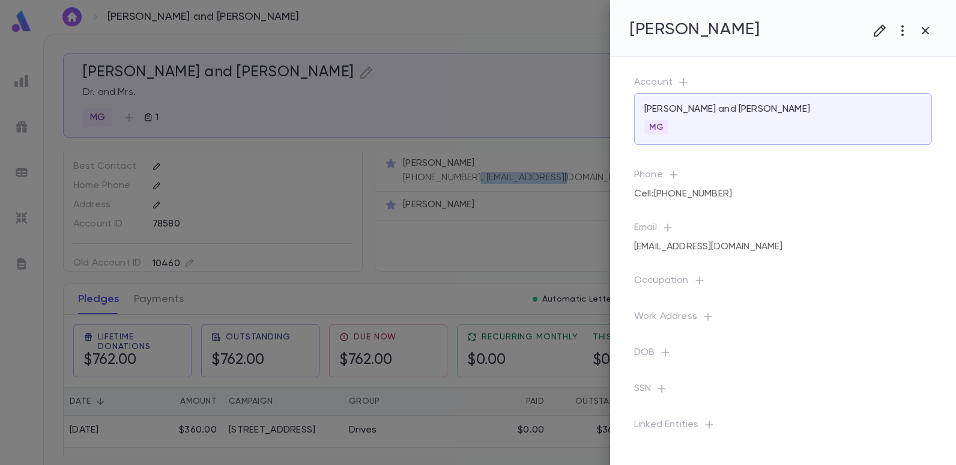
copy p ", iazar2@yahoo.com"
click at [395, 106] on div at bounding box center [478, 232] width 956 height 465
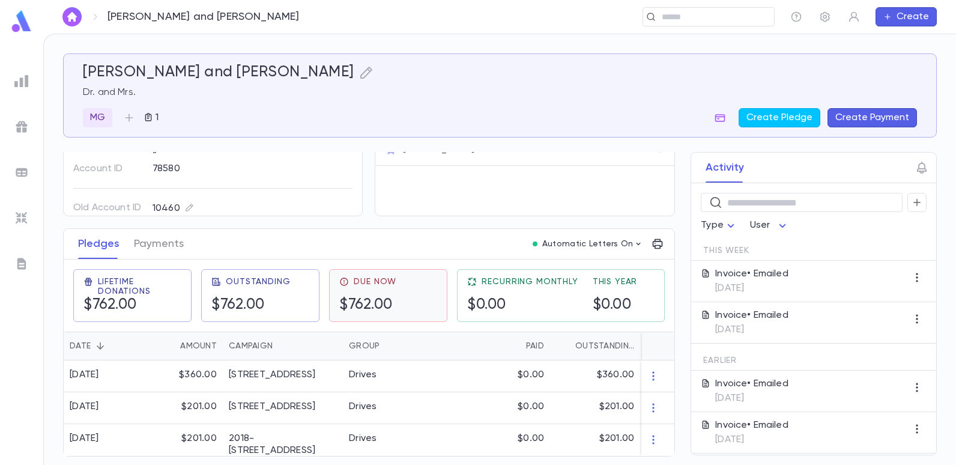
scroll to position [92, 0]
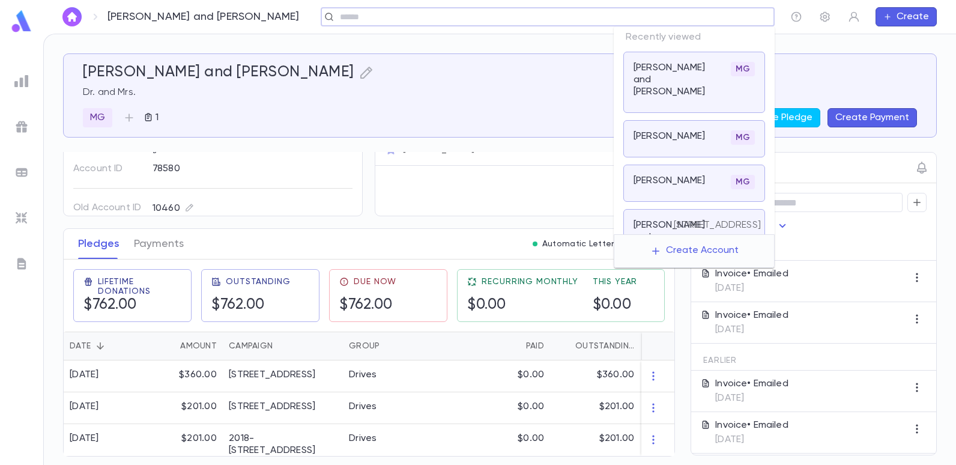
click at [718, 21] on input "text" at bounding box center [543, 16] width 415 height 11
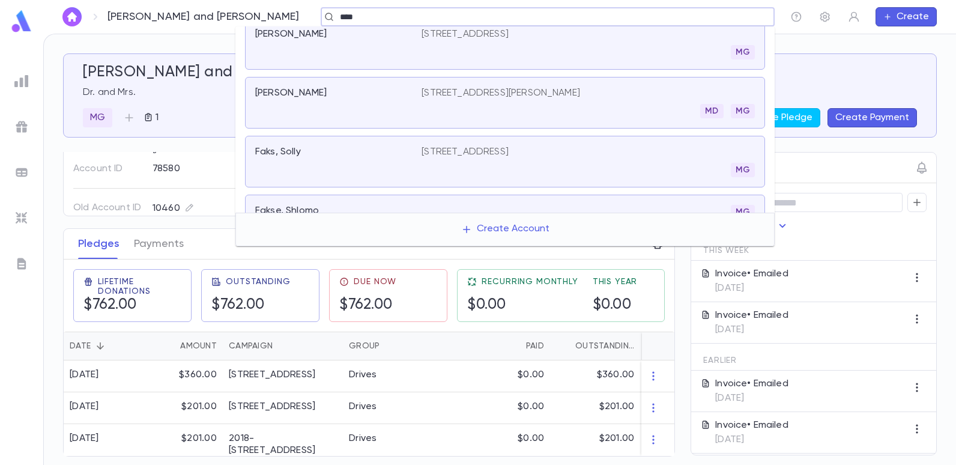
scroll to position [0, 0]
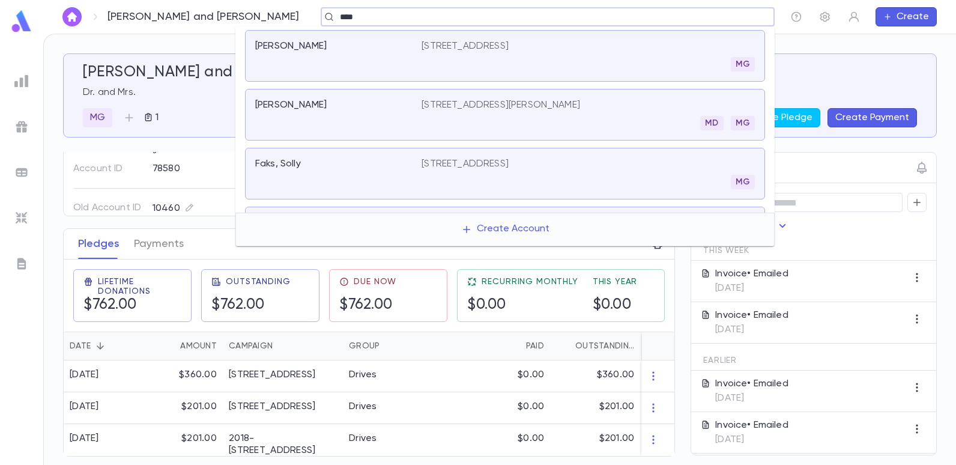
click at [336, 17] on input "***" at bounding box center [543, 16] width 415 height 11
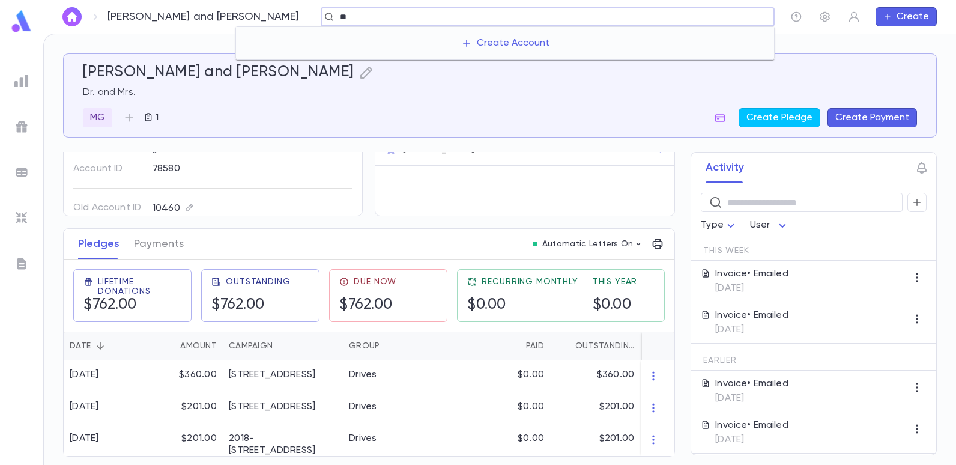
type input "*"
type input "**********"
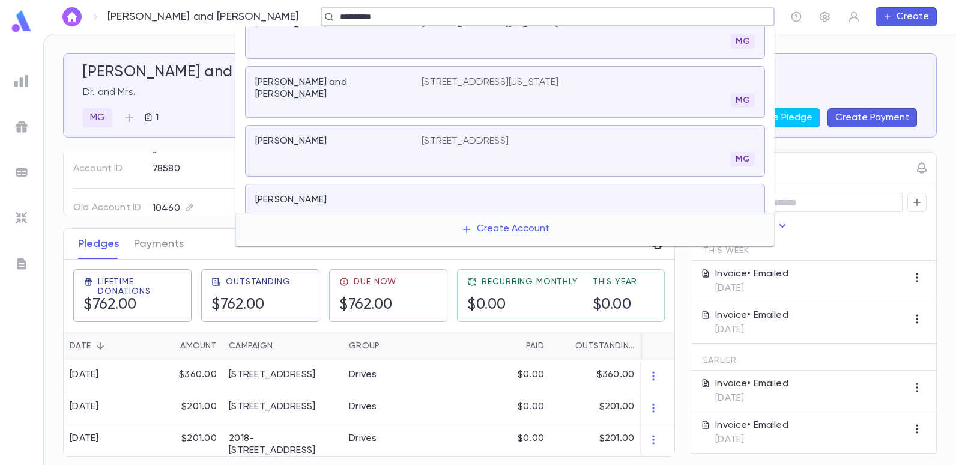
scroll to position [35, 0]
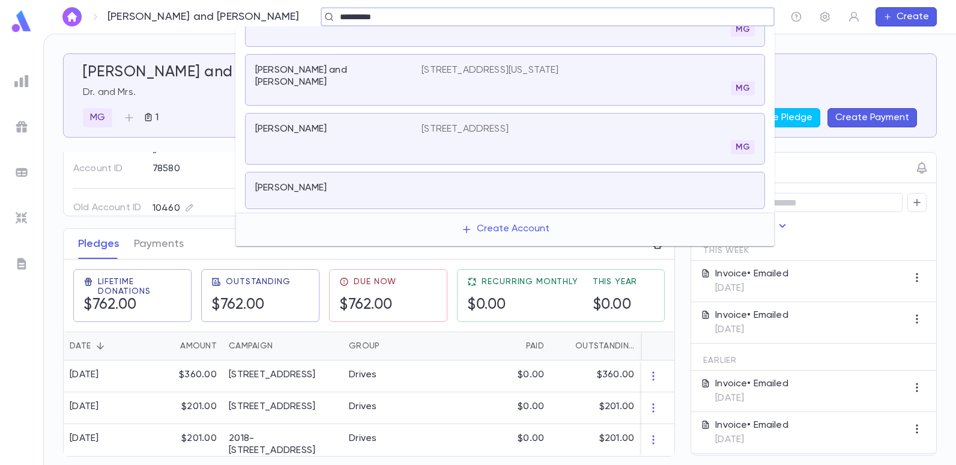
click at [444, 71] on p "1275 East 24th Street, New York NY 11210" at bounding box center [490, 70] width 137 height 12
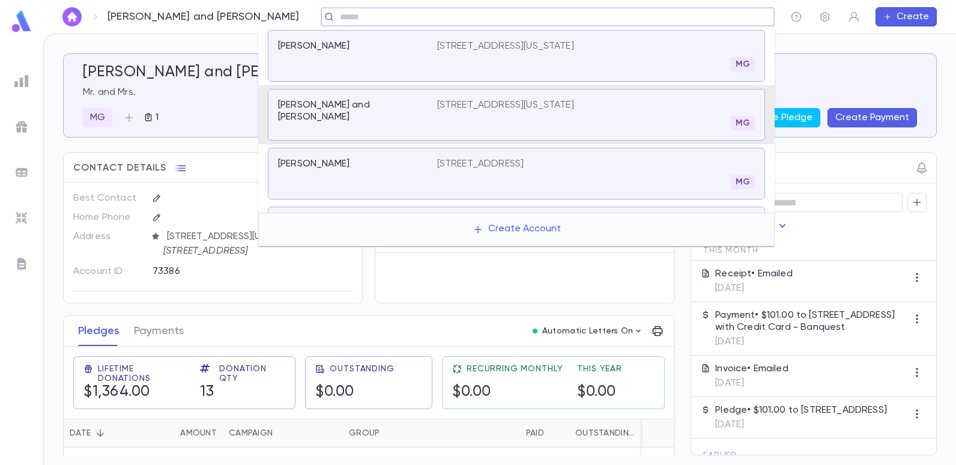
click at [387, 19] on input "text" at bounding box center [543, 16] width 415 height 11
click at [372, 106] on p "[PERSON_NAME] and [PERSON_NAME]" at bounding box center [350, 111] width 145 height 24
click at [372, 106] on div "Beyda, Jack J. and Sarah Mr. and Mrs. MG 1 Create Pledge Create Payment" at bounding box center [500, 96] width 834 height 64
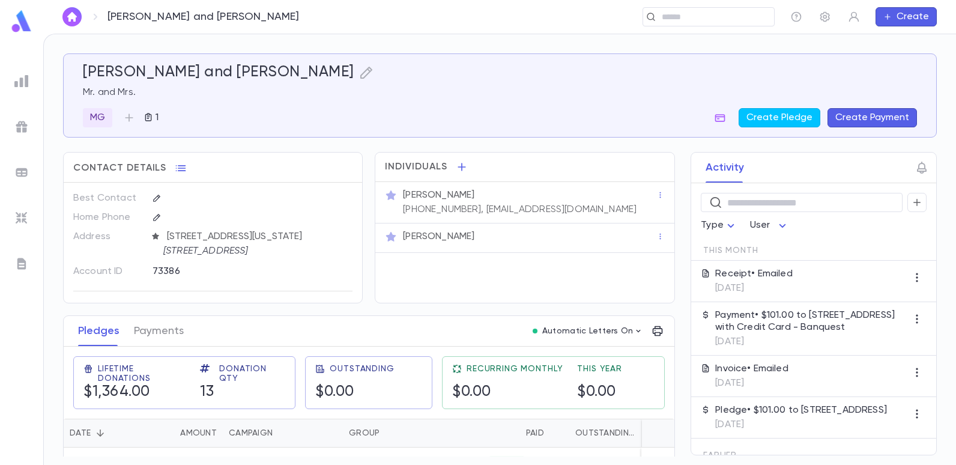
click at [281, 38] on div "Beyda, Jack J. and Sarah Mr. and Mrs. MG 1 Create Pledge Create Payment Contact…" at bounding box center [500, 249] width 912 height 431
click at [717, 17] on input "text" at bounding box center [704, 16] width 93 height 11
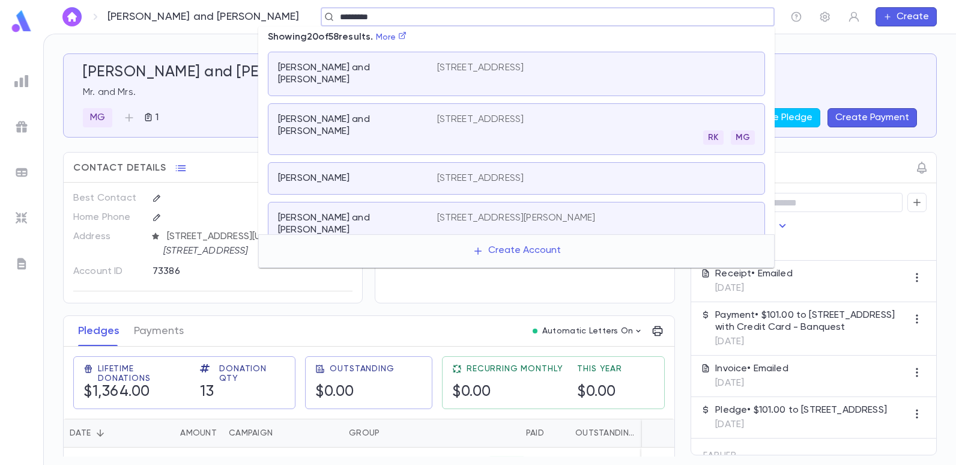
type input "**********"
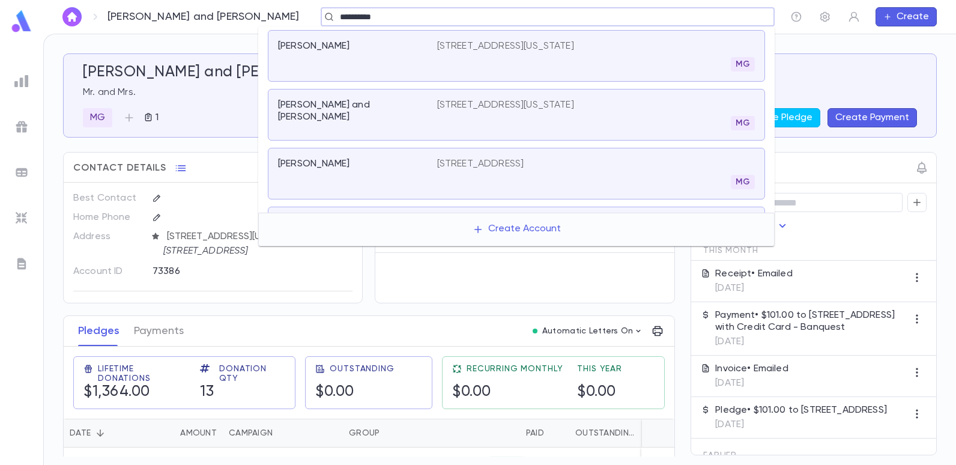
click at [458, 171] on div "1702 Kings Highway 11229, Brooklyn NY 11229 MG" at bounding box center [596, 173] width 318 height 31
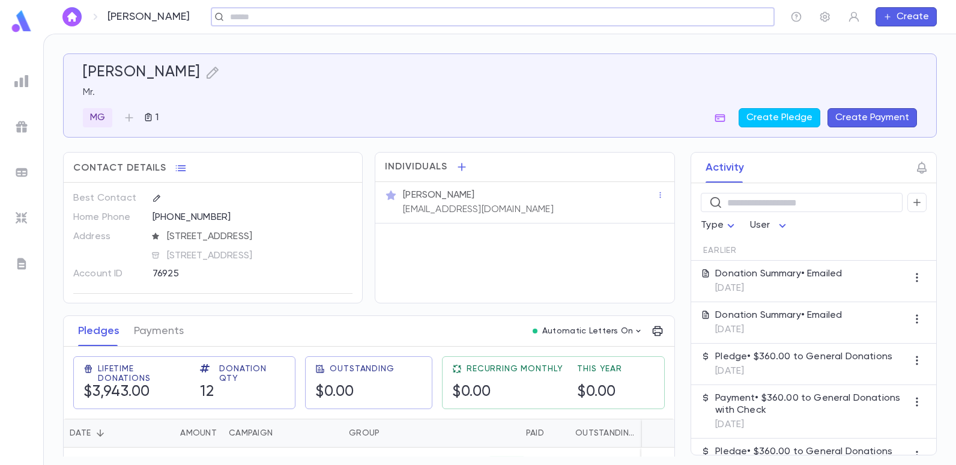
click at [283, 24] on div "​" at bounding box center [493, 16] width 564 height 19
click at [284, 22] on input "text" at bounding box center [488, 16] width 525 height 11
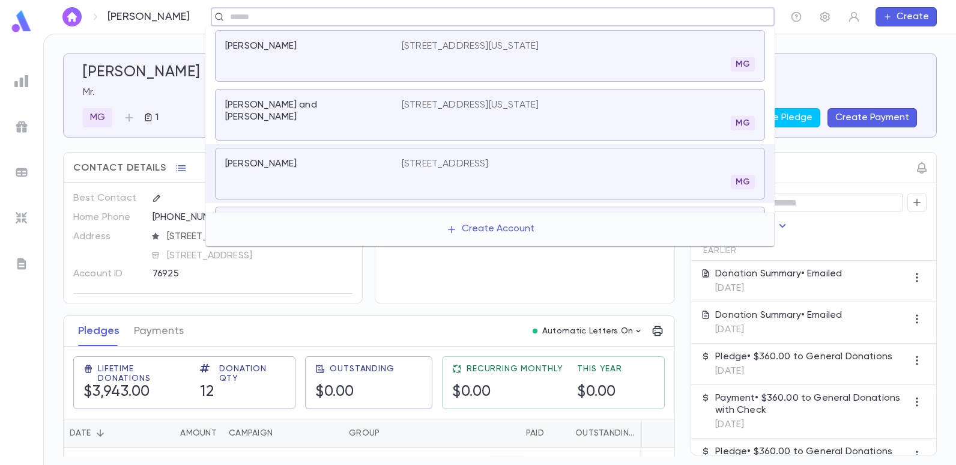
click at [426, 44] on p "1411 Broadway, 8TH Floor, New York NY 10018" at bounding box center [470, 46] width 137 height 12
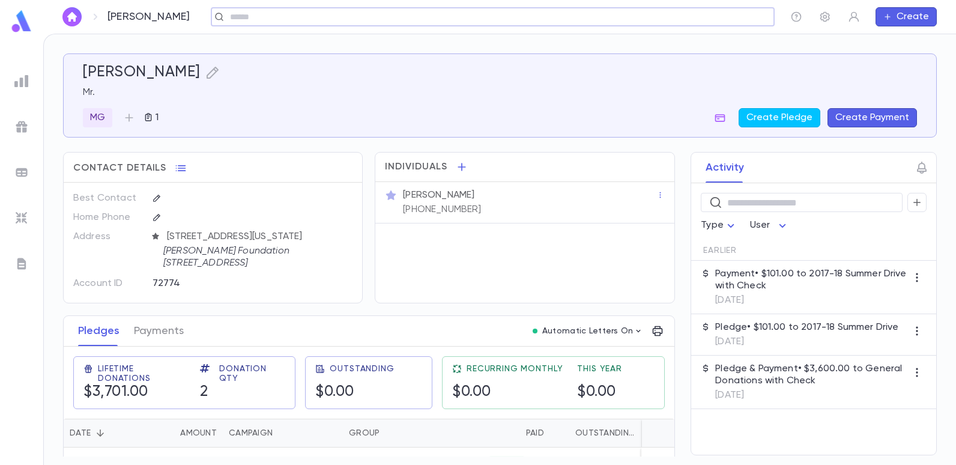
click at [226, 19] on input "text" at bounding box center [488, 16] width 525 height 11
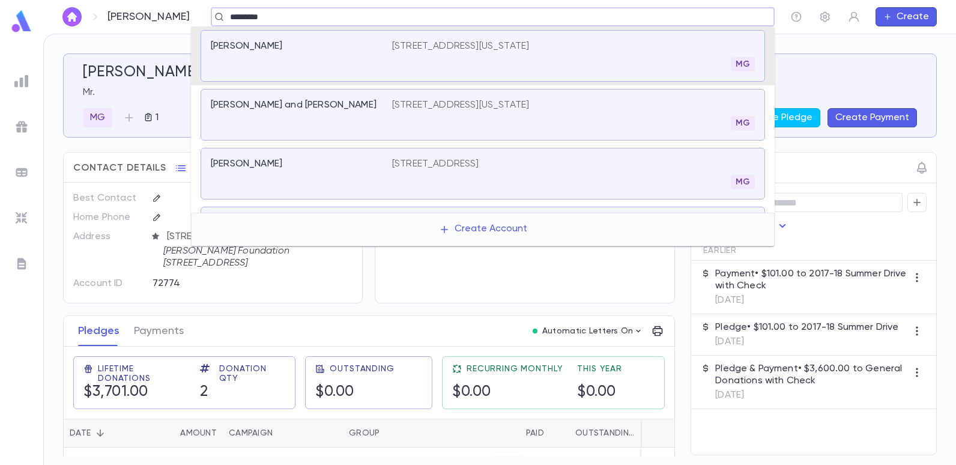
type input "**********"
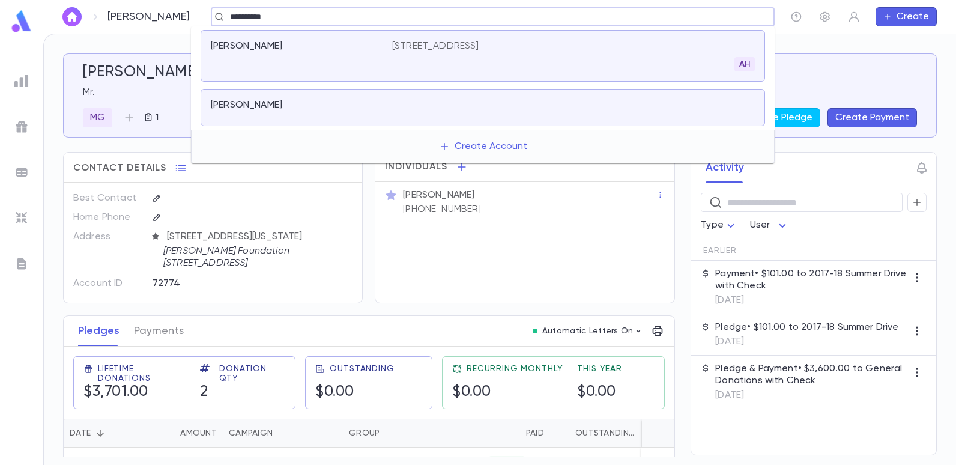
click at [247, 106] on p "Beyda, Jack" at bounding box center [246, 105] width 71 height 12
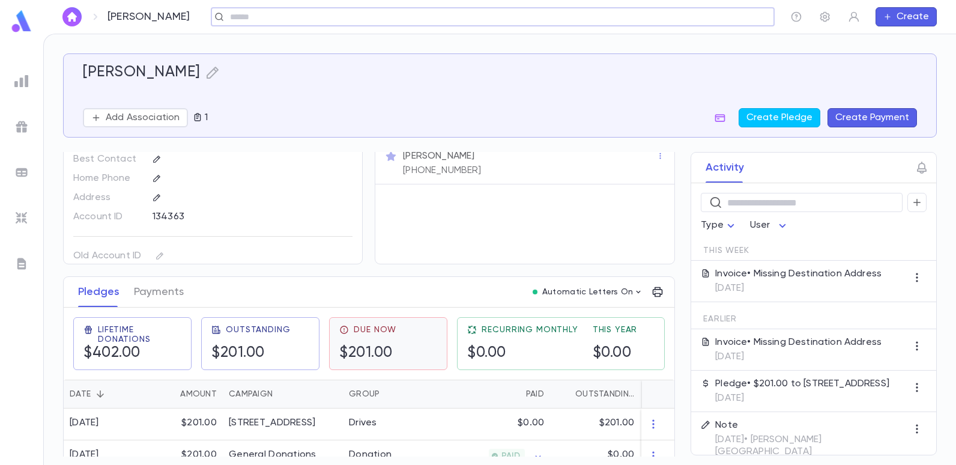
scroll to position [60, 0]
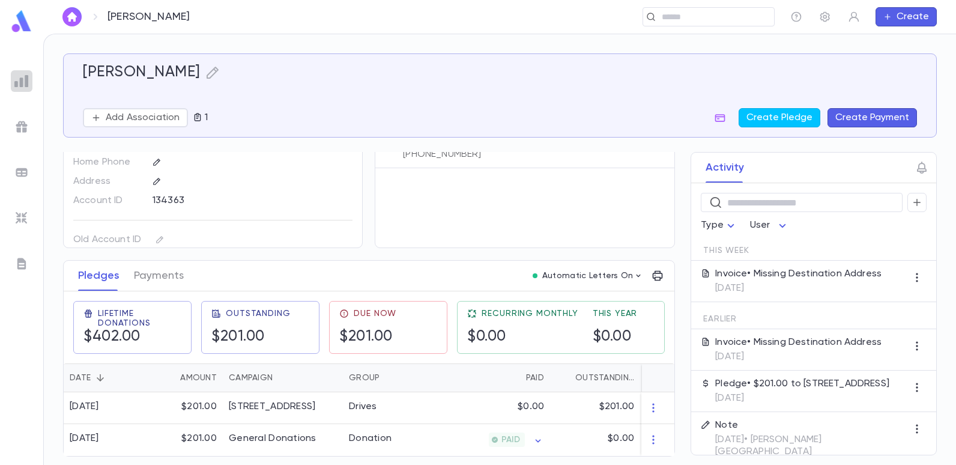
click at [26, 76] on img at bounding box center [21, 81] width 14 height 14
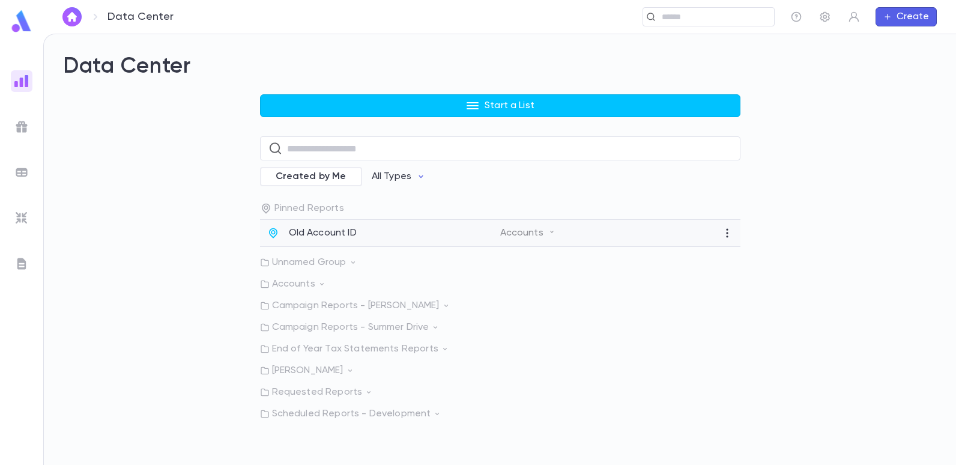
click at [304, 229] on p "Old Account ID" at bounding box center [323, 233] width 68 height 12
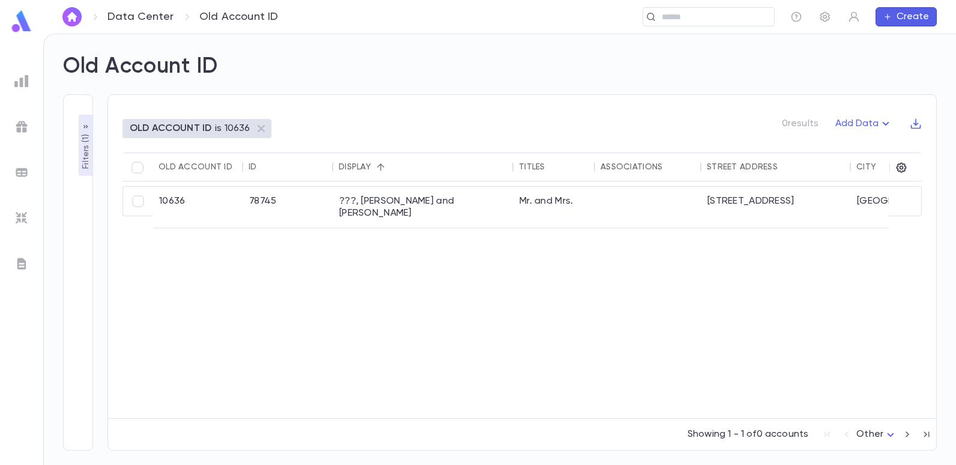
click at [202, 127] on p "OLD ACCOUNT ID" at bounding box center [171, 129] width 82 height 12
click at [137, 130] on p "OLD ACCOUNT ID" at bounding box center [171, 129] width 82 height 12
click at [82, 150] on p "Filters ( 1 )" at bounding box center [86, 150] width 12 height 37
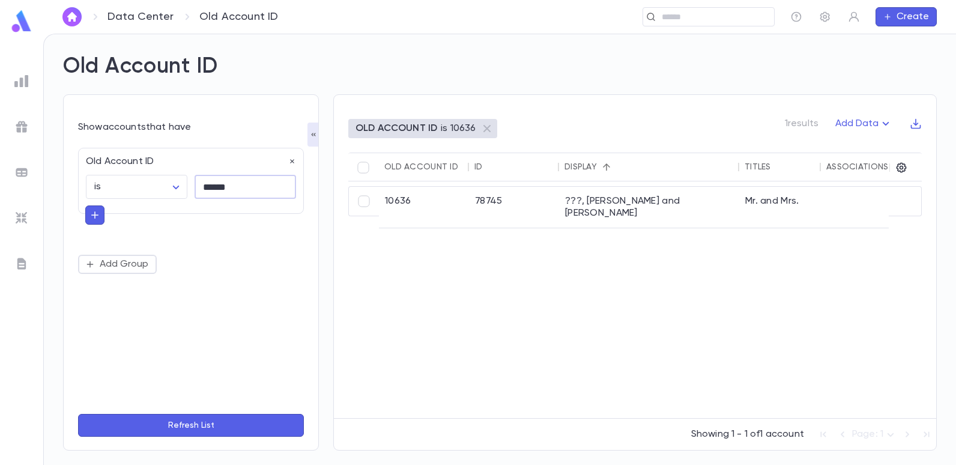
click at [255, 190] on input "******" at bounding box center [245, 186] width 101 height 23
type input "*"
type input "*****"
click at [78, 414] on button "Refresh List" at bounding box center [191, 425] width 226 height 23
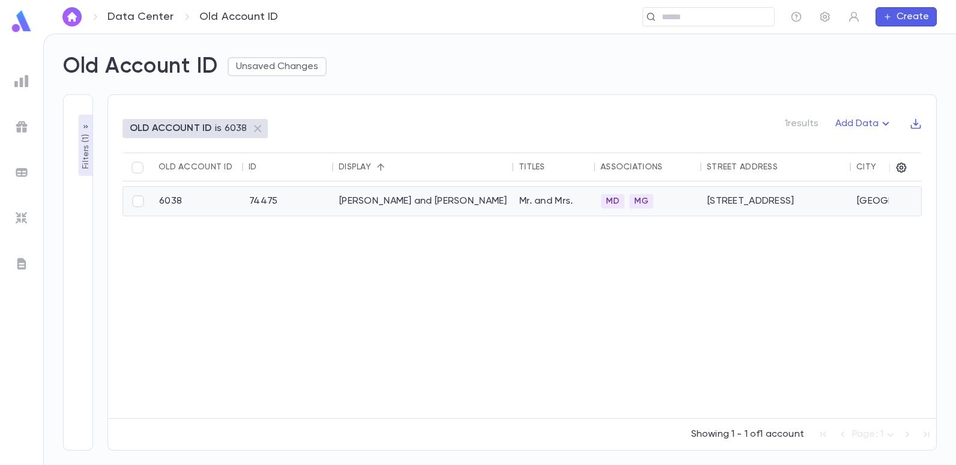
click at [392, 200] on div "Jemal, Michael and Rhonda" at bounding box center [423, 201] width 180 height 29
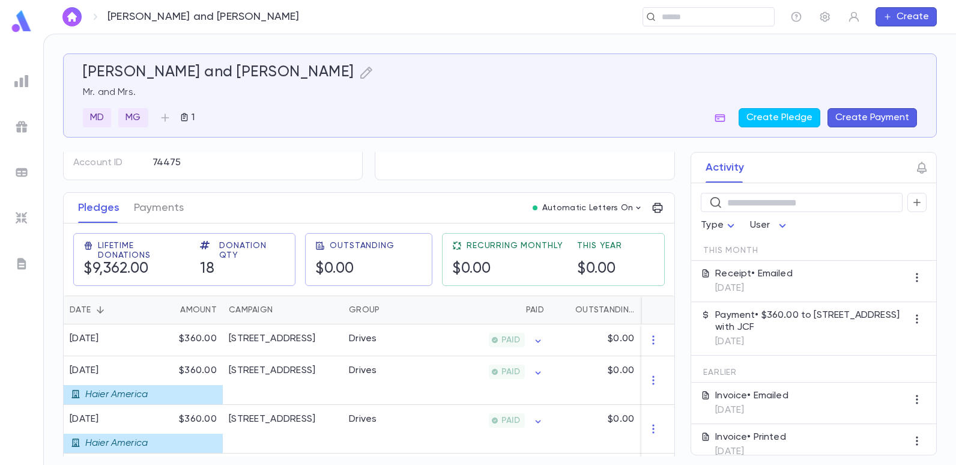
scroll to position [180, 0]
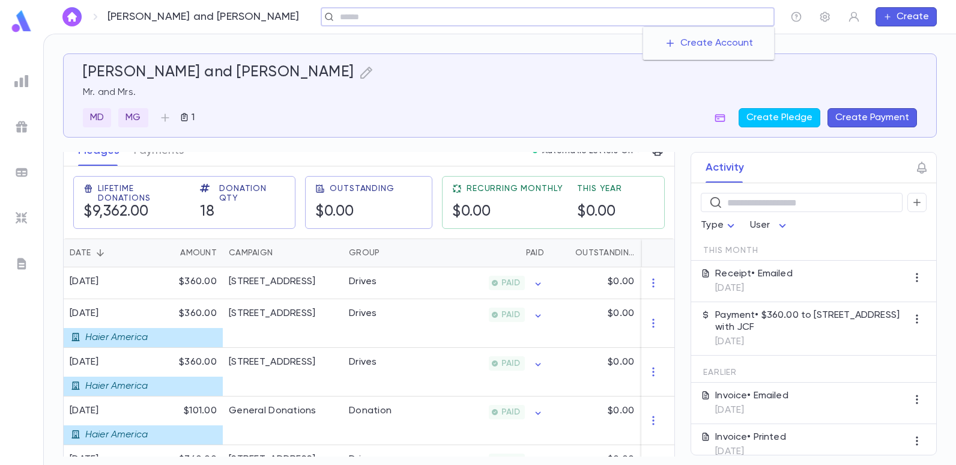
click at [684, 16] on input "text" at bounding box center [552, 16] width 433 height 11
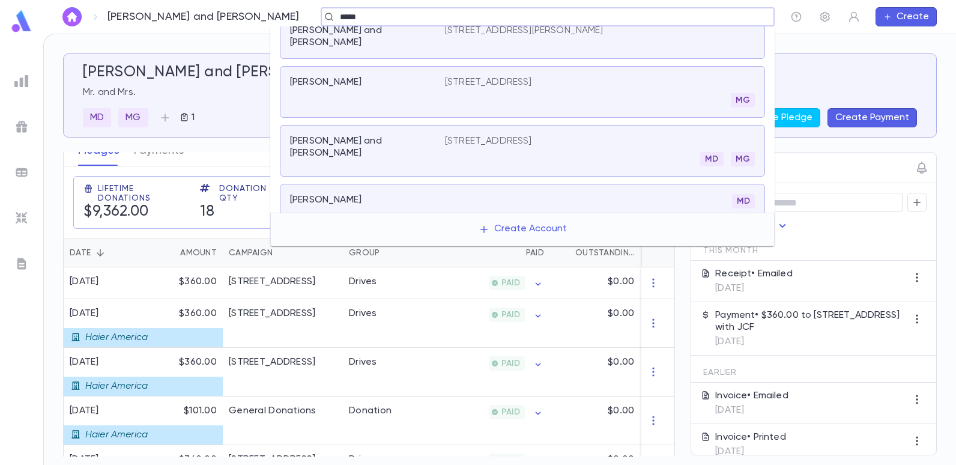
scroll to position [0, 0]
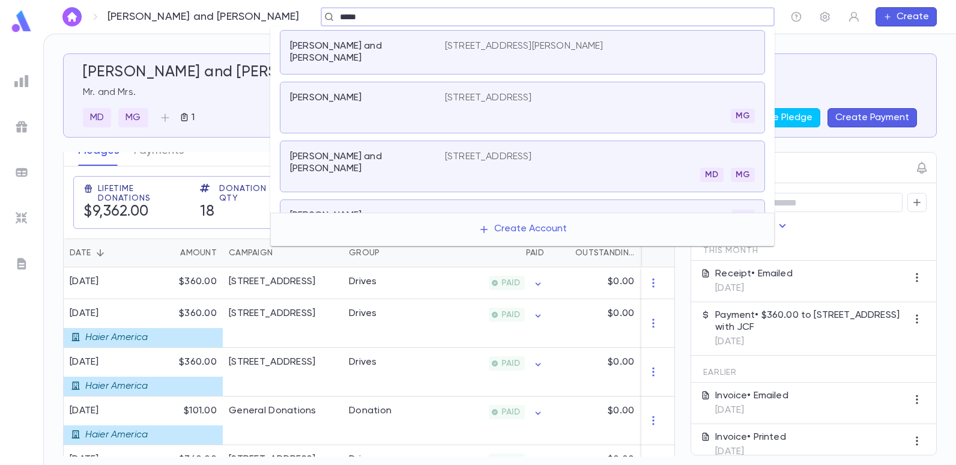
click at [338, 14] on input "*****" at bounding box center [543, 16] width 415 height 11
type input "******"
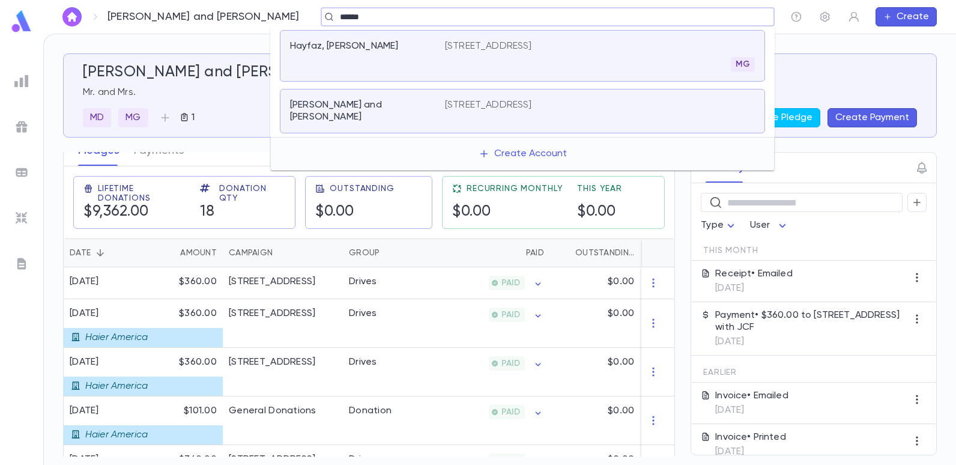
click at [458, 44] on p "[STREET_ADDRESS]" at bounding box center [488, 46] width 87 height 12
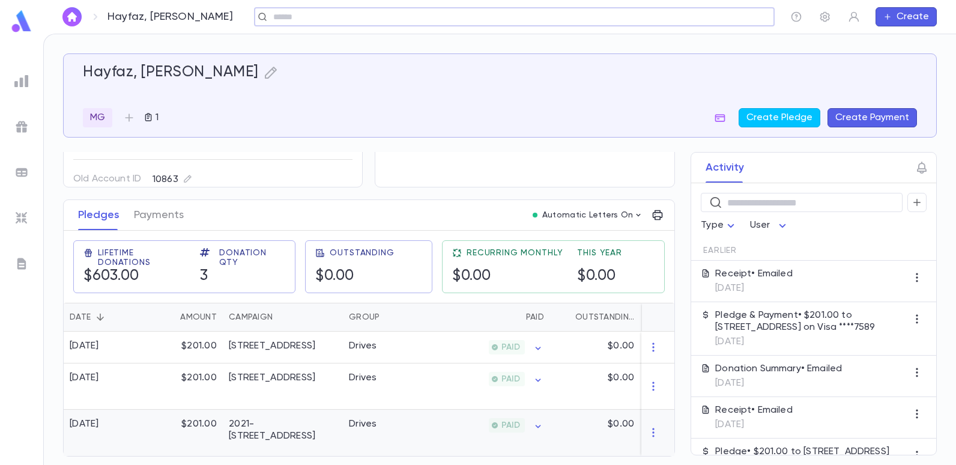
scroll to position [121, 0]
click at [303, 12] on input "text" at bounding box center [511, 16] width 482 height 11
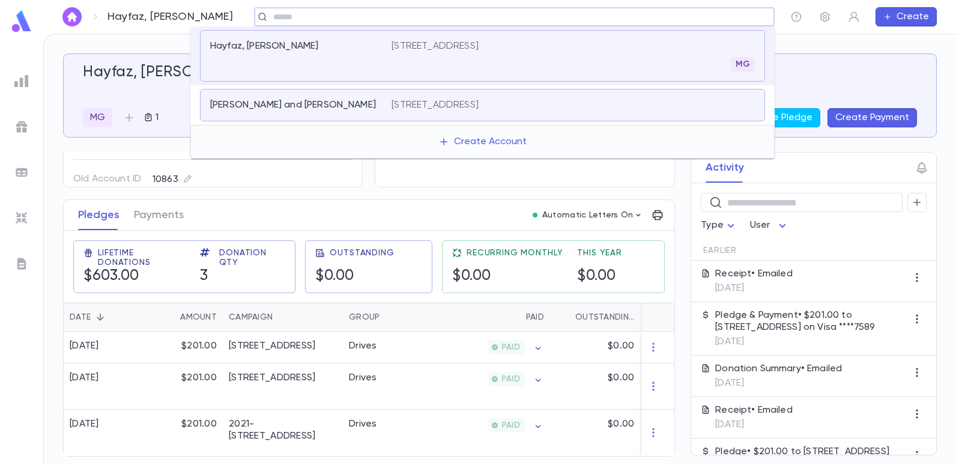
click at [784, 73] on div "Hayfaz, [PERSON_NAME]" at bounding box center [500, 73] width 834 height 18
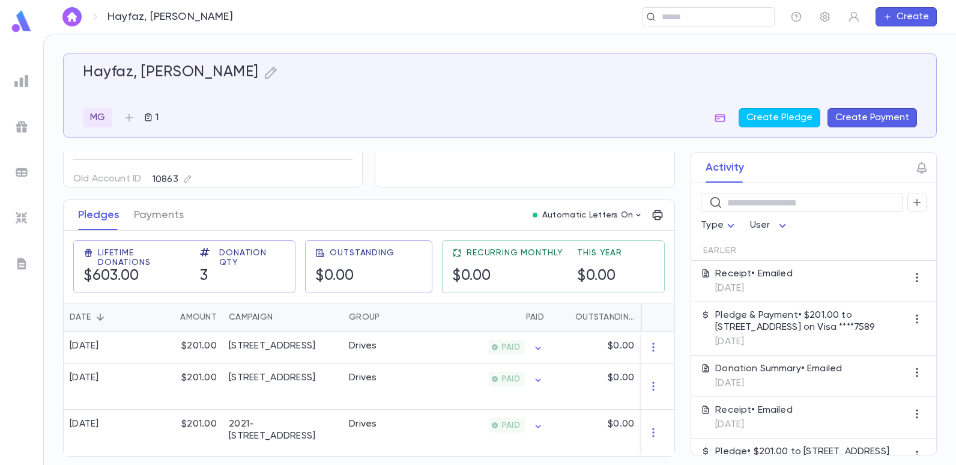
click at [28, 77] on img at bounding box center [21, 81] width 14 height 14
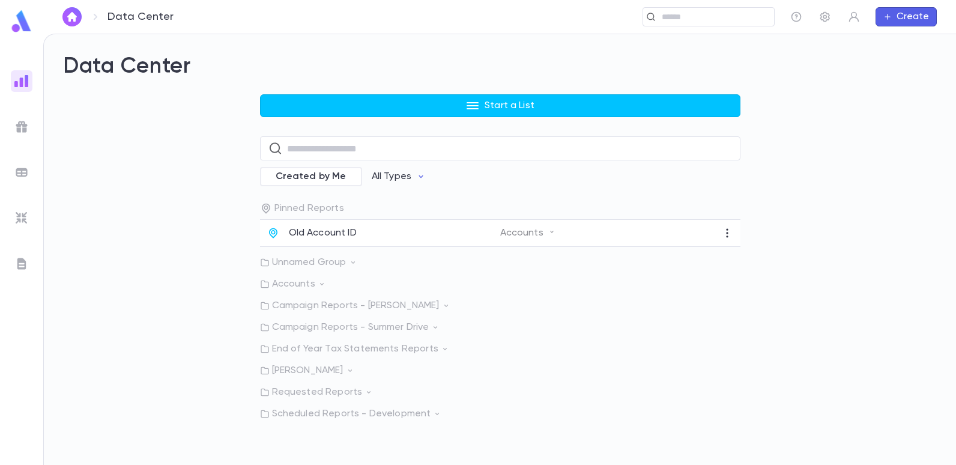
click at [371, 325] on p "Campaign Reports - Summer Drive" at bounding box center [500, 327] width 480 height 12
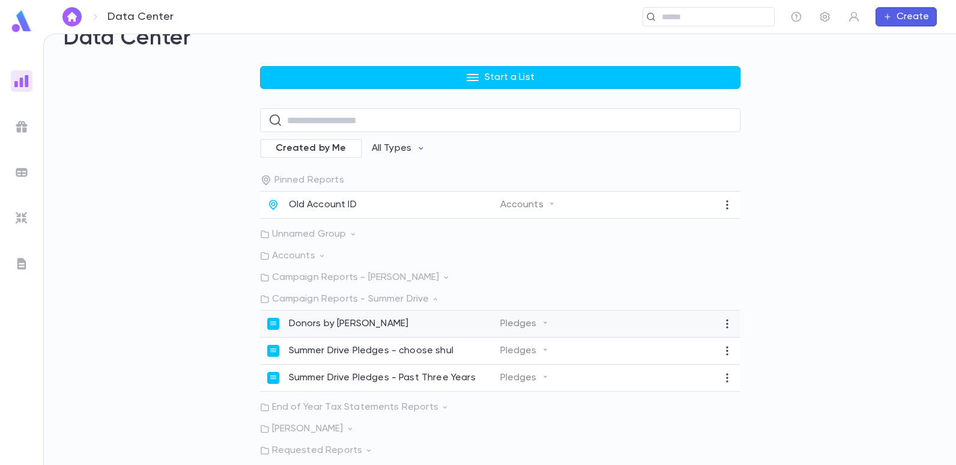
scroll to position [44, 0]
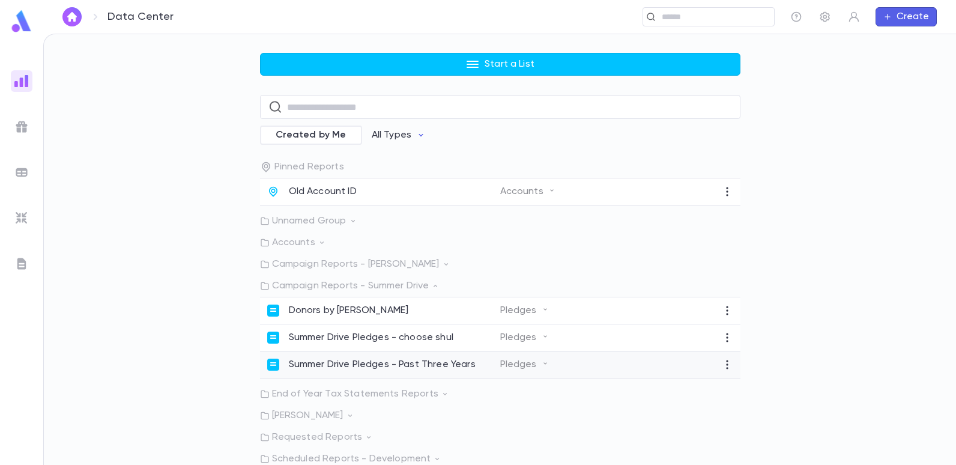
click at [420, 362] on p "Summer Drive Pledges - Past Three Years" at bounding box center [382, 365] width 187 height 12
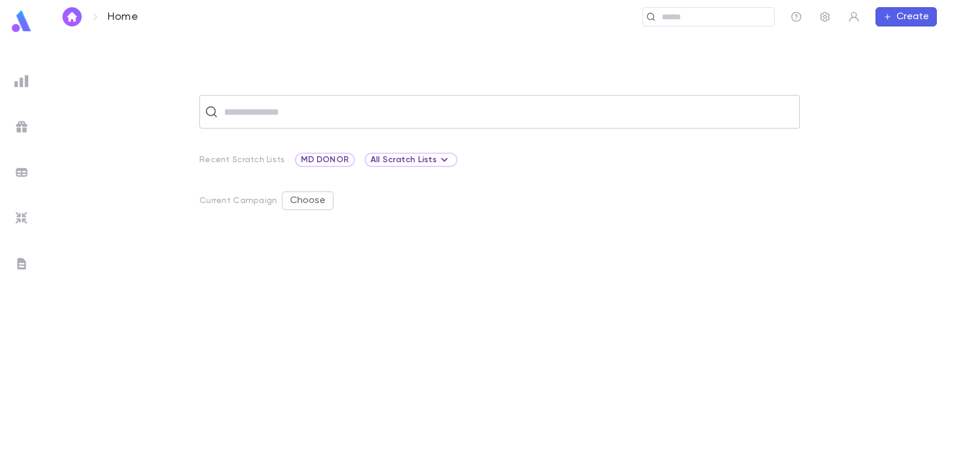
click at [388, 106] on input "text" at bounding box center [507, 111] width 574 height 23
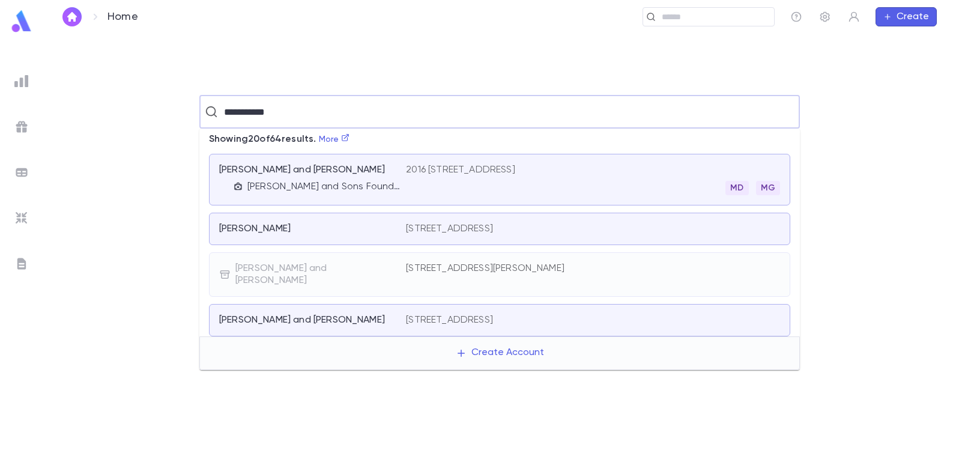
type input "**********"
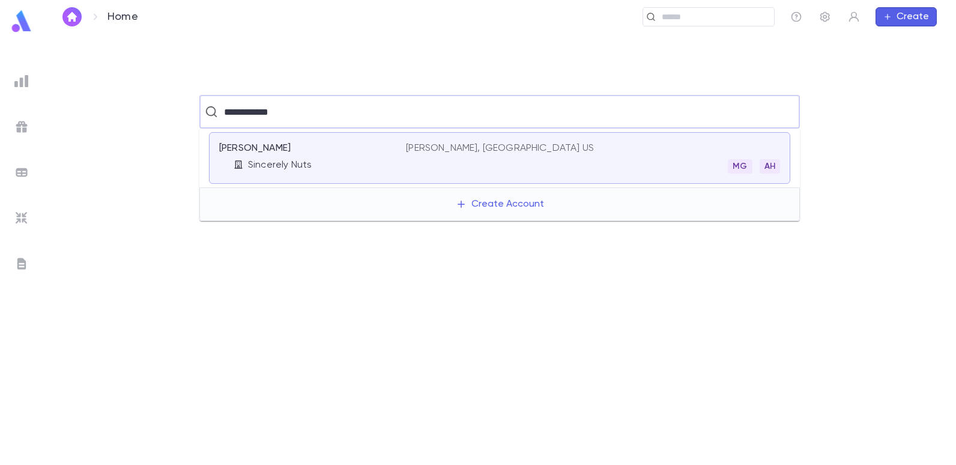
click at [435, 147] on p "[PERSON_NAME], [GEOGRAPHIC_DATA] US" at bounding box center [500, 148] width 188 height 12
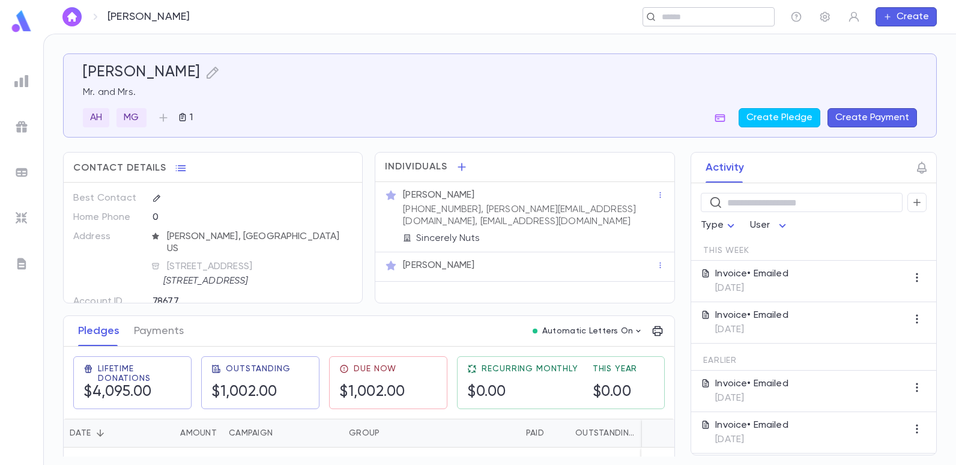
click at [656, 16] on div "​" at bounding box center [709, 16] width 132 height 19
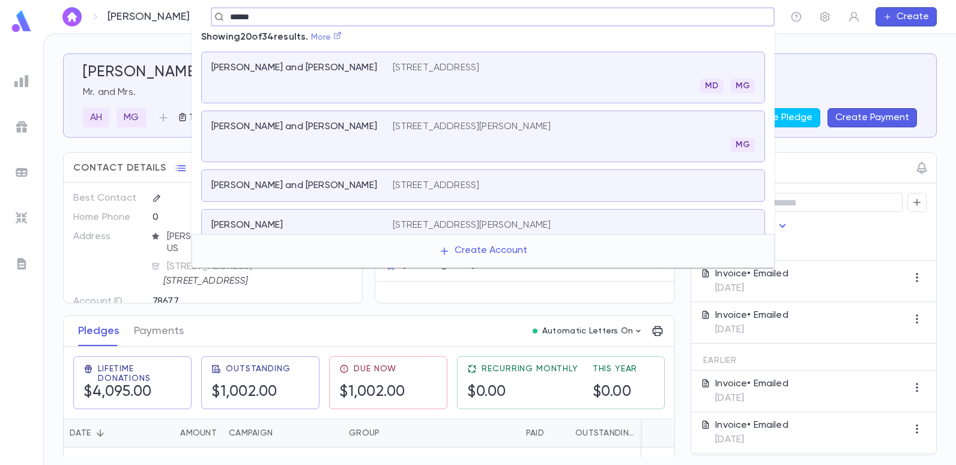
click at [342, 37] on icon at bounding box center [337, 35] width 8 height 8
type input "*****"
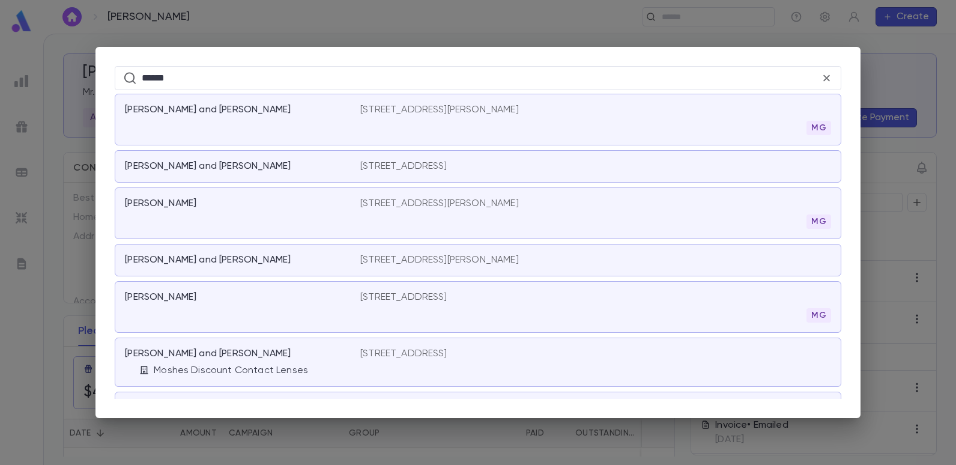
scroll to position [120, 0]
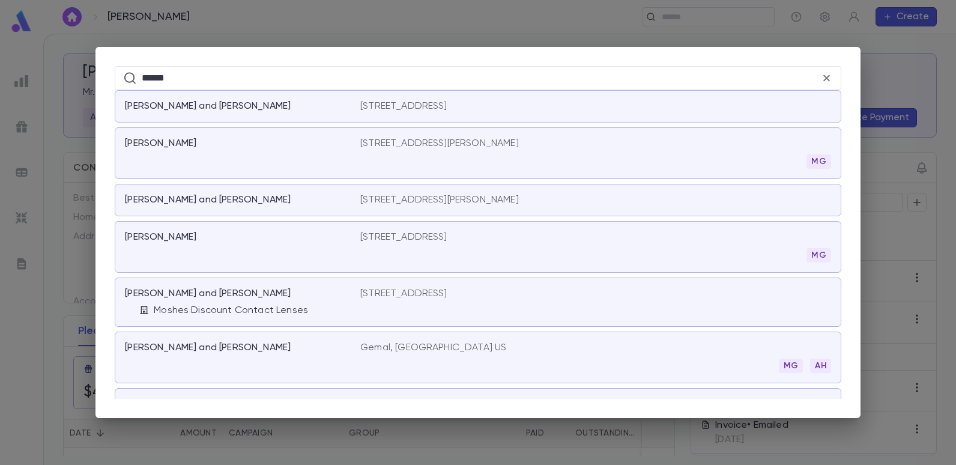
click at [435, 232] on p "1876 E 2nd Street, Brooklyn NY 11223" at bounding box center [403, 237] width 87 height 12
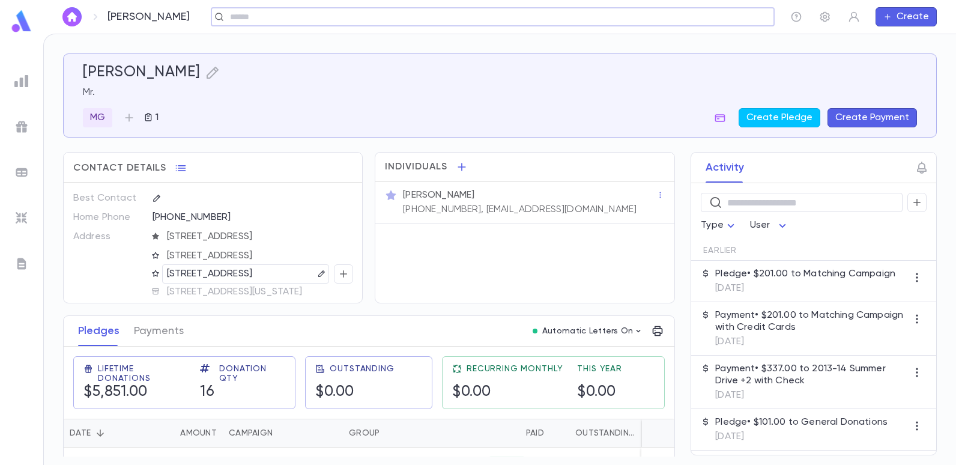
click at [314, 11] on input "text" at bounding box center [497, 16] width 543 height 11
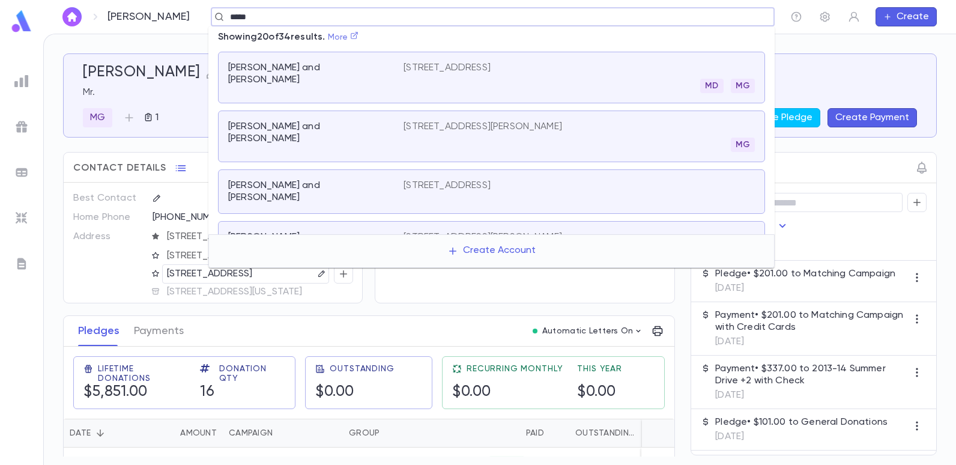
click at [358, 39] on icon at bounding box center [354, 35] width 7 height 7
type input "*****"
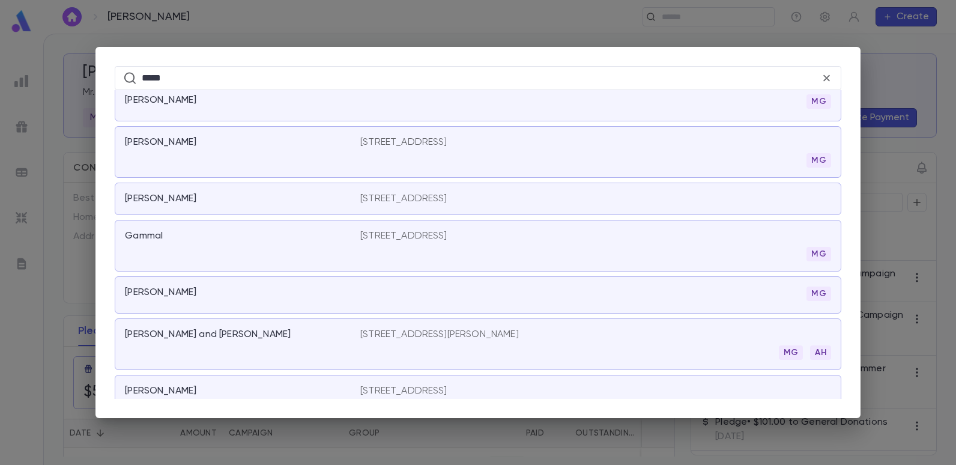
scroll to position [540, 0]
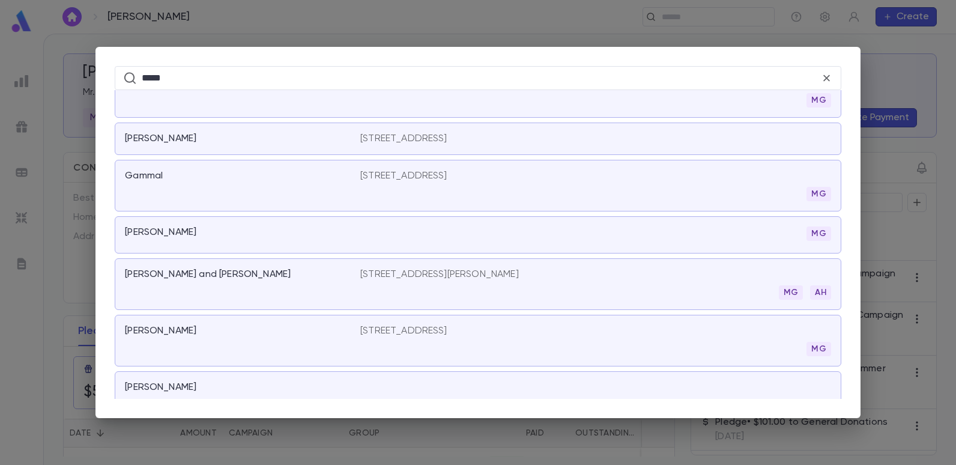
click at [387, 329] on p "1876 East 2nd Street, Brooklyn NY 11223" at bounding box center [403, 331] width 87 height 12
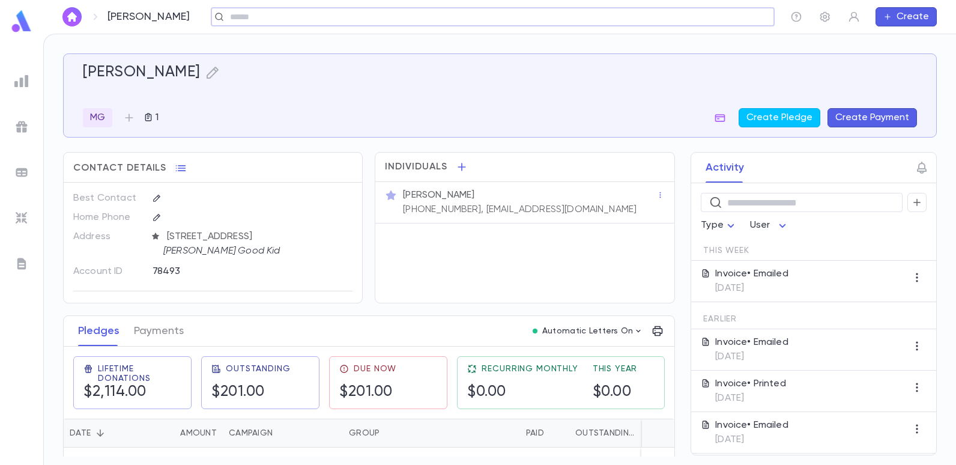
click at [255, 19] on input "text" at bounding box center [497, 16] width 543 height 11
type input "*****"
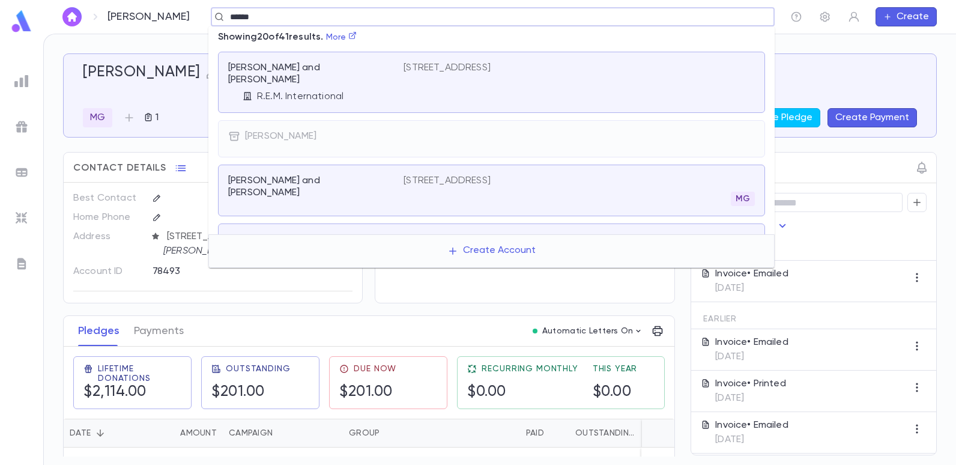
click at [444, 175] on p "855 Woodgate Avenue, Long Branch NJ 07740" at bounding box center [447, 181] width 87 height 12
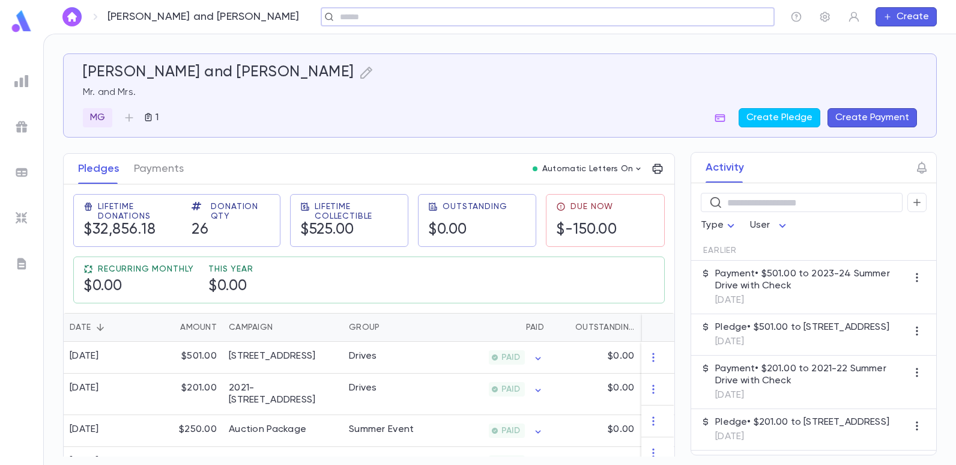
scroll to position [180, 0]
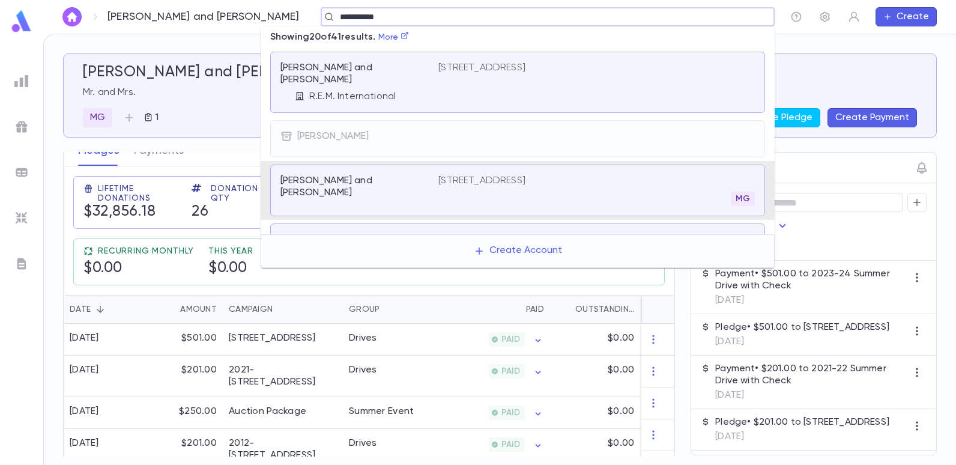
type input "**********"
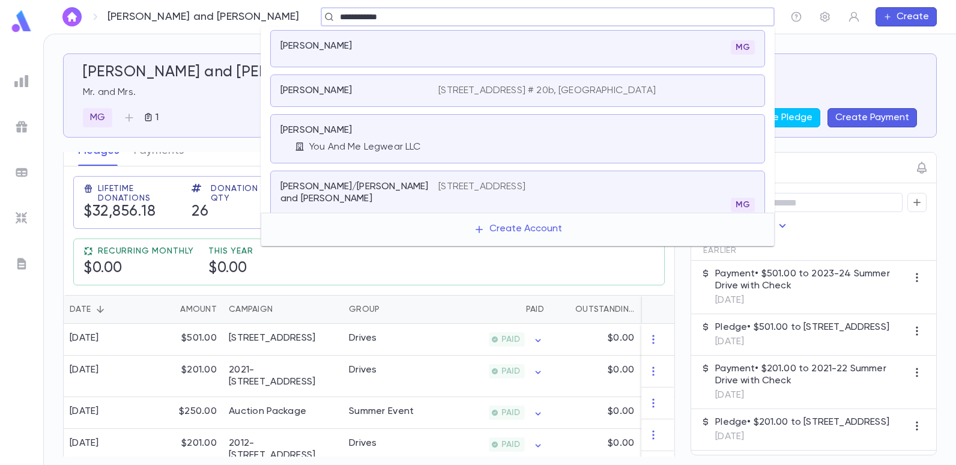
click at [316, 44] on p "Cohen, Albert" at bounding box center [315, 46] width 71 height 12
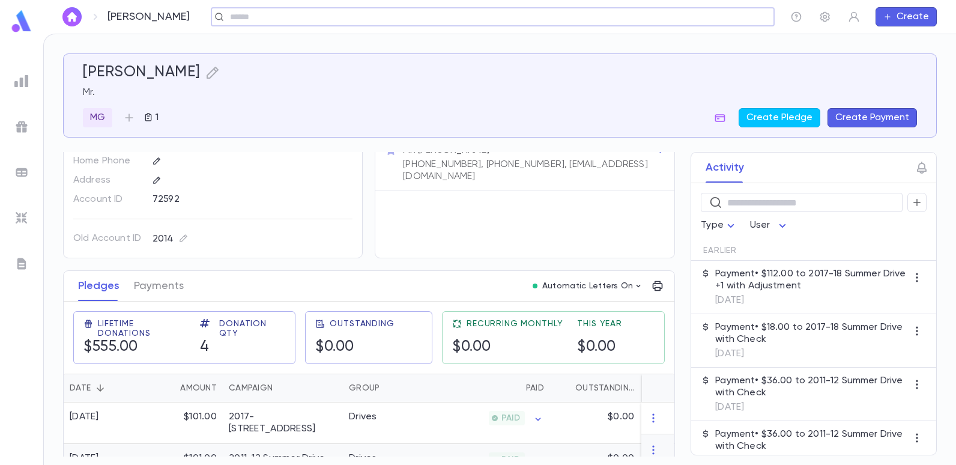
scroll to position [124, 0]
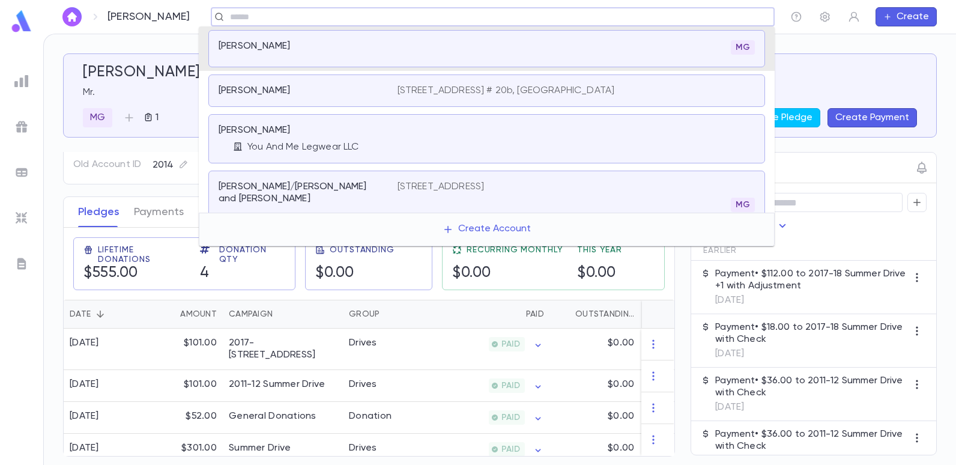
click at [263, 22] on input "text" at bounding box center [488, 16] width 525 height 11
click at [288, 151] on p "You And Me Legwear LLC" at bounding box center [303, 147] width 112 height 12
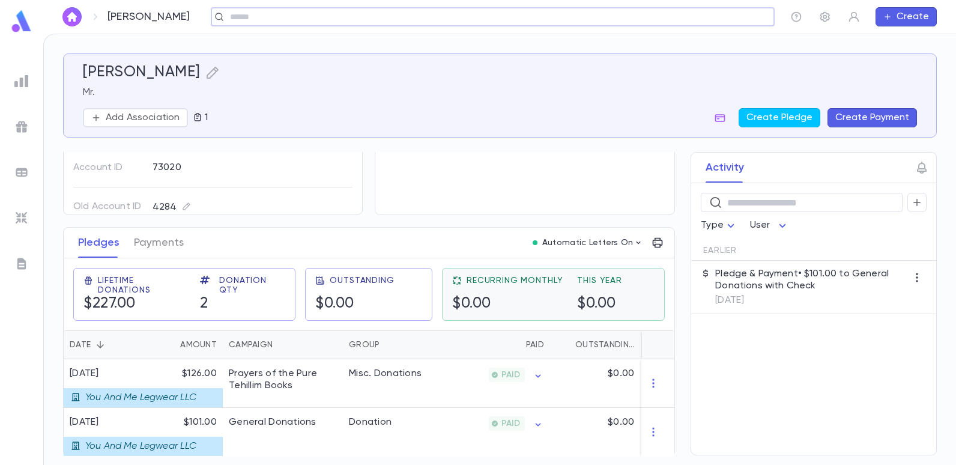
scroll to position [94, 0]
click at [228, 20] on input "text" at bounding box center [488, 16] width 525 height 11
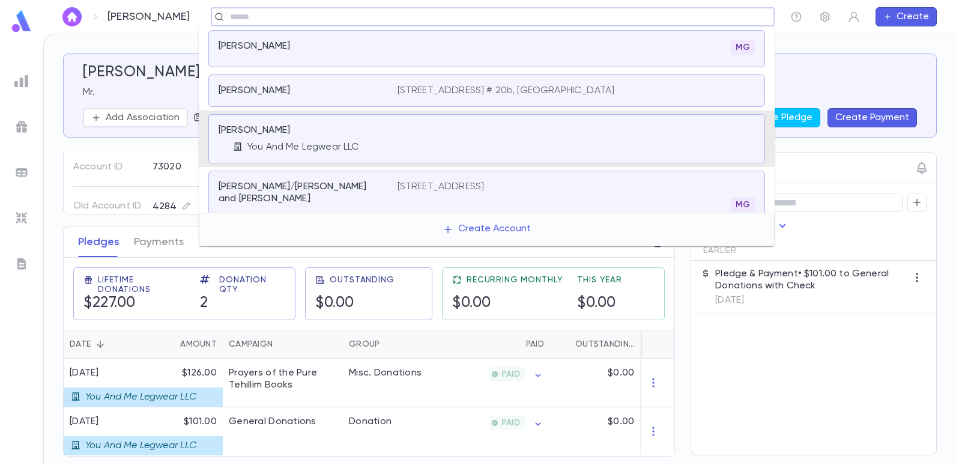
click at [265, 17] on input "text" at bounding box center [488, 16] width 525 height 11
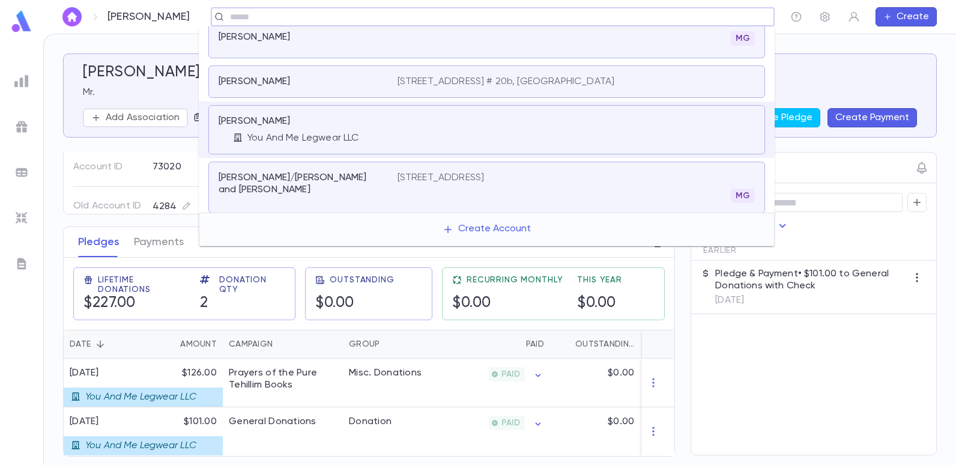
scroll to position [0, 0]
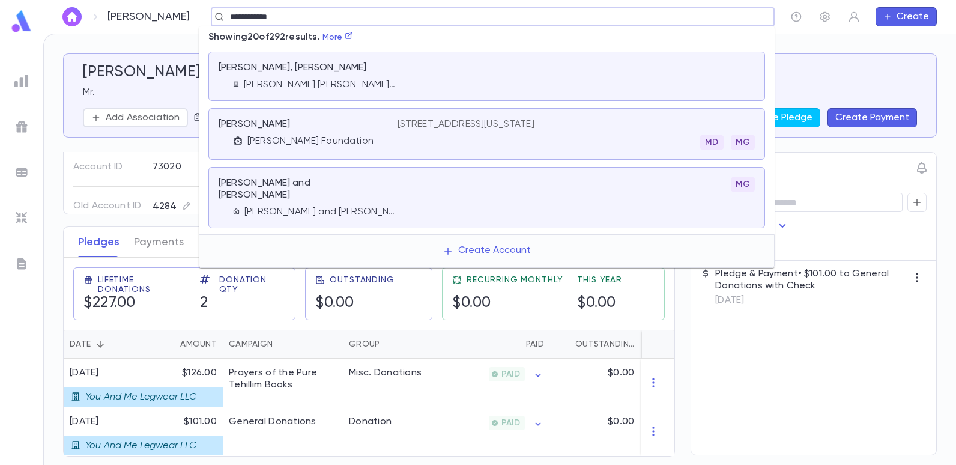
type input "**********"
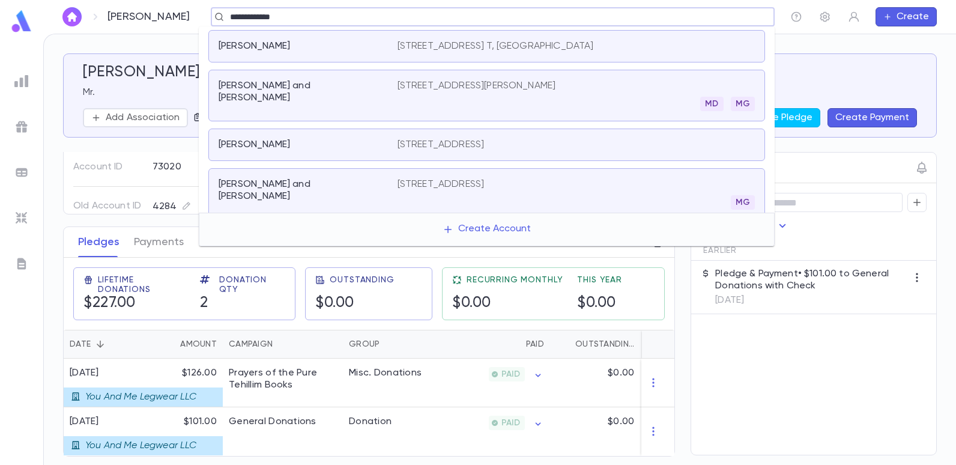
click at [402, 42] on p "506 Ave. T, Brooklyn NY 11223" at bounding box center [496, 46] width 196 height 12
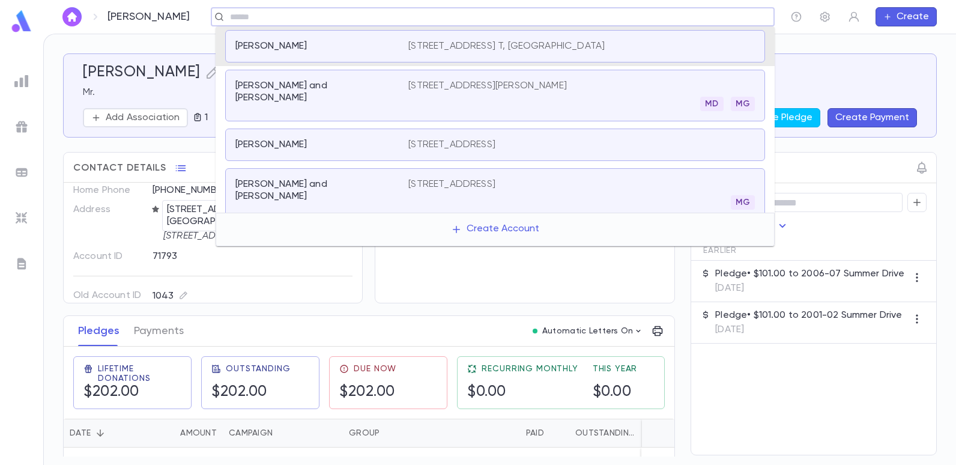
click at [306, 17] on input "text" at bounding box center [488, 16] width 525 height 11
click at [406, 86] on div "Cohen, Raymond and Rachelle" at bounding box center [321, 95] width 173 height 31
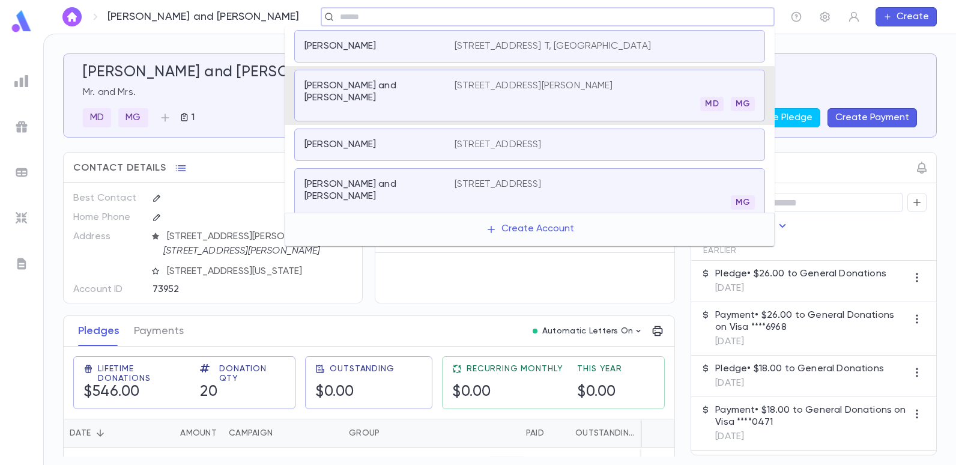
click at [396, 18] on input "text" at bounding box center [543, 16] width 415 height 11
click at [452, 141] on div "Cohen, Raymond" at bounding box center [379, 145] width 150 height 12
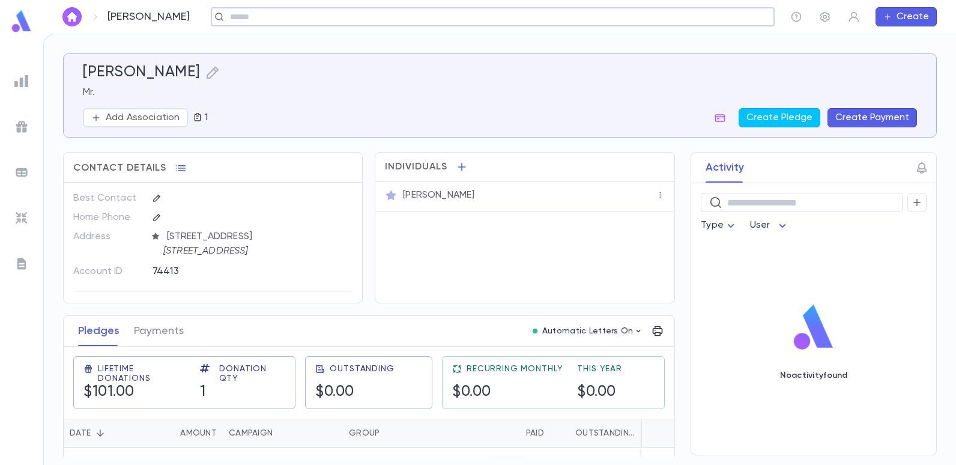
click at [441, 19] on input "text" at bounding box center [488, 16] width 525 height 11
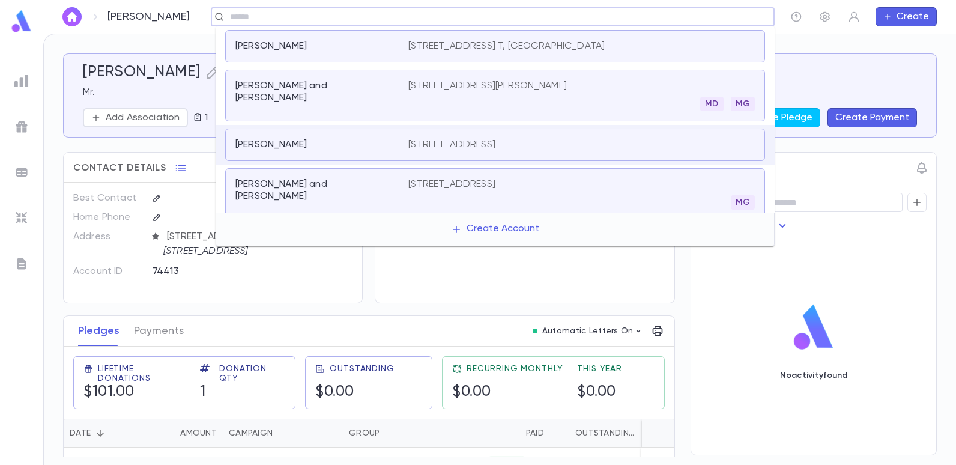
scroll to position [11, 0]
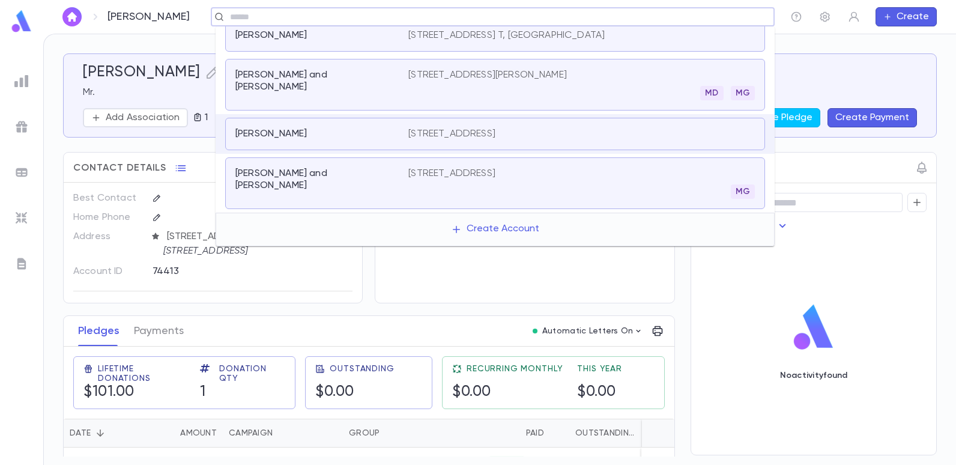
click at [441, 171] on p "2081 E 4th Street, Brooklyn NY 11223" at bounding box center [451, 174] width 87 height 12
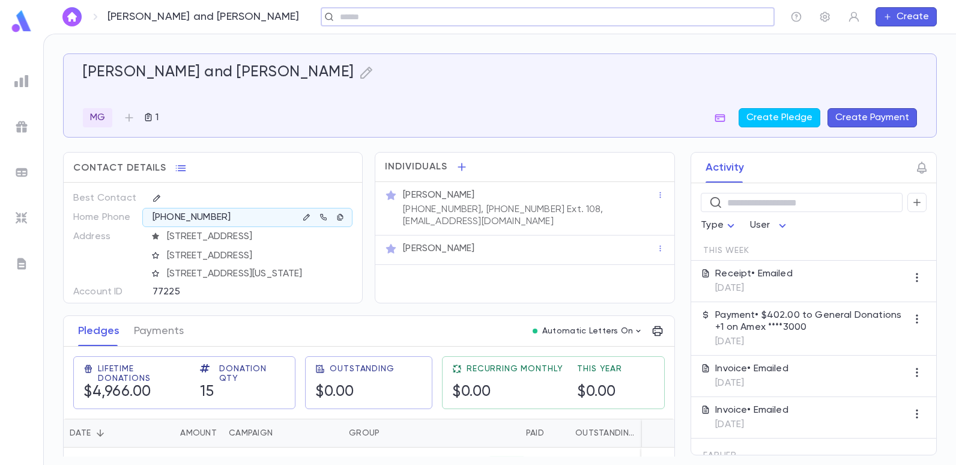
scroll to position [59, 0]
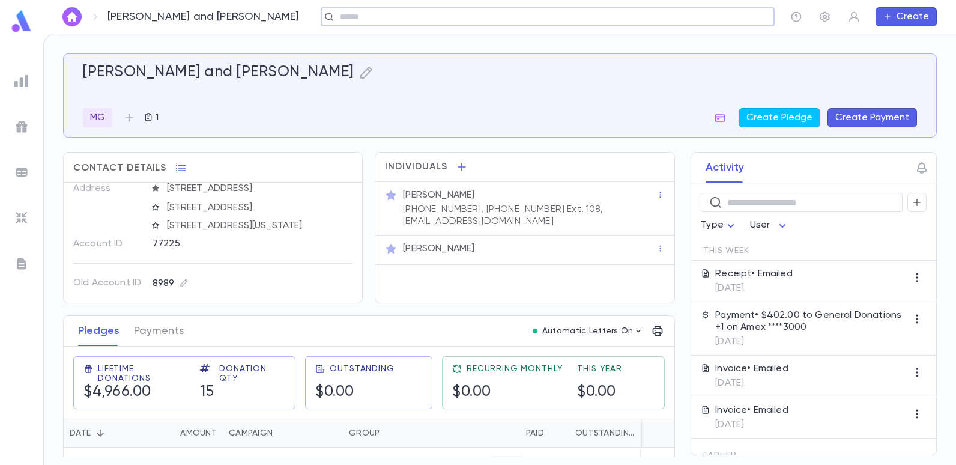
click at [336, 24] on div "​" at bounding box center [548, 16] width 454 height 19
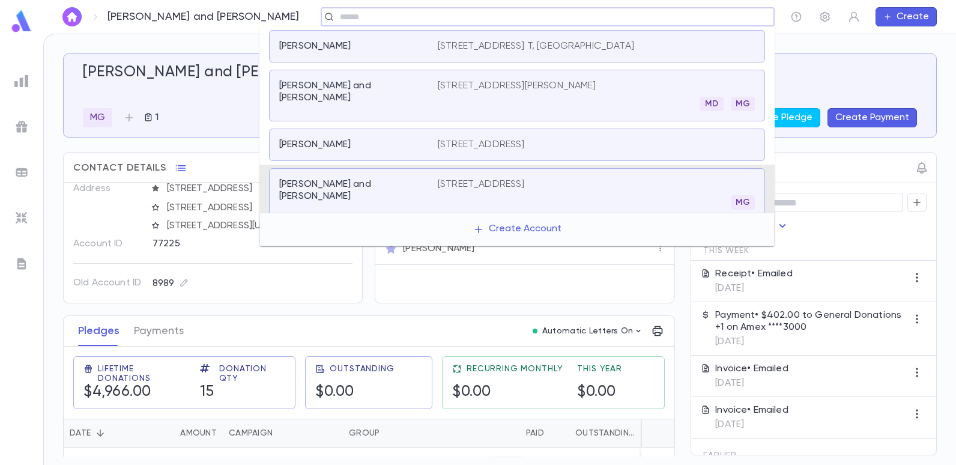
click at [337, 22] on input "text" at bounding box center [543, 16] width 415 height 11
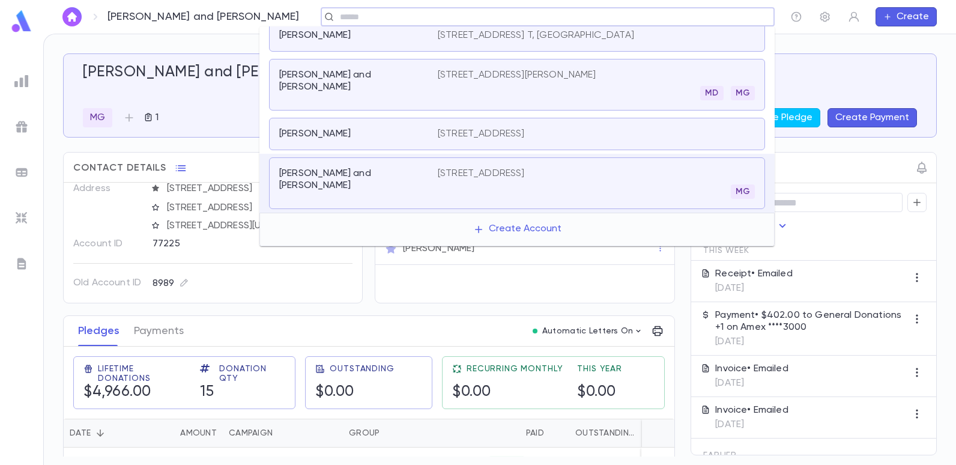
click at [349, 37] on p "Cohen, Raymond" at bounding box center [314, 35] width 71 height 12
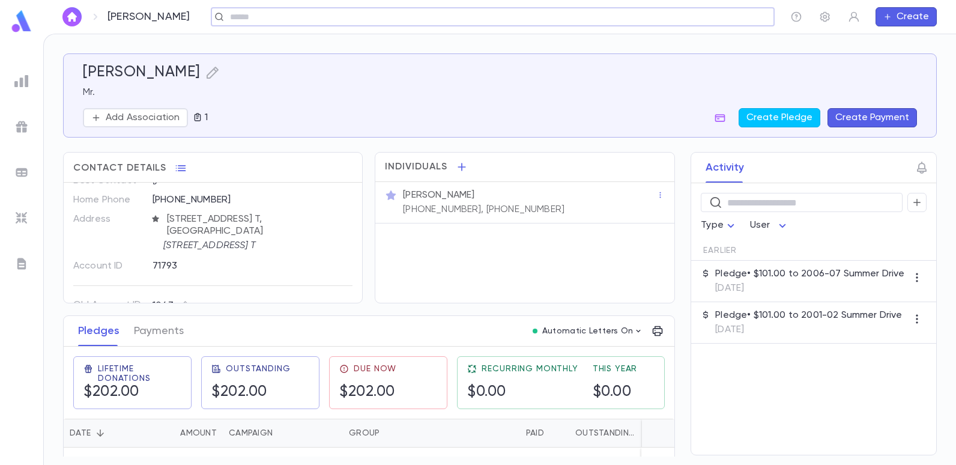
scroll to position [27, 0]
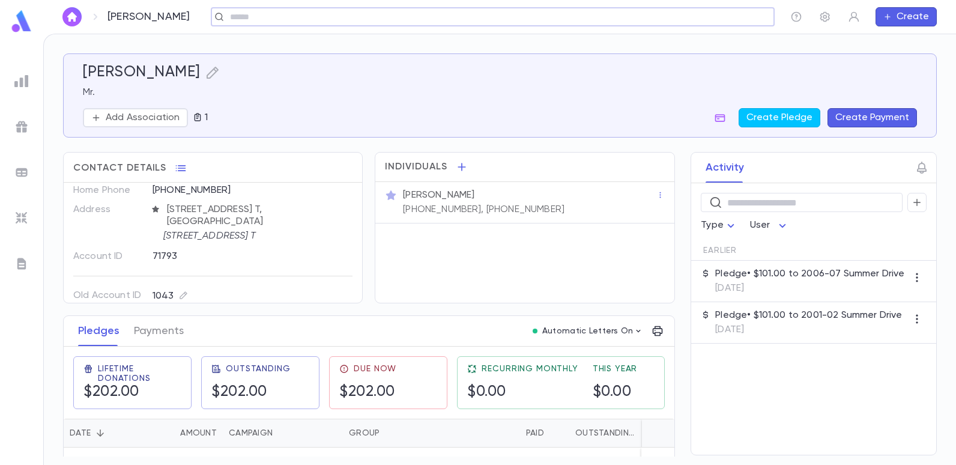
click at [237, 19] on input "text" at bounding box center [488, 16] width 525 height 11
type input "*****"
click at [729, 16] on input "text" at bounding box center [704, 16] width 93 height 11
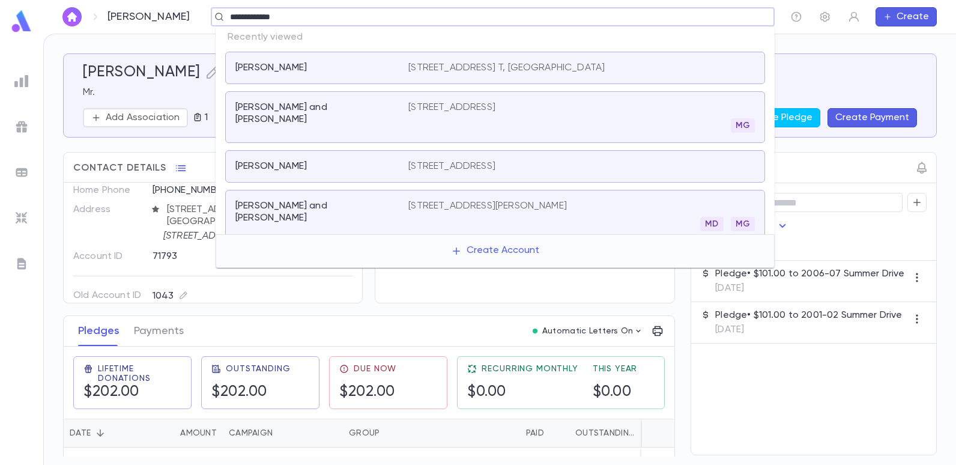
type input "**********"
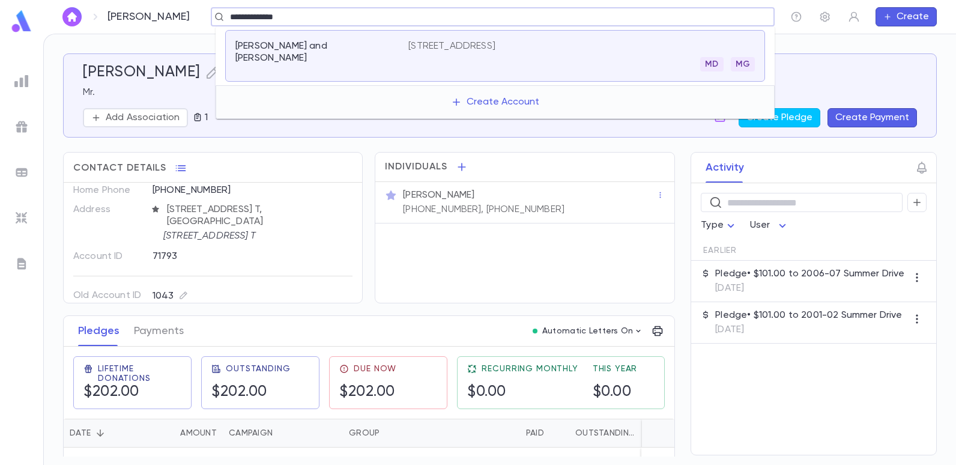
click at [495, 44] on p "555 Prospect Street, Metuchen NJ 08840" at bounding box center [451, 46] width 87 height 12
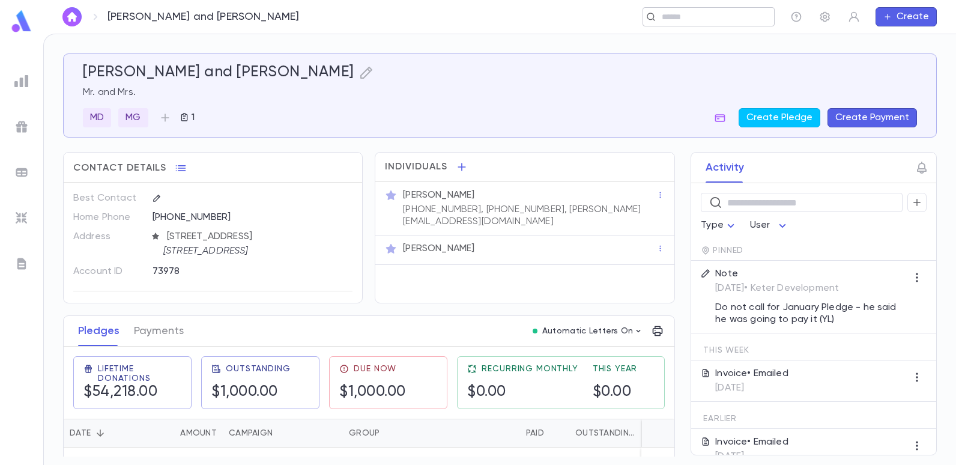
drag, startPoint x: 694, startPoint y: 21, endPoint x: 688, endPoint y: 17, distance: 6.5
click at [694, 21] on input "text" at bounding box center [704, 16] width 93 height 11
type input "*"
type input "*****"
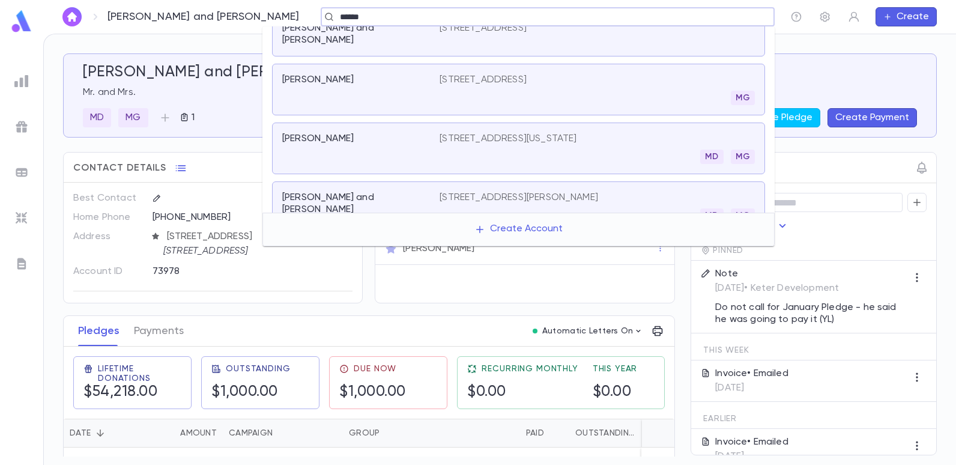
scroll to position [365, 0]
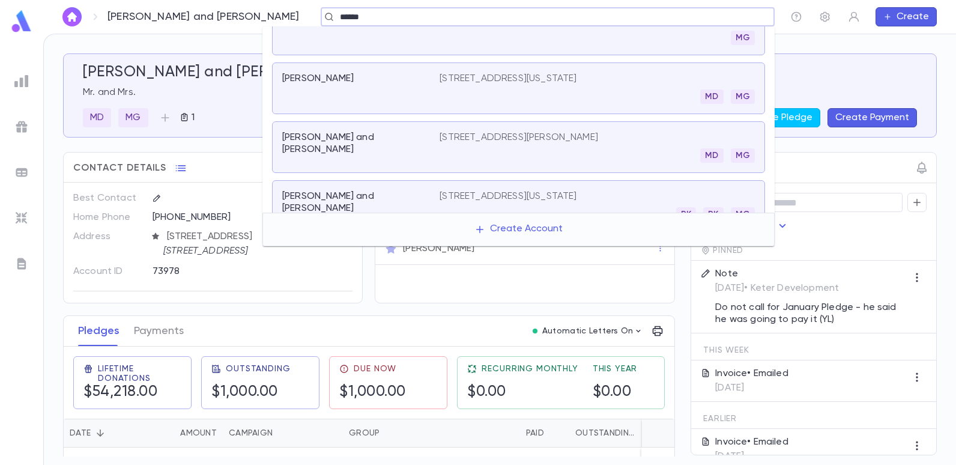
click at [479, 190] on p "[STREET_ADDRESS][US_STATE]" at bounding box center [508, 196] width 137 height 12
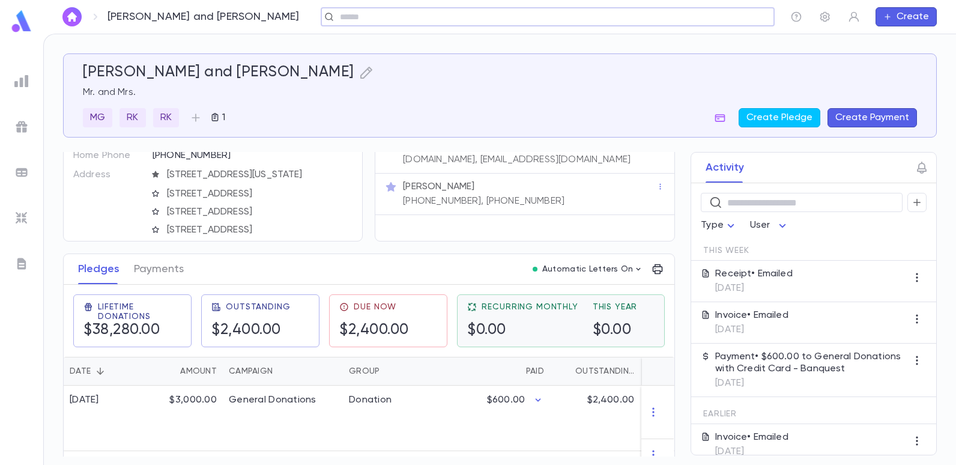
scroll to position [180, 0]
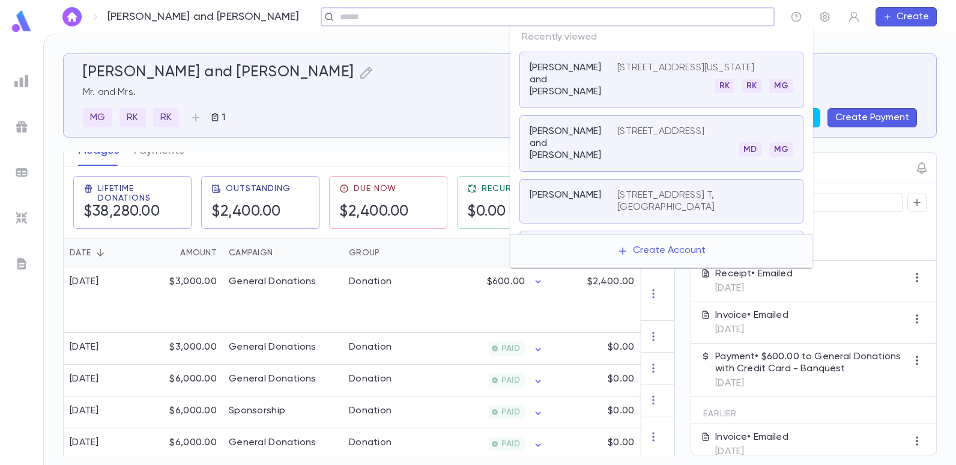
click at [704, 19] on input "text" at bounding box center [543, 16] width 415 height 11
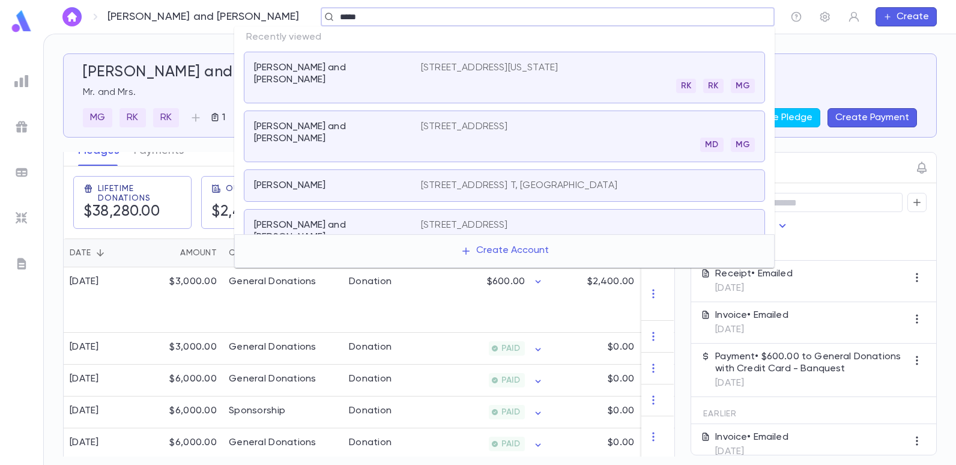
type input "******"
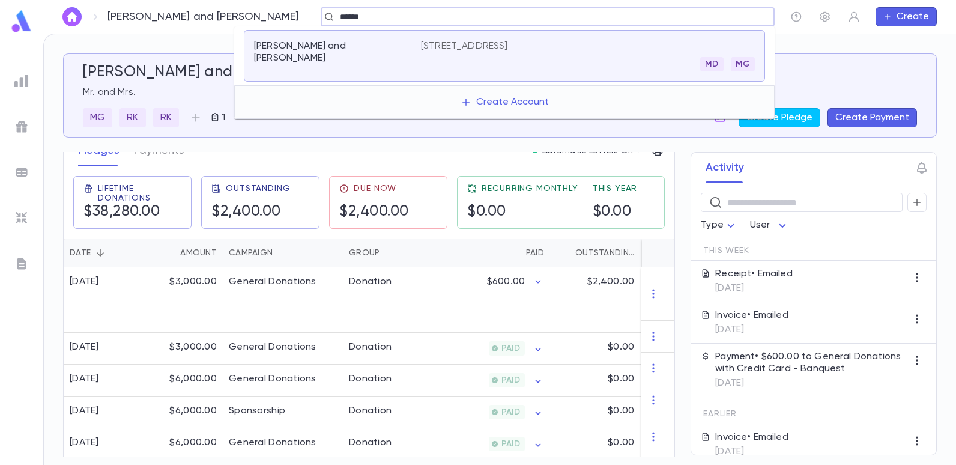
click at [508, 40] on p "[STREET_ADDRESS]" at bounding box center [464, 46] width 87 height 12
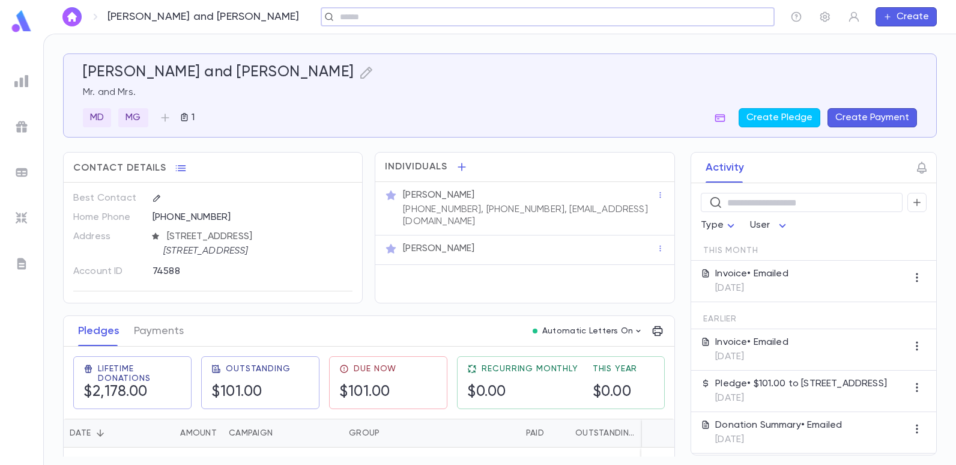
click at [707, 10] on div "​" at bounding box center [548, 16] width 454 height 19
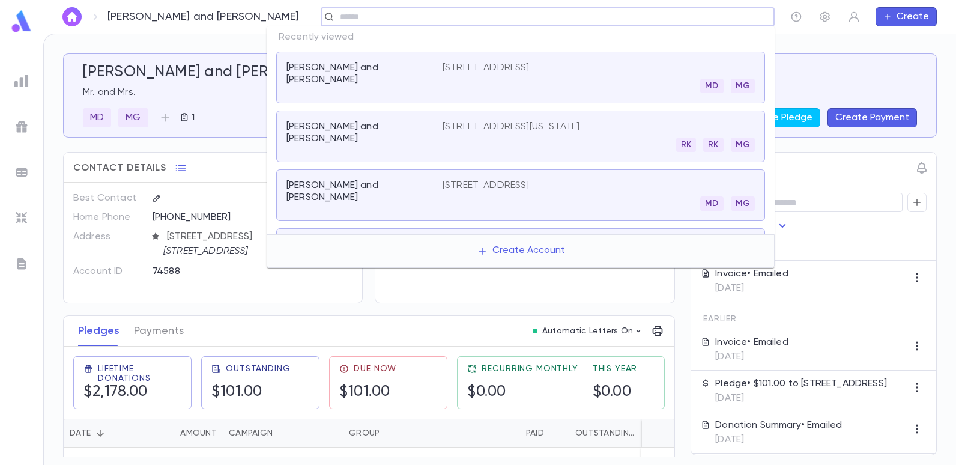
click at [345, 13] on input "text" at bounding box center [543, 16] width 415 height 11
type input "*****"
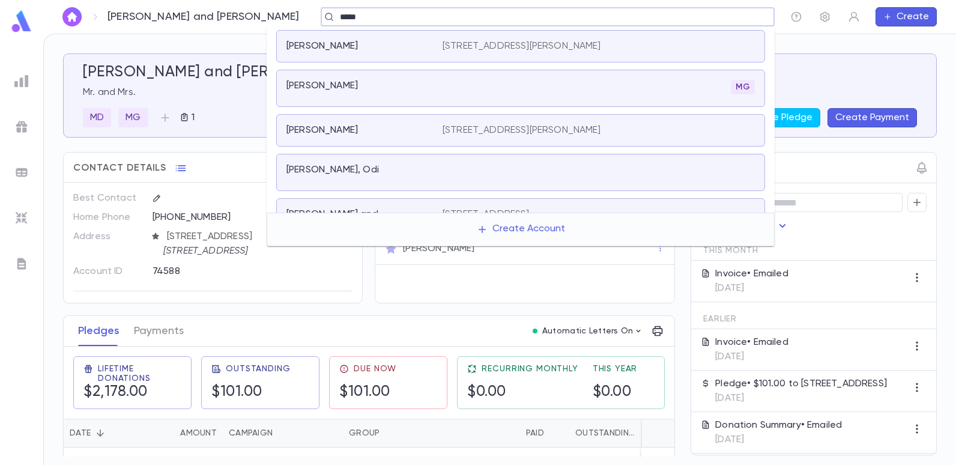
click at [328, 77] on div "Zeevi, Max MG" at bounding box center [520, 88] width 489 height 37
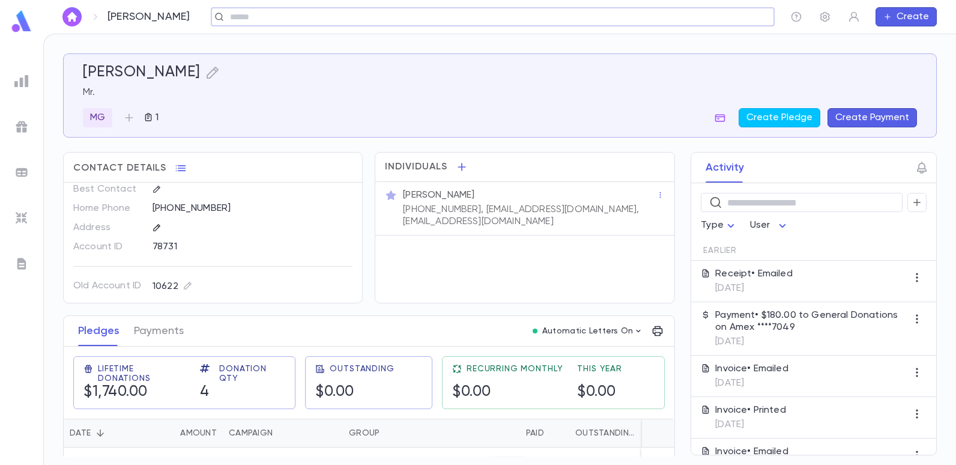
scroll to position [11, 0]
click at [151, 223] on button "button" at bounding box center [157, 225] width 14 height 14
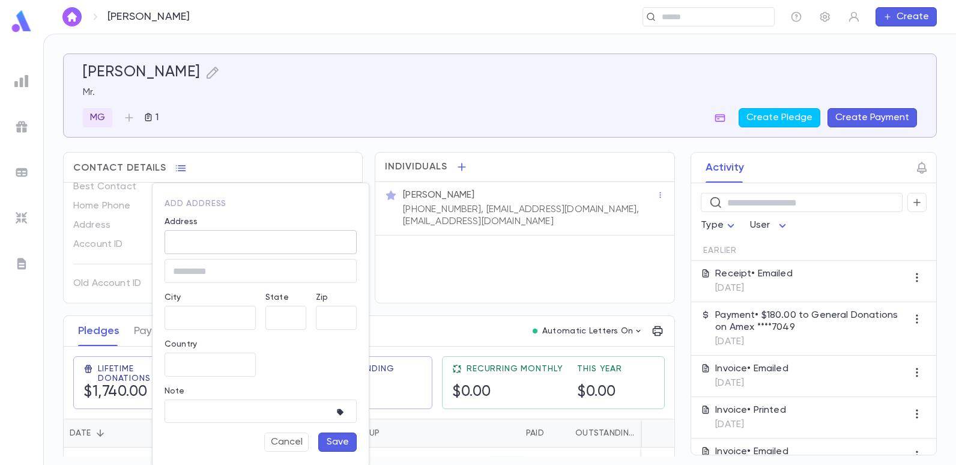
click at [203, 244] on input "Address" at bounding box center [261, 242] width 192 height 14
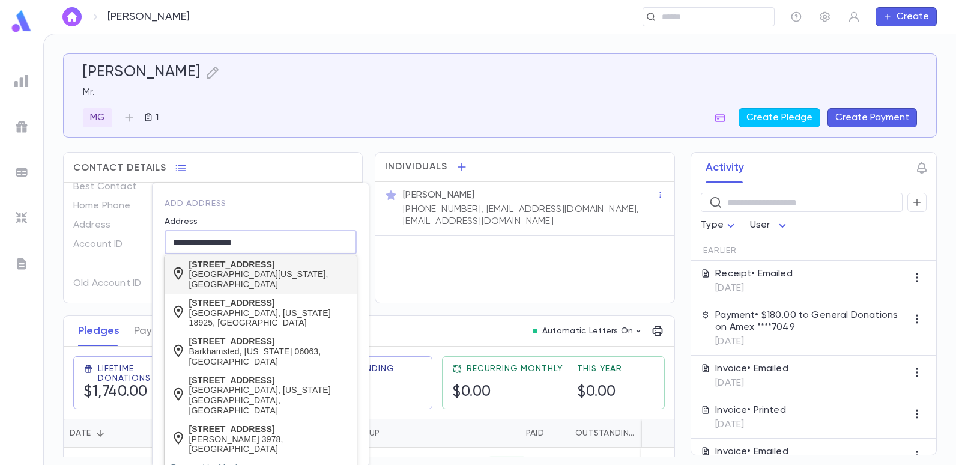
type input "**********"
click at [226, 272] on body "Zeevi, Max ​ Create Zeevi, Max Mr. MG 1 Create Pledge Create Payment Contact De…" at bounding box center [478, 249] width 956 height 431
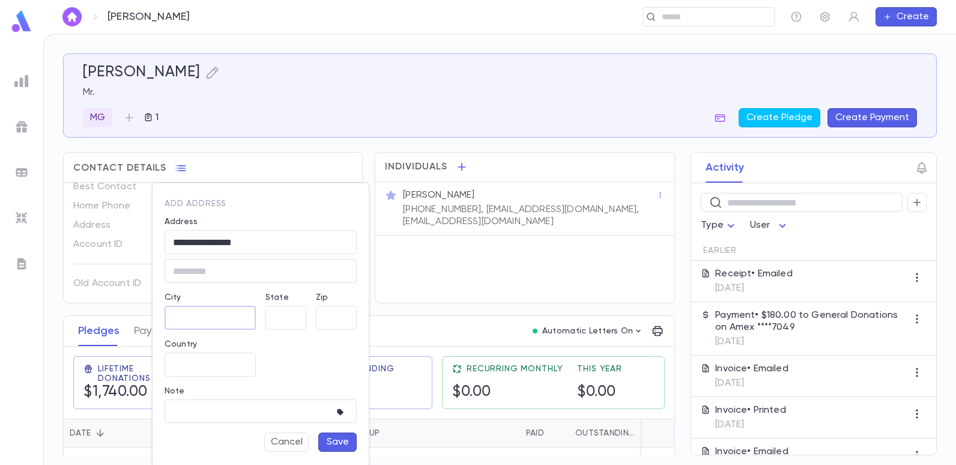
click at [190, 319] on input "City" at bounding box center [210, 318] width 91 height 14
click at [225, 122] on div at bounding box center [478, 232] width 956 height 465
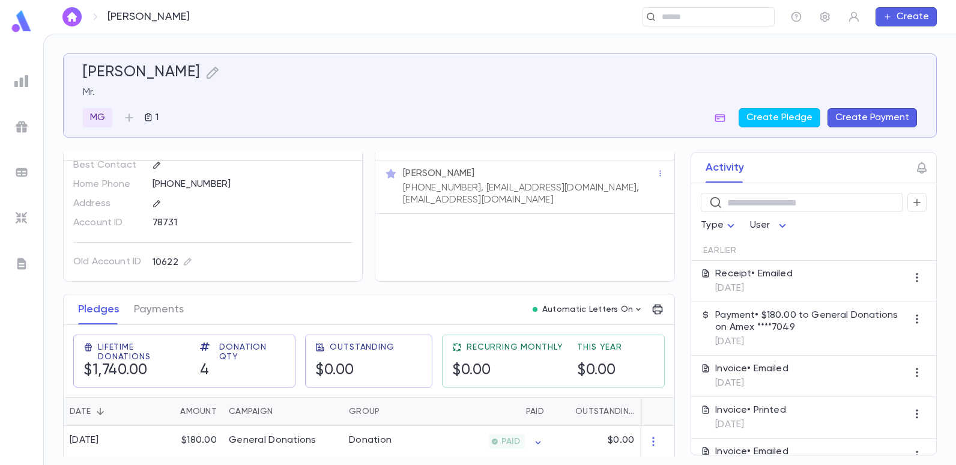
scroll to position [0, 0]
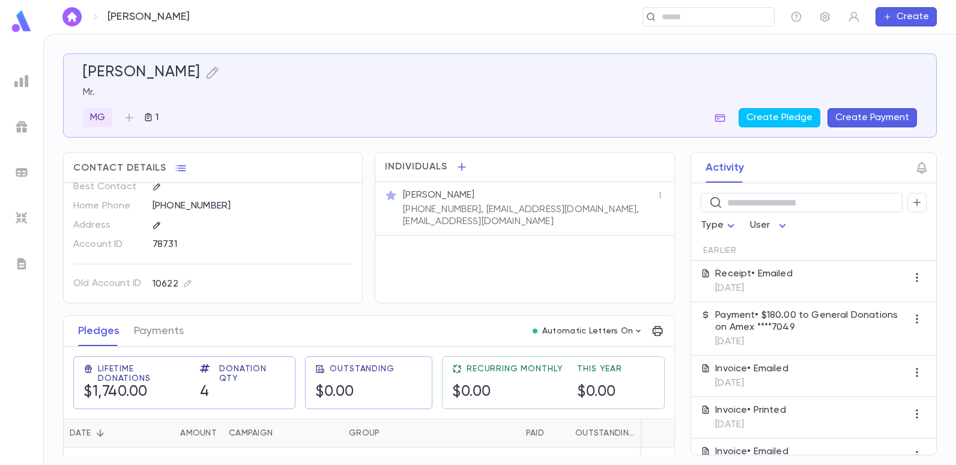
click at [160, 222] on icon "button" at bounding box center [157, 225] width 8 height 8
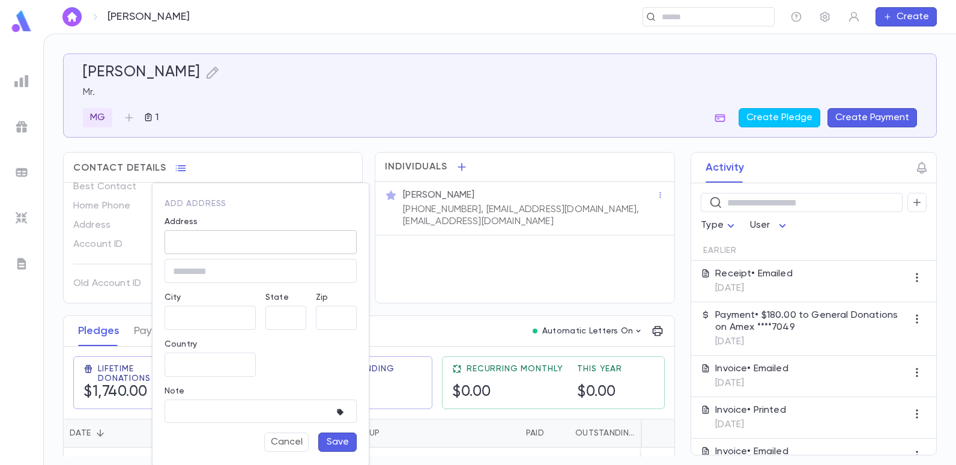
click at [183, 241] on input "Address" at bounding box center [261, 242] width 192 height 14
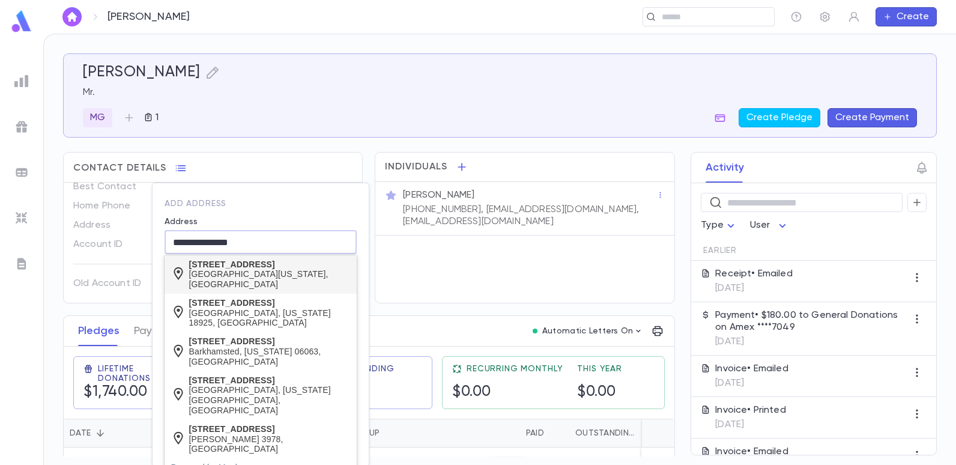
type input "**********"
click at [203, 270] on div "West Long Branch, New Jersey 07764, United States" at bounding box center [270, 279] width 162 height 20
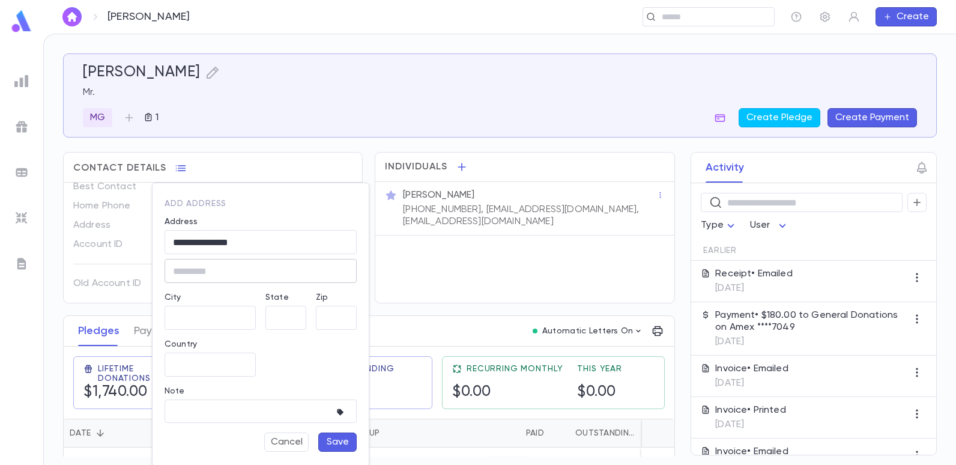
type input "**"
type input "**********"
type input "*****"
click at [203, 270] on input "text" at bounding box center [261, 271] width 192 height 14
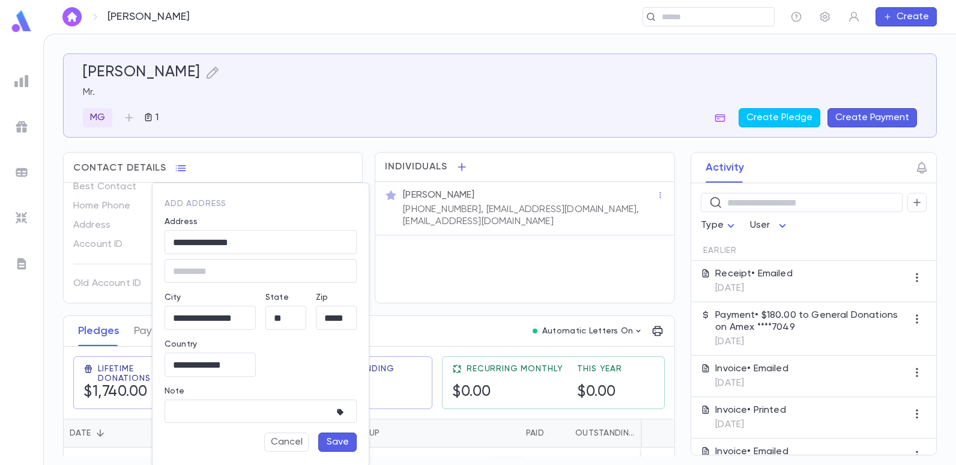
click at [308, 184] on div "**********" at bounding box center [261, 324] width 216 height 283
click at [324, 440] on button "Save" at bounding box center [337, 441] width 38 height 19
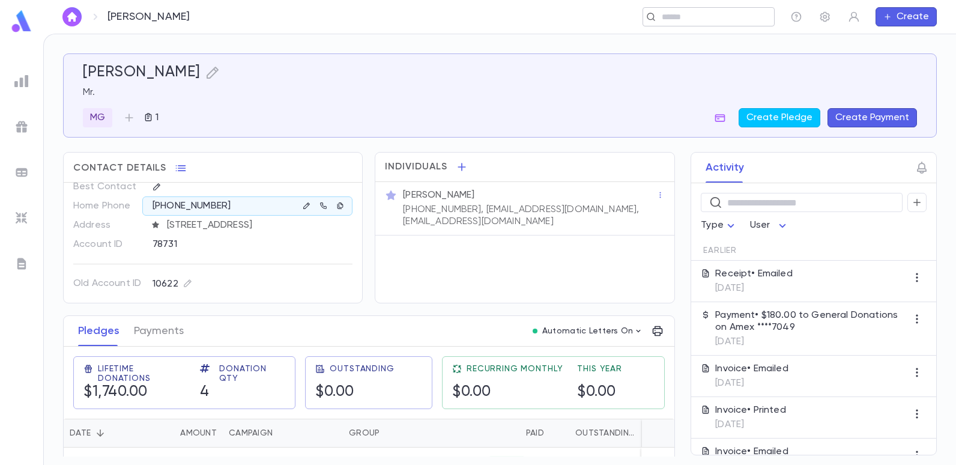
click at [697, 11] on input "text" at bounding box center [704, 16] width 93 height 11
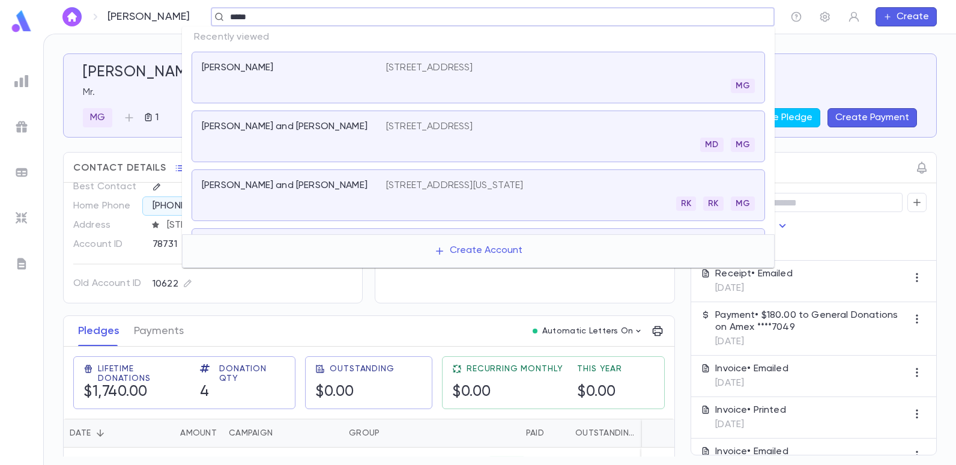
type input "******"
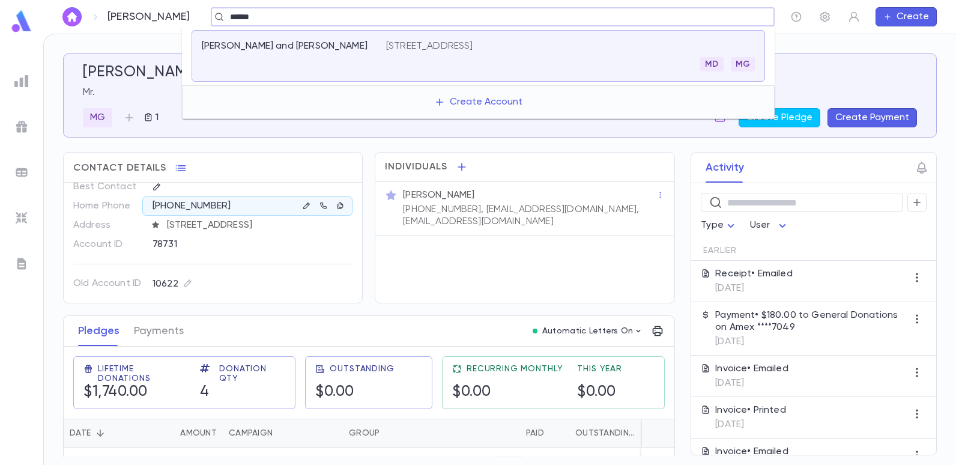
click at [484, 37] on div "Chasser, Gary and Barbara 966 Elberon Ave, Elberon NJ 07740 MD MG" at bounding box center [478, 56] width 573 height 52
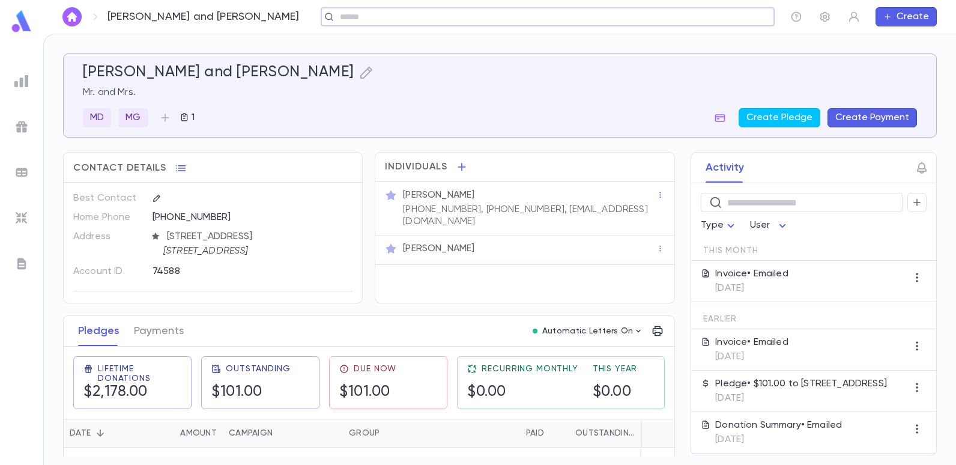
click at [853, 115] on button "Create Payment" at bounding box center [872, 117] width 89 height 19
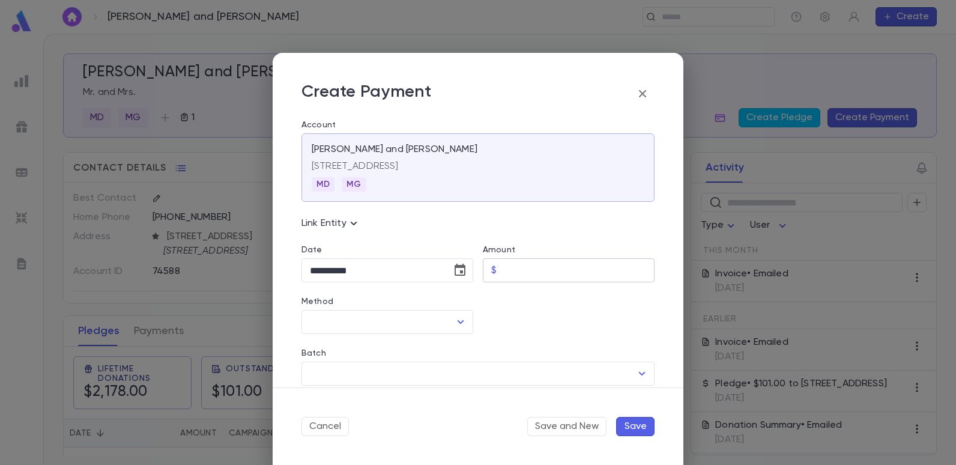
click at [516, 277] on input "Amount" at bounding box center [577, 270] width 153 height 23
type input "******"
click at [458, 322] on icon "Open" at bounding box center [461, 322] width 7 height 4
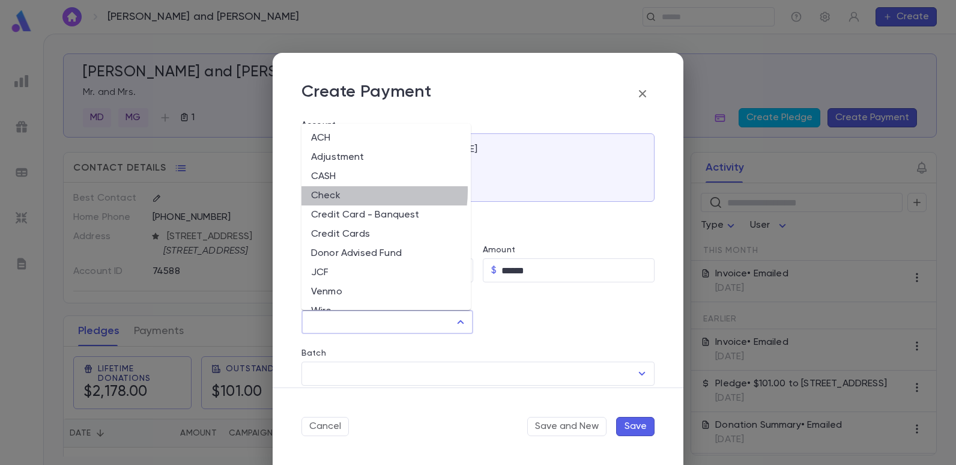
click at [344, 190] on li "Check" at bounding box center [385, 195] width 169 height 19
type input "*****"
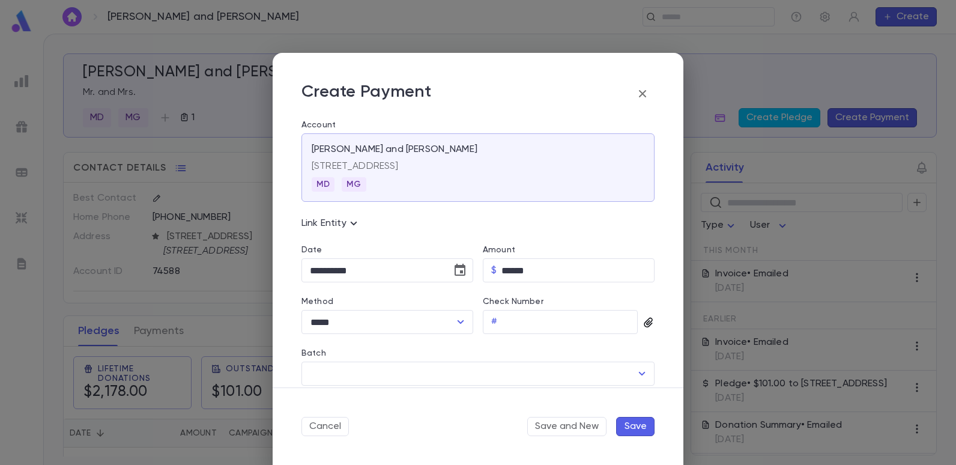
click at [643, 317] on icon "button" at bounding box center [649, 322] width 12 height 12
click at [659, 347] on div "Upload Front Image" at bounding box center [694, 342] width 89 height 12
click at [0, 0] on input "Upload Front Image" at bounding box center [0, 0] width 0 height 0
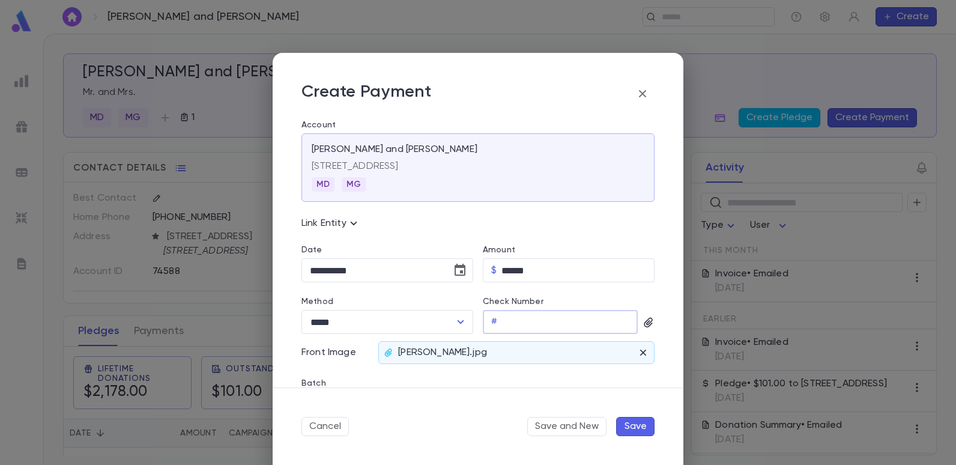
click at [515, 322] on input "Check Number" at bounding box center [570, 321] width 136 height 23
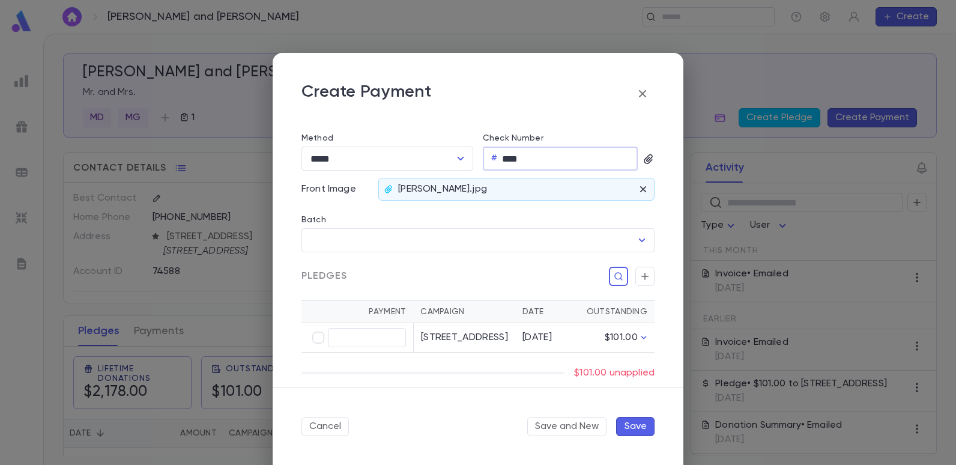
scroll to position [240, 0]
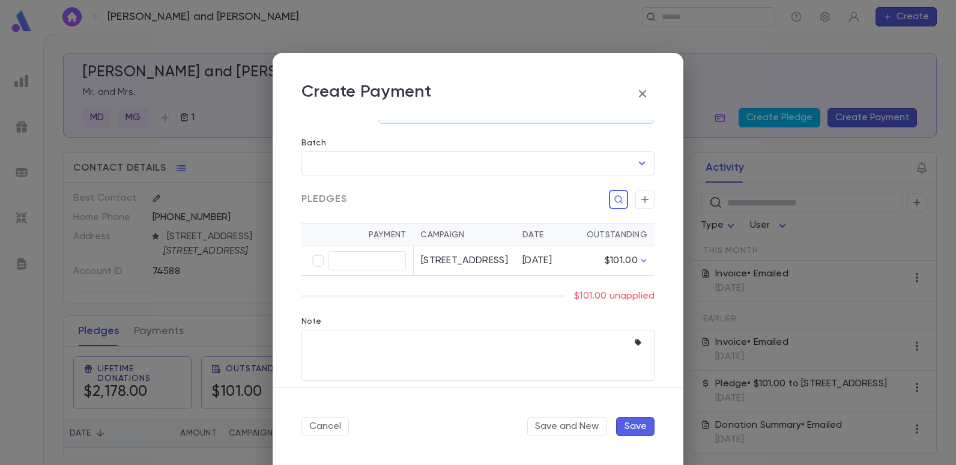
type input "****"
type input "******"
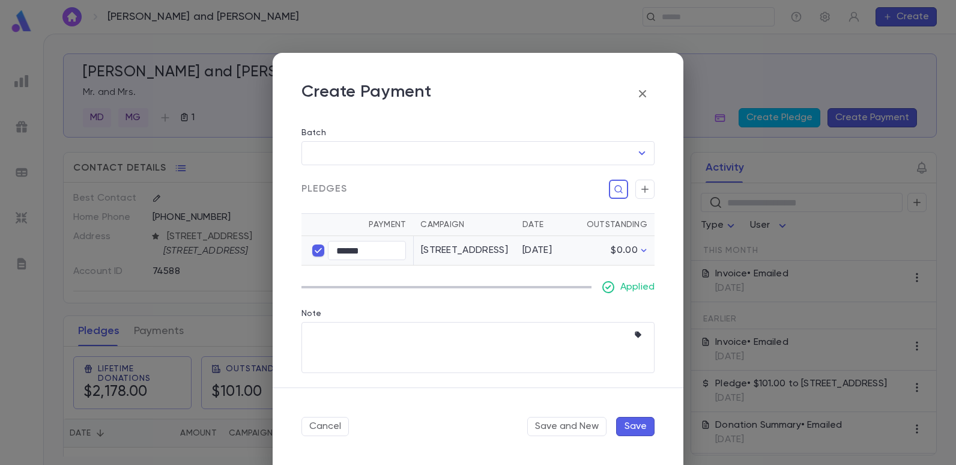
scroll to position [262, 0]
click at [636, 429] on button "Save" at bounding box center [635, 426] width 38 height 19
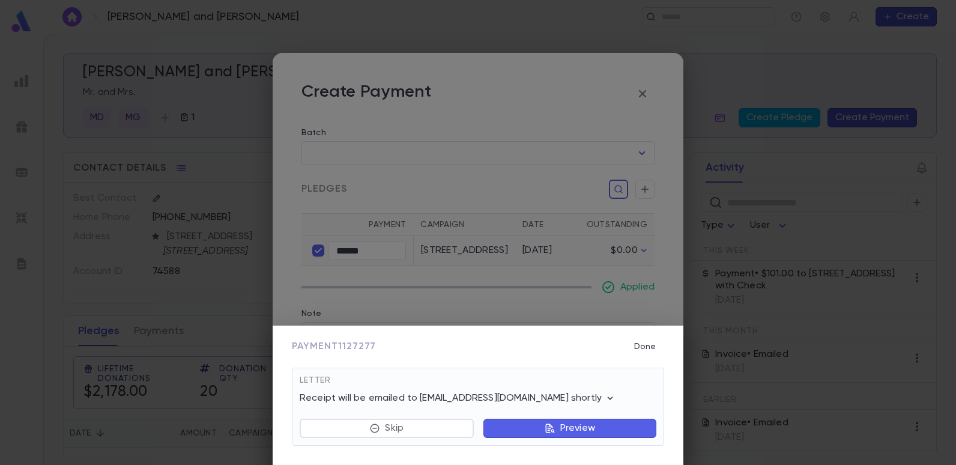
click at [655, 348] on button "Done" at bounding box center [645, 346] width 38 height 23
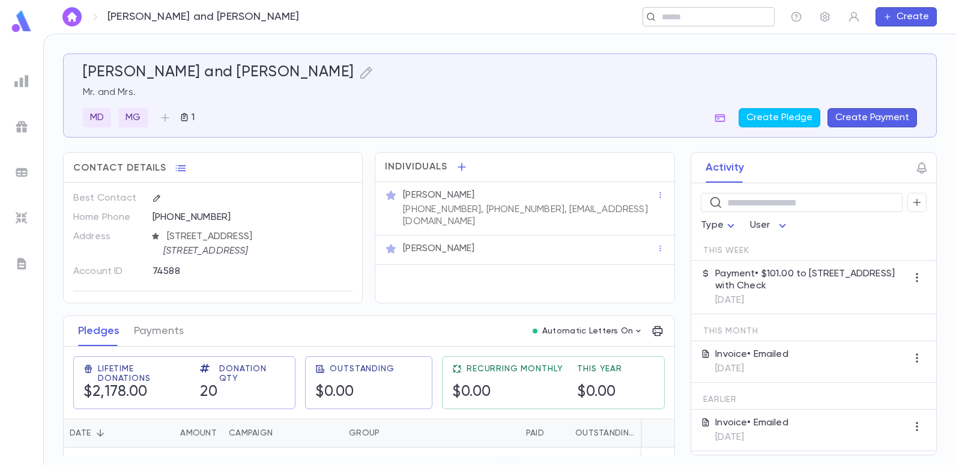
click at [690, 17] on input "text" at bounding box center [704, 16] width 93 height 11
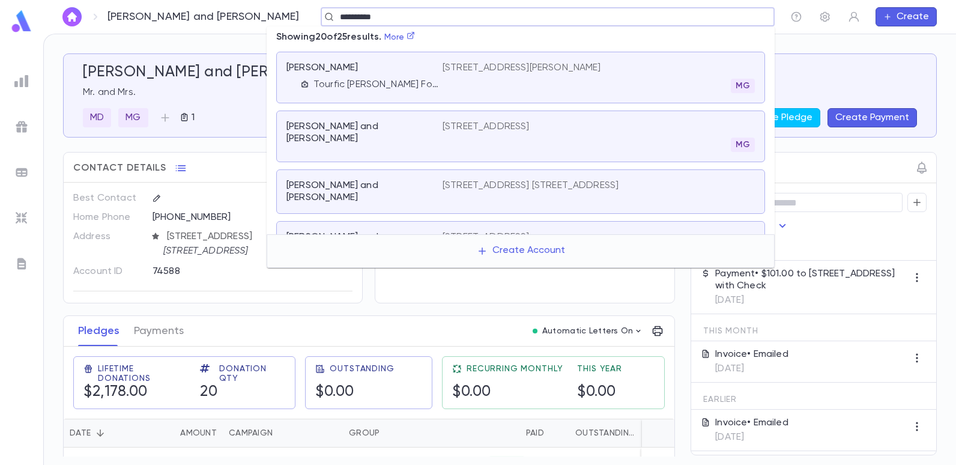
type input "**********"
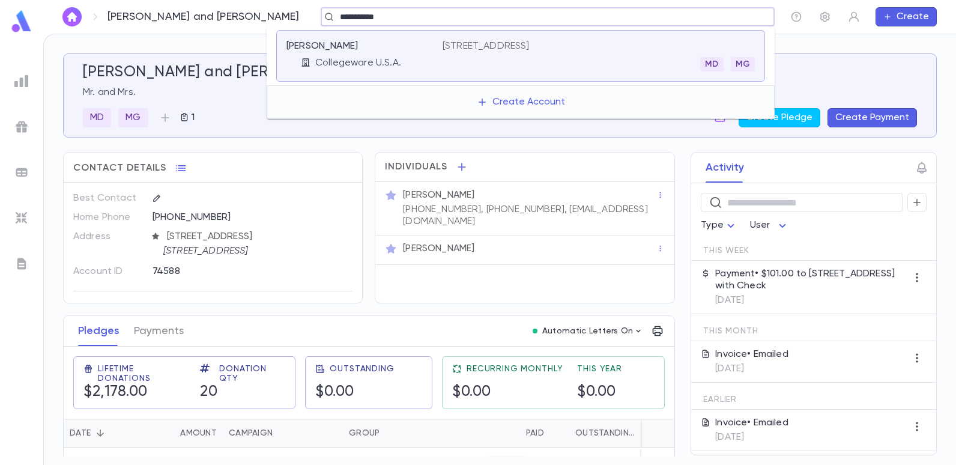
click at [513, 45] on p "[STREET_ADDRESS]" at bounding box center [486, 46] width 87 height 12
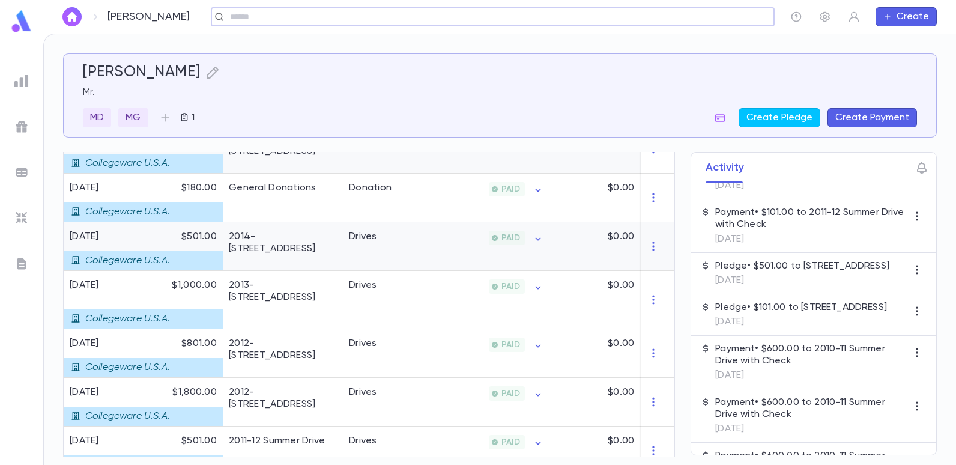
scroll to position [425, 0]
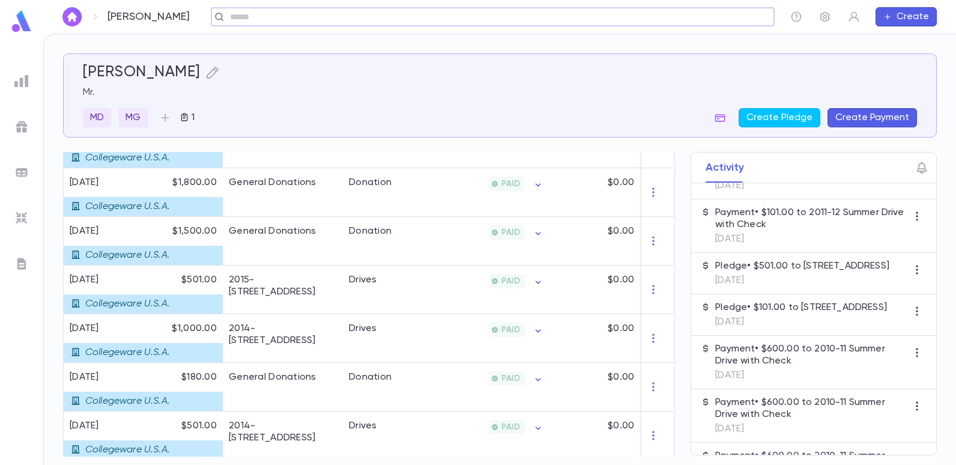
click at [360, 16] on input "text" at bounding box center [488, 16] width 525 height 11
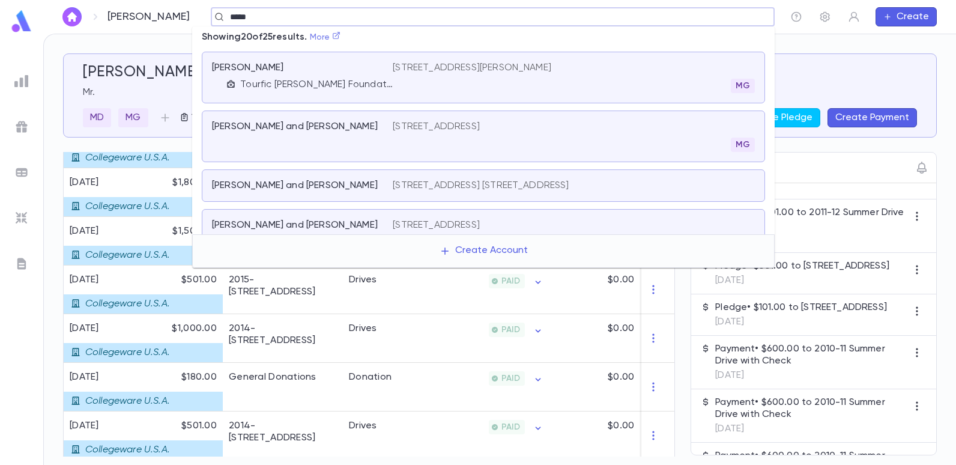
click at [340, 35] on icon at bounding box center [336, 35] width 7 height 7
type input "*****"
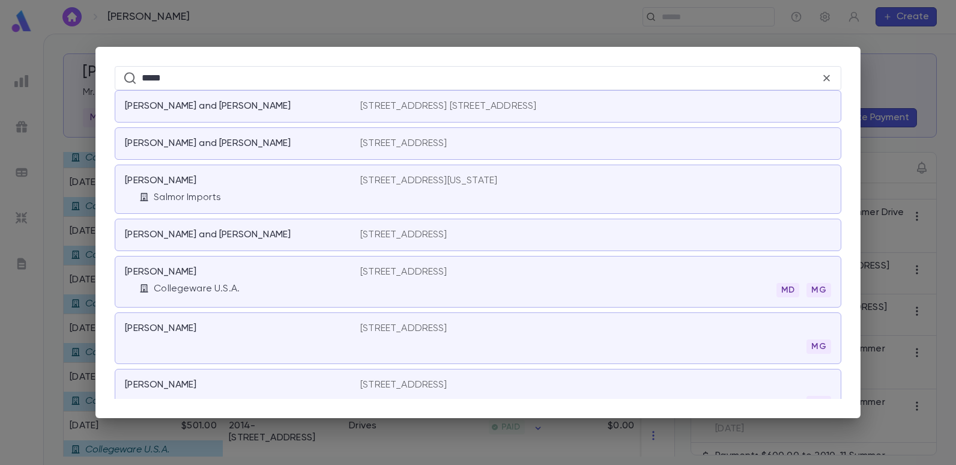
scroll to position [180, 0]
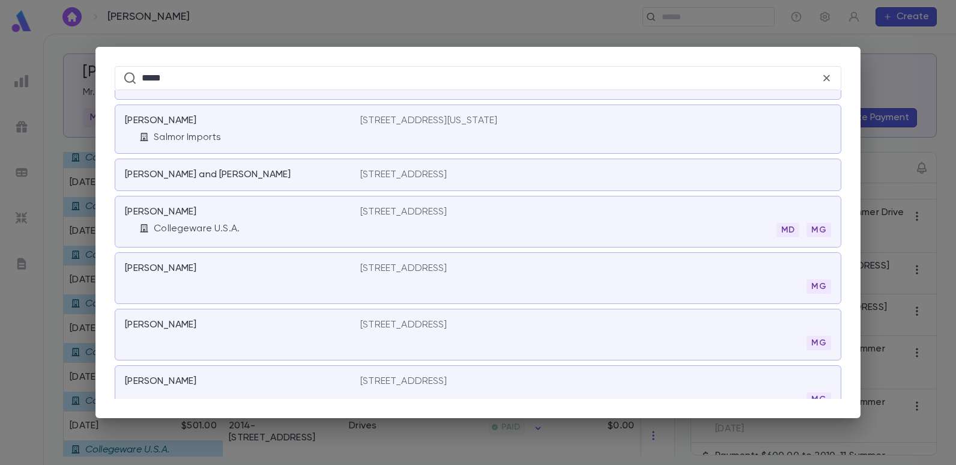
click at [444, 203] on div "Srour, Danny Collegeware U.S.A. 722 Avenue T, Brooklyn NY 11223 MD MG" at bounding box center [478, 222] width 727 height 52
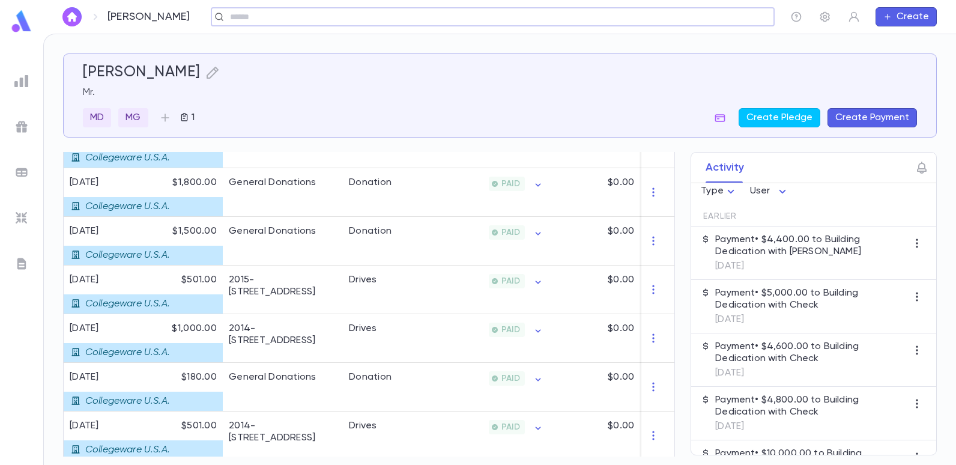
scroll to position [0, 0]
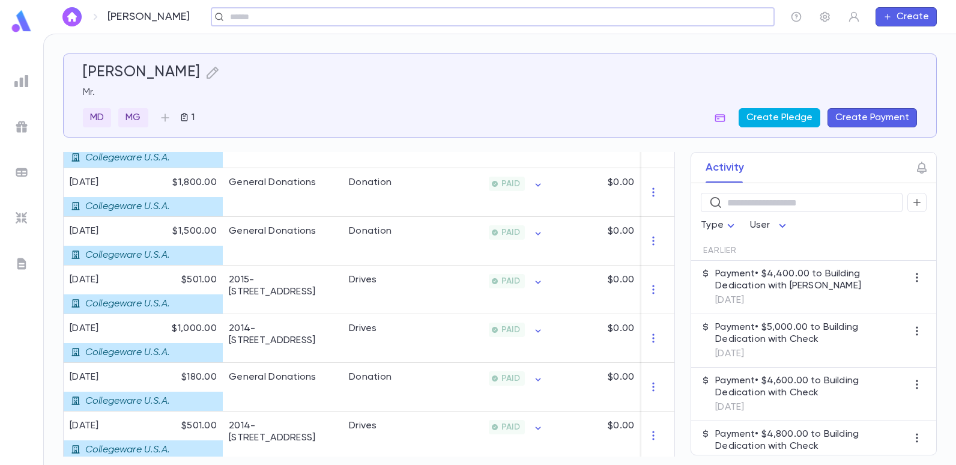
click at [784, 115] on button "Create Pledge" at bounding box center [780, 117] width 82 height 19
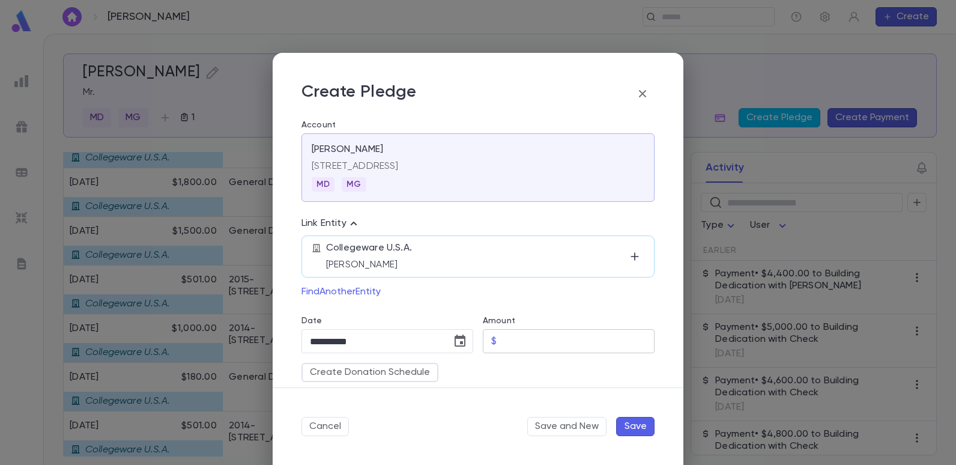
click at [516, 342] on input "Amount" at bounding box center [577, 341] width 153 height 23
type input "********"
click at [521, 217] on div "Link Entity" at bounding box center [477, 223] width 353 height 14
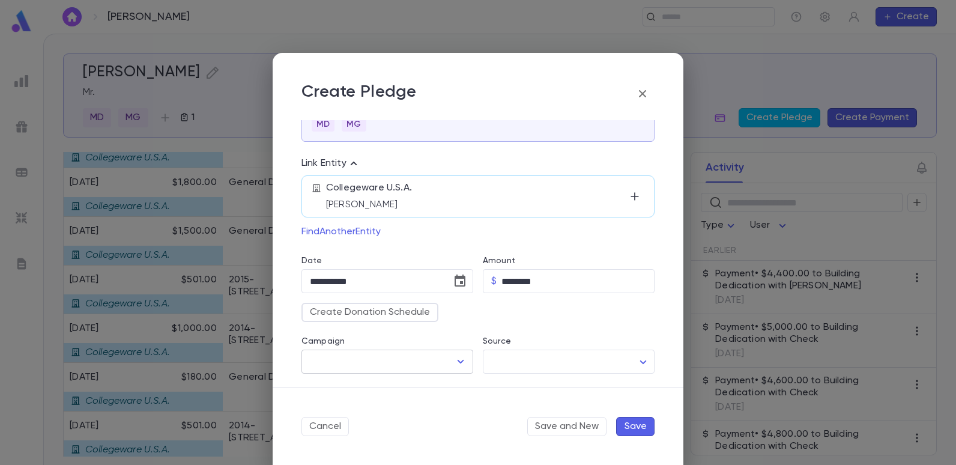
click at [453, 361] on icon "Open" at bounding box center [460, 361] width 14 height 14
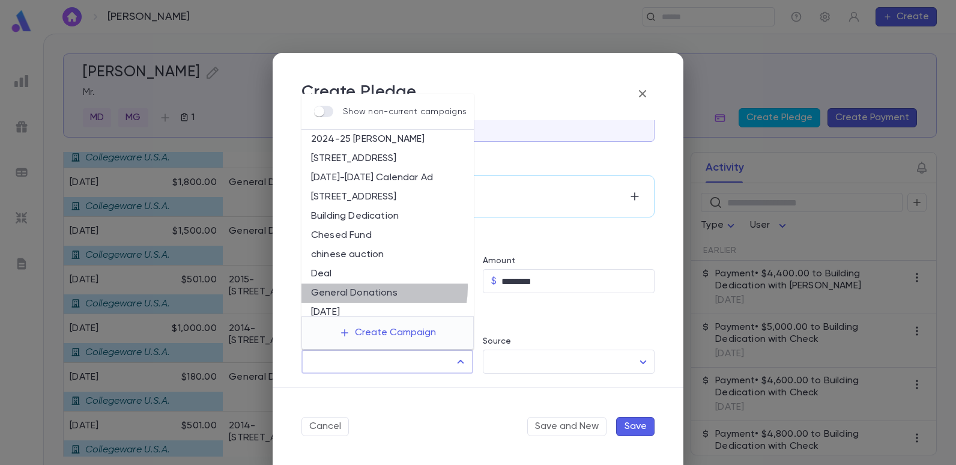
click at [374, 287] on li "General Donations" at bounding box center [387, 292] width 172 height 19
type input "**********"
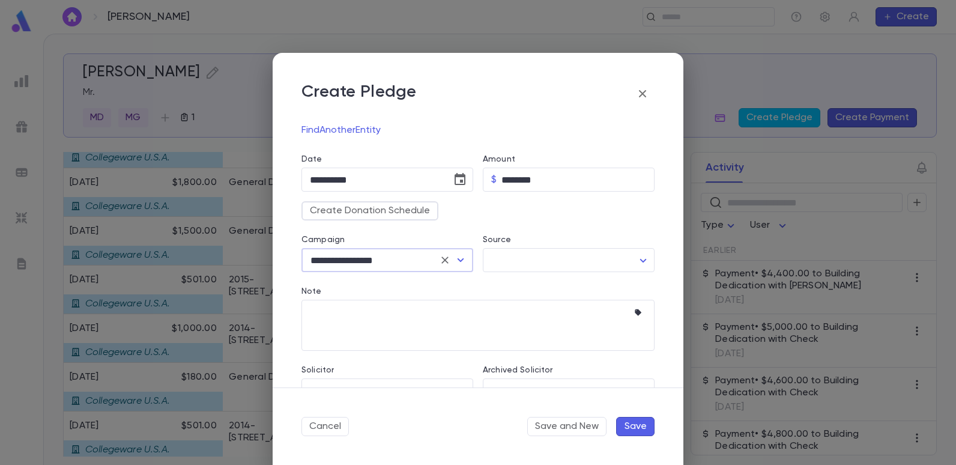
scroll to position [180, 0]
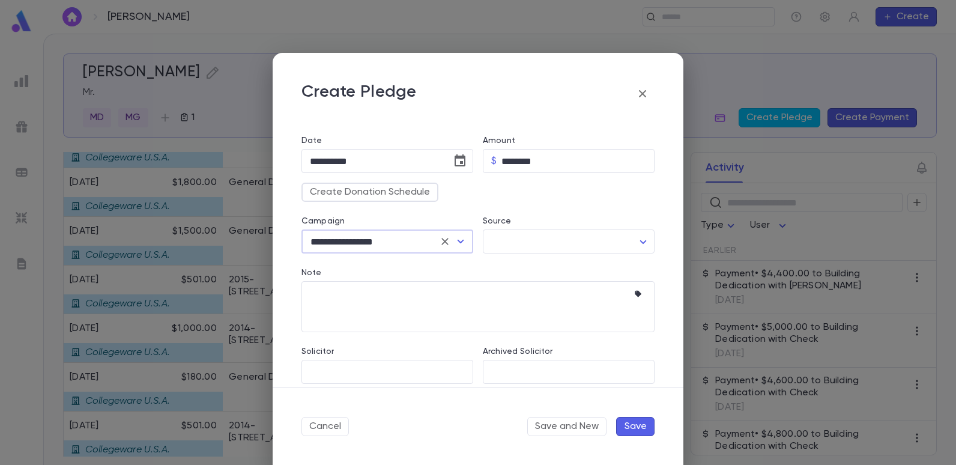
click at [441, 241] on icon "Clear" at bounding box center [445, 241] width 12 height 12
click at [410, 240] on input "Campaign" at bounding box center [378, 241] width 143 height 23
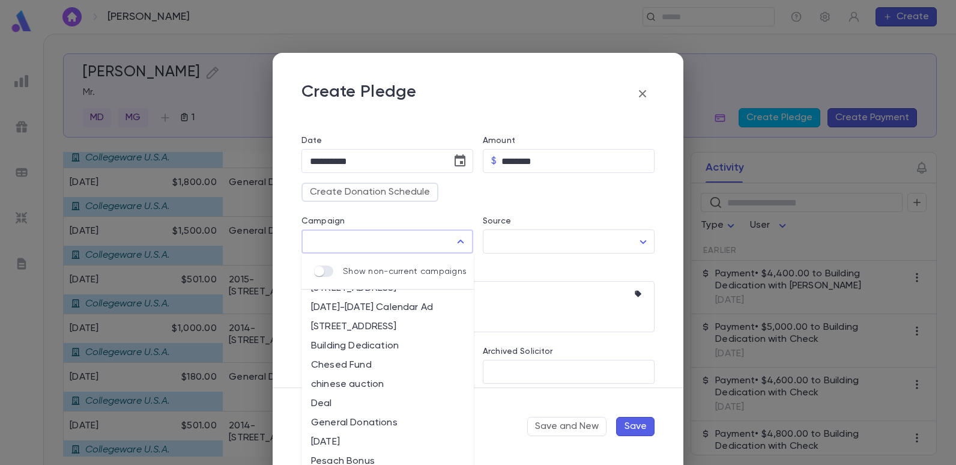
scroll to position [60, 0]
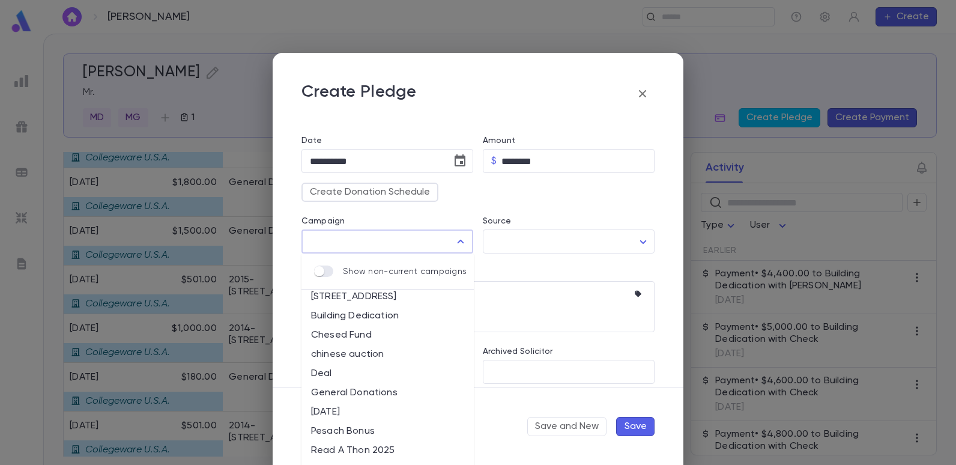
click at [365, 387] on li "General Donations" at bounding box center [387, 392] width 172 height 19
type input "**********"
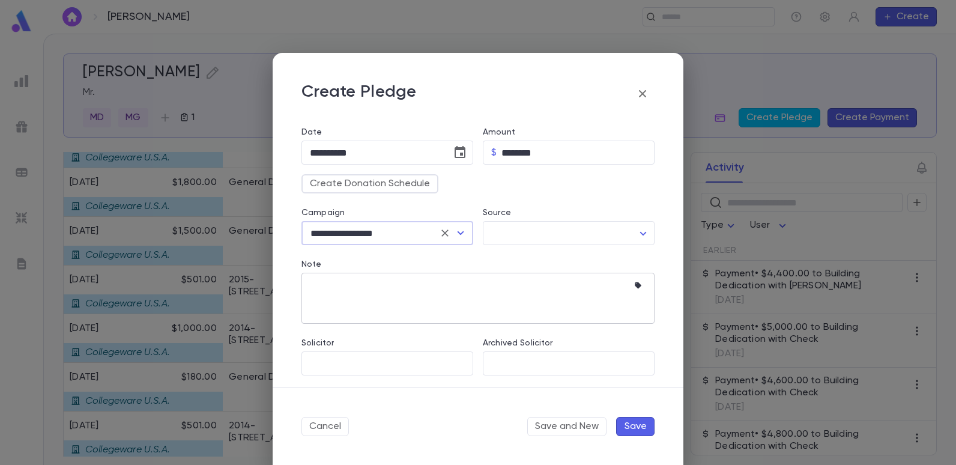
scroll to position [191, 0]
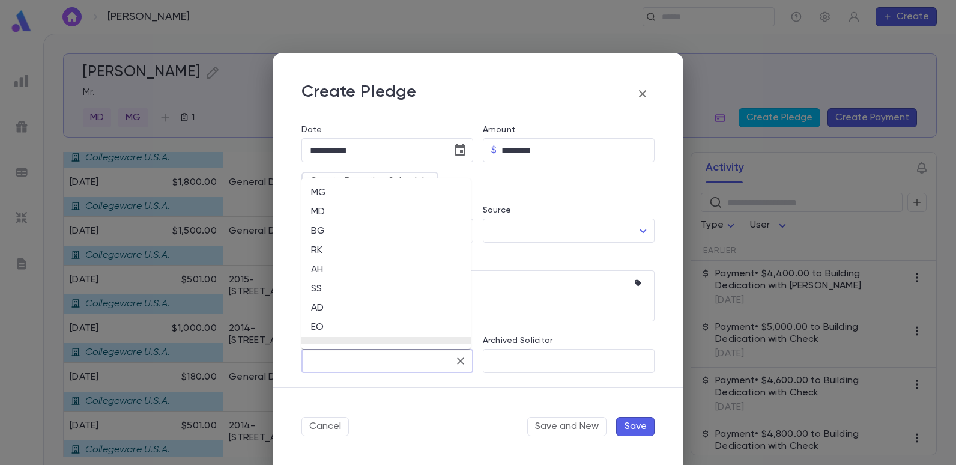
click at [365, 358] on input "Solicitor" at bounding box center [378, 361] width 143 height 23
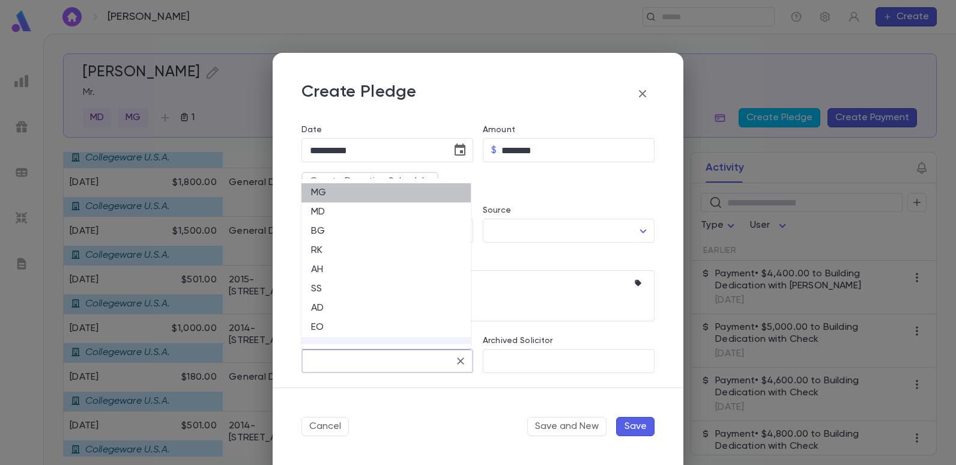
click at [322, 193] on li "MG" at bounding box center [385, 192] width 169 height 19
type input "**"
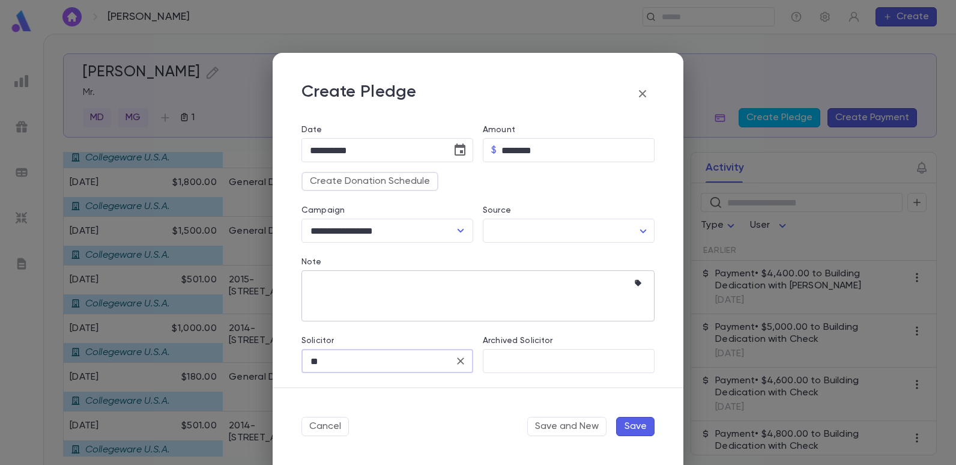
click at [464, 291] on textarea "Note" at bounding box center [469, 295] width 318 height 51
type textarea "**********"
click at [638, 420] on button "Save" at bounding box center [635, 426] width 38 height 19
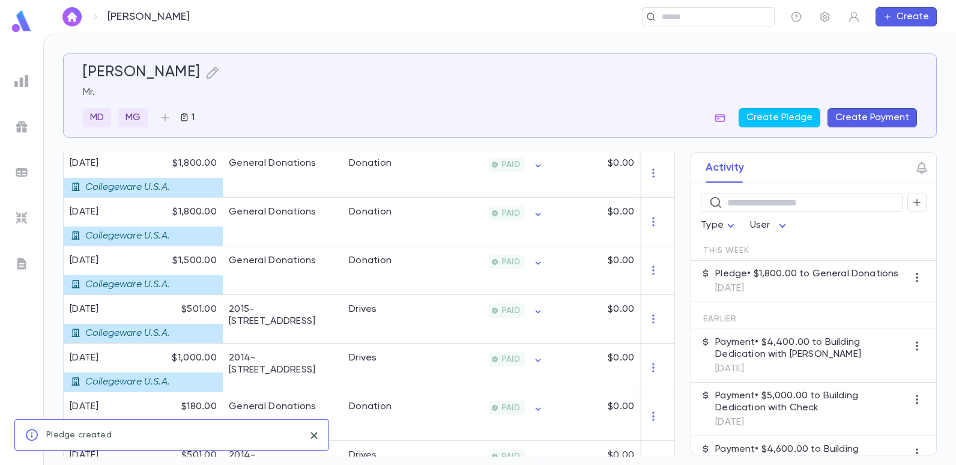
click at [446, 112] on div "MD MG 1 Create Pledge Create Payment" at bounding box center [500, 117] width 834 height 19
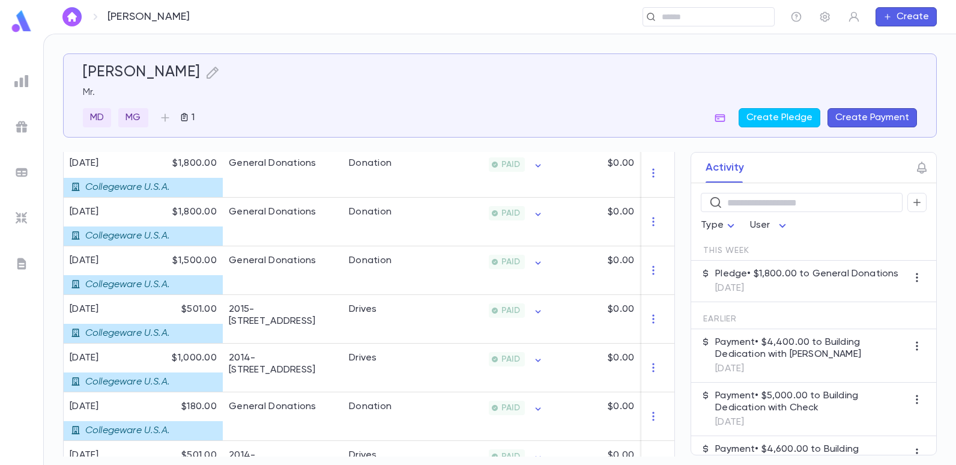
click at [397, 4] on div "Srour, Danny ​ Create" at bounding box center [499, 17] width 913 height 34
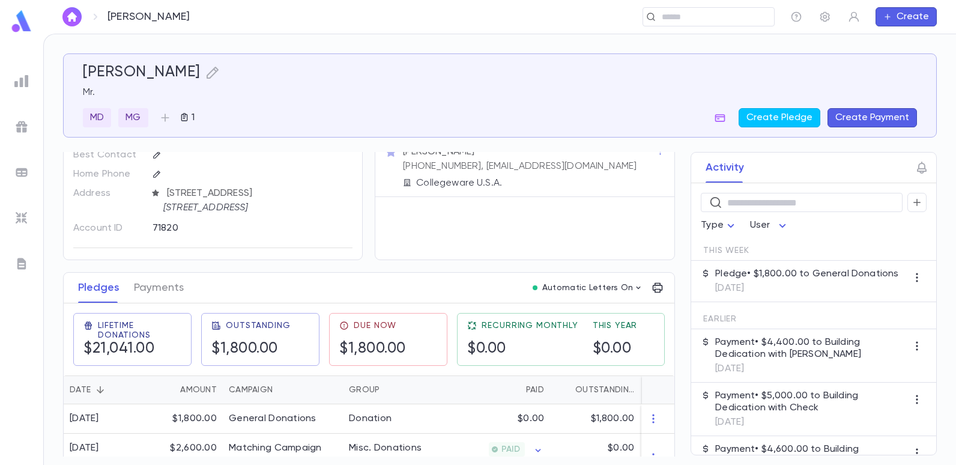
scroll to position [0, 0]
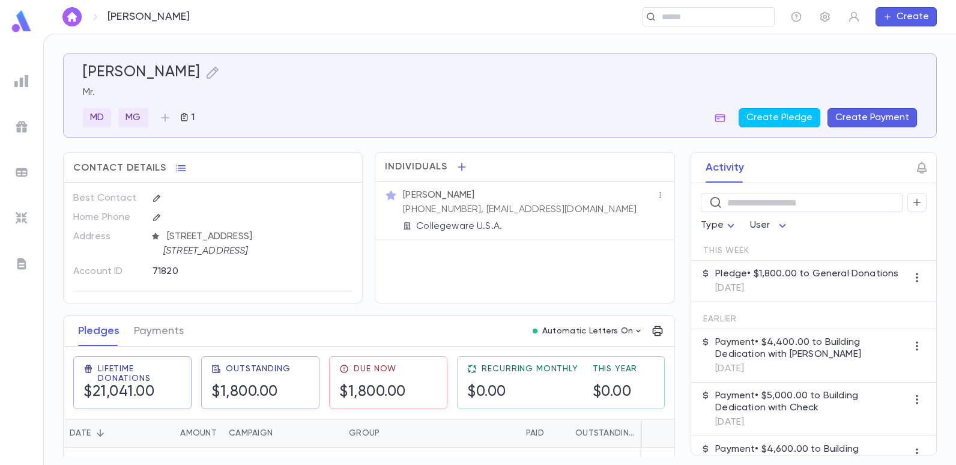
click at [855, 120] on button "Create Payment" at bounding box center [872, 117] width 89 height 19
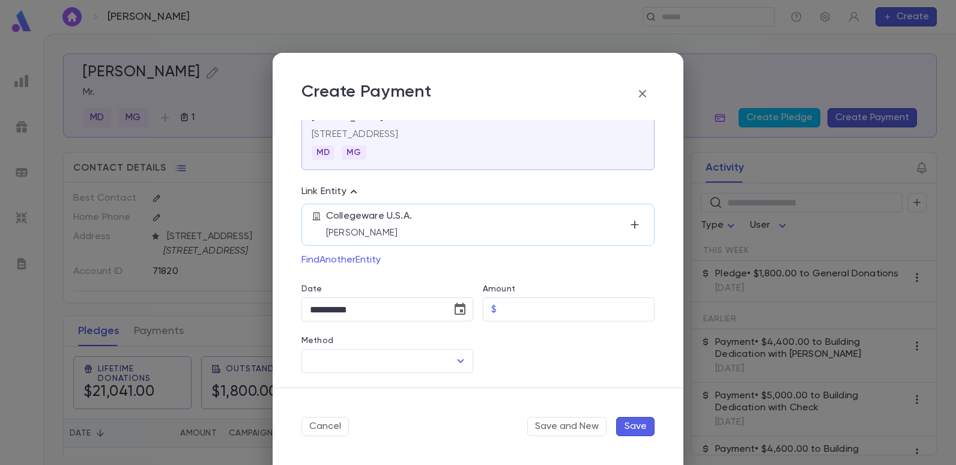
scroll to position [60, 0]
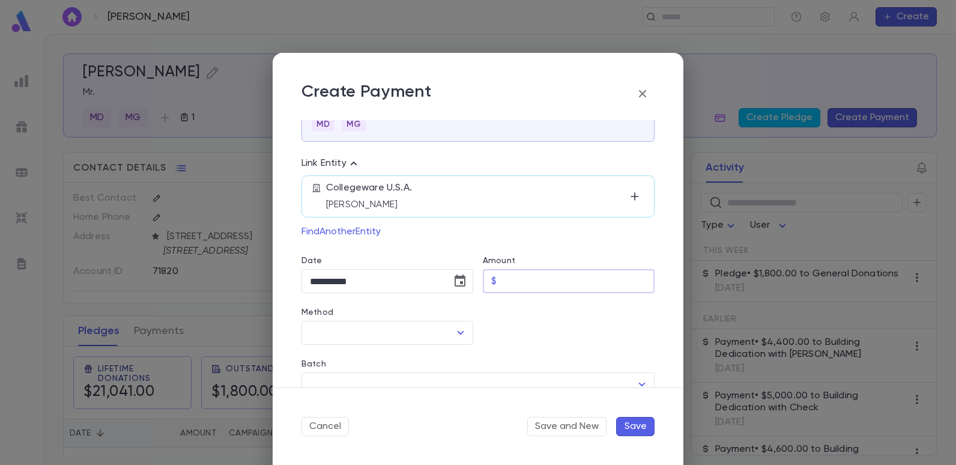
click at [501, 282] on input "Amount" at bounding box center [577, 281] width 153 height 23
type input "********"
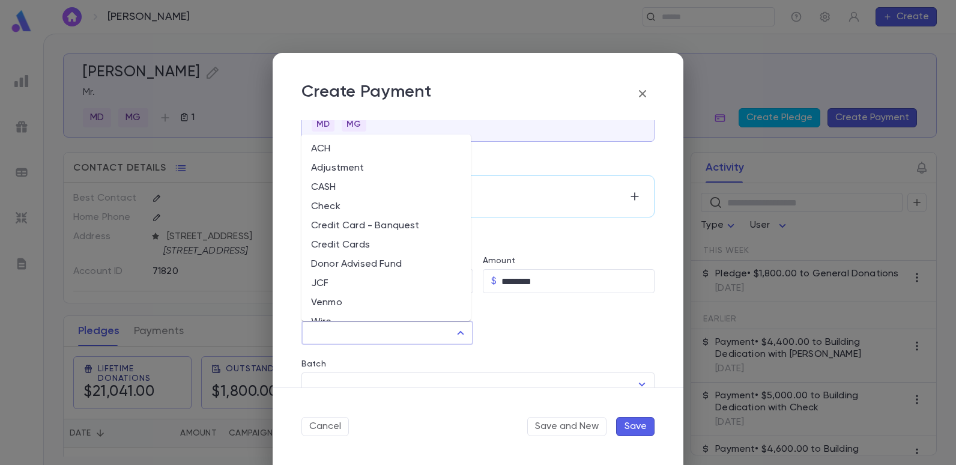
click at [412, 323] on input "Method" at bounding box center [378, 332] width 143 height 23
click at [331, 202] on li "Check" at bounding box center [385, 206] width 169 height 19
type input "*****"
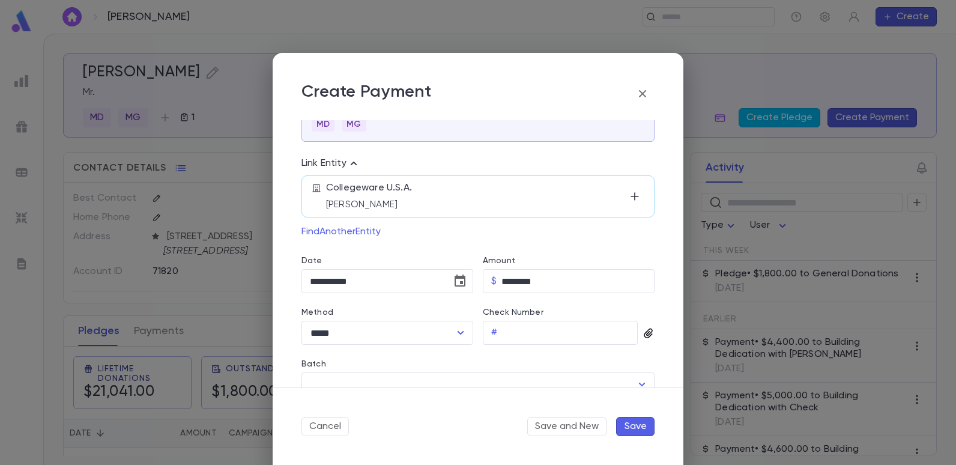
click at [647, 330] on icon "button" at bounding box center [648, 333] width 8 height 10
click at [668, 350] on div "Upload Front Image" at bounding box center [694, 353] width 89 height 12
click at [0, 0] on input "Upload Front Image" at bounding box center [0, 0] width 0 height 0
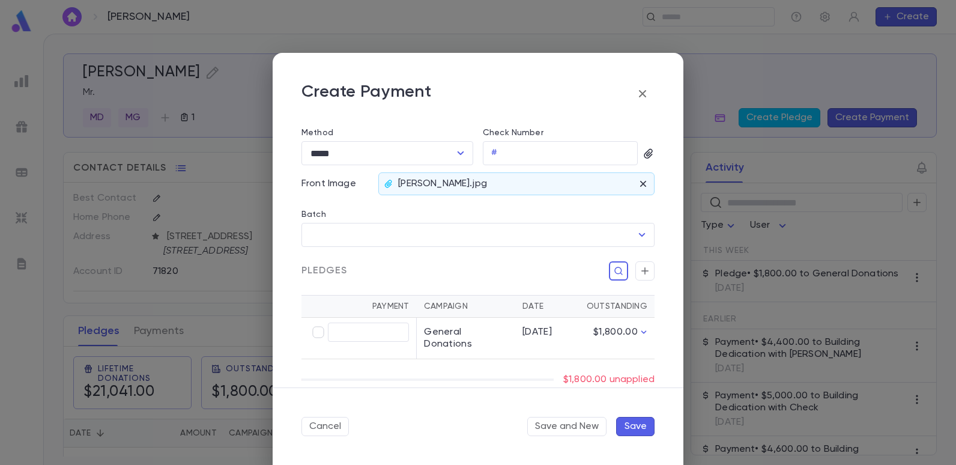
scroll to position [240, 0]
type input "********"
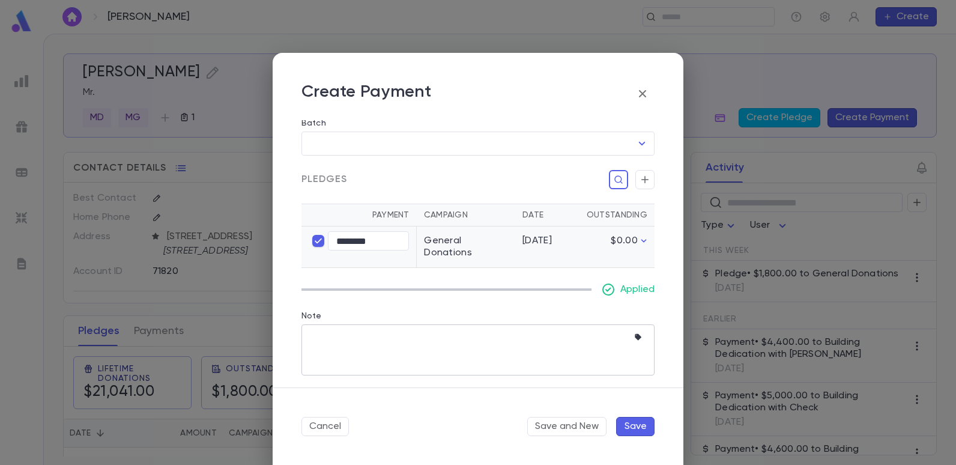
scroll to position [333, 0]
click at [645, 428] on button "Save" at bounding box center [635, 426] width 38 height 19
click at [626, 426] on button "Save" at bounding box center [635, 426] width 38 height 19
click at [641, 424] on button "Save" at bounding box center [635, 426] width 38 height 19
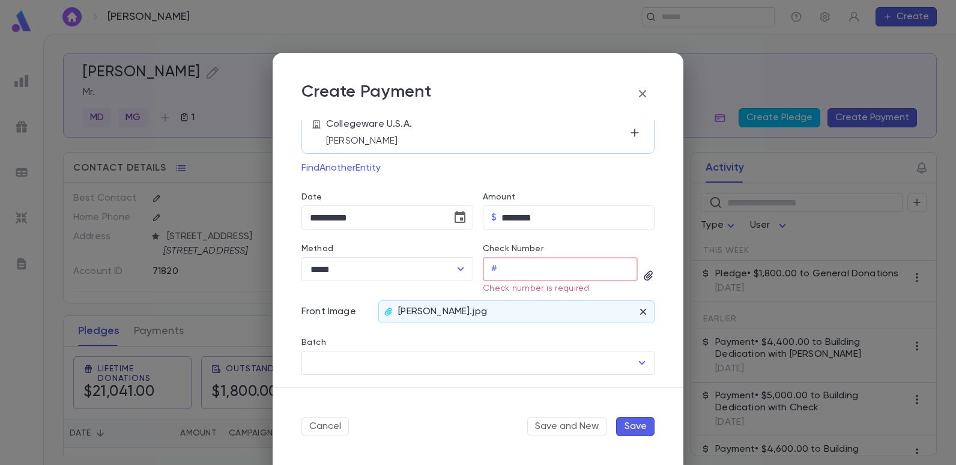
scroll to position [105, 0]
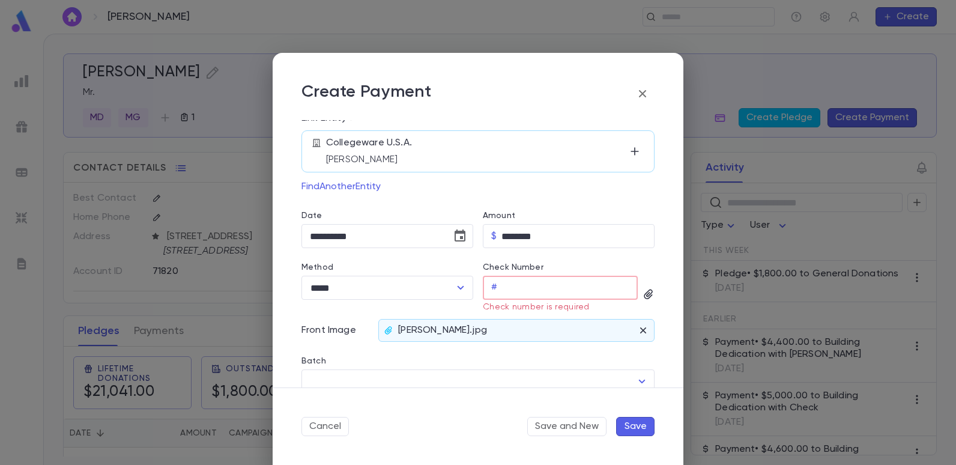
click at [525, 294] on input "Check Number" at bounding box center [570, 287] width 136 height 23
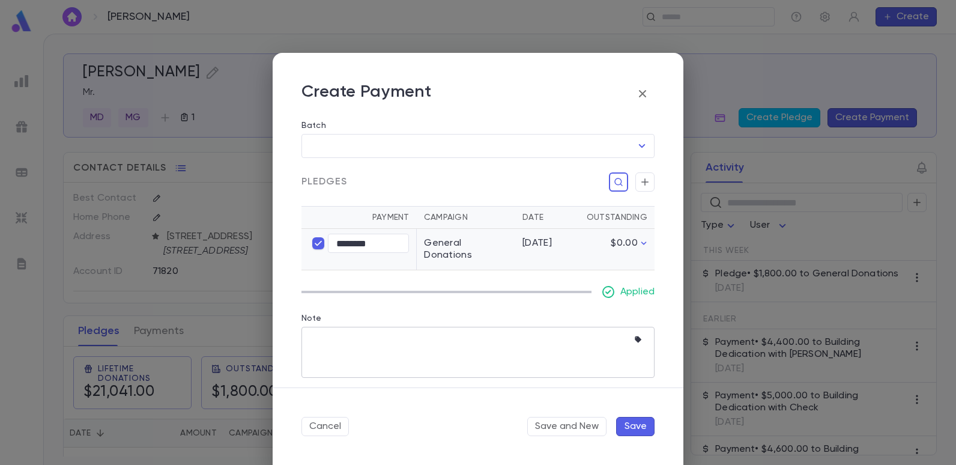
scroll to position [333, 0]
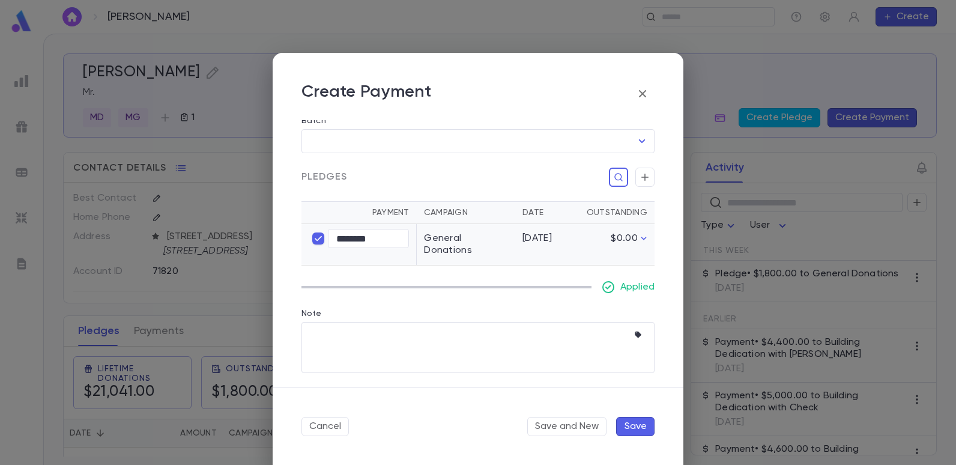
type input "****"
click at [644, 426] on button "Save" at bounding box center [635, 426] width 38 height 19
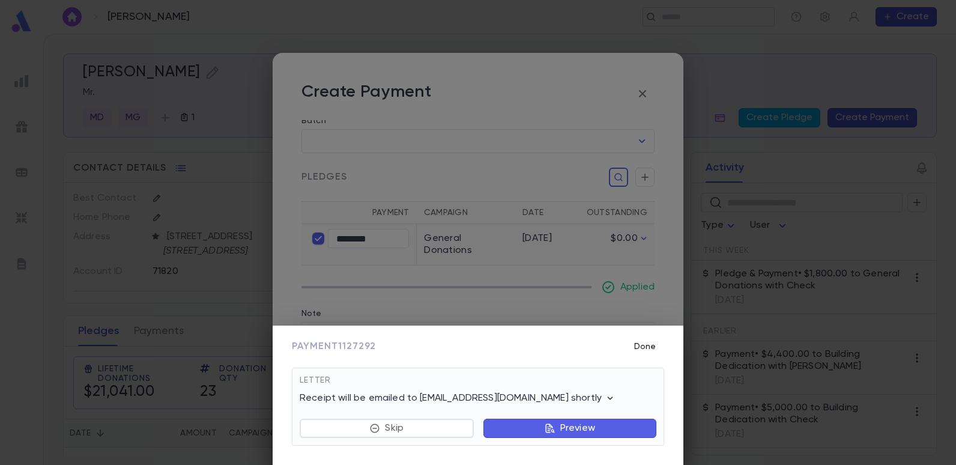
click at [647, 340] on button "Done" at bounding box center [645, 346] width 38 height 23
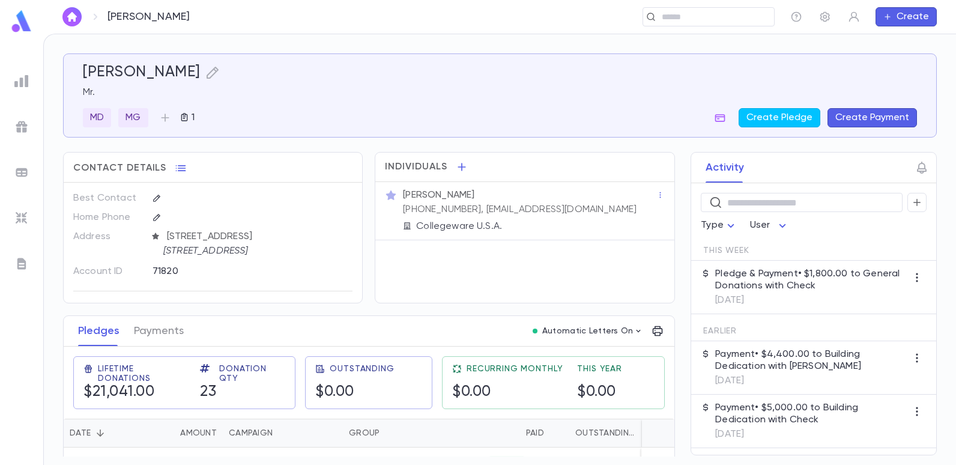
click at [694, 5] on div "Srour, Danny ​ Create" at bounding box center [499, 17] width 913 height 34
click at [687, 14] on input "text" at bounding box center [704, 16] width 93 height 11
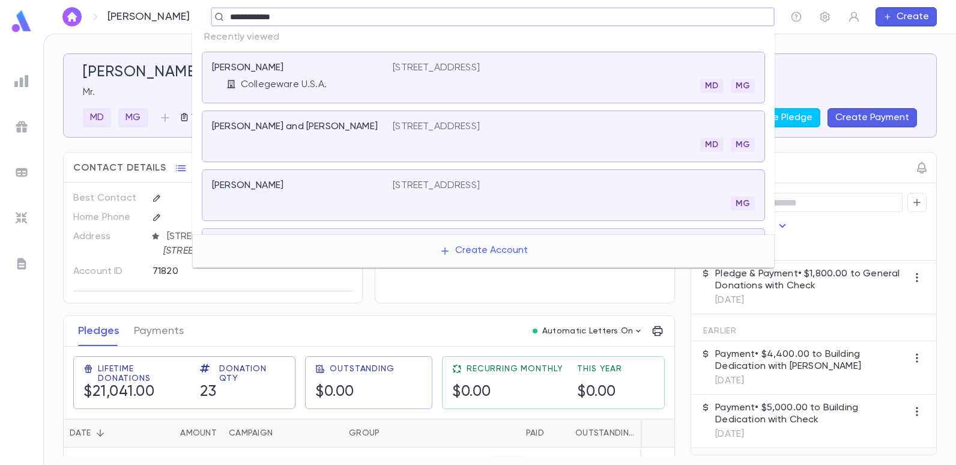
type input "**********"
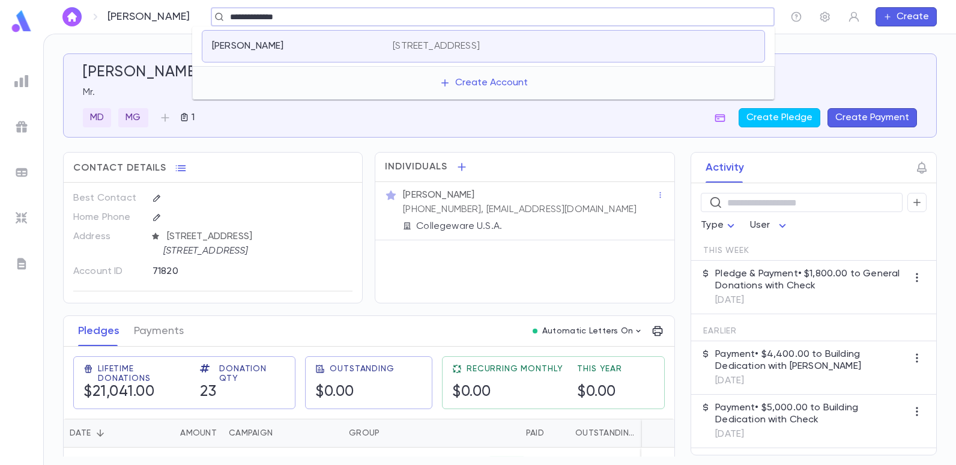
click at [540, 38] on div "Shalam, Maurice 473 Ridge Road, Dayton, Nj, Dayton NJ 08810" at bounding box center [483, 46] width 563 height 32
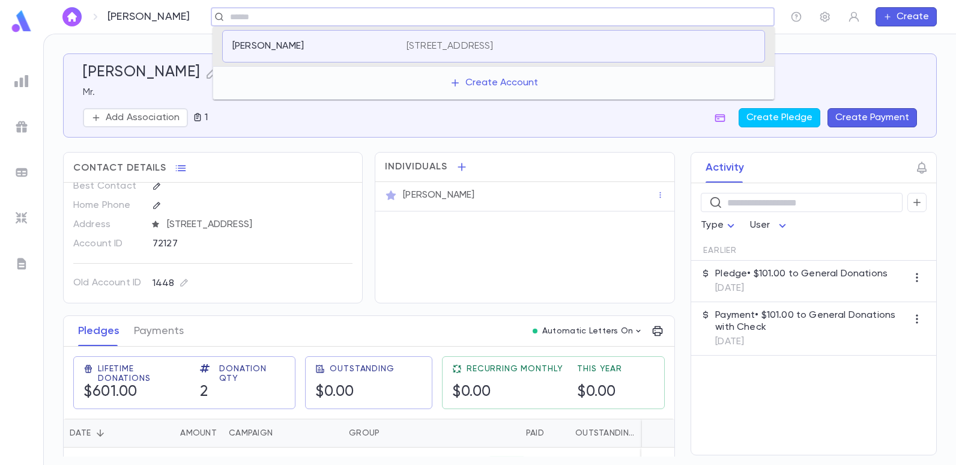
click at [423, 20] on input "text" at bounding box center [488, 16] width 525 height 11
type input "*******"
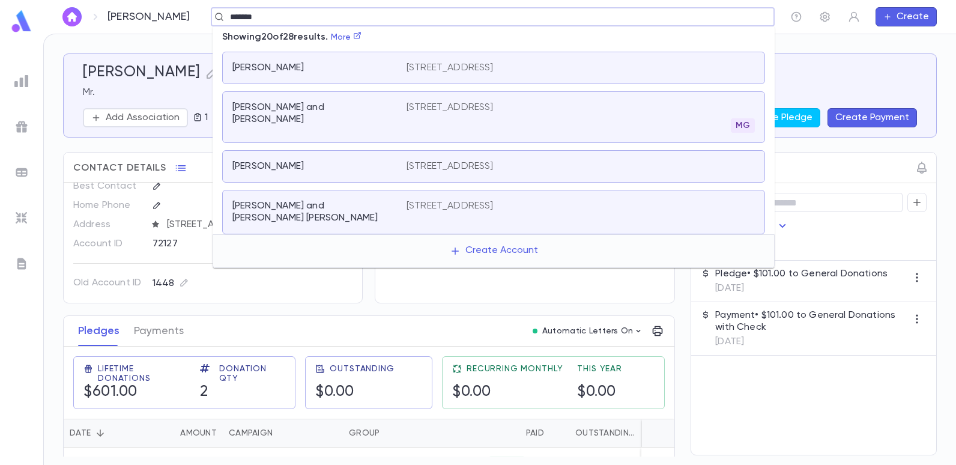
click at [420, 108] on p "[STREET_ADDRESS]" at bounding box center [450, 107] width 87 height 12
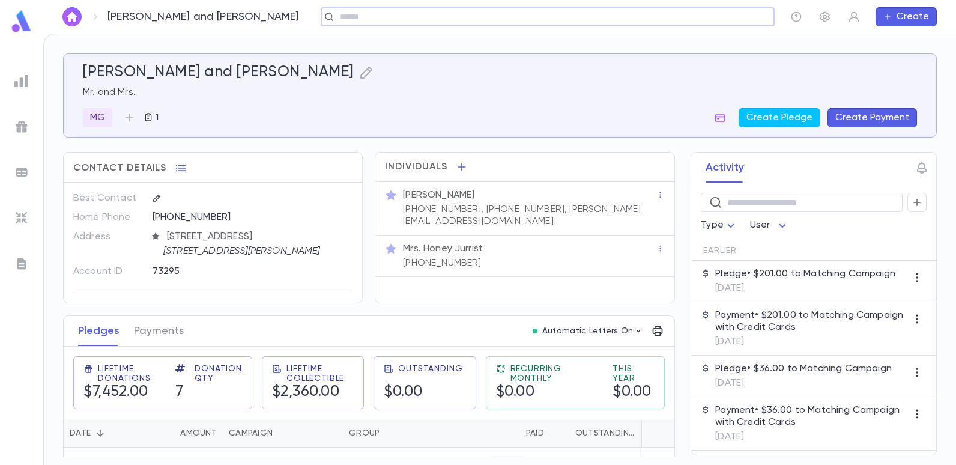
click at [342, 14] on input "text" at bounding box center [543, 16] width 415 height 11
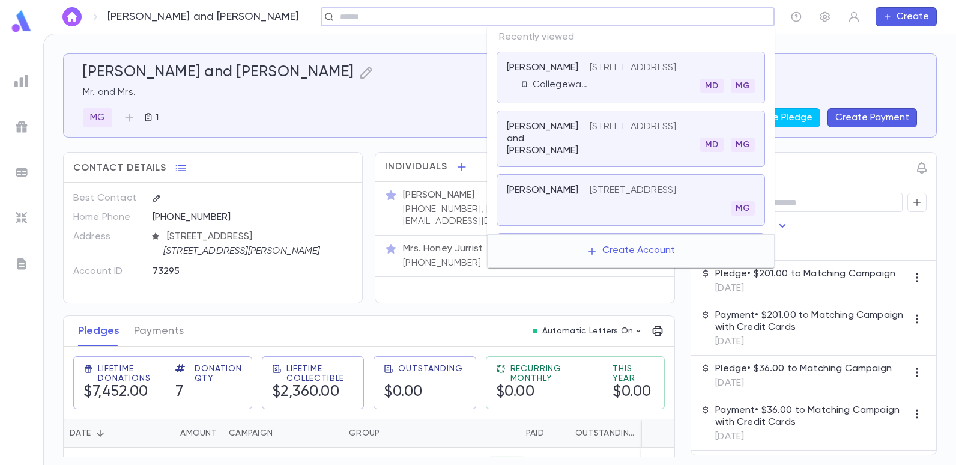
click at [659, 19] on input "text" at bounding box center [543, 16] width 415 height 11
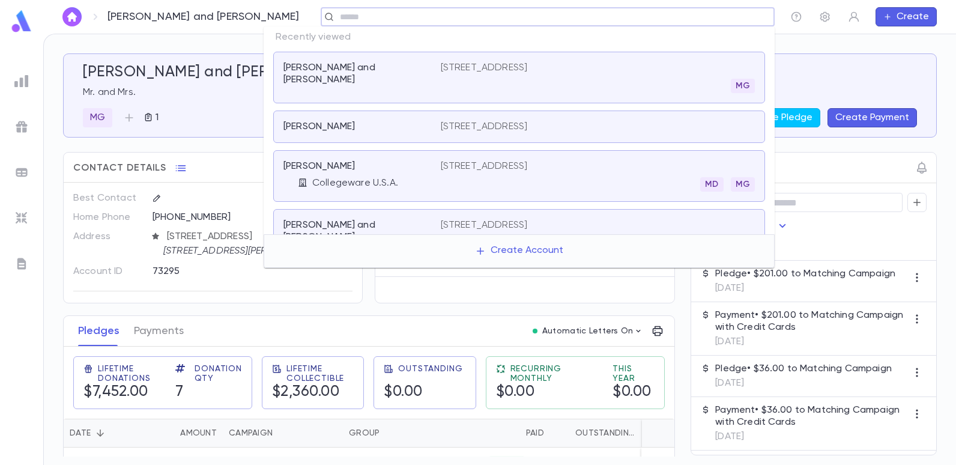
click at [472, 123] on p "[STREET_ADDRESS]" at bounding box center [484, 127] width 87 height 12
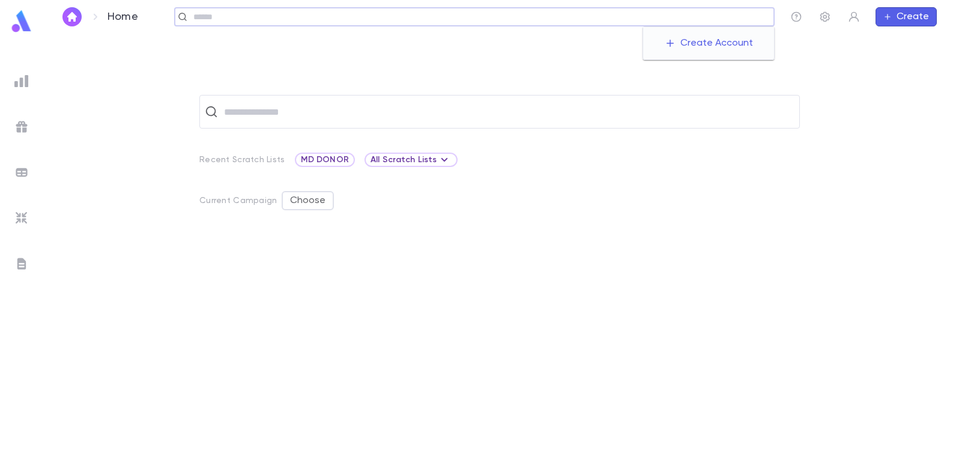
click at [675, 22] on input "text" at bounding box center [480, 16] width 580 height 11
click at [671, 22] on input "text" at bounding box center [713, 16] width 111 height 11
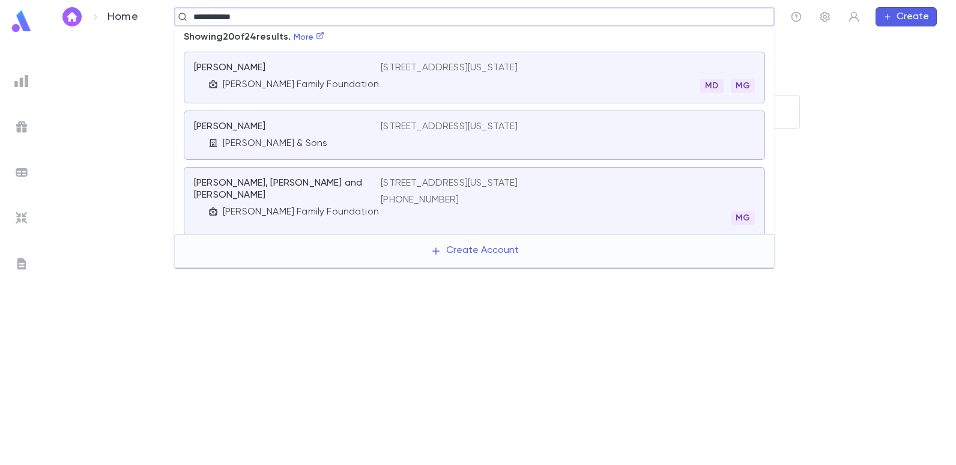
type input "**********"
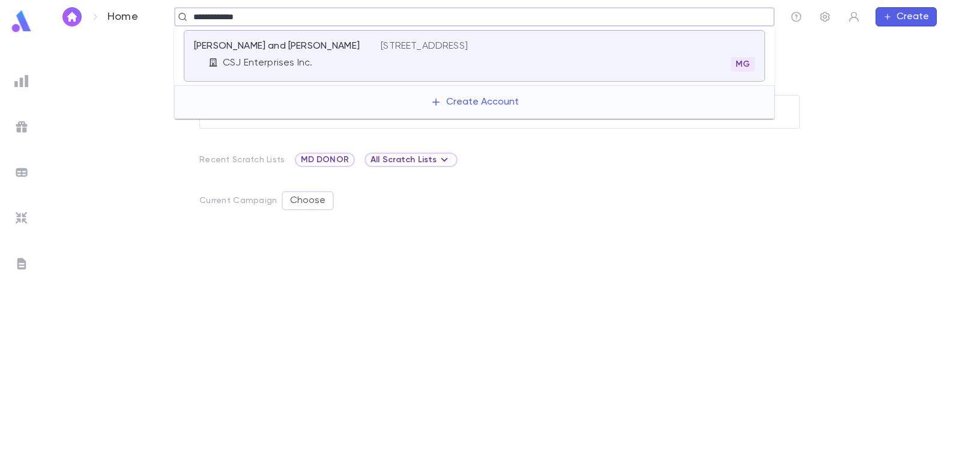
click at [468, 46] on p "[STREET_ADDRESS]" at bounding box center [424, 46] width 87 height 12
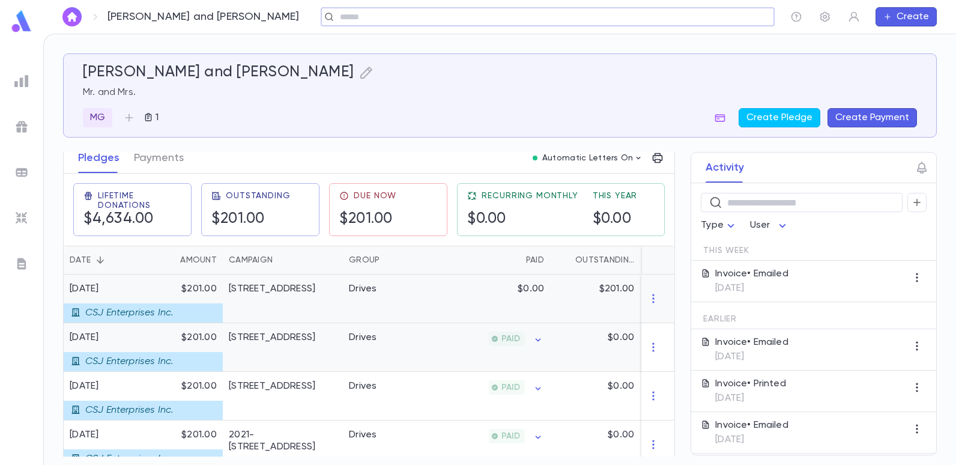
scroll to position [180, 0]
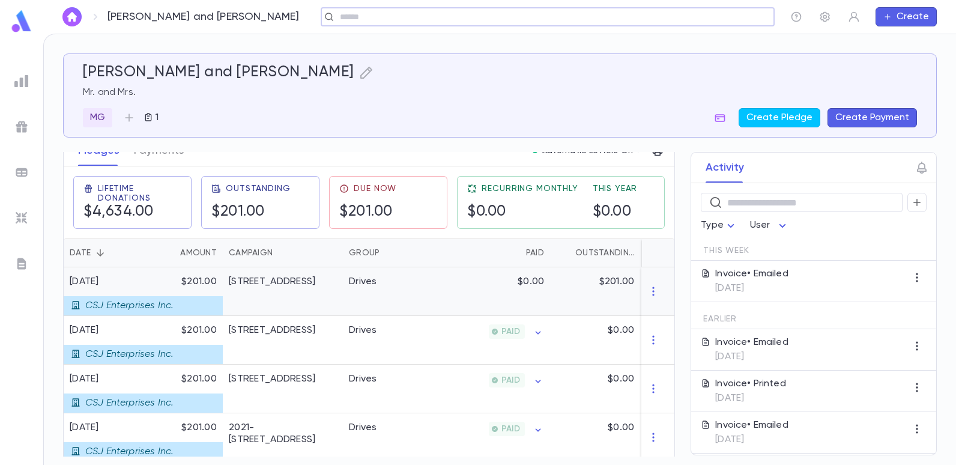
click at [420, 285] on div "Drives" at bounding box center [388, 291] width 90 height 49
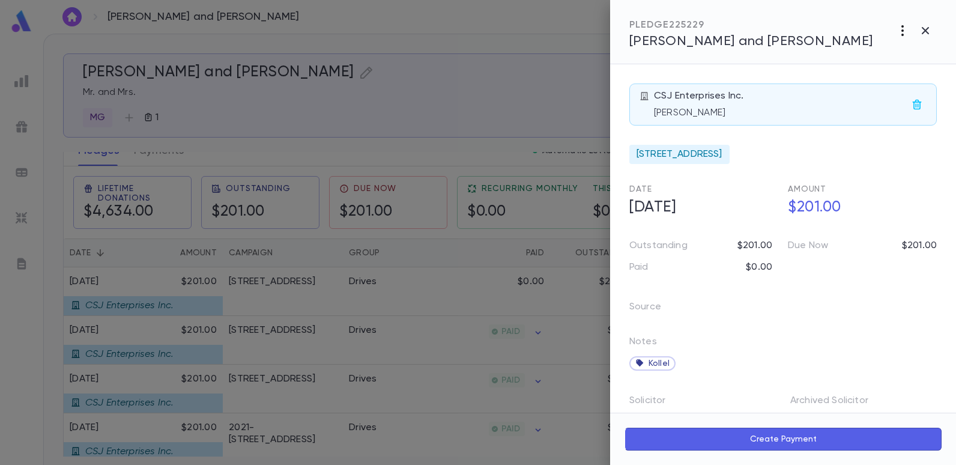
click at [900, 32] on icon "button" at bounding box center [902, 30] width 14 height 14
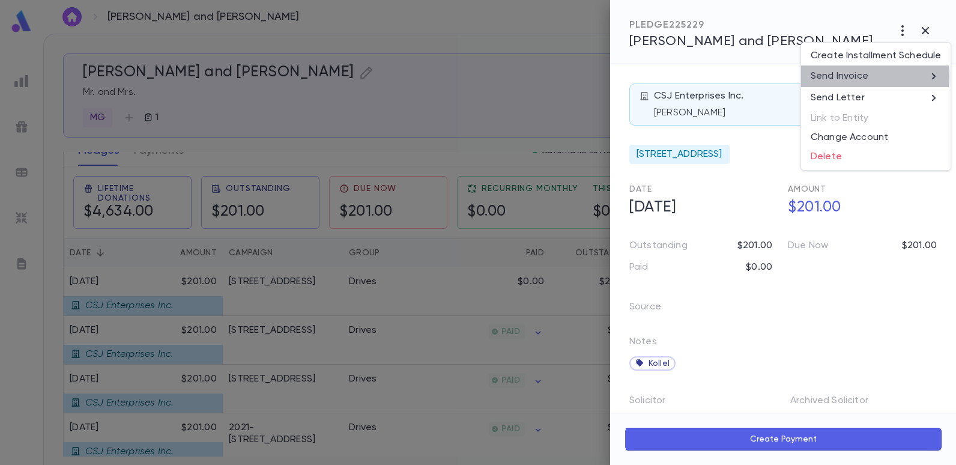
click at [858, 76] on p "Send Invoice" at bounding box center [840, 76] width 58 height 12
click at [931, 73] on li "Email" at bounding box center [926, 77] width 42 height 22
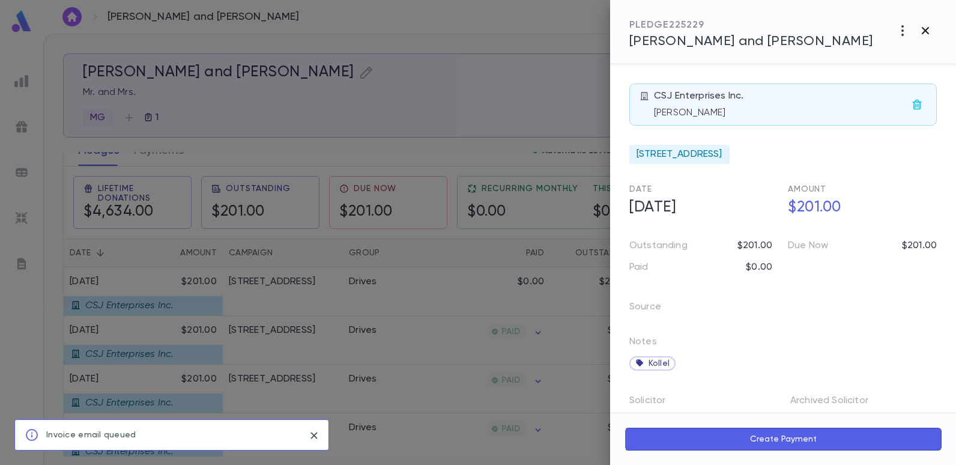
click at [921, 27] on icon "button" at bounding box center [925, 30] width 14 height 14
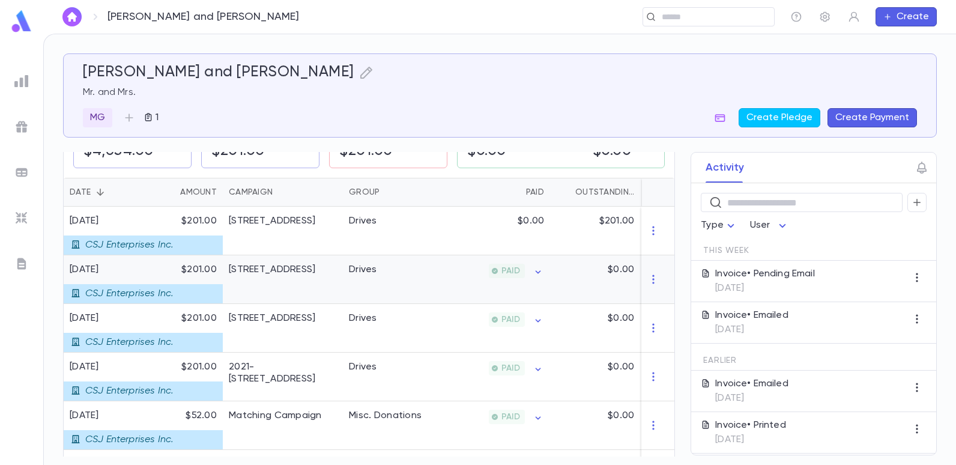
scroll to position [240, 0]
click at [670, 22] on input "text" at bounding box center [704, 16] width 93 height 11
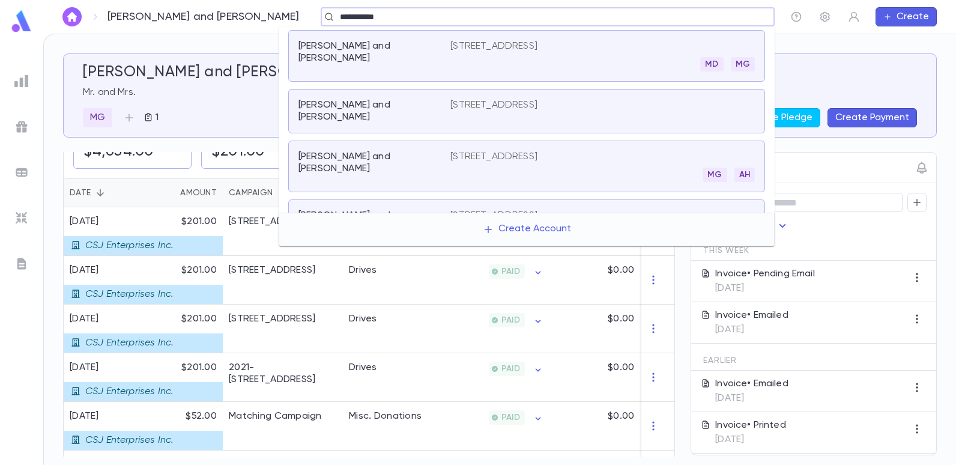
type input "**********"
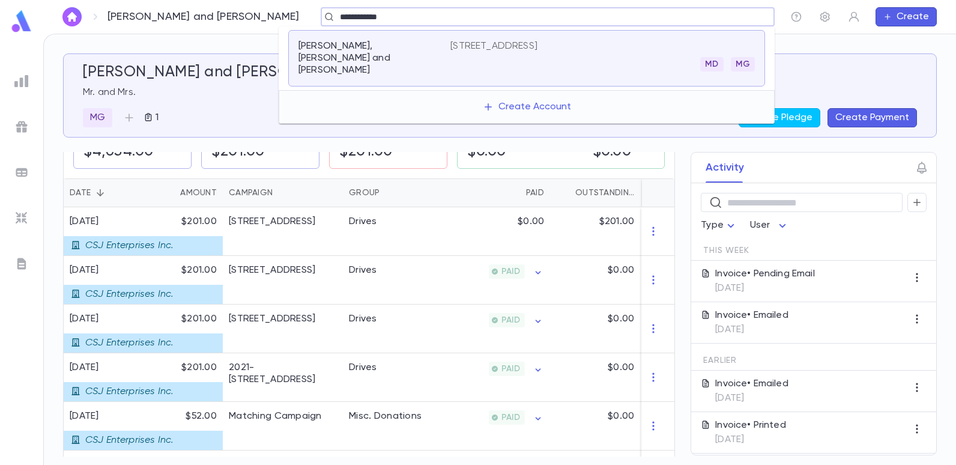
click at [454, 32] on div "[PERSON_NAME], [PERSON_NAME] and [PERSON_NAME] [STREET_ADDRESS]" at bounding box center [526, 58] width 477 height 56
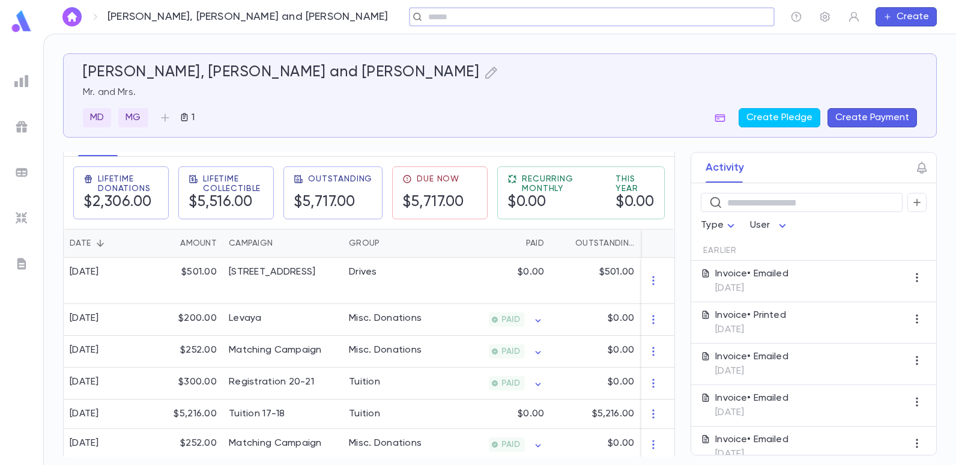
scroll to position [246, 0]
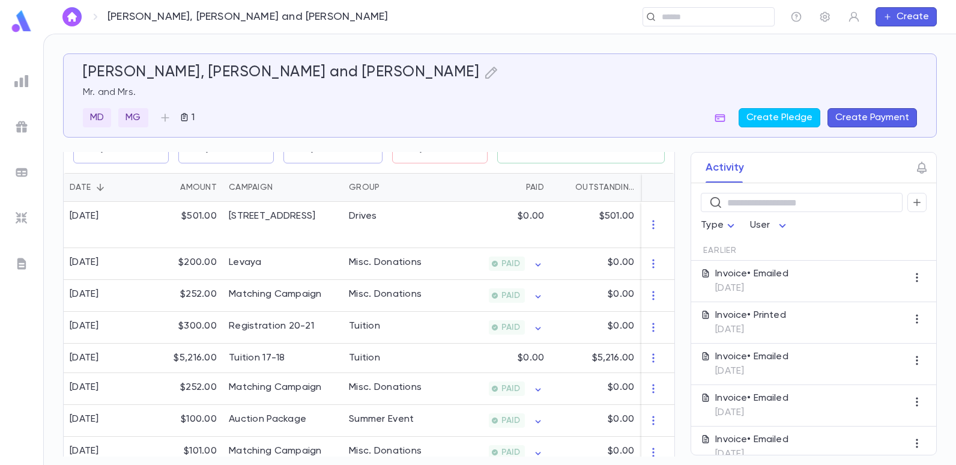
click at [750, 371] on p "[DATE]" at bounding box center [751, 371] width 73 height 12
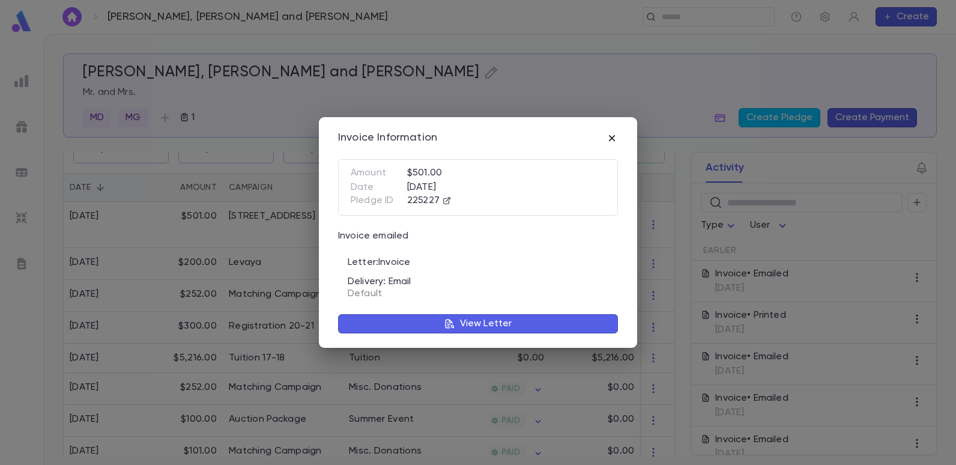
click at [611, 136] on icon "button" at bounding box center [612, 138] width 6 height 6
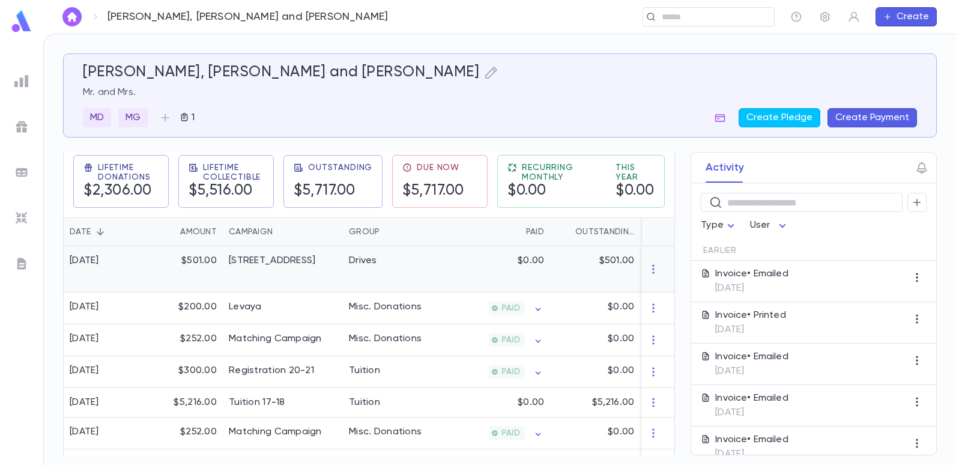
scroll to position [180, 0]
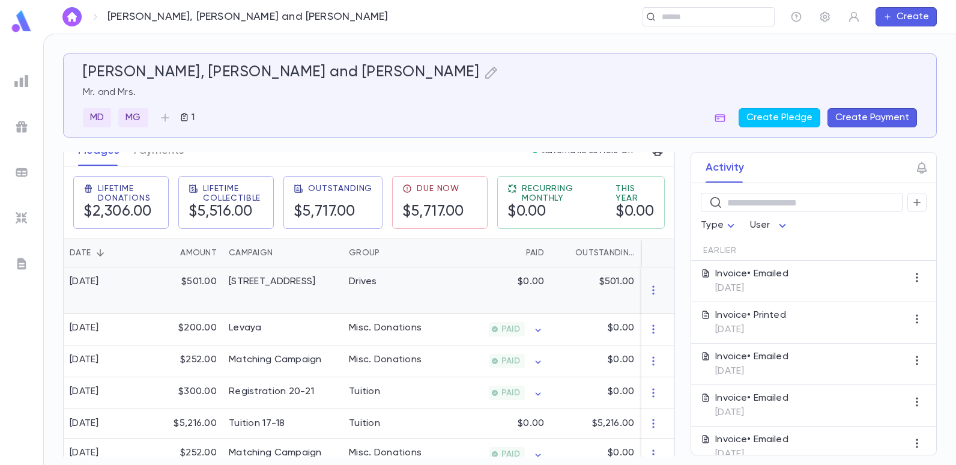
click at [379, 281] on div "Drives" at bounding box center [388, 290] width 90 height 46
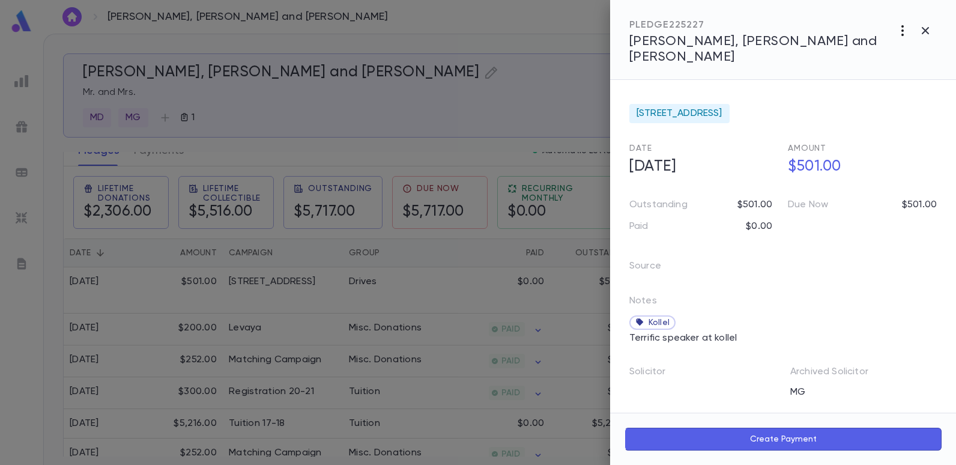
click at [903, 31] on icon "button" at bounding box center [902, 30] width 2 height 11
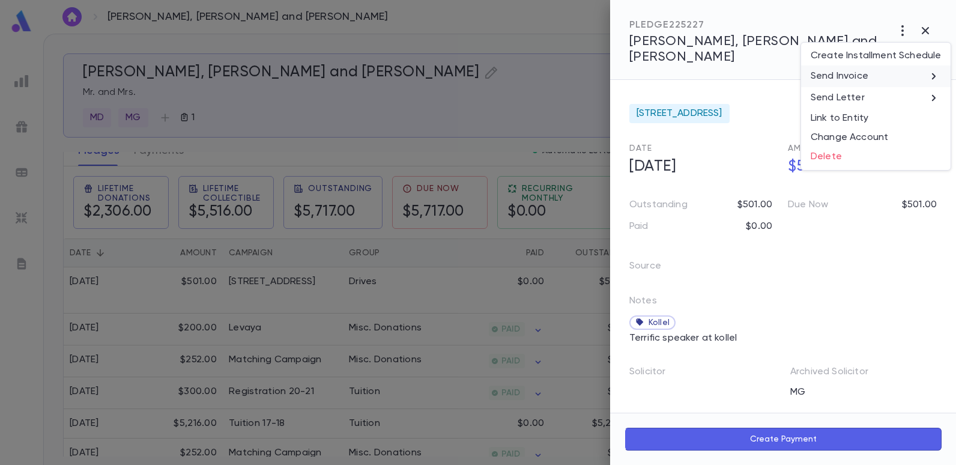
click at [840, 75] on p "Send Invoice" at bounding box center [840, 76] width 58 height 12
click at [922, 71] on li "Email" at bounding box center [926, 77] width 42 height 22
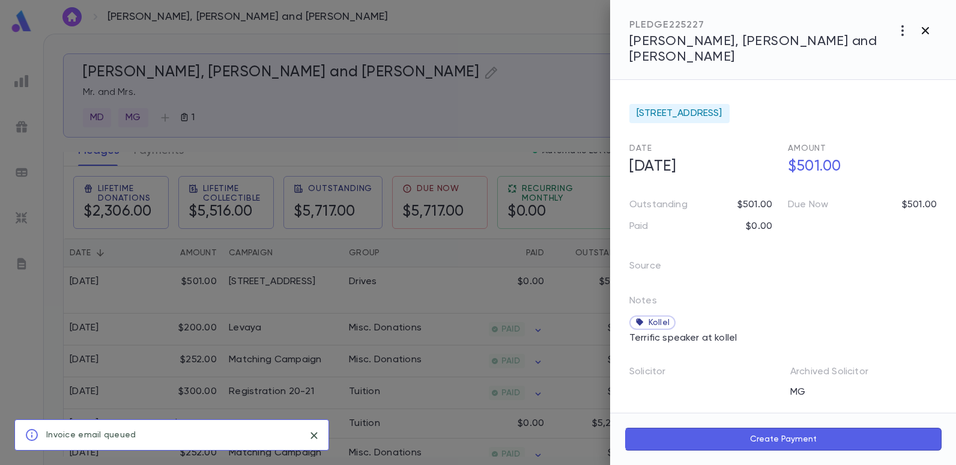
click at [922, 30] on icon "button" at bounding box center [925, 30] width 14 height 14
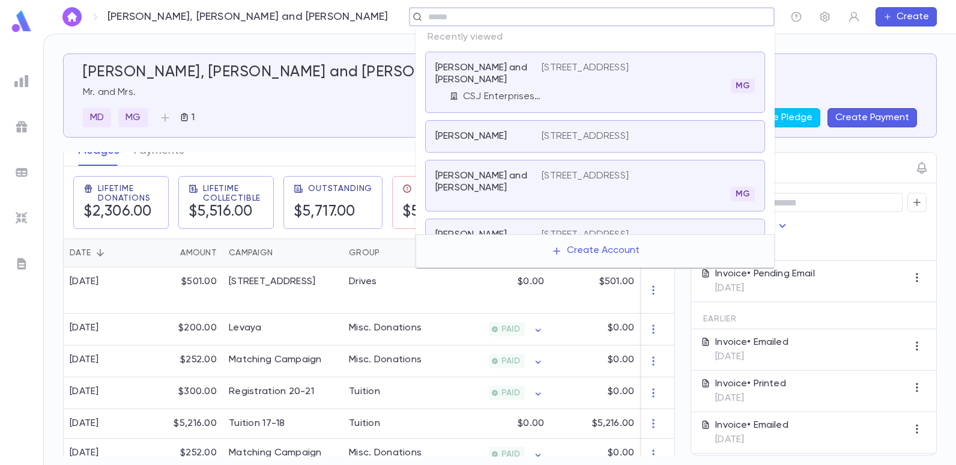
click at [703, 20] on input "text" at bounding box center [588, 16] width 327 height 11
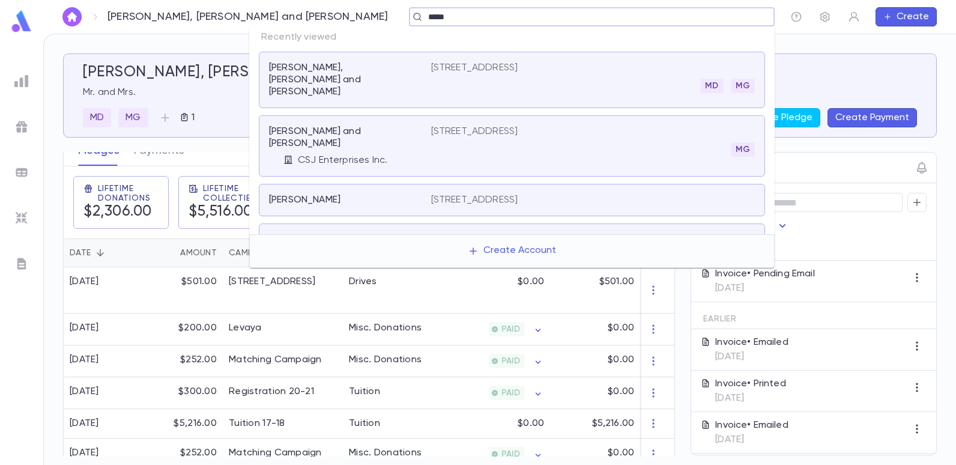
type input "*****"
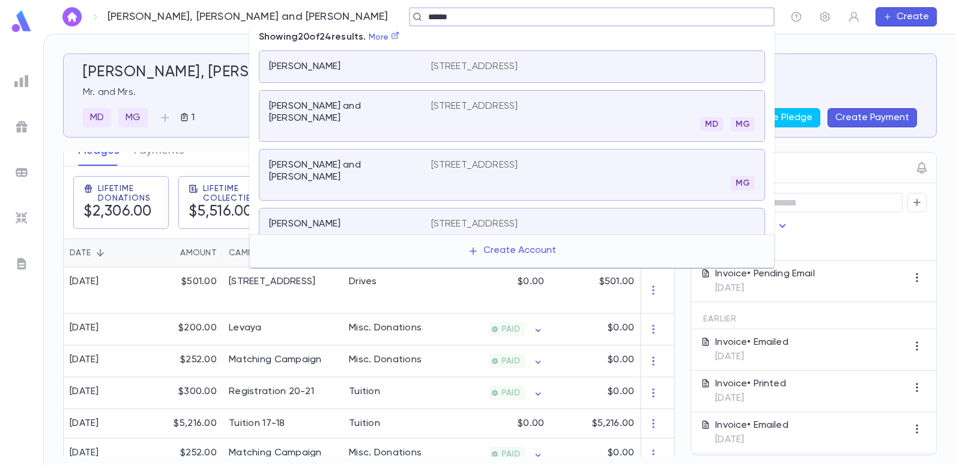
scroll to position [120, 0]
click at [493, 104] on p "[STREET_ADDRESS]" at bounding box center [474, 105] width 87 height 12
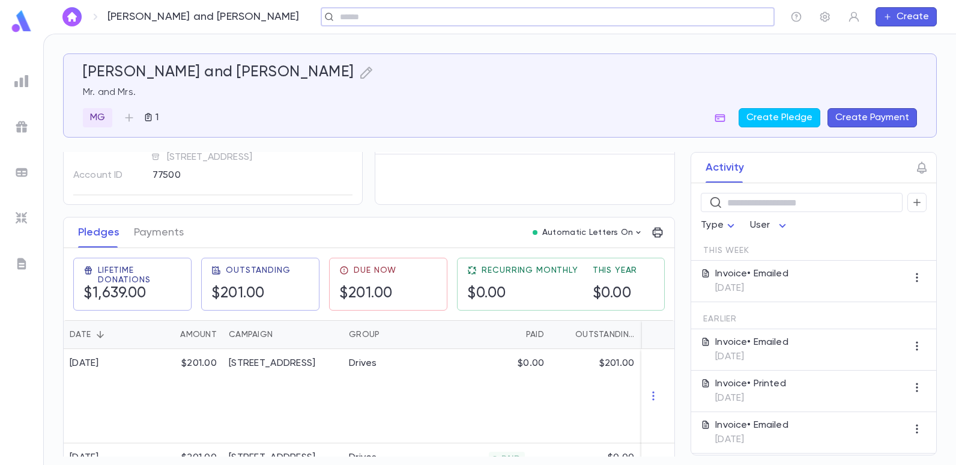
scroll to position [120, 0]
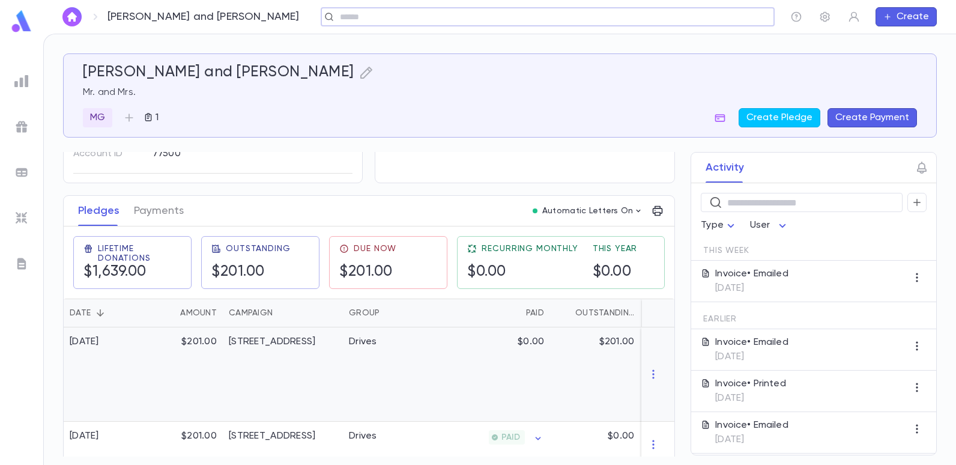
click at [396, 348] on div "Drives" at bounding box center [388, 374] width 90 height 94
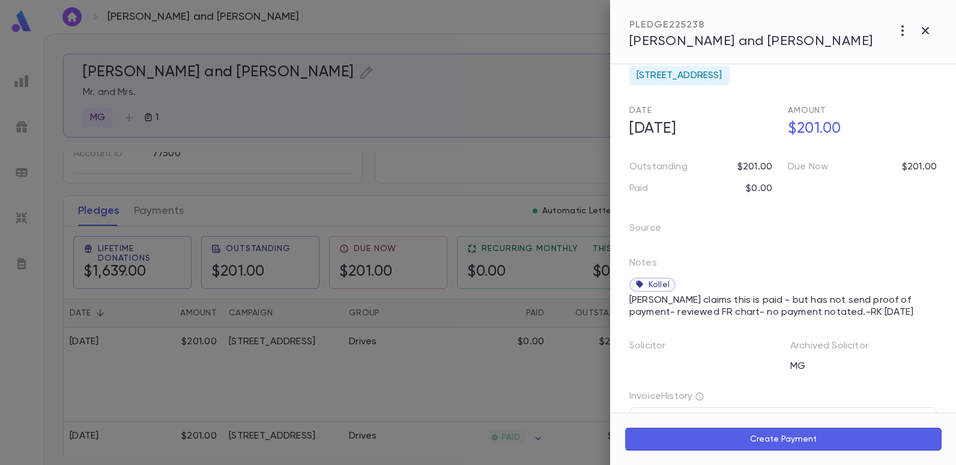
scroll to position [0, 0]
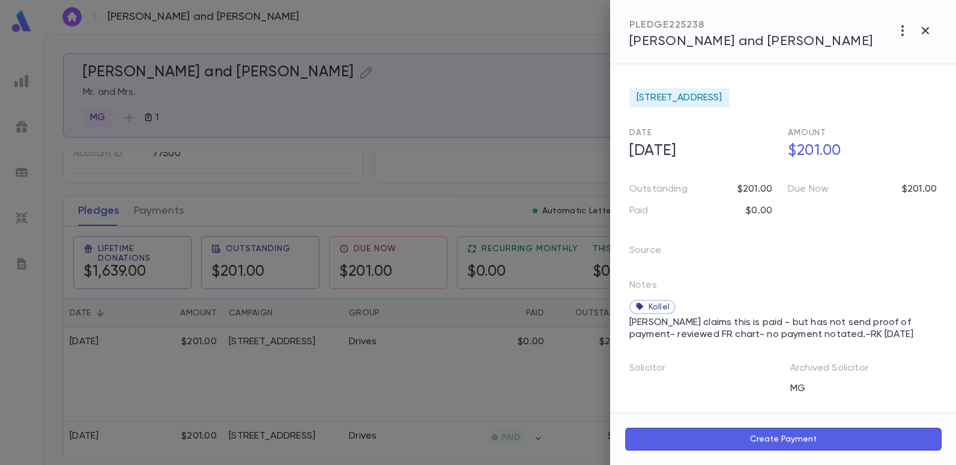
click at [521, 145] on div at bounding box center [478, 232] width 956 height 465
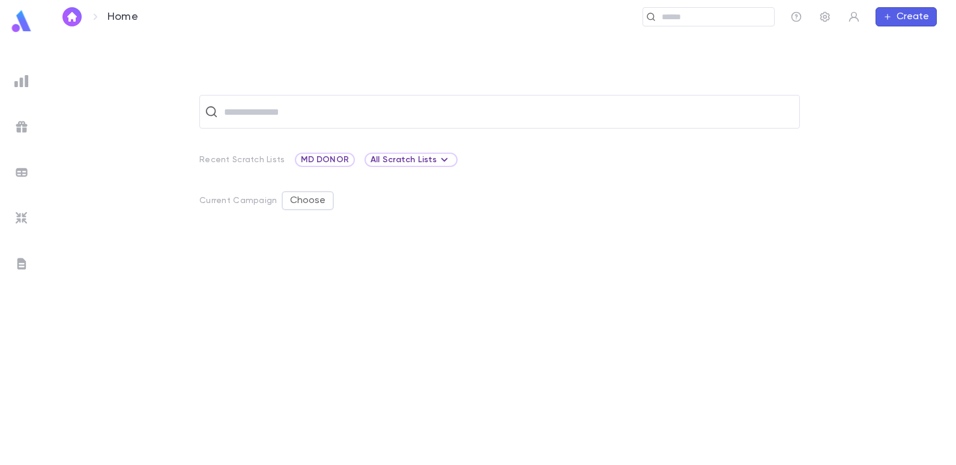
click at [17, 84] on img at bounding box center [21, 81] width 14 height 14
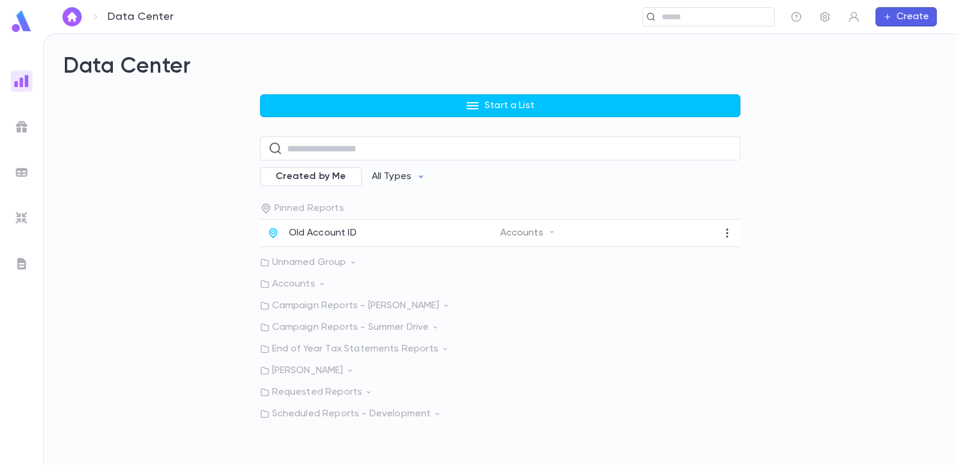
click at [293, 325] on p "Campaign Reports - Summer Drive" at bounding box center [500, 327] width 480 height 12
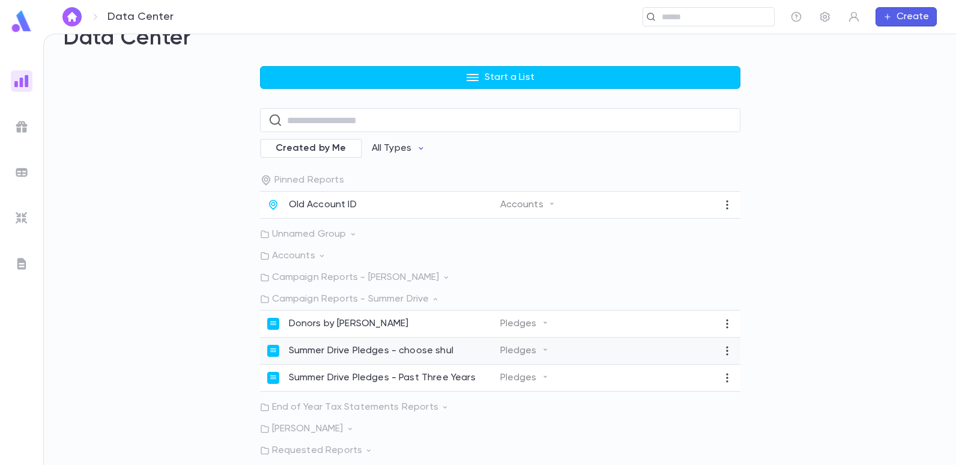
scroll to position [44, 0]
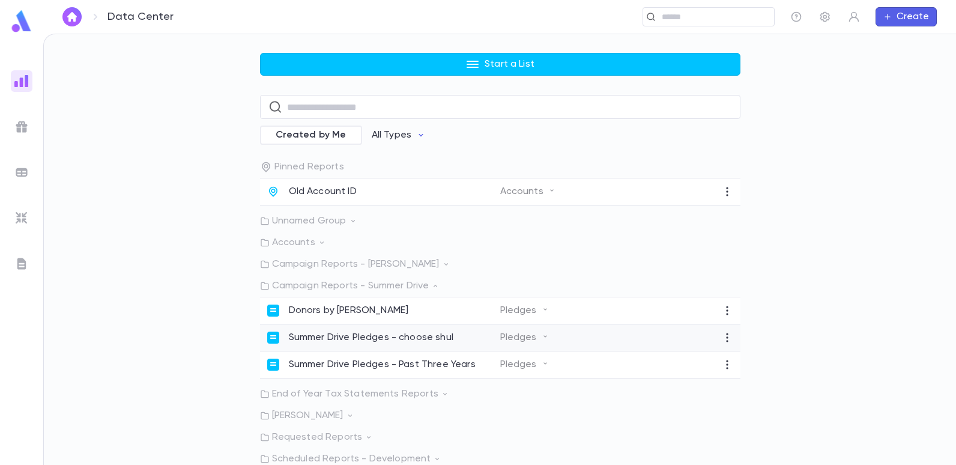
click at [410, 331] on p "Summer Drive Pledges - choose shul" at bounding box center [371, 337] width 165 height 12
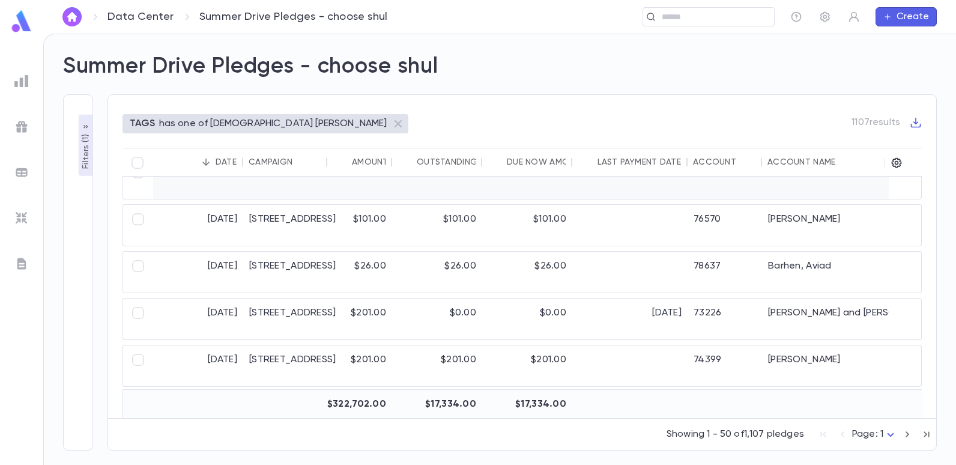
scroll to position [1417, 0]
click at [912, 121] on icon "button" at bounding box center [916, 123] width 12 height 12
click at [816, 123] on div at bounding box center [478, 232] width 956 height 465
click at [395, 125] on icon at bounding box center [398, 123] width 7 height 7
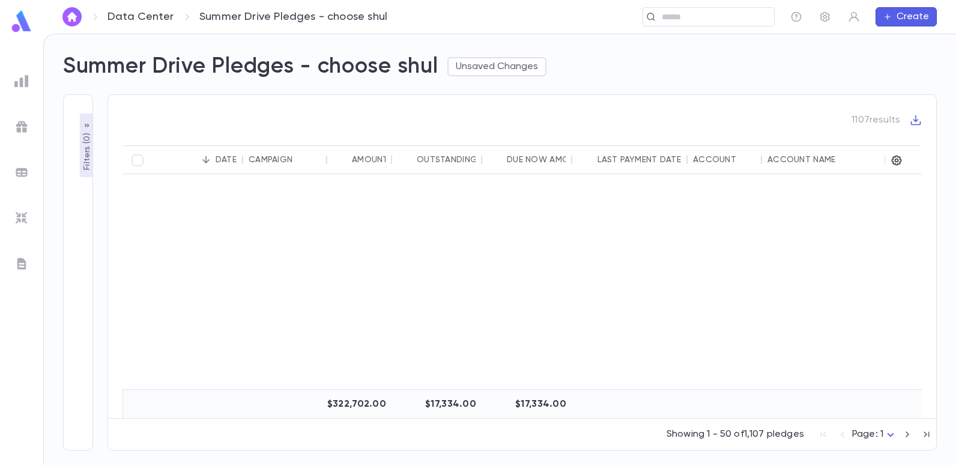
scroll to position [1334, 0]
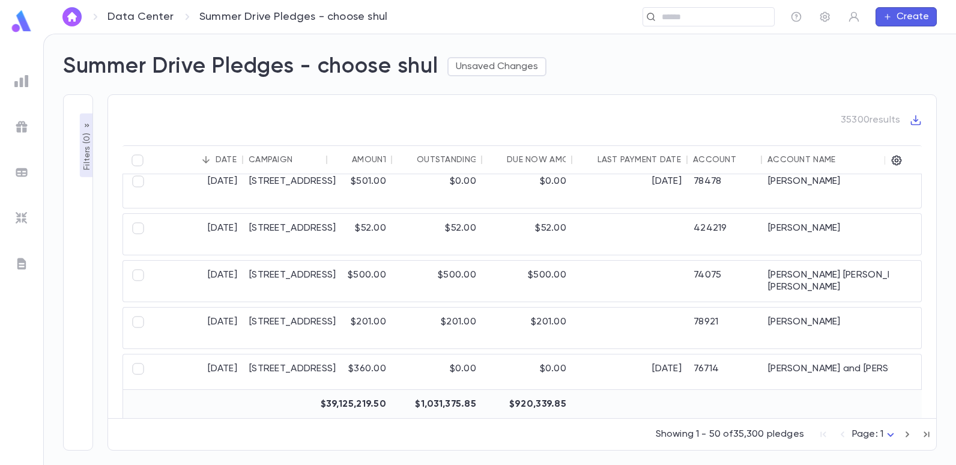
click at [78, 141] on div "Filters ( 0 ) Show pledges that have Add Condition Refresh List" at bounding box center [78, 272] width 30 height 356
click at [20, 81] on img at bounding box center [21, 81] width 14 height 14
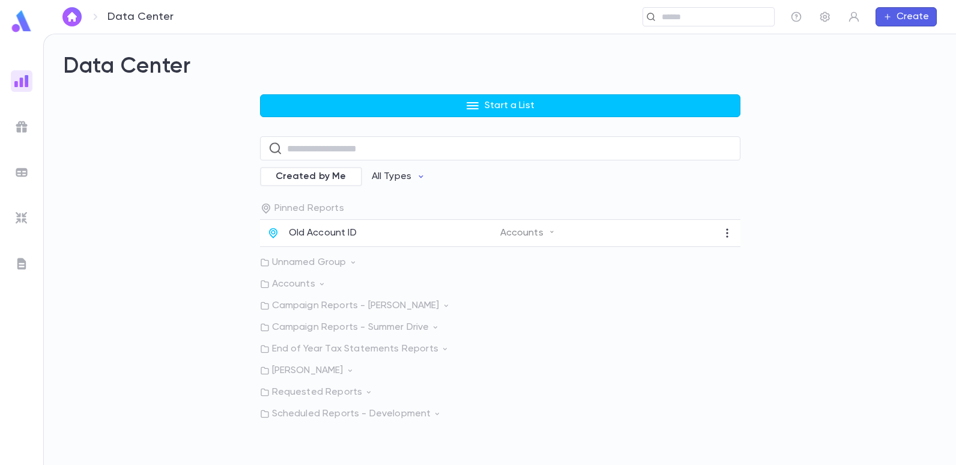
click at [360, 327] on p "Campaign Reports - Summer Drive" at bounding box center [500, 327] width 480 height 12
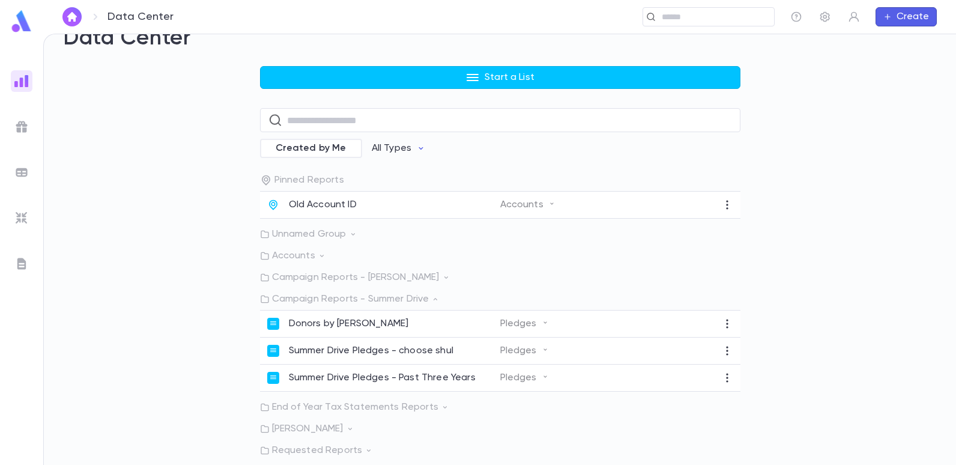
scroll to position [44, 0]
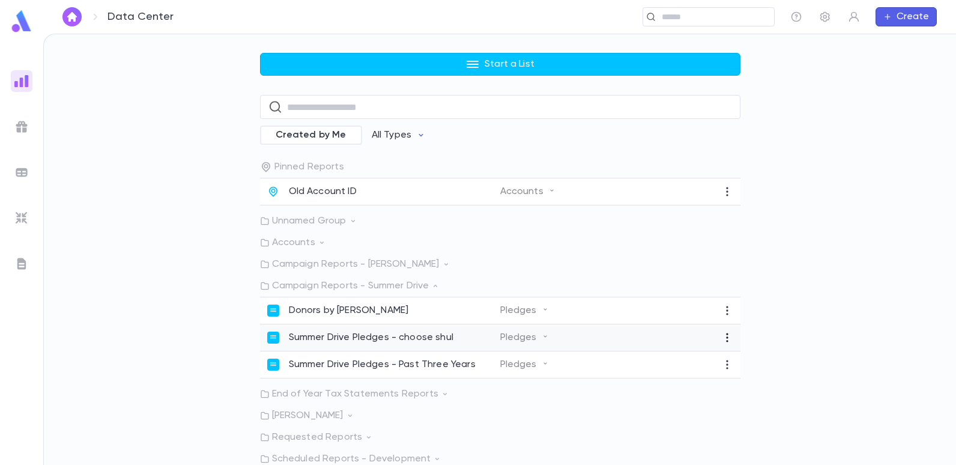
click at [726, 339] on icon "button" at bounding box center [727, 337] width 12 height 12
click at [716, 276] on div at bounding box center [478, 232] width 956 height 465
click at [271, 361] on icon at bounding box center [273, 363] width 7 height 7
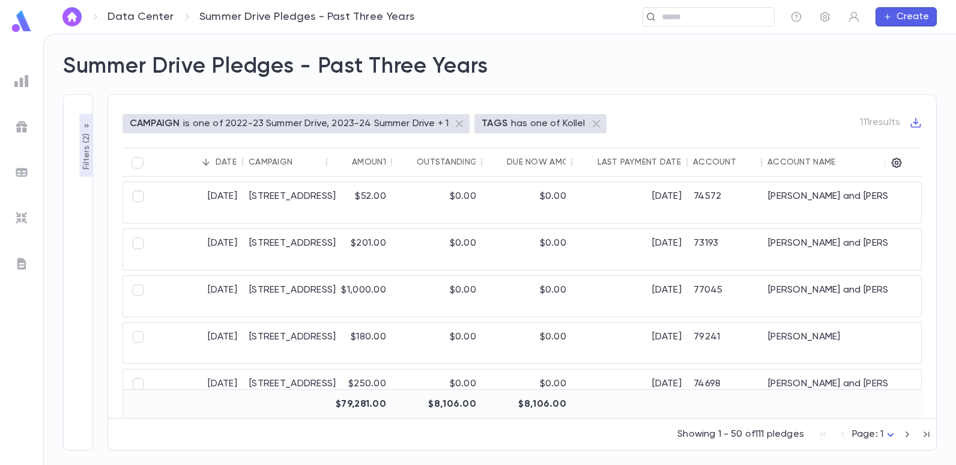
click at [333, 127] on p "is one of 2022-23 Summer Drive, 2023-24 Summer Drive + 1" at bounding box center [315, 124] width 265 height 12
click at [290, 126] on p "is one of 2022-23 Summer Drive, 2023-24 Summer Drive + 1" at bounding box center [315, 124] width 265 height 12
click at [501, 125] on p "TAGS" at bounding box center [495, 124] width 26 height 12
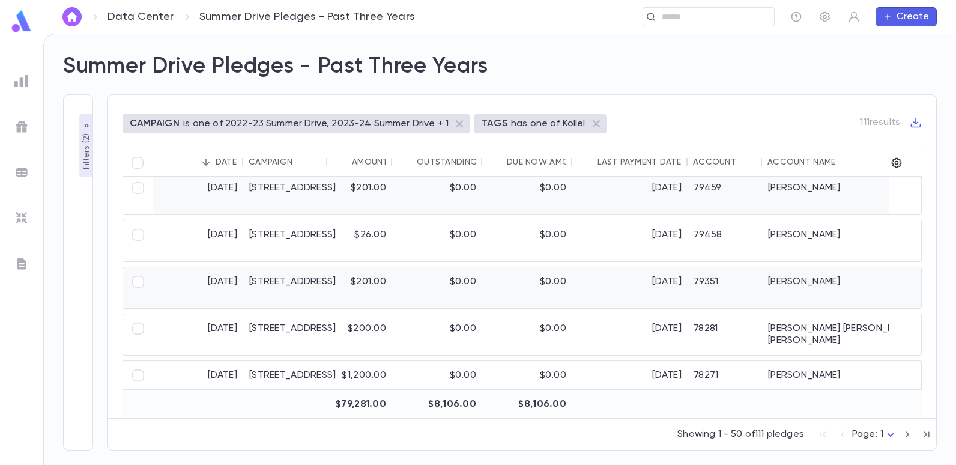
scroll to position [1957, 0]
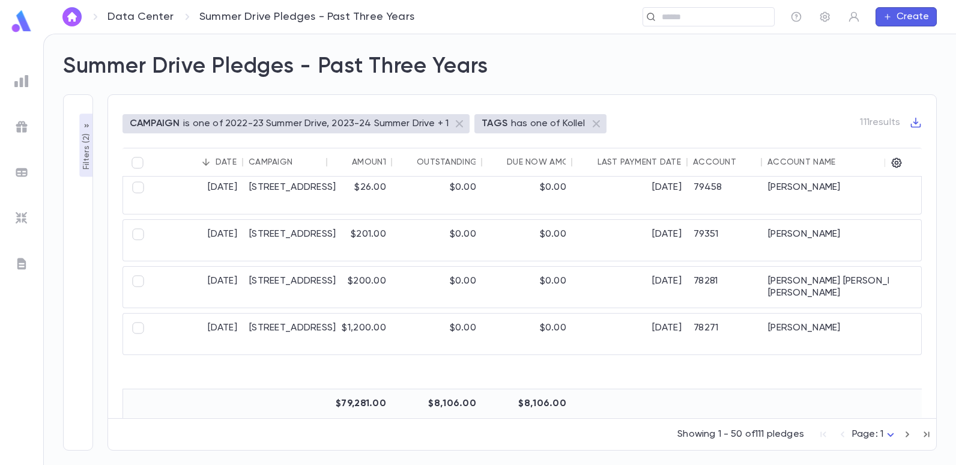
click at [211, 121] on p "is one of 2022-23 Summer Drive, 2023-24 Summer Drive + 1" at bounding box center [315, 124] width 265 height 12
click at [86, 137] on p "Filters ( 2 )" at bounding box center [86, 150] width 12 height 39
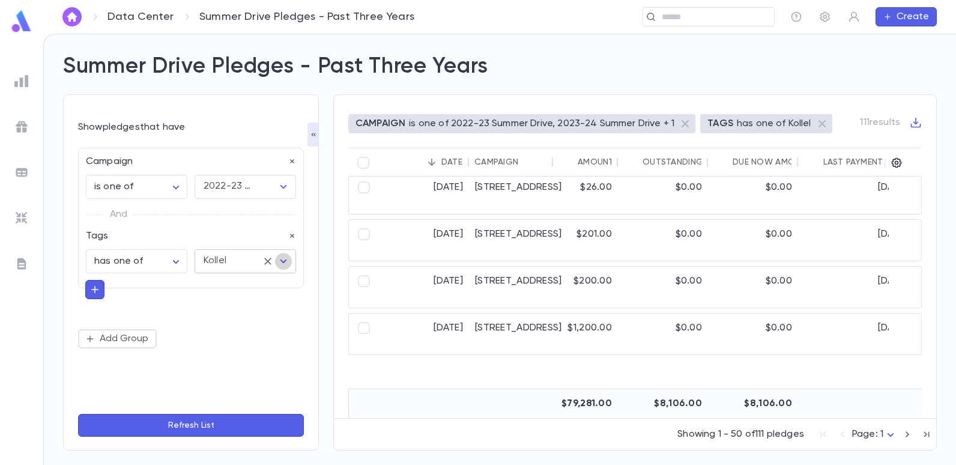
click at [280, 261] on icon "Open" at bounding box center [283, 261] width 14 height 14
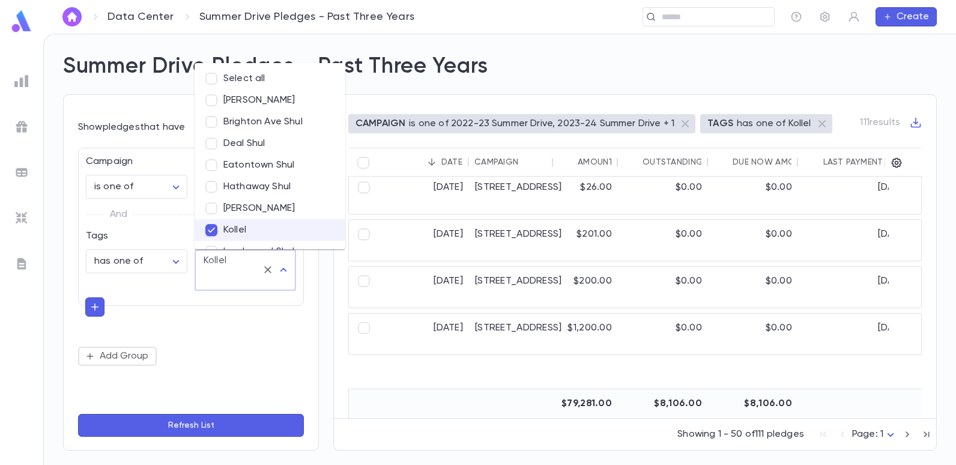
click at [289, 185] on li "Hathaway Shul" at bounding box center [270, 187] width 151 height 22
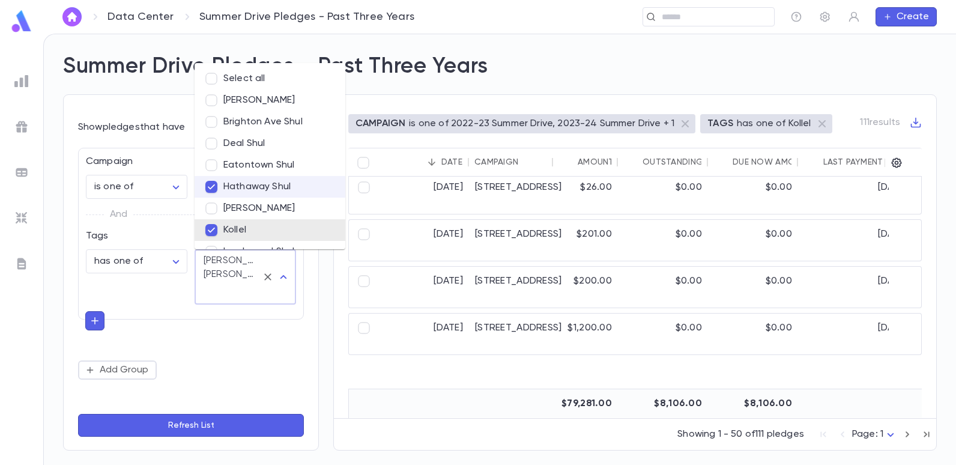
click at [184, 422] on button "Refresh List" at bounding box center [191, 425] width 226 height 23
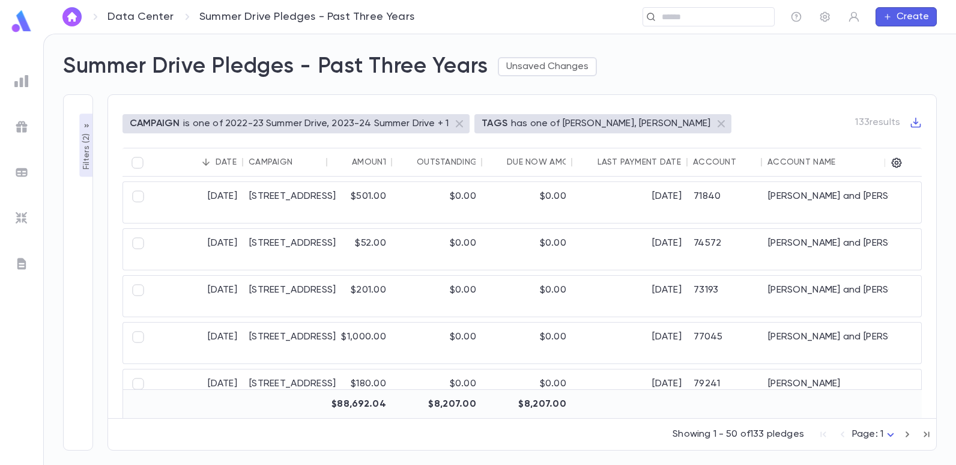
click at [85, 159] on p "Filters ( 2 )" at bounding box center [86, 150] width 12 height 39
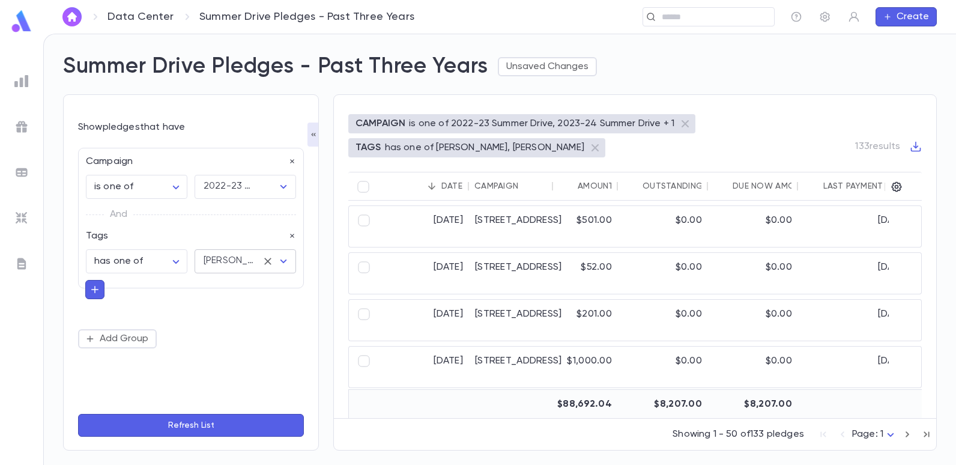
click at [280, 260] on icon "Open" at bounding box center [283, 261] width 14 height 14
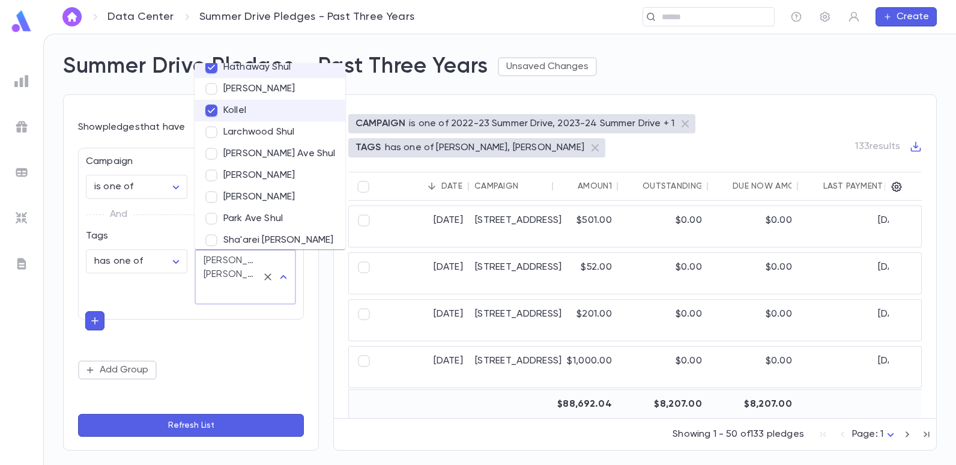
scroll to position [120, 0]
click at [226, 199] on li "[PERSON_NAME]" at bounding box center [270, 197] width 151 height 22
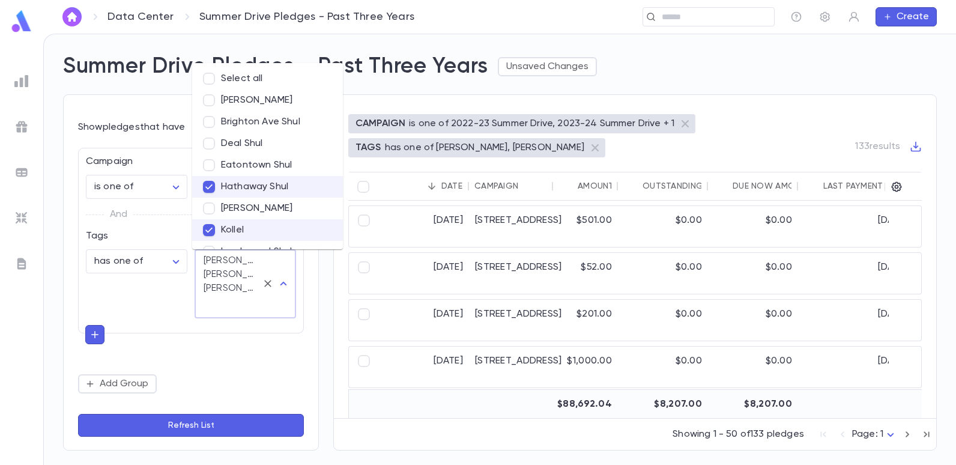
click at [169, 422] on button "Refresh List" at bounding box center [191, 425] width 226 height 23
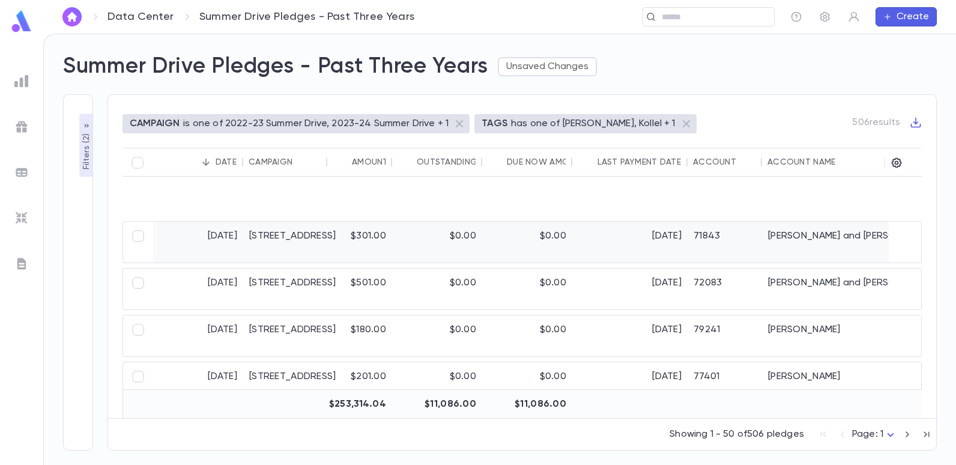
scroll to position [0, 0]
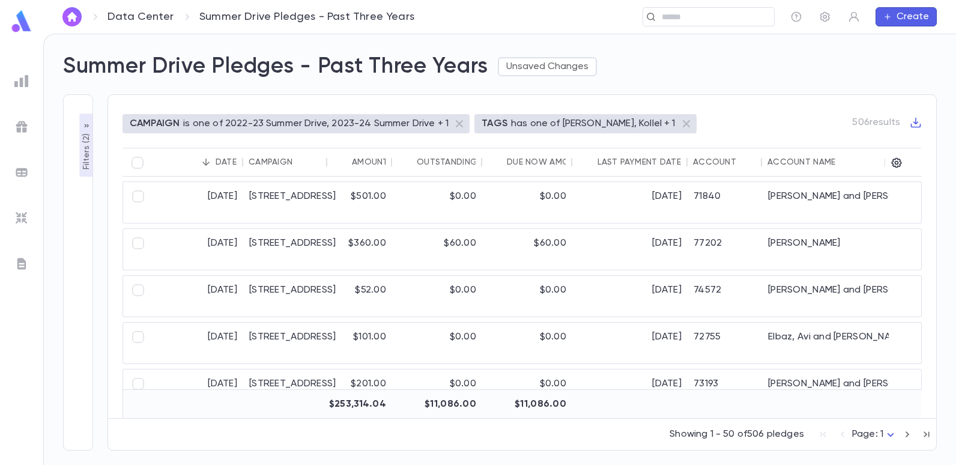
click at [81, 138] on p "Filters ( 2 )" at bounding box center [86, 150] width 12 height 39
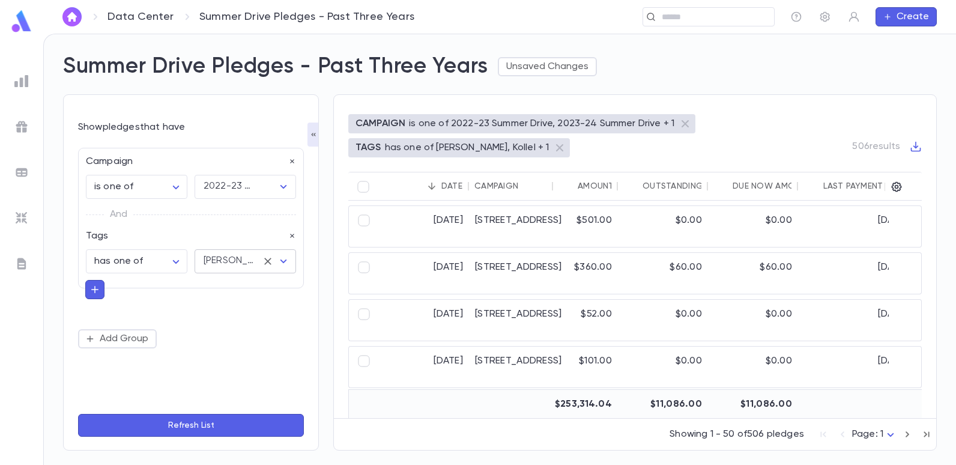
click at [283, 262] on icon "Open" at bounding box center [283, 261] width 7 height 4
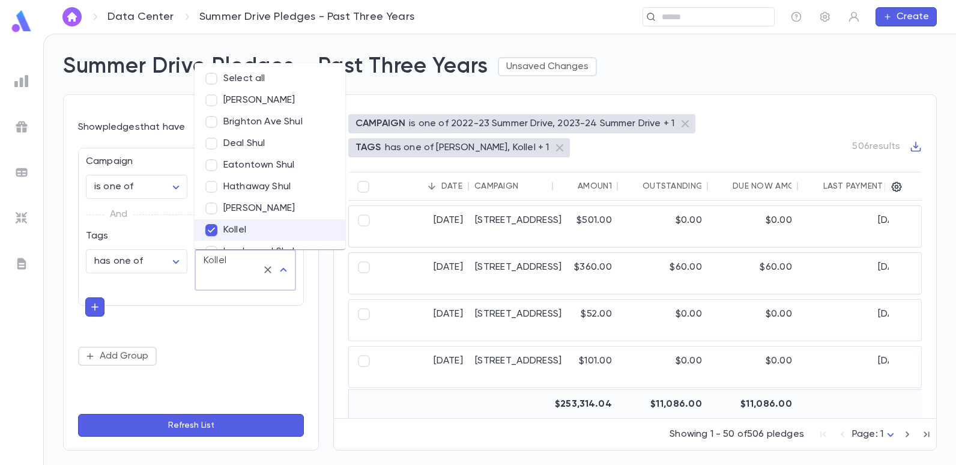
click at [183, 319] on div "**********" at bounding box center [191, 257] width 226 height 218
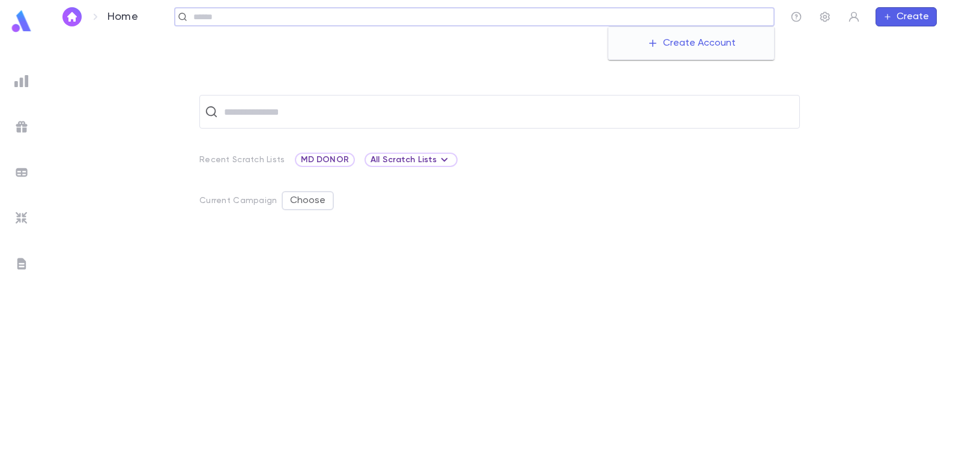
click at [689, 18] on input "text" at bounding box center [480, 16] width 580 height 11
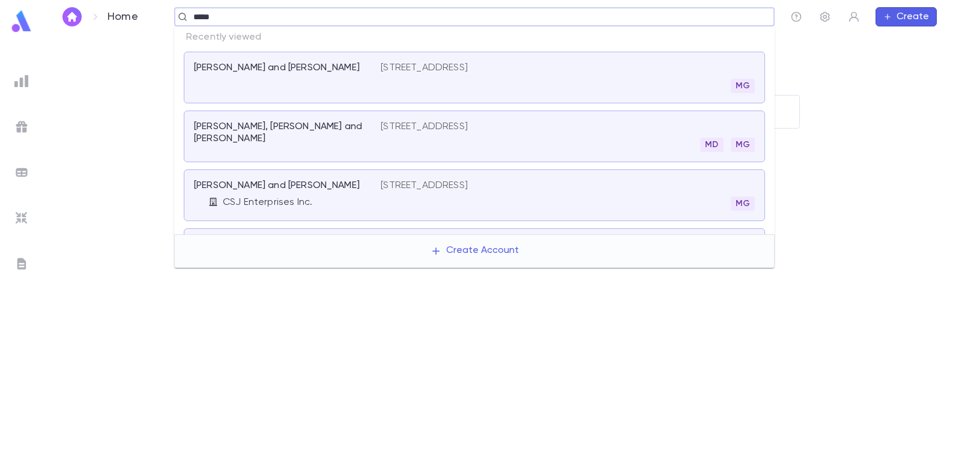
type input "******"
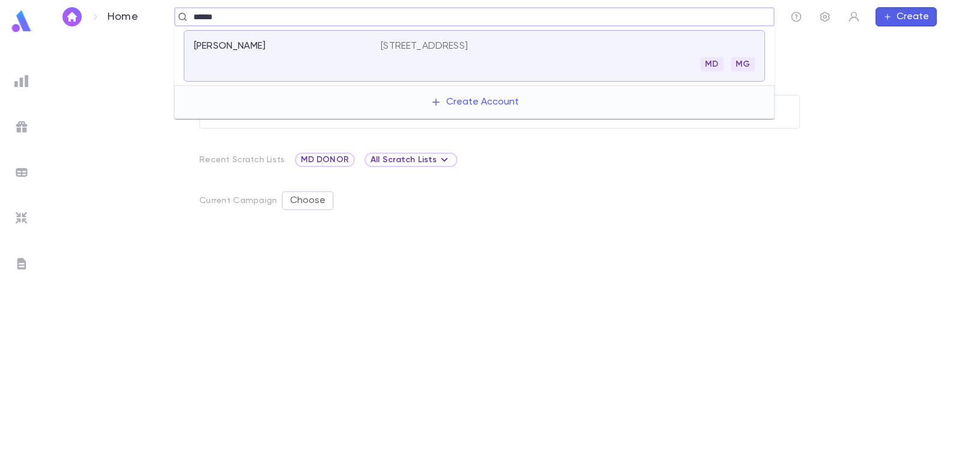
click at [445, 46] on p "[STREET_ADDRESS]" at bounding box center [424, 46] width 87 height 12
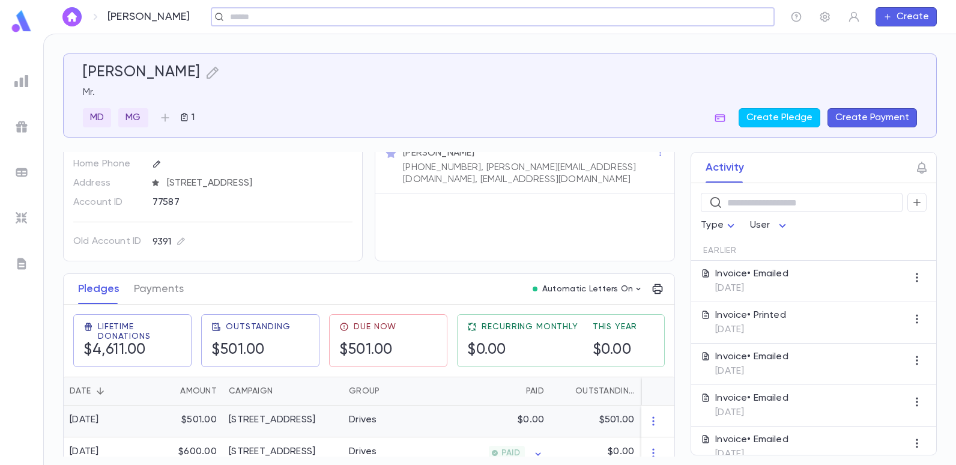
scroll to position [120, 0]
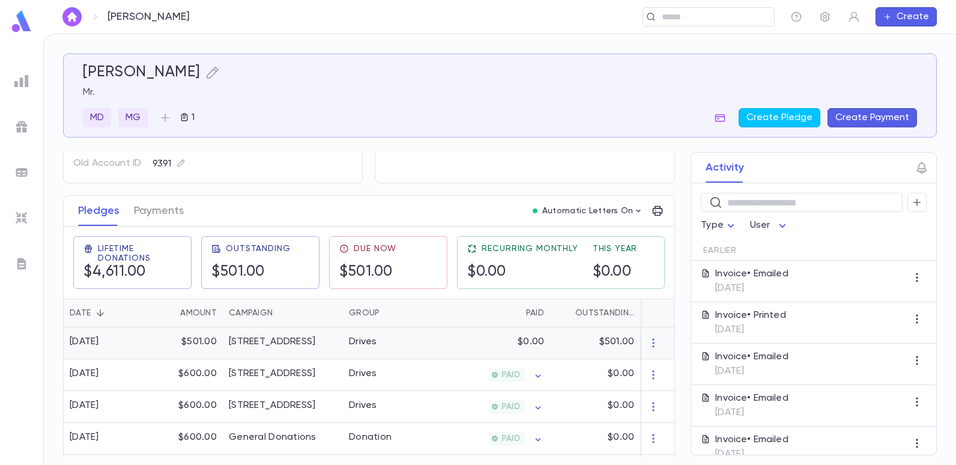
click at [388, 345] on div "Drives" at bounding box center [388, 343] width 90 height 32
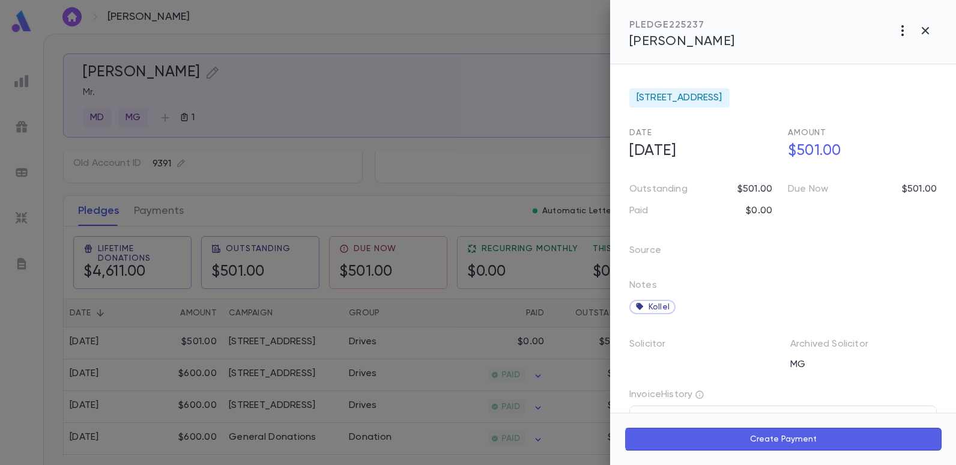
click at [900, 28] on icon "button" at bounding box center [902, 30] width 14 height 14
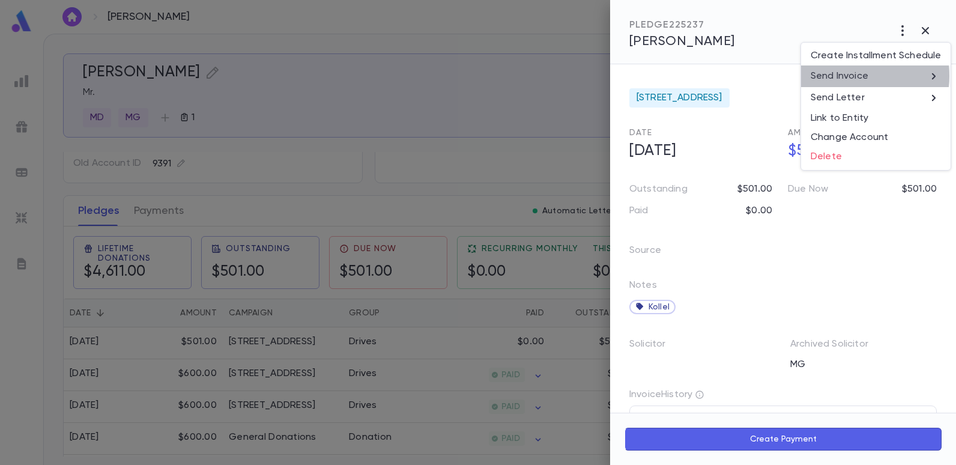
click at [852, 76] on p "Send Invoice" at bounding box center [840, 76] width 58 height 12
click at [927, 78] on li "Email" at bounding box center [926, 77] width 42 height 22
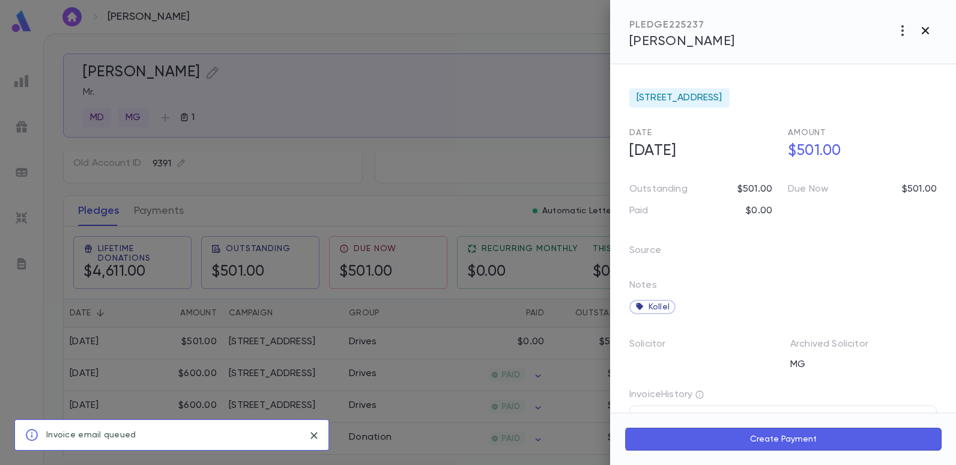
click at [921, 31] on icon "button" at bounding box center [925, 30] width 14 height 14
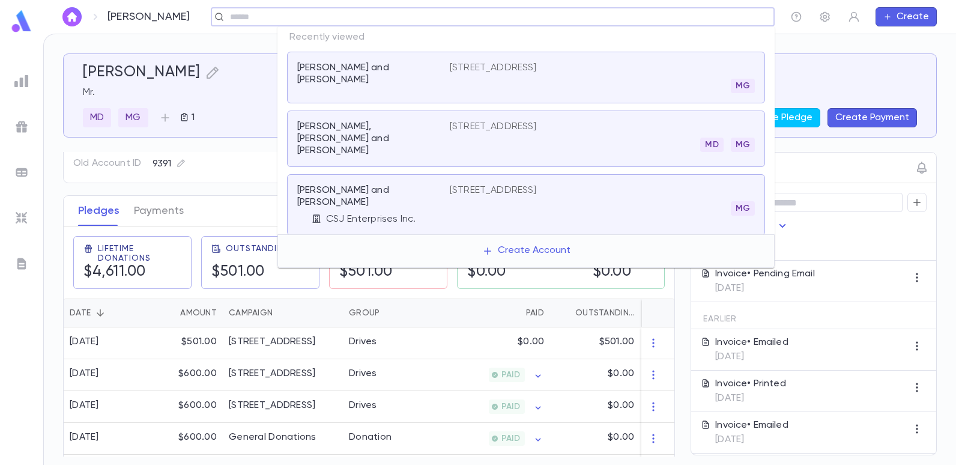
click at [730, 16] on input "text" at bounding box center [488, 16] width 525 height 11
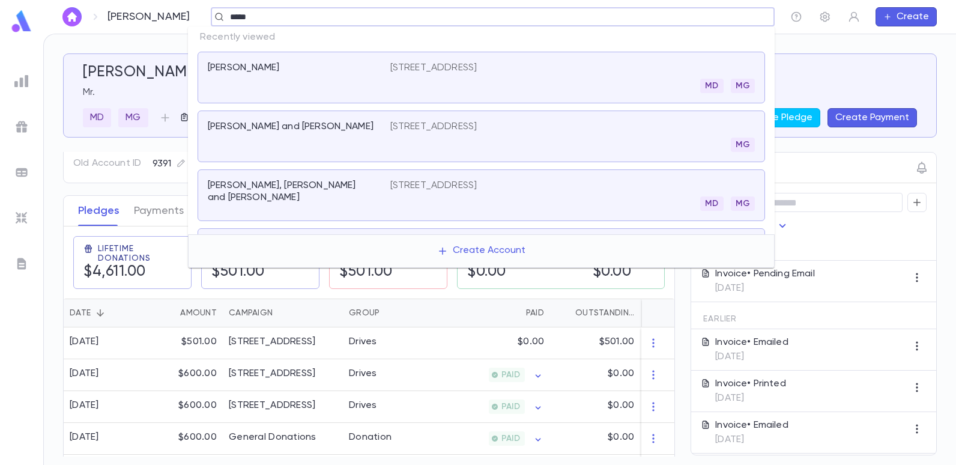
type input "******"
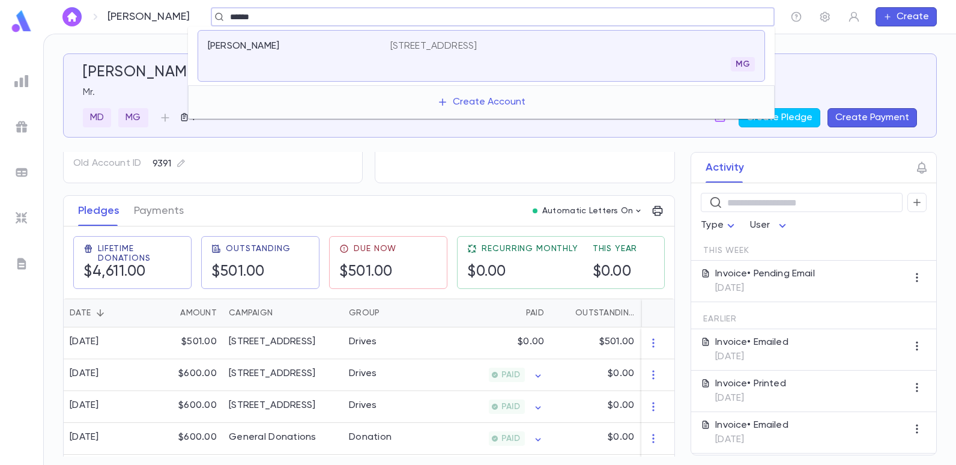
click at [445, 50] on p "[STREET_ADDRESS]" at bounding box center [433, 46] width 87 height 12
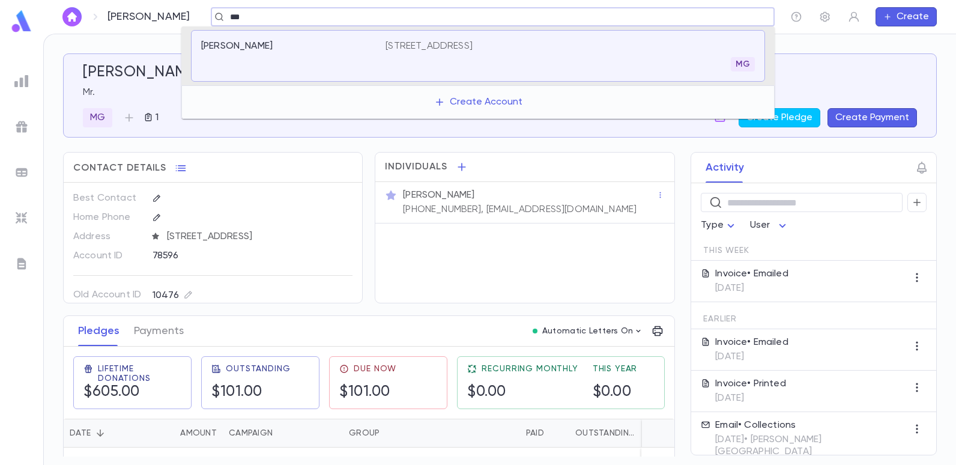
type input "****"
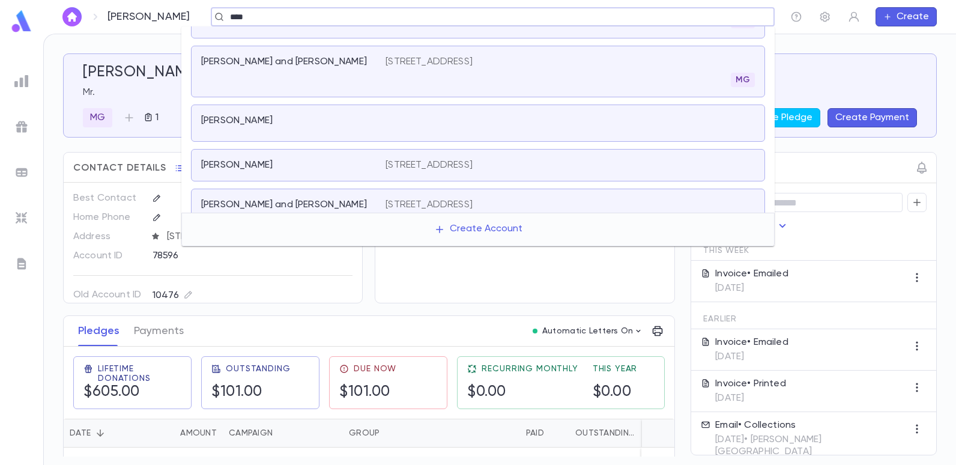
scroll to position [120, 0]
click at [432, 163] on p "[STREET_ADDRESS]" at bounding box center [429, 164] width 87 height 12
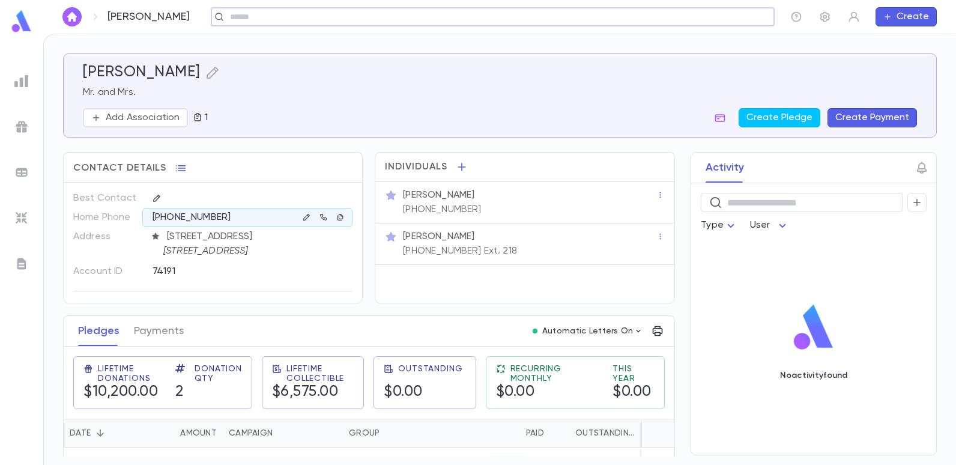
click at [286, 22] on input "text" at bounding box center [488, 16] width 525 height 11
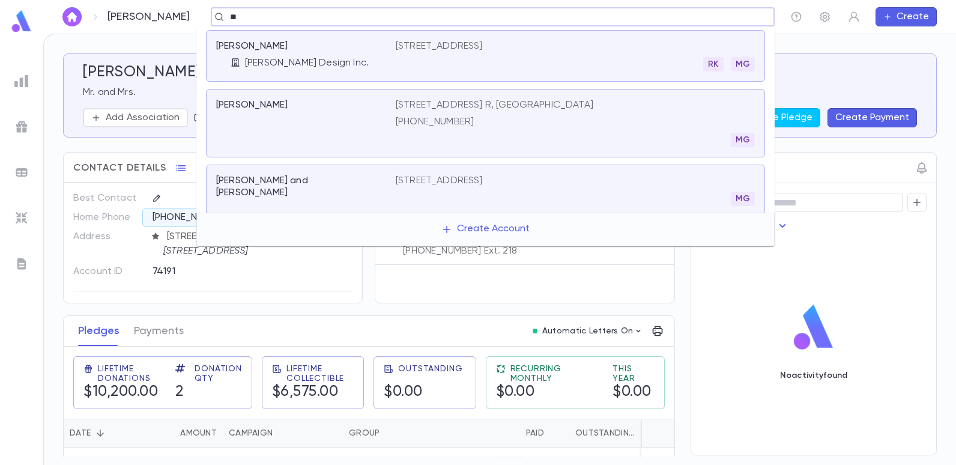
type input "*"
type input "******"
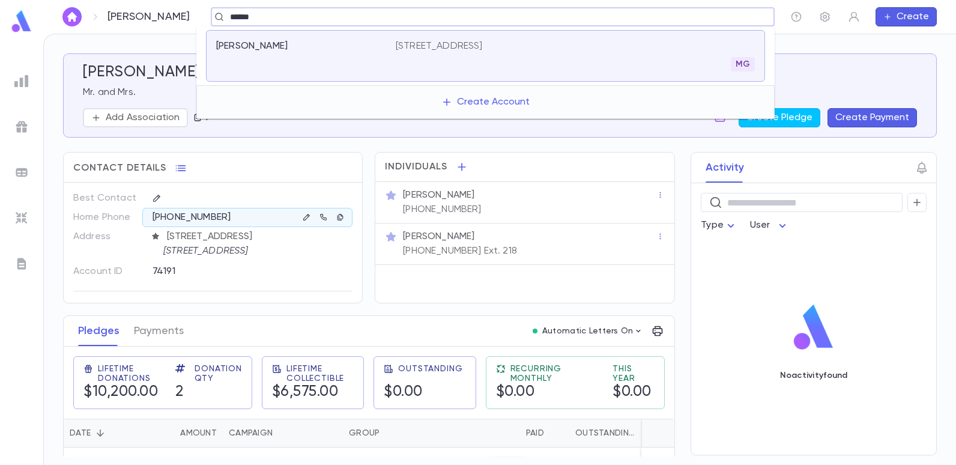
click at [473, 39] on div "[PERSON_NAME][GEOGRAPHIC_DATA][STREET_ADDRESS][GEOGRAPHIC_DATA]" at bounding box center [485, 56] width 559 height 52
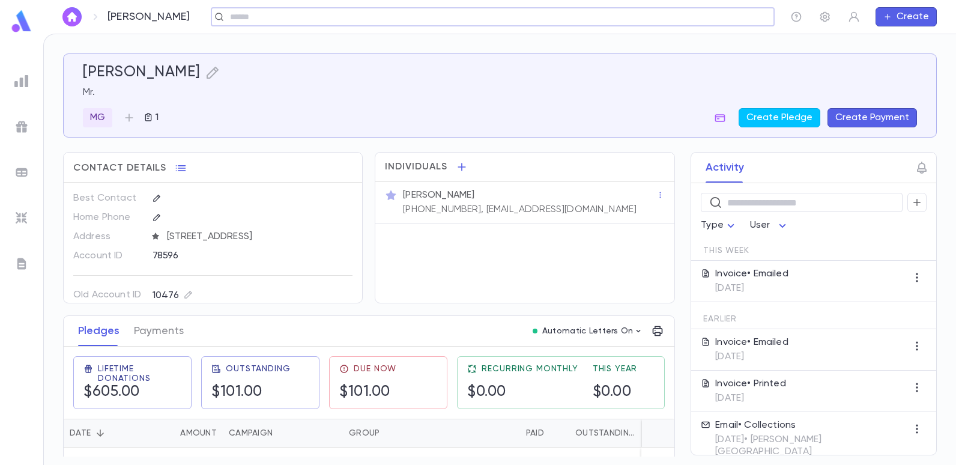
scroll to position [180, 0]
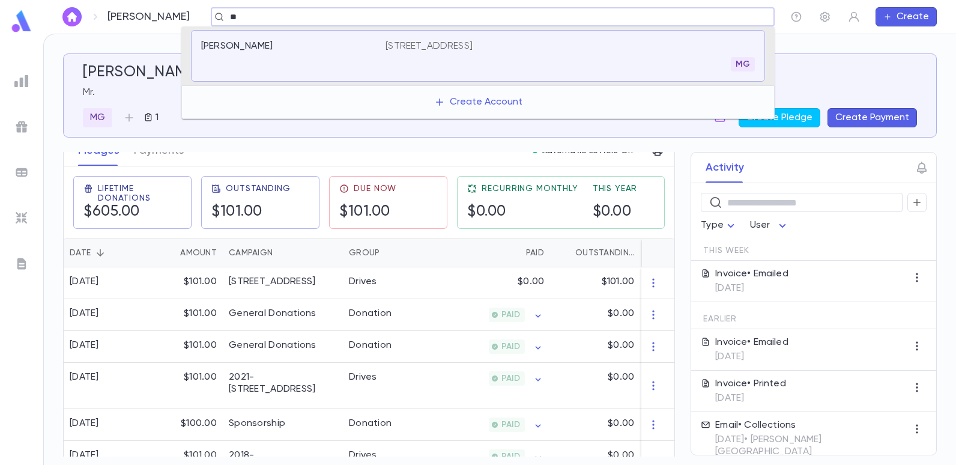
type input "*"
type input "****"
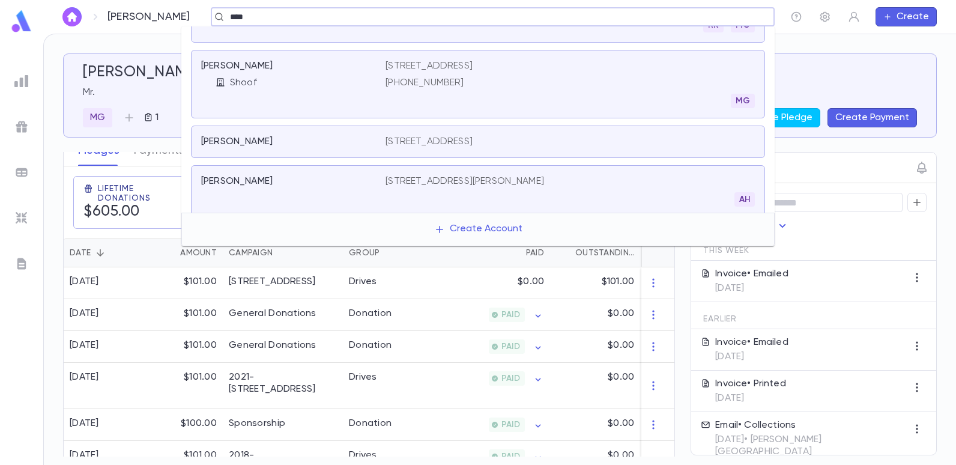
scroll to position [360, 0]
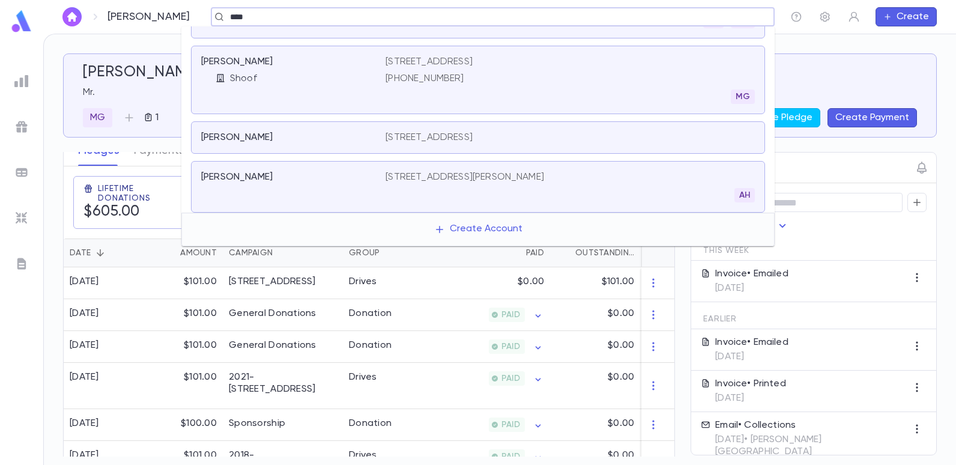
click at [408, 69] on div "[STREET_ADDRESS] (917) 692-4155" at bounding box center [429, 70] width 87 height 29
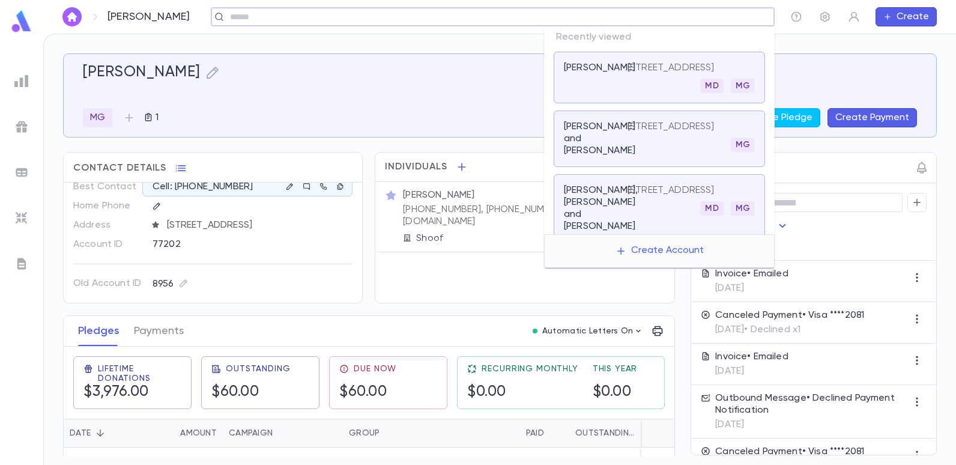
click at [706, 14] on input "text" at bounding box center [488, 16] width 525 height 11
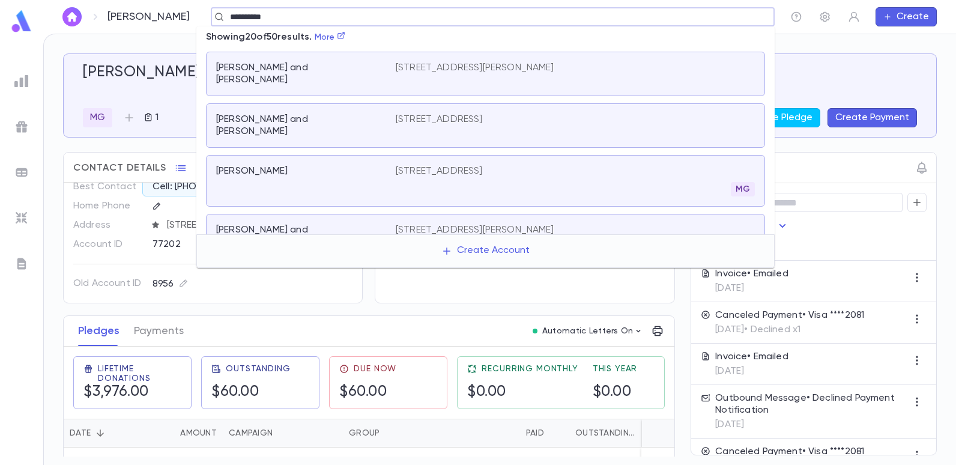
type input "**********"
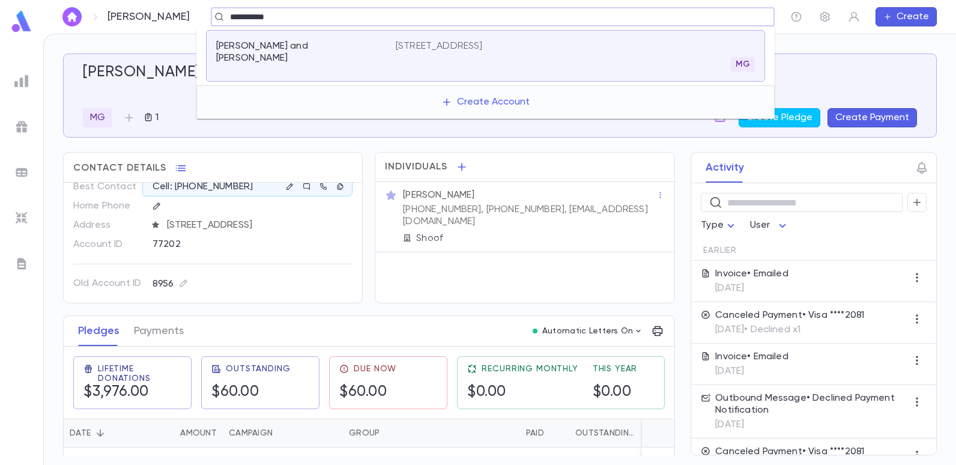
click at [438, 47] on p "[STREET_ADDRESS]" at bounding box center [439, 46] width 87 height 12
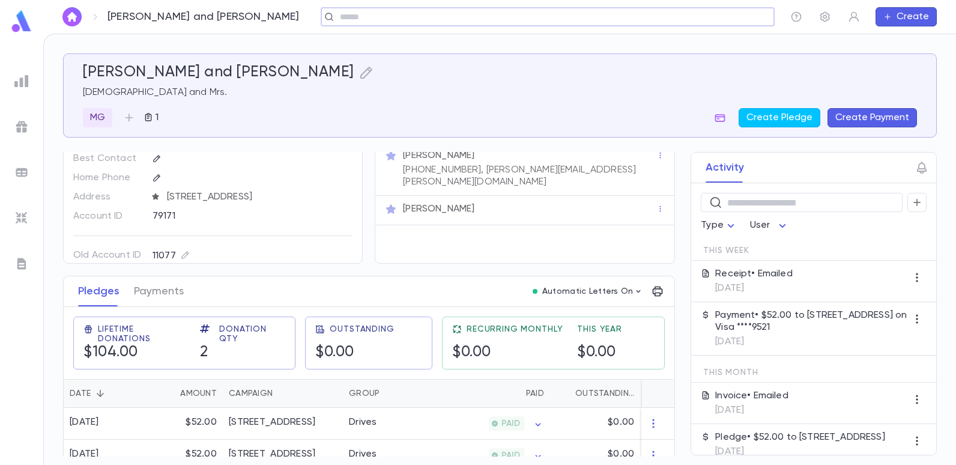
scroll to position [60, 0]
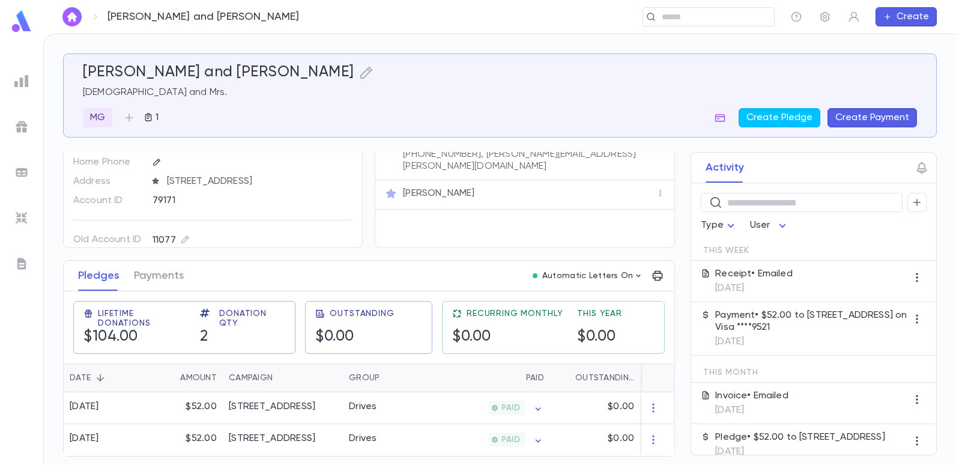
click at [20, 88] on div at bounding box center [22, 81] width 22 height 22
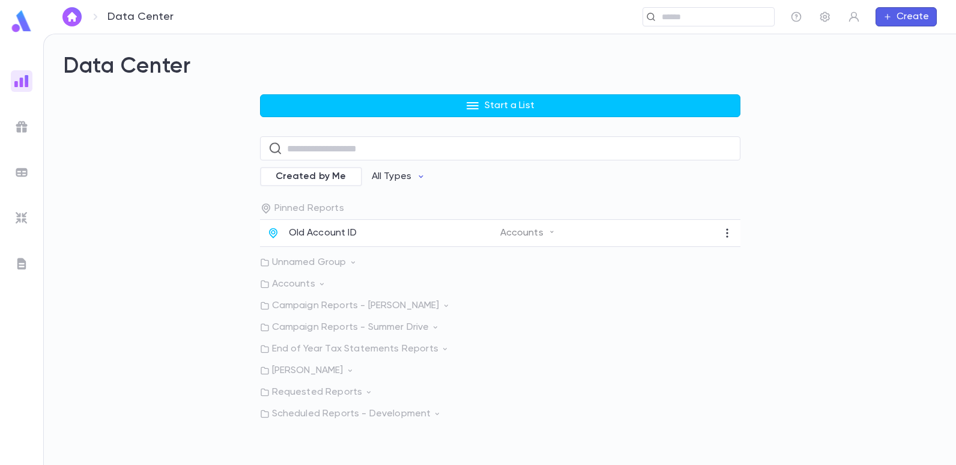
click at [325, 366] on p "[PERSON_NAME]" at bounding box center [500, 371] width 480 height 12
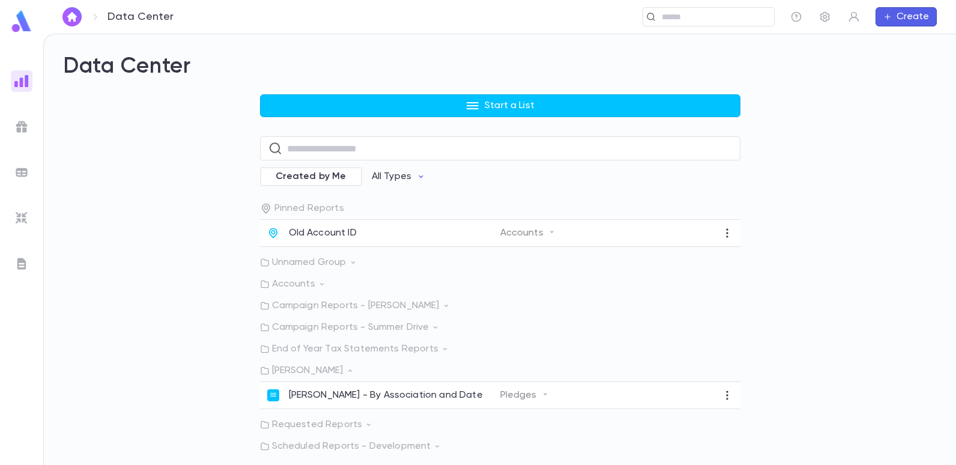
click at [265, 324] on icon at bounding box center [265, 327] width 10 height 10
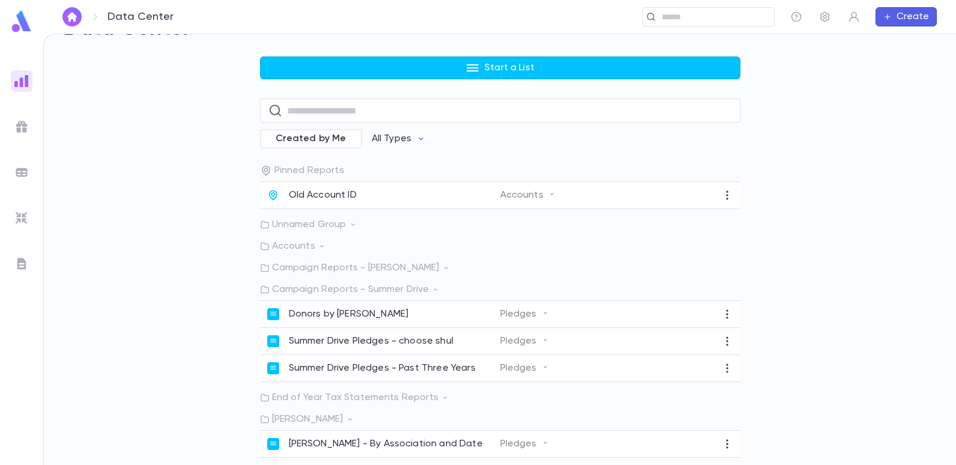
scroll to position [77, 0]
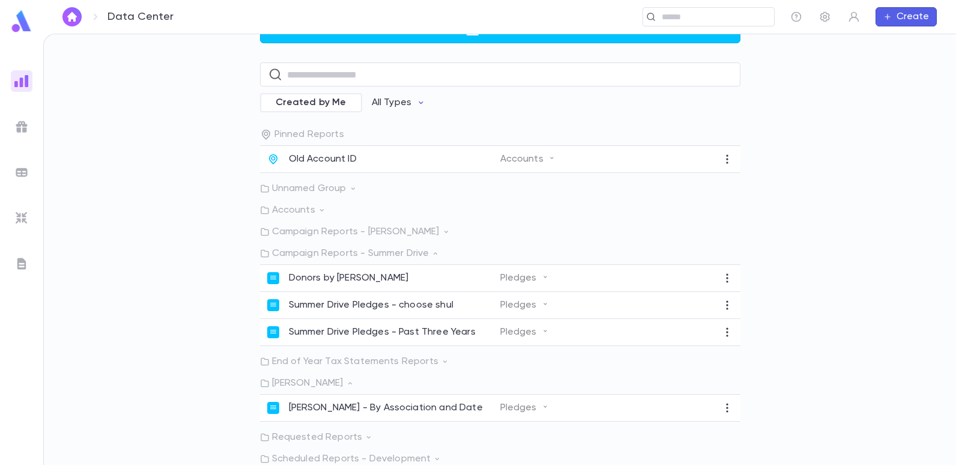
click at [353, 231] on p "Campaign Reports - [PERSON_NAME]" at bounding box center [500, 232] width 480 height 12
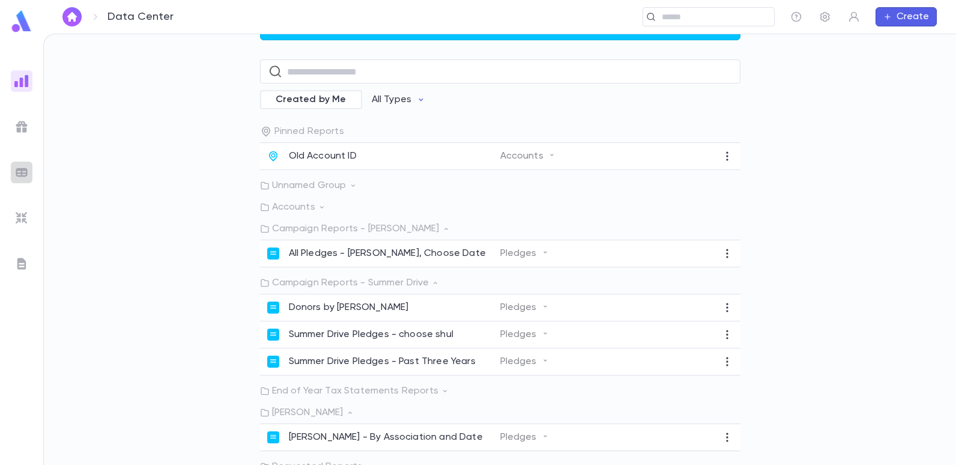
click at [19, 169] on img at bounding box center [21, 172] width 14 height 14
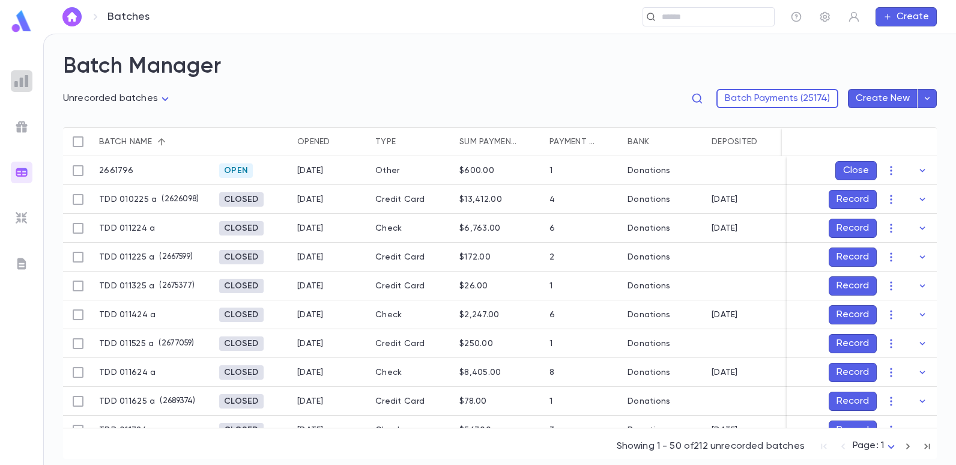
click at [23, 76] on img at bounding box center [21, 81] width 14 height 14
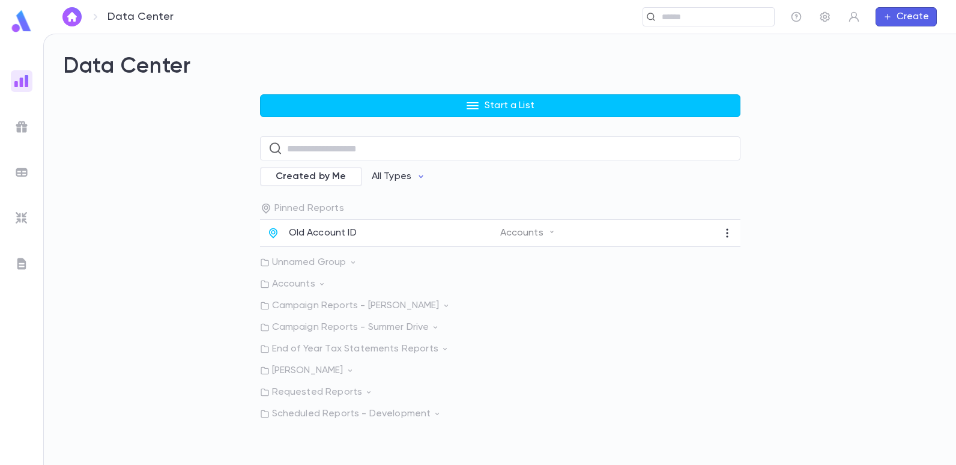
click at [20, 25] on img at bounding box center [22, 21] width 24 height 23
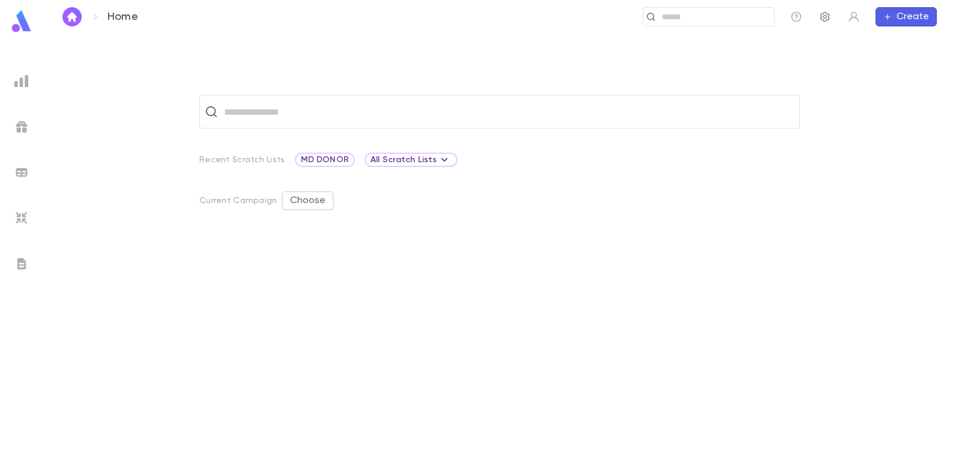
click at [823, 17] on icon "button" at bounding box center [825, 17] width 12 height 12
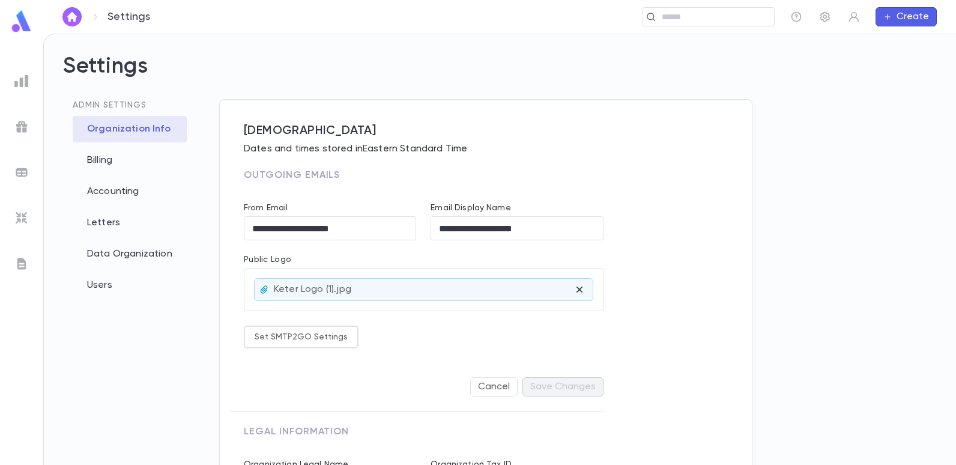
scroll to position [106, 0]
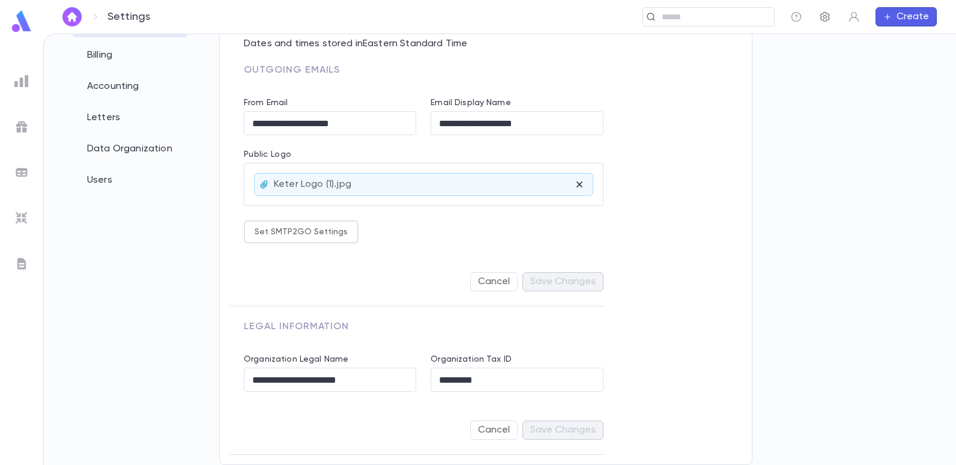
click at [820, 23] on button "button" at bounding box center [825, 16] width 19 height 19
click at [825, 17] on icon "button" at bounding box center [825, 17] width 12 height 12
click at [852, 16] on icon "button" at bounding box center [854, 17] width 10 height 10
click at [814, 53] on div at bounding box center [478, 232] width 956 height 465
click at [797, 18] on icon "button" at bounding box center [796, 17] width 12 height 12
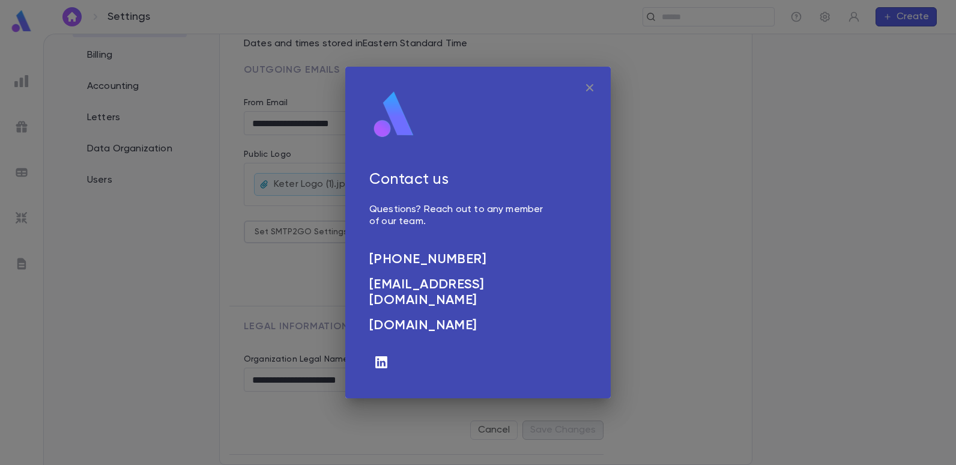
click at [592, 85] on icon "button" at bounding box center [590, 87] width 14 height 14
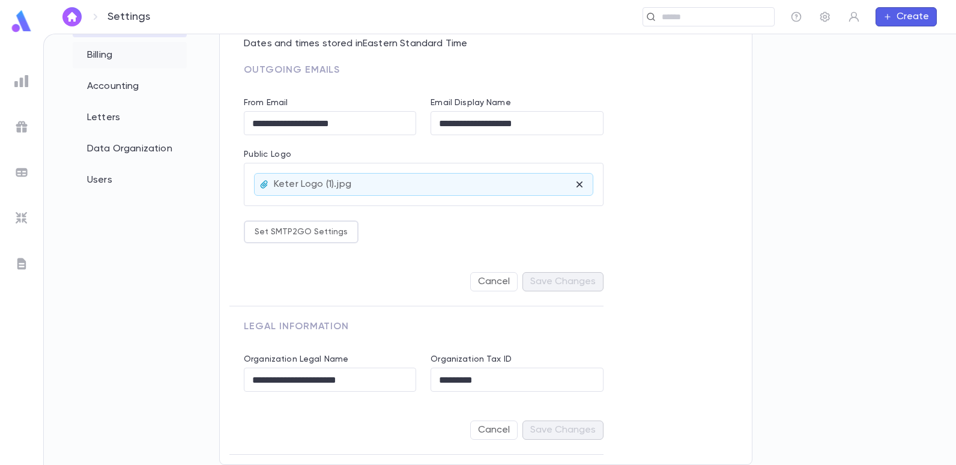
click at [91, 52] on div "Billing" at bounding box center [130, 55] width 114 height 26
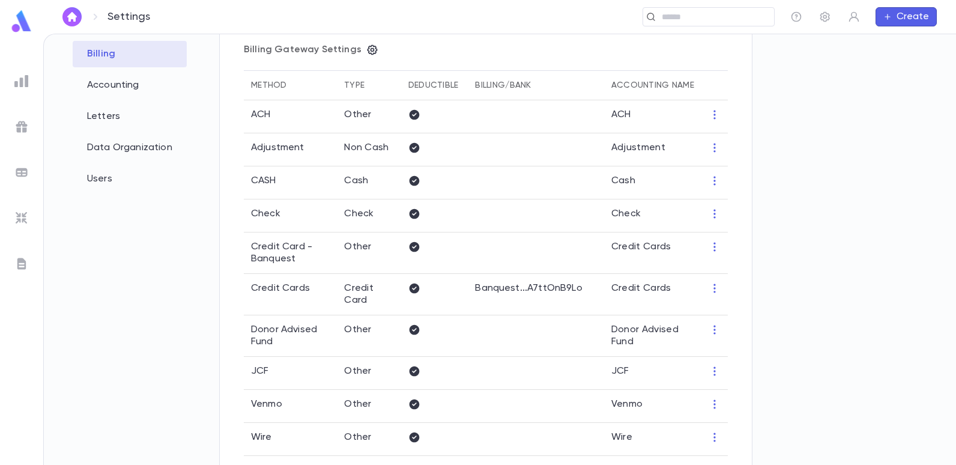
click at [16, 22] on img at bounding box center [22, 21] width 24 height 23
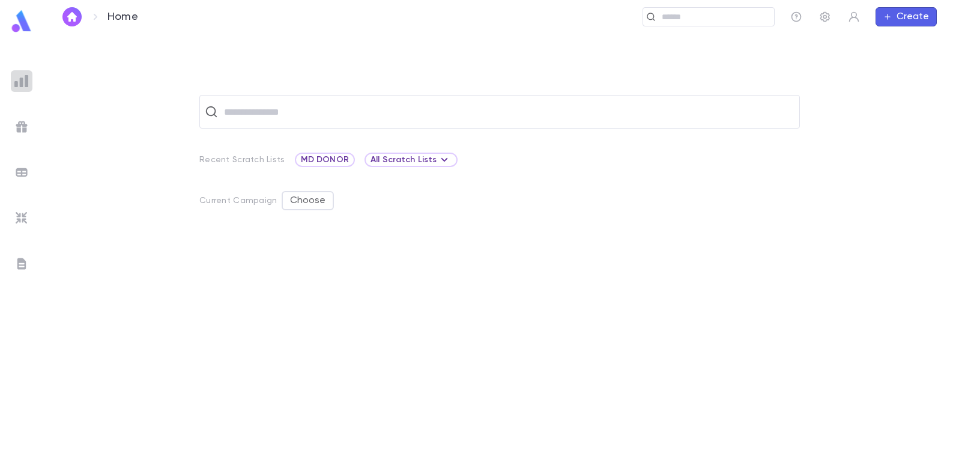
click at [17, 88] on div at bounding box center [22, 81] width 22 height 22
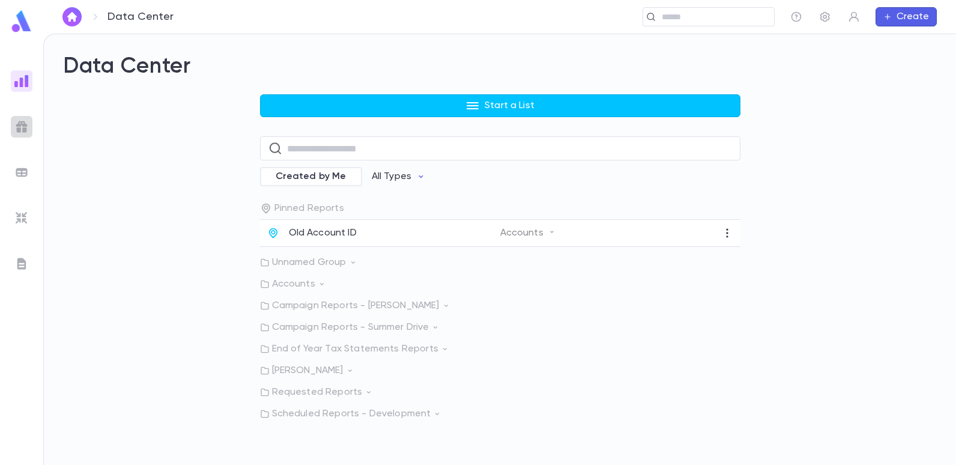
click at [27, 127] on img at bounding box center [21, 127] width 14 height 14
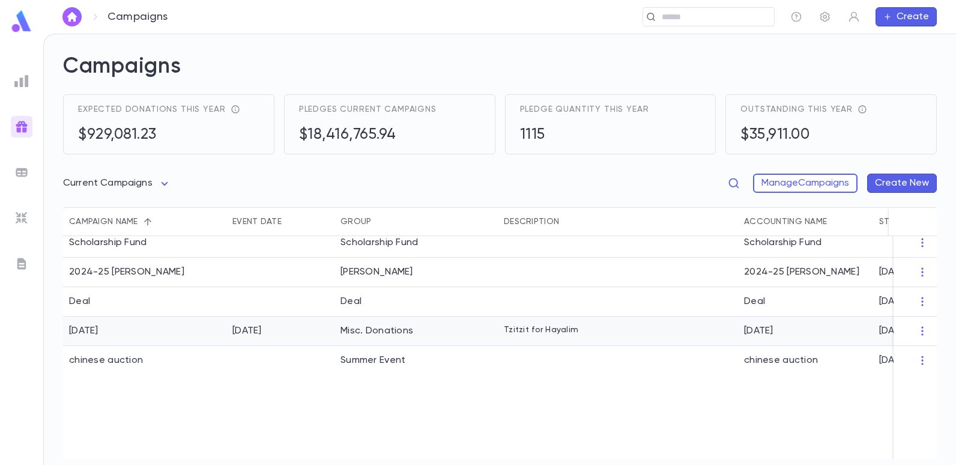
scroll to position [255, 0]
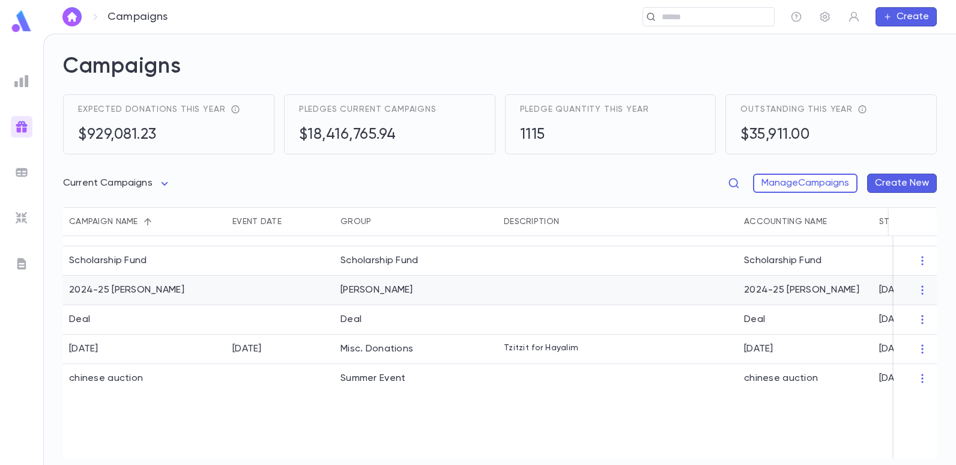
click at [765, 288] on div "2024-25 [PERSON_NAME]" at bounding box center [805, 290] width 135 height 29
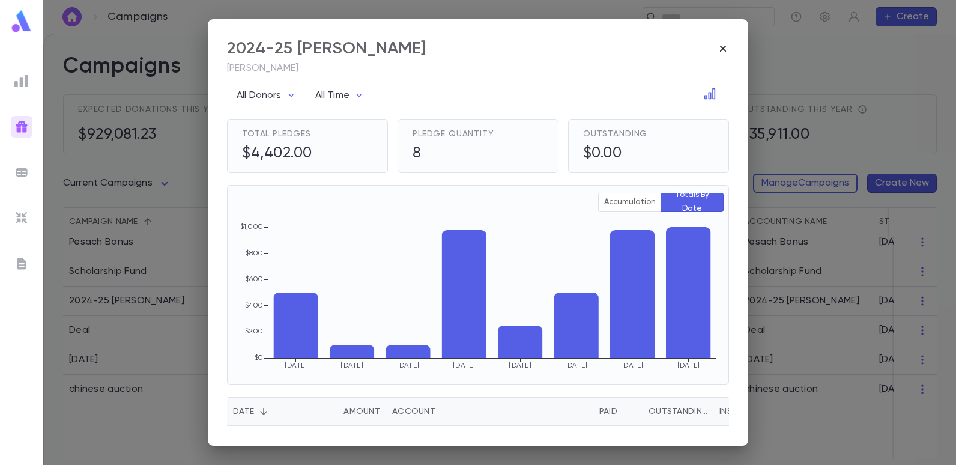
click at [726, 51] on icon "button" at bounding box center [723, 49] width 12 height 12
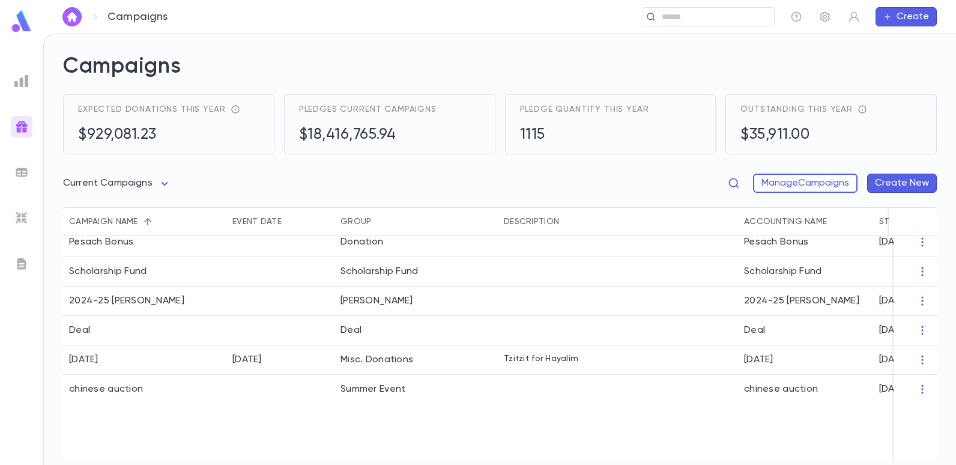
click at [19, 168] on img at bounding box center [21, 172] width 14 height 14
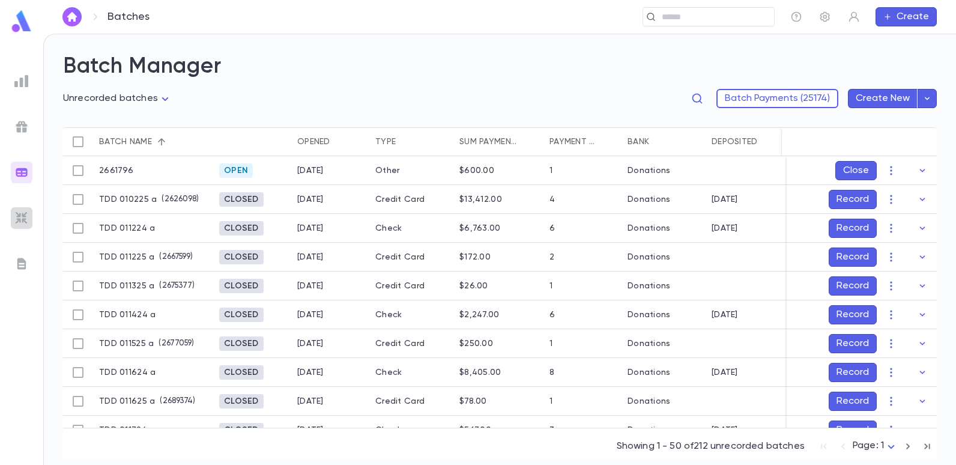
click at [22, 215] on img at bounding box center [21, 218] width 14 height 14
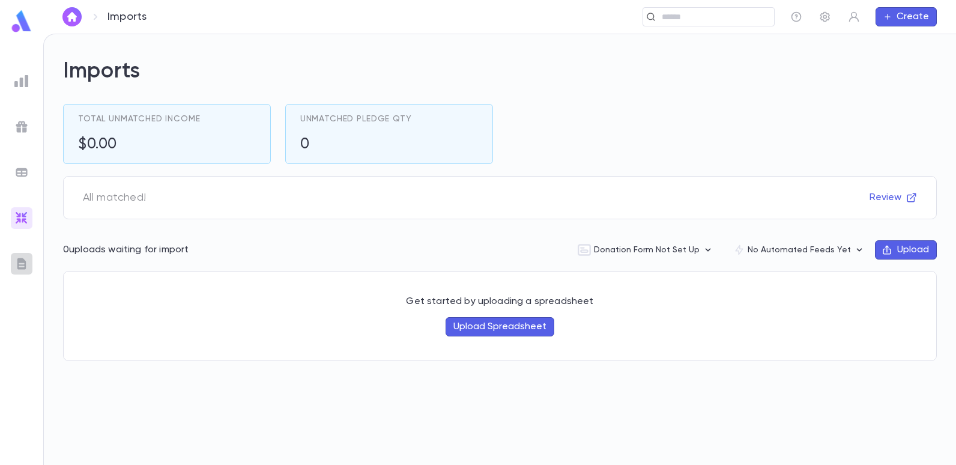
click at [26, 263] on img at bounding box center [21, 263] width 14 height 14
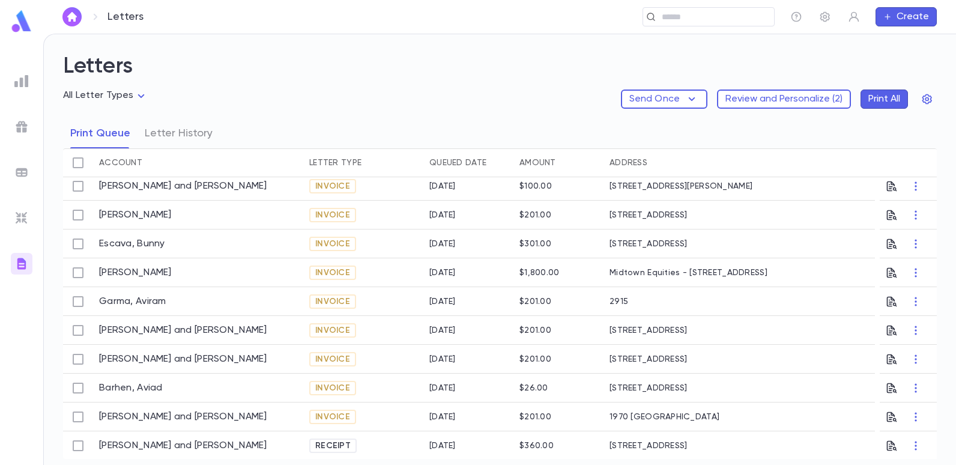
scroll to position [93, 0]
click at [20, 81] on img at bounding box center [21, 81] width 14 height 14
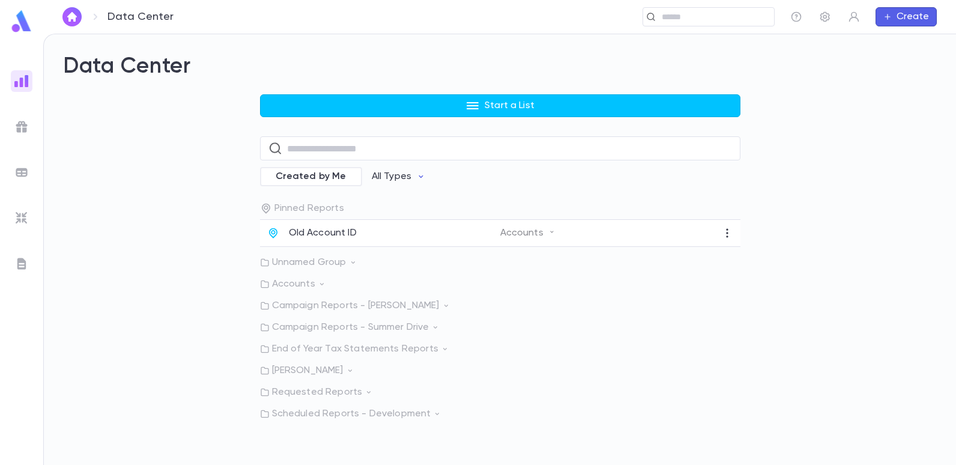
click at [29, 28] on img at bounding box center [22, 21] width 24 height 23
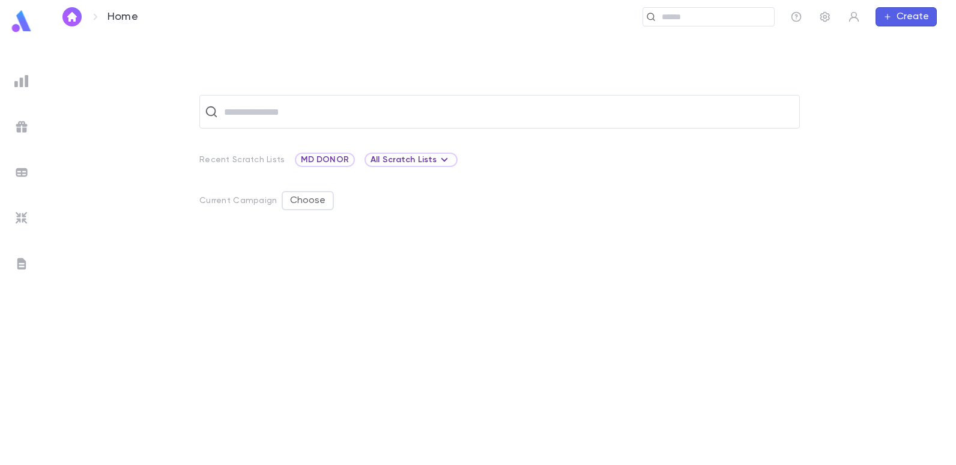
click at [27, 28] on img at bounding box center [22, 21] width 24 height 23
click at [73, 14] on img "button" at bounding box center [72, 17] width 14 height 10
click at [394, 67] on div "​ Recent Scratch Lists MD DONOR All Scratch Lists Current Campaign Choose" at bounding box center [499, 249] width 913 height 431
click at [886, 18] on icon "button" at bounding box center [887, 17] width 8 height 10
click at [907, 41] on li "Account" at bounding box center [909, 40] width 61 height 19
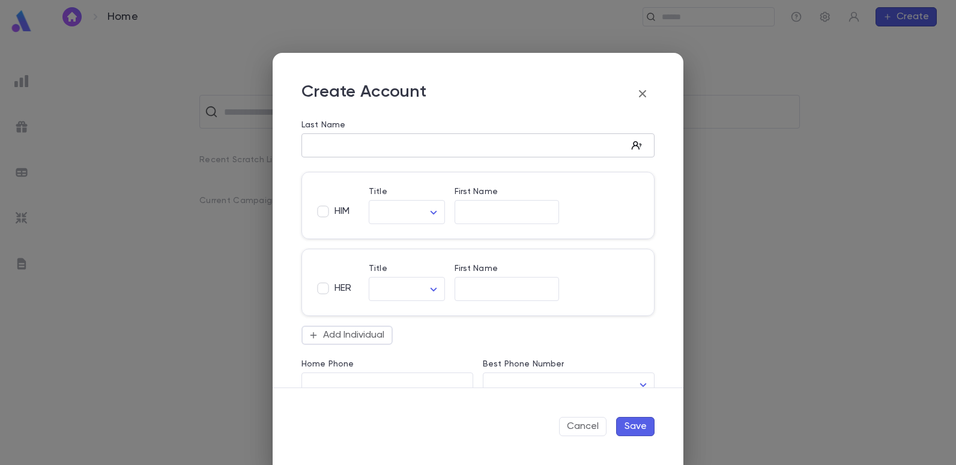
click at [631, 147] on icon "button" at bounding box center [637, 145] width 12 height 12
type input "*********"
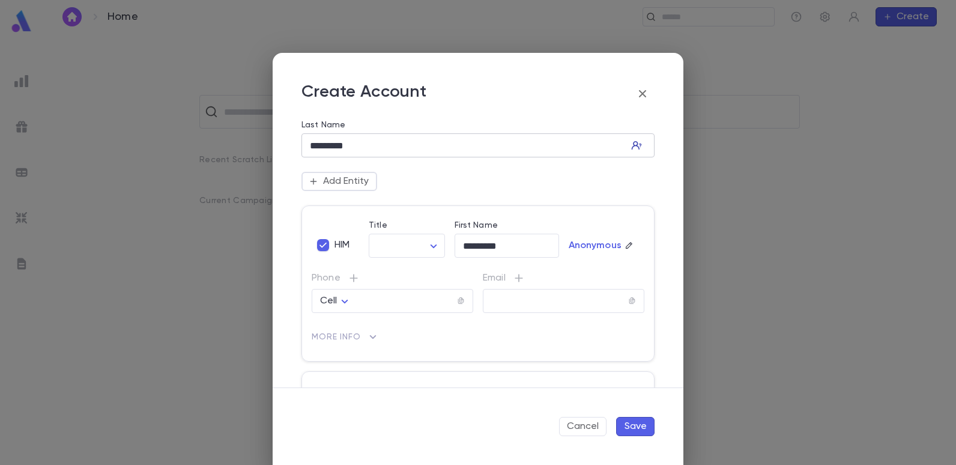
click at [631, 147] on icon "button" at bounding box center [637, 145] width 12 height 12
click at [384, 225] on label "Title" at bounding box center [378, 225] width 19 height 10
click at [379, 225] on label "Title" at bounding box center [378, 225] width 19 height 10
click at [350, 182] on button "Add Entity" at bounding box center [339, 181] width 76 height 19
drag, startPoint x: 388, startPoint y: 173, endPoint x: 389, endPoint y: 162, distance: 10.9
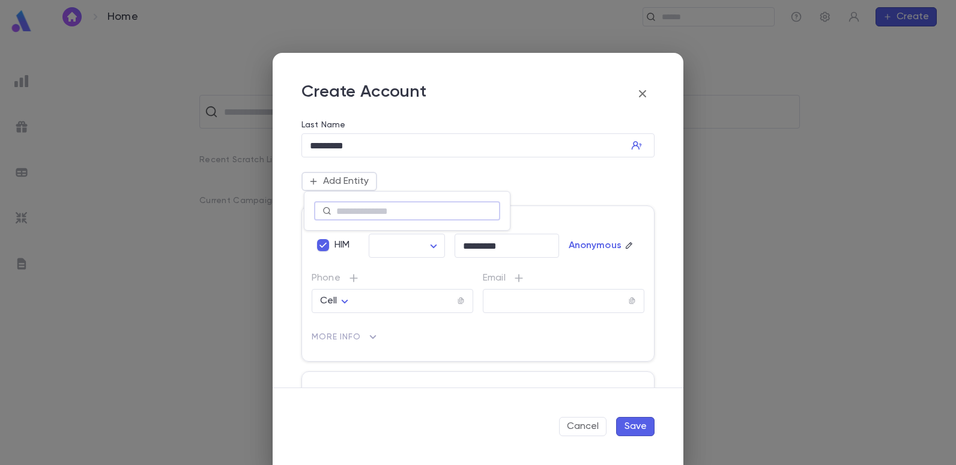
click at [389, 172] on div at bounding box center [478, 232] width 956 height 465
click at [627, 145] on button "button" at bounding box center [636, 145] width 19 height 19
click at [328, 183] on button "Add Entity" at bounding box center [339, 181] width 76 height 19
click at [653, 181] on div at bounding box center [478, 232] width 956 height 465
click at [628, 92] on div "Create Account" at bounding box center [477, 94] width 353 height 24
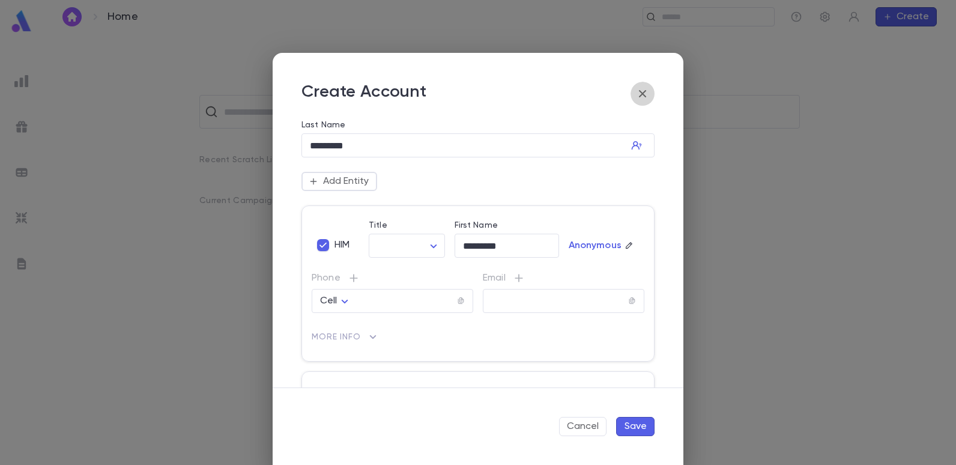
click at [640, 91] on icon "button" at bounding box center [642, 93] width 14 height 14
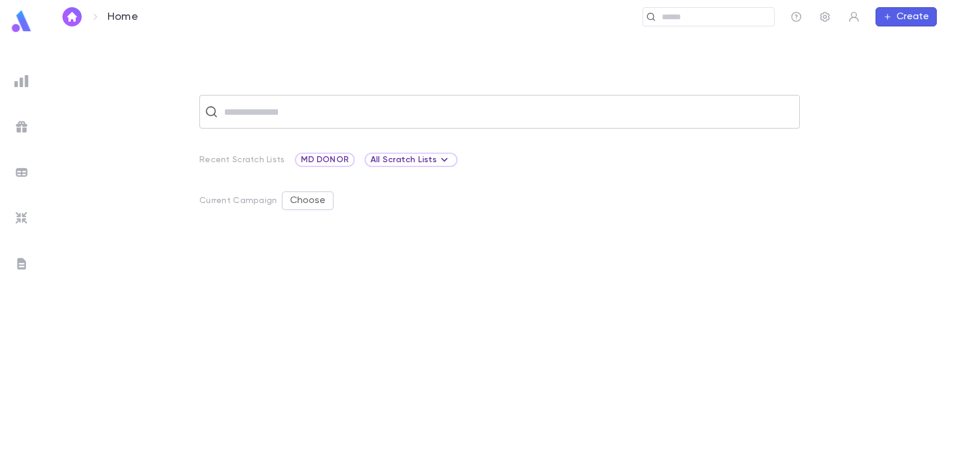
click at [501, 121] on input "text" at bounding box center [507, 111] width 574 height 23
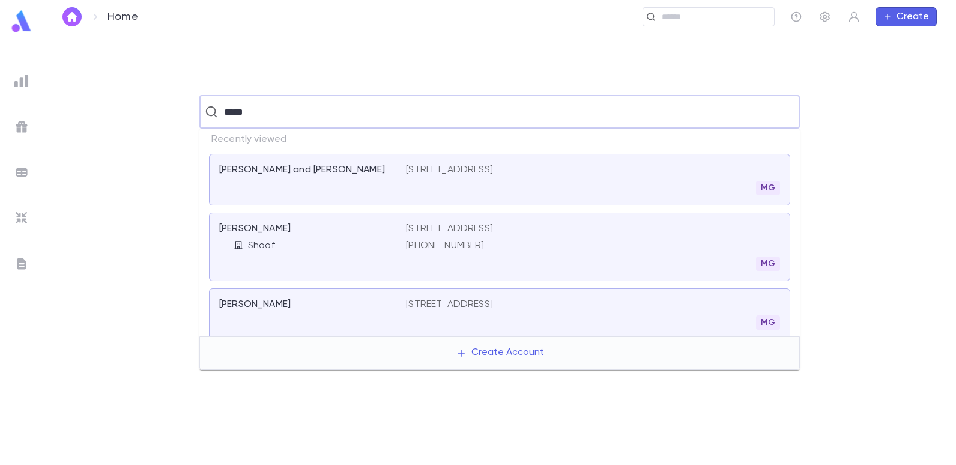
type input "******"
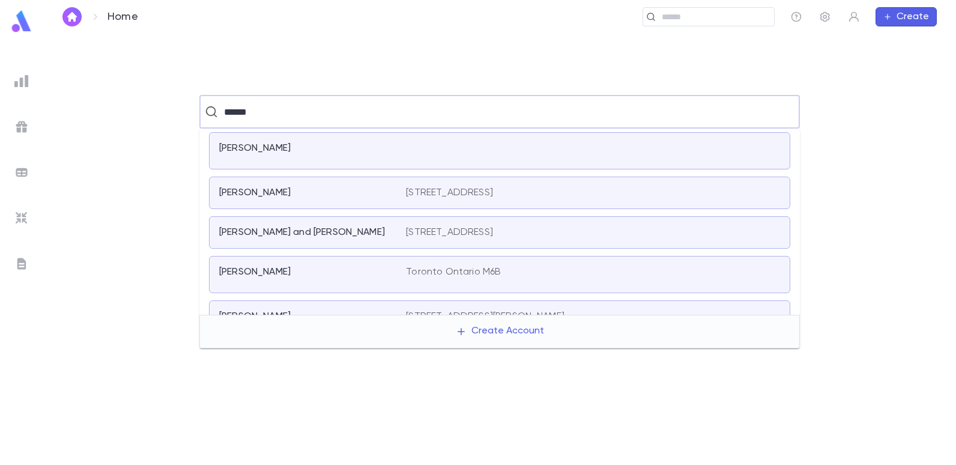
click at [245, 145] on p "[PERSON_NAME]" at bounding box center [254, 148] width 71 height 12
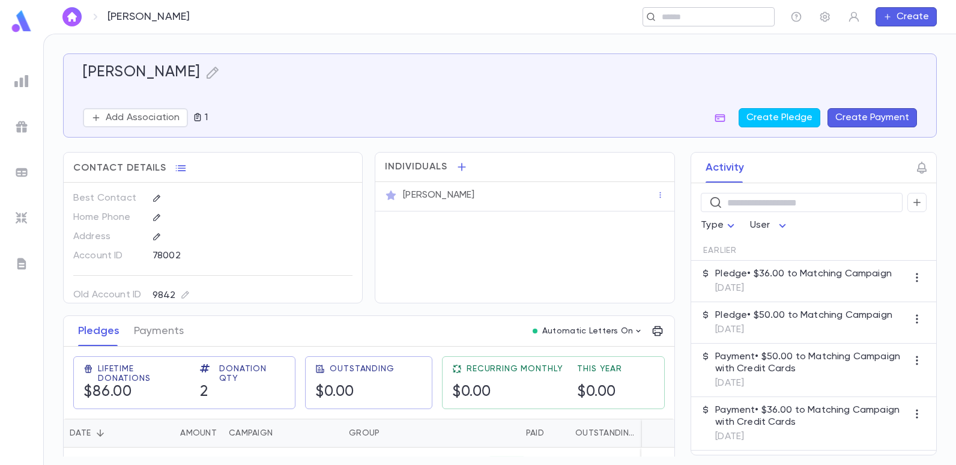
click at [674, 20] on input "text" at bounding box center [704, 16] width 93 height 11
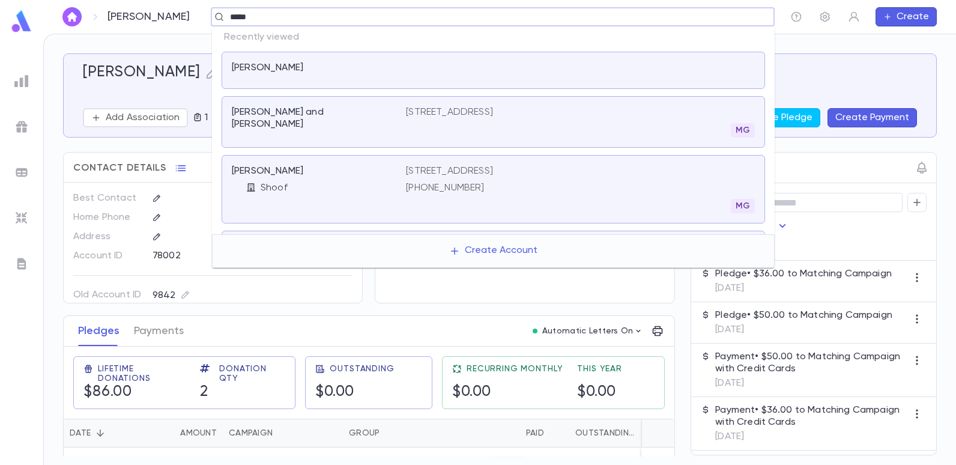
type input "******"
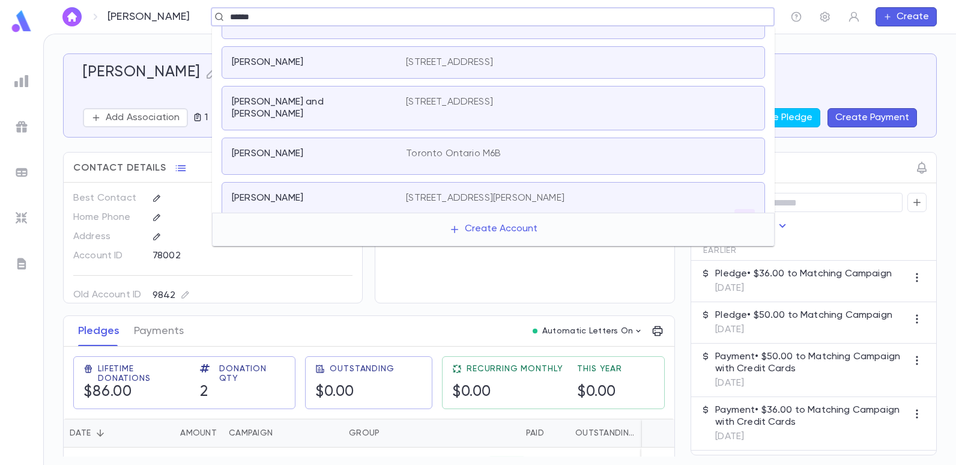
scroll to position [41, 0]
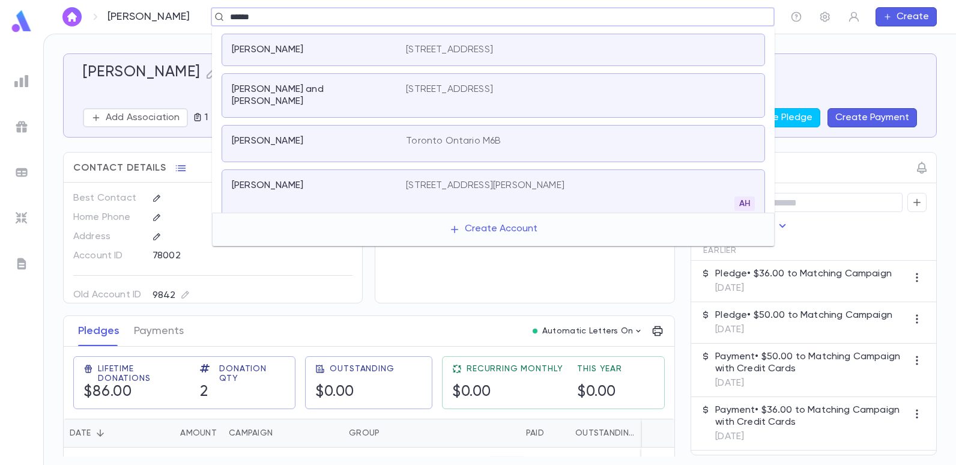
click at [276, 180] on p "[PERSON_NAME]" at bounding box center [267, 186] width 71 height 12
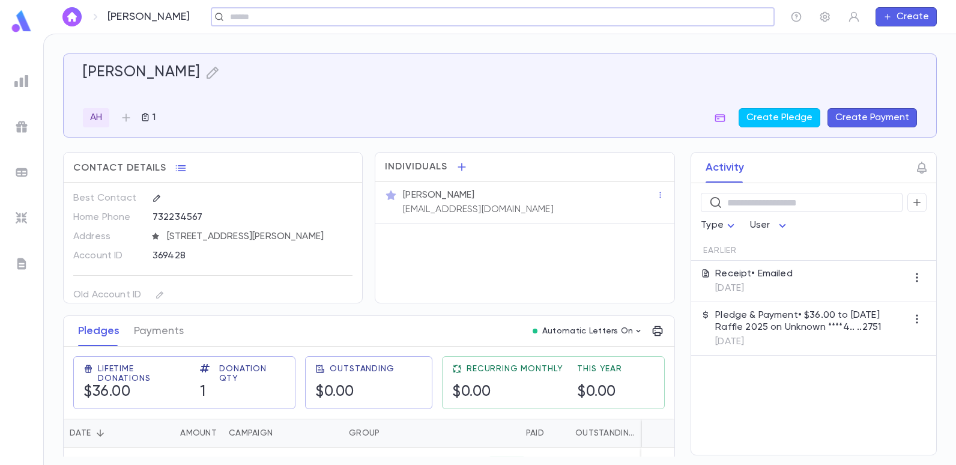
click at [528, 15] on input "text" at bounding box center [488, 16] width 525 height 11
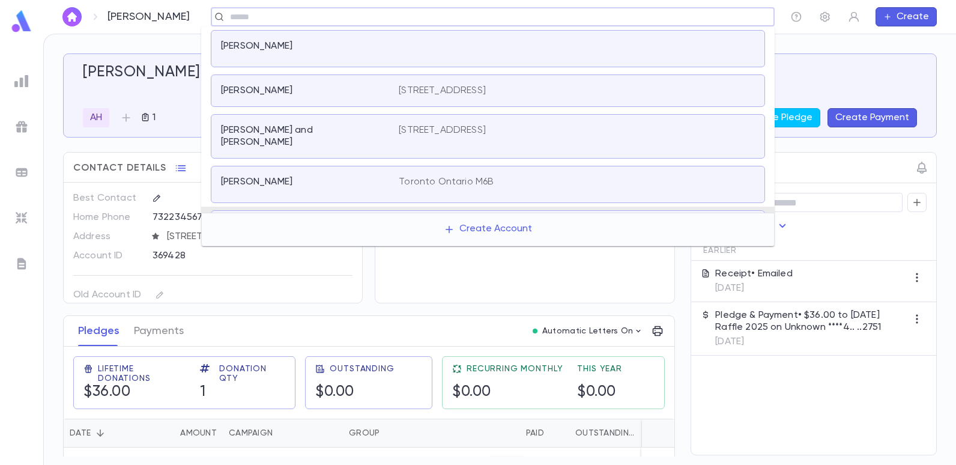
scroll to position [41, 0]
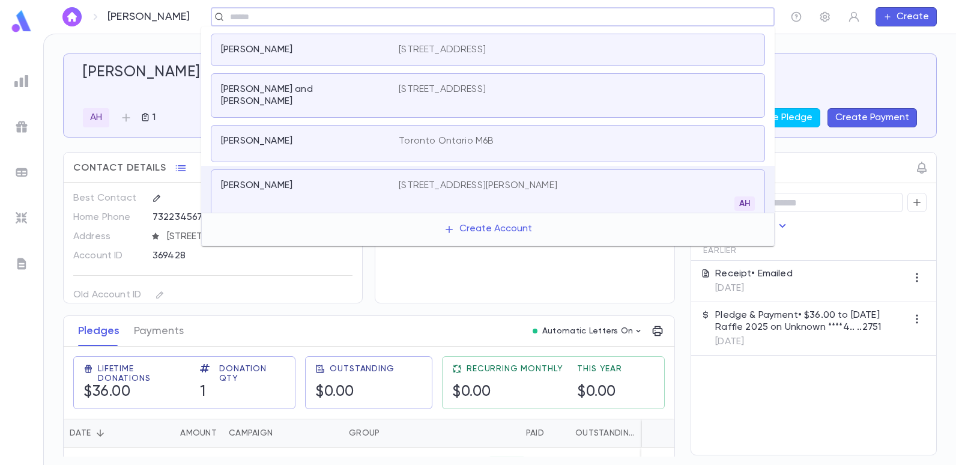
click at [471, 135] on p "Toronto Ontario M6B" at bounding box center [446, 141] width 95 height 12
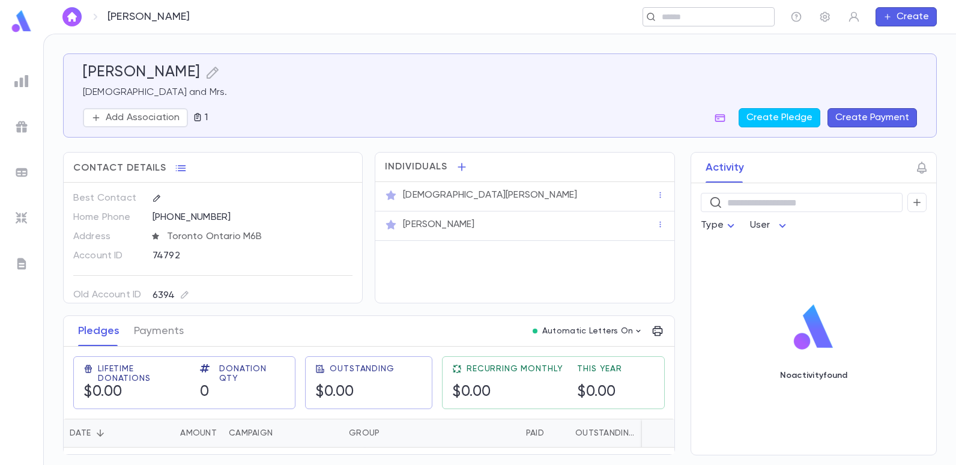
click at [658, 13] on div "​" at bounding box center [709, 16] width 132 height 19
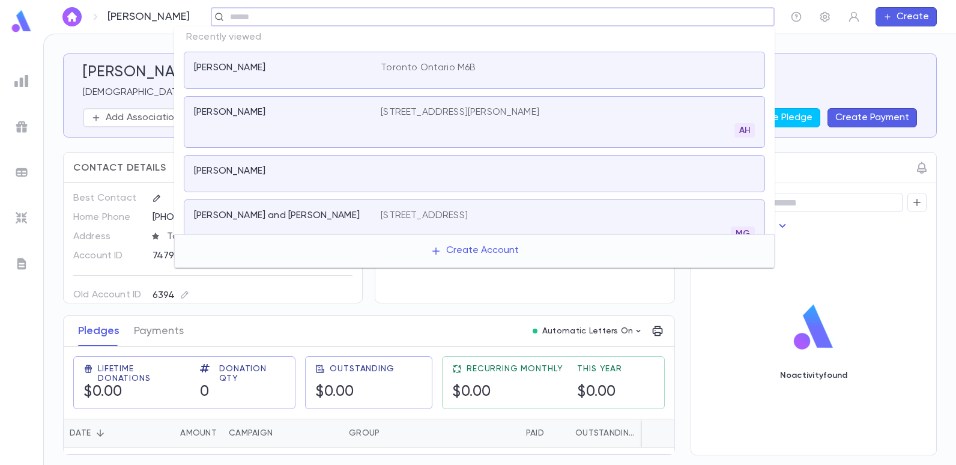
click at [293, 17] on input "text" at bounding box center [488, 16] width 525 height 11
click at [19, 18] on img at bounding box center [22, 21] width 24 height 23
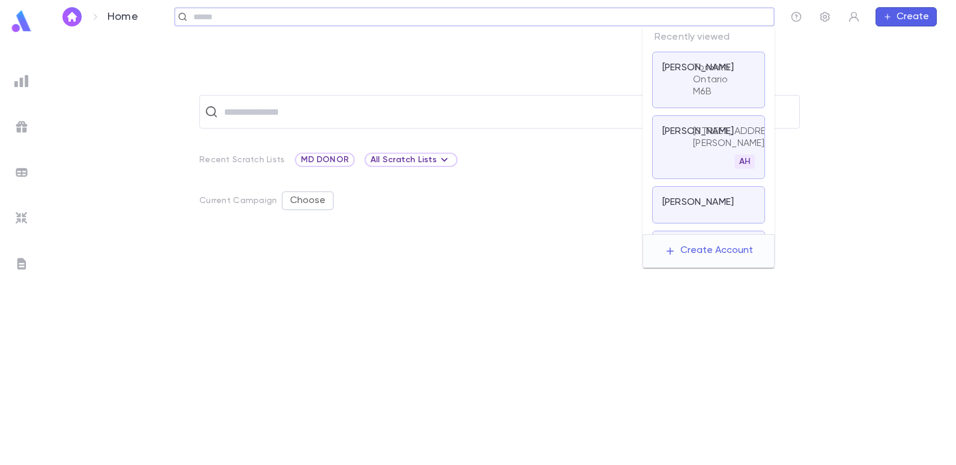
click at [707, 20] on input "text" at bounding box center [470, 16] width 561 height 11
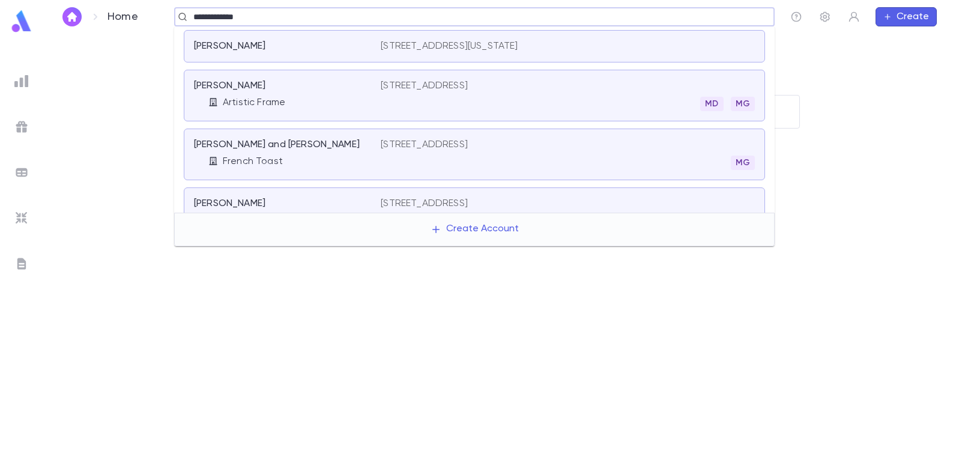
click at [298, 14] on input "**********" at bounding box center [470, 16] width 561 height 11
type input "*"
type input "******"
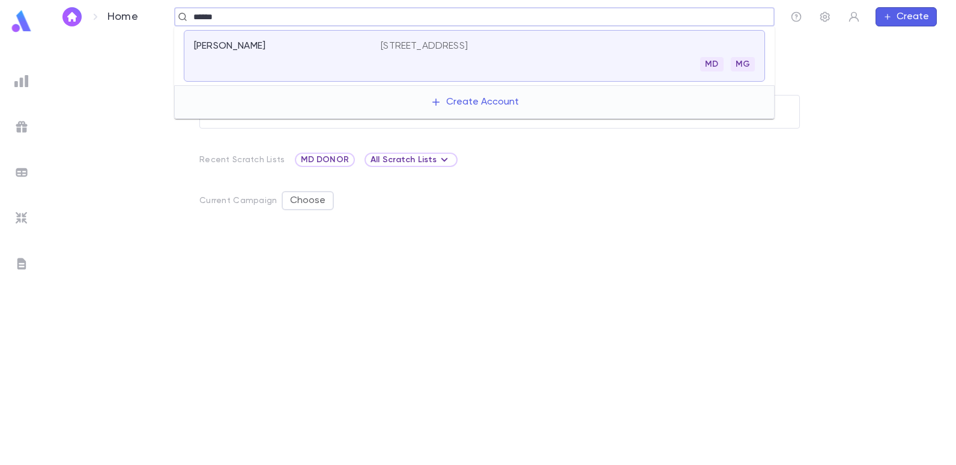
click at [392, 37] on div "[PERSON_NAME] [STREET_ADDRESS]" at bounding box center [474, 56] width 581 height 52
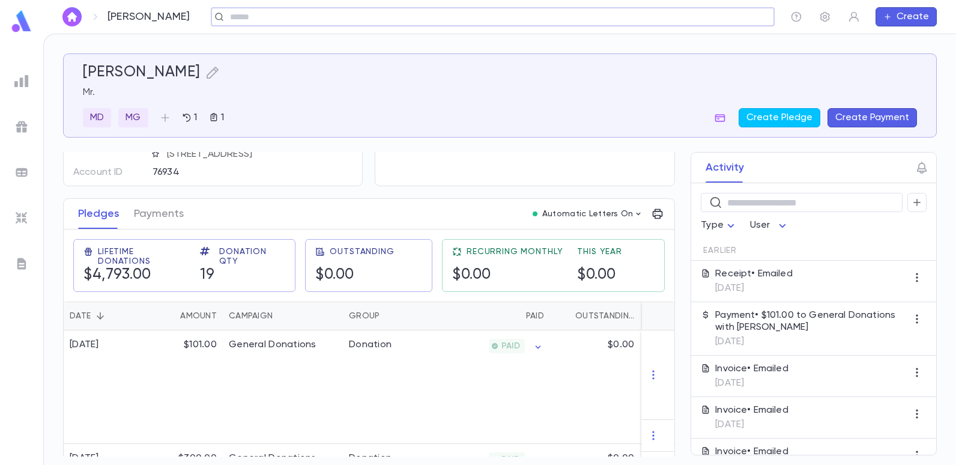
scroll to position [120, 0]
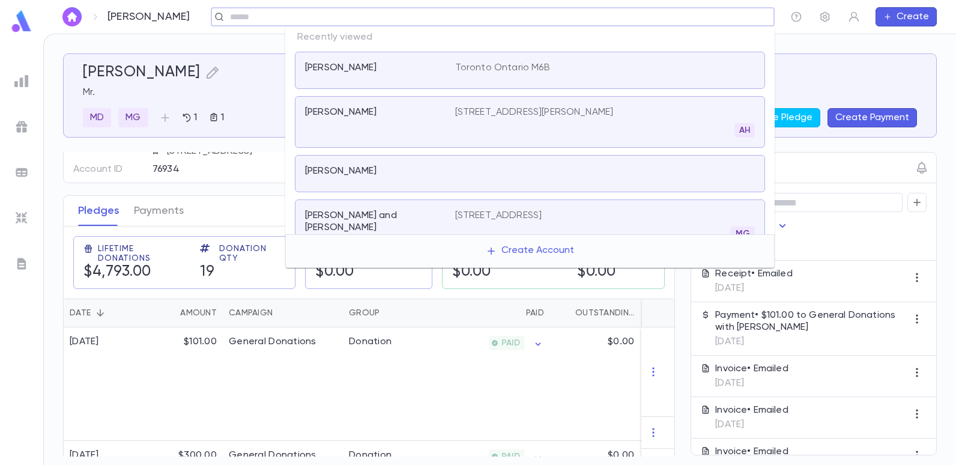
click at [679, 20] on input "text" at bounding box center [488, 16] width 525 height 11
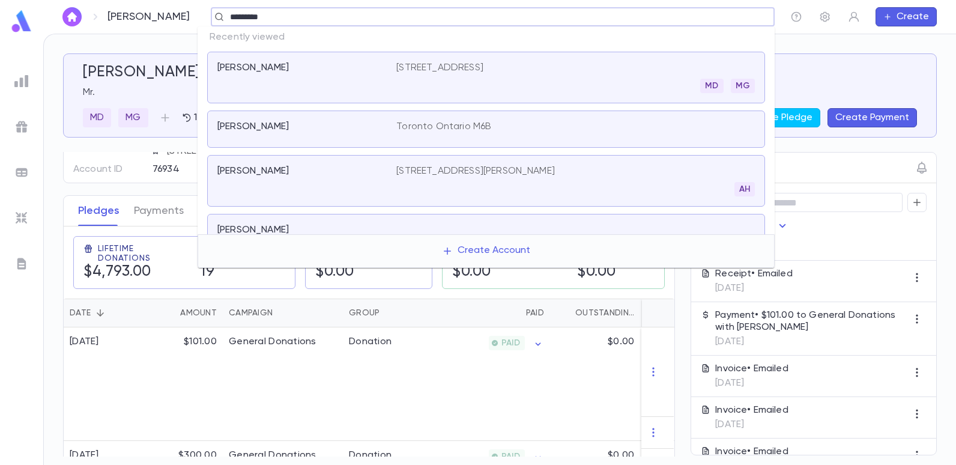
type input "**********"
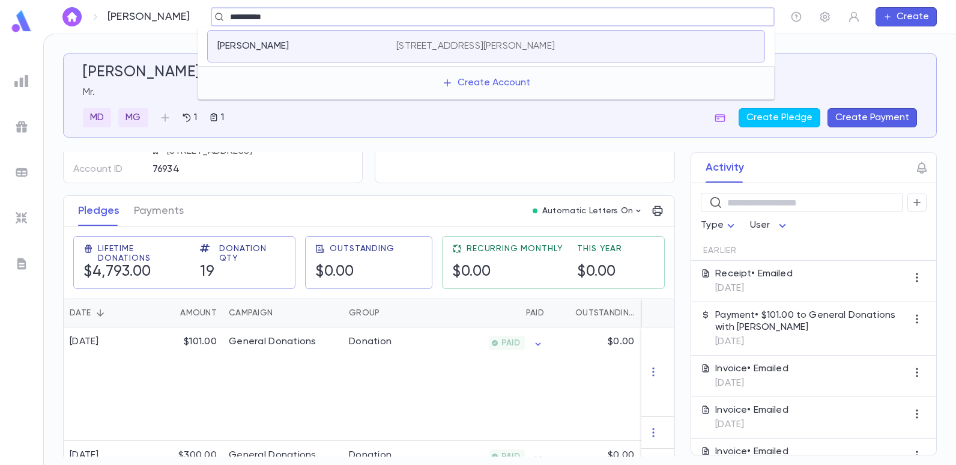
click at [555, 50] on p "[STREET_ADDRESS][PERSON_NAME]" at bounding box center [475, 46] width 159 height 12
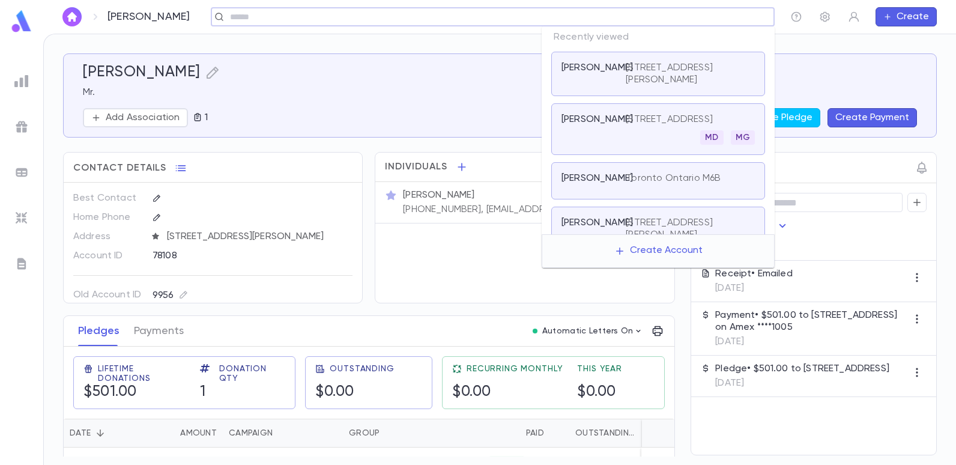
click at [669, 19] on input "text" at bounding box center [488, 16] width 525 height 11
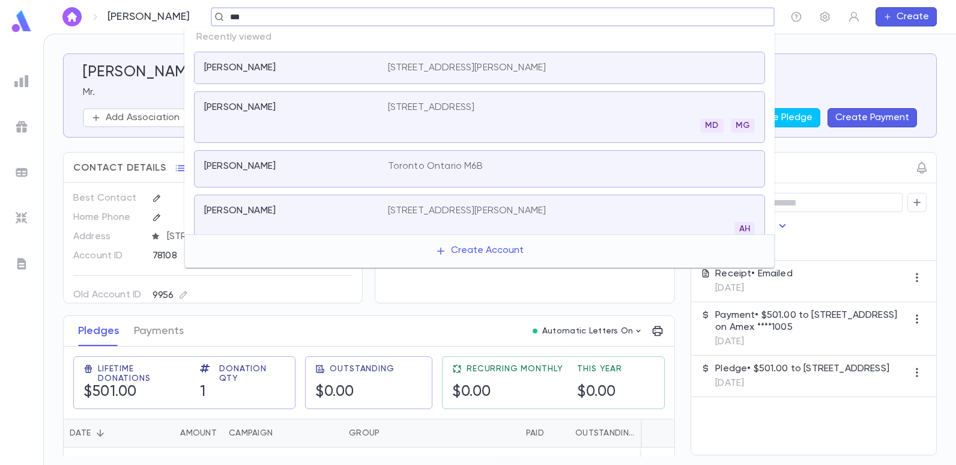
type input "****"
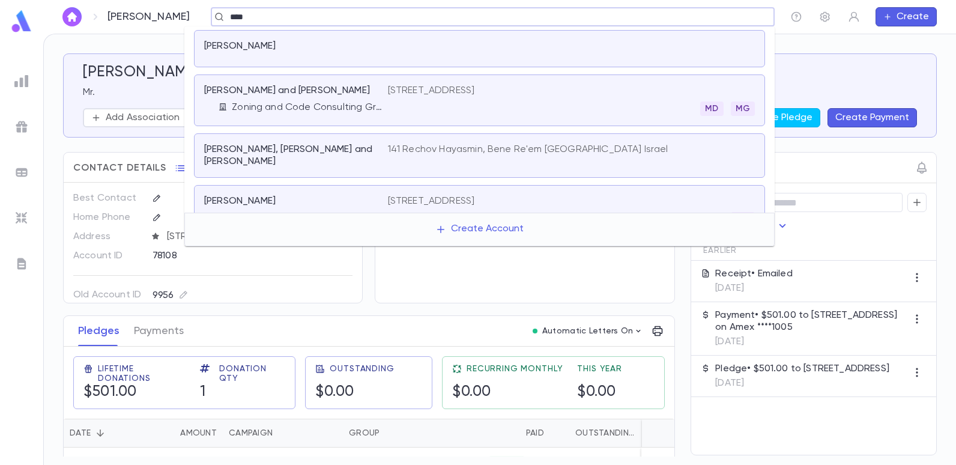
click at [289, 98] on div "[PERSON_NAME] and [PERSON_NAME] and Code Consulting Group Llc" at bounding box center [296, 100] width 184 height 31
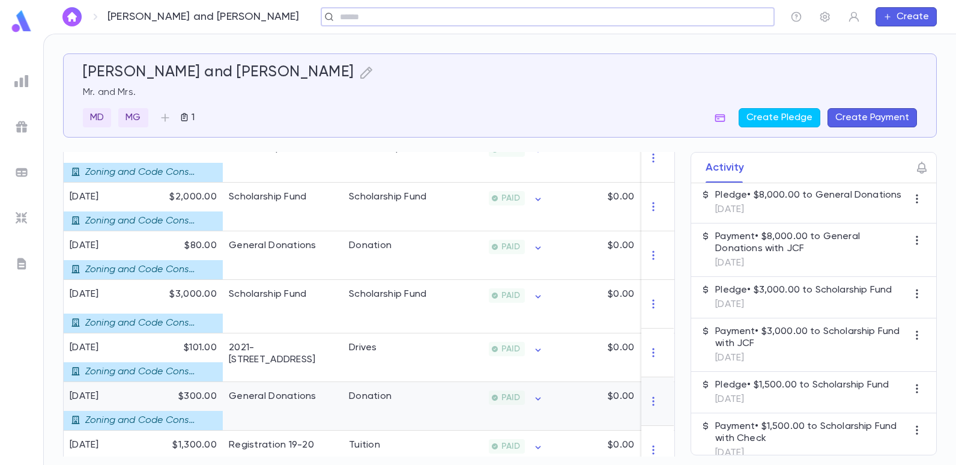
scroll to position [540, 0]
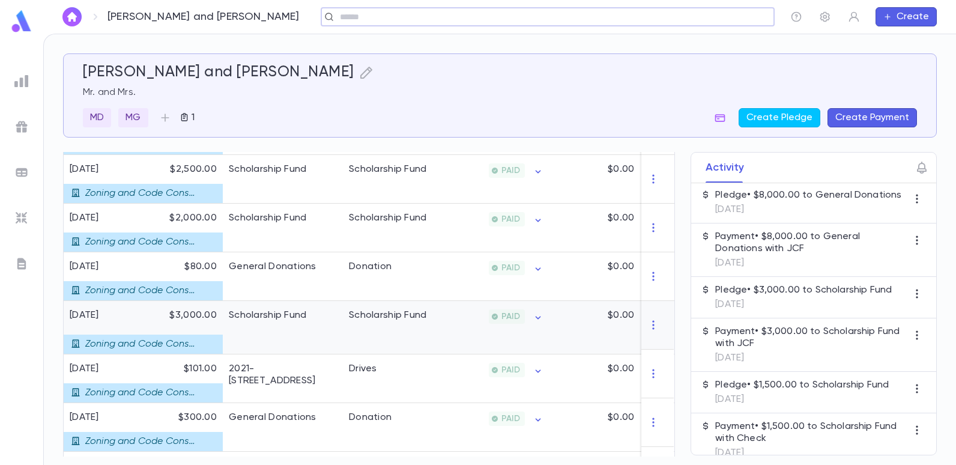
click at [352, 315] on div "Scholarship Fund" at bounding box center [387, 315] width 77 height 12
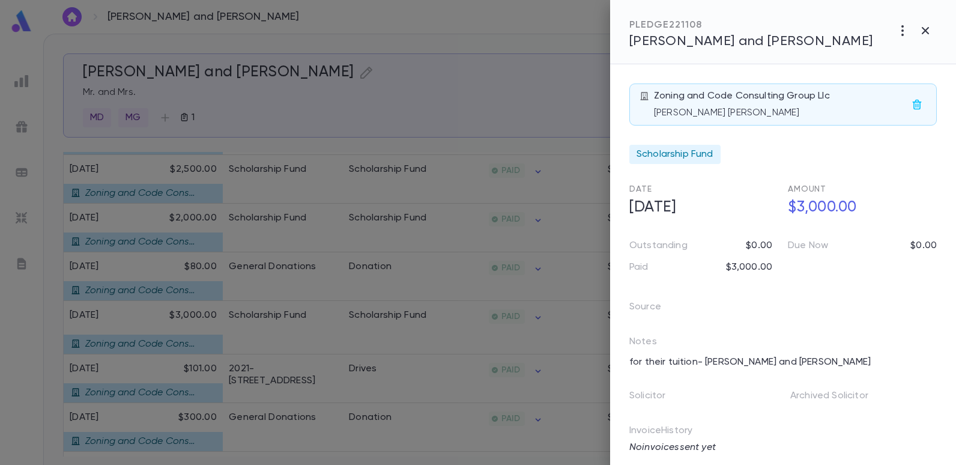
click at [326, 238] on div at bounding box center [478, 232] width 956 height 465
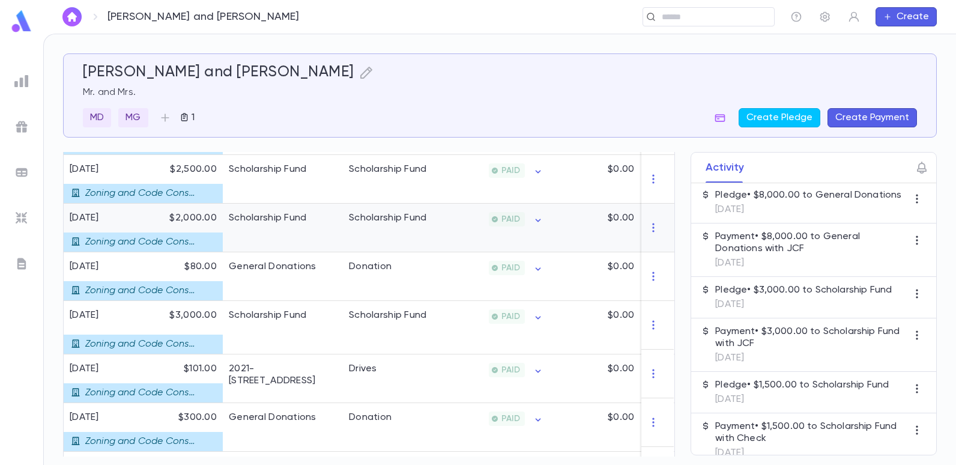
click at [328, 238] on div "Scholarship Fund" at bounding box center [283, 228] width 120 height 49
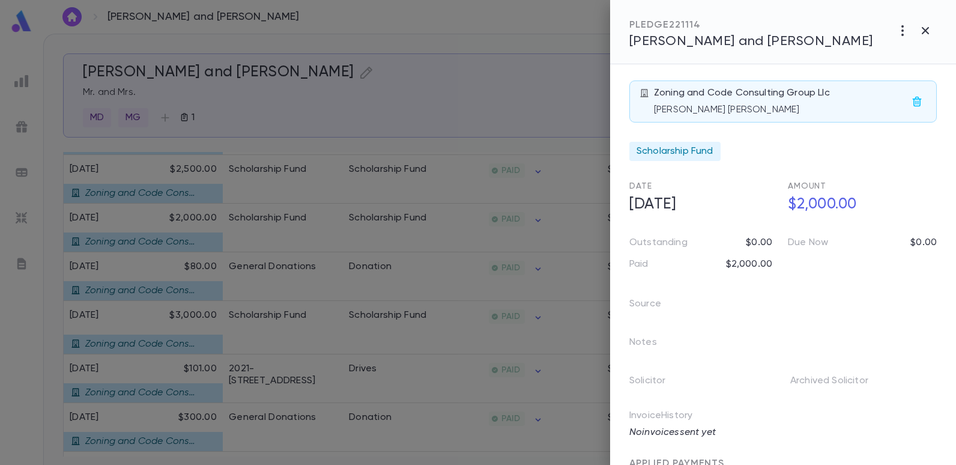
scroll to position [0, 0]
click at [277, 175] on div at bounding box center [478, 232] width 956 height 465
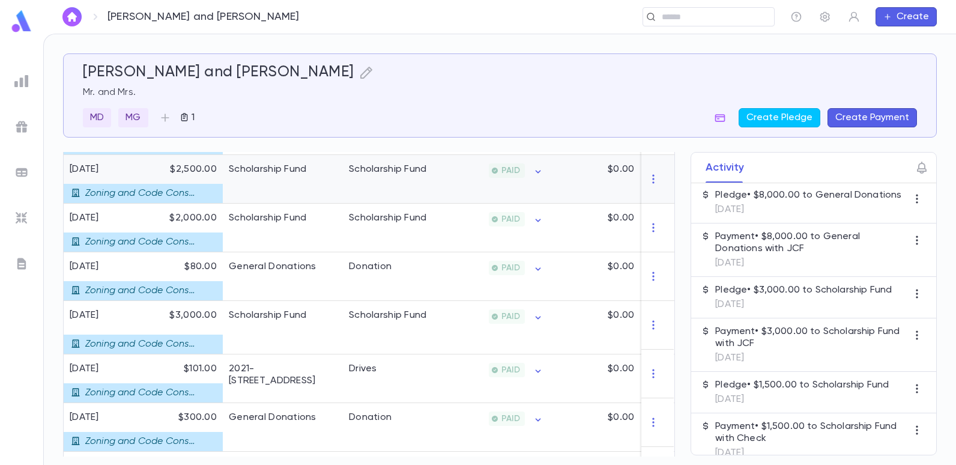
click at [277, 175] on div "Scholarship Fund" at bounding box center [283, 179] width 120 height 49
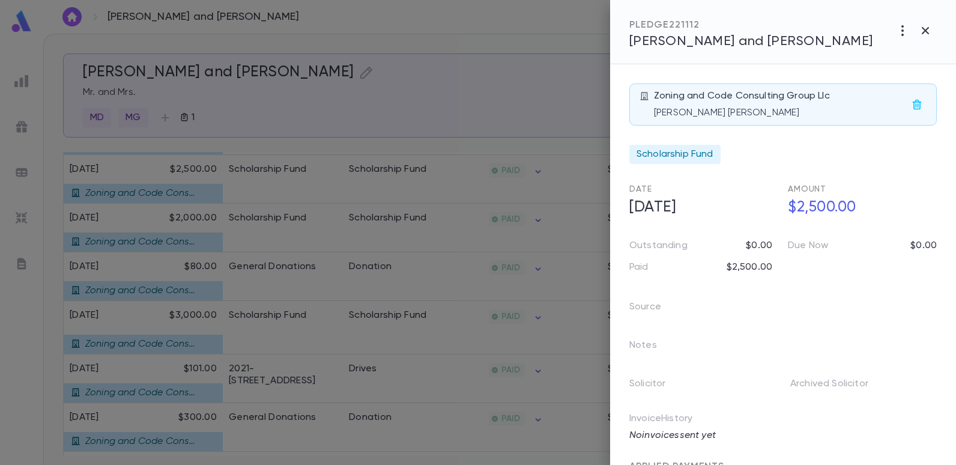
click at [483, 146] on div at bounding box center [478, 232] width 956 height 465
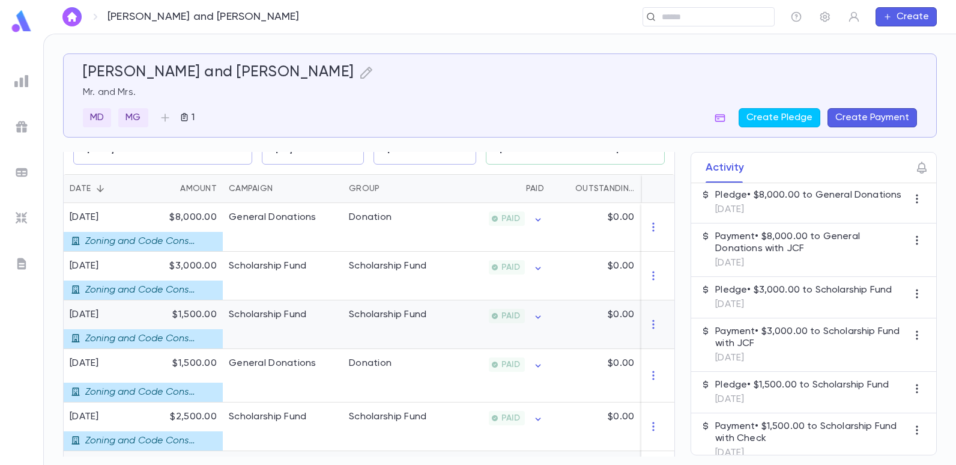
scroll to position [240, 0]
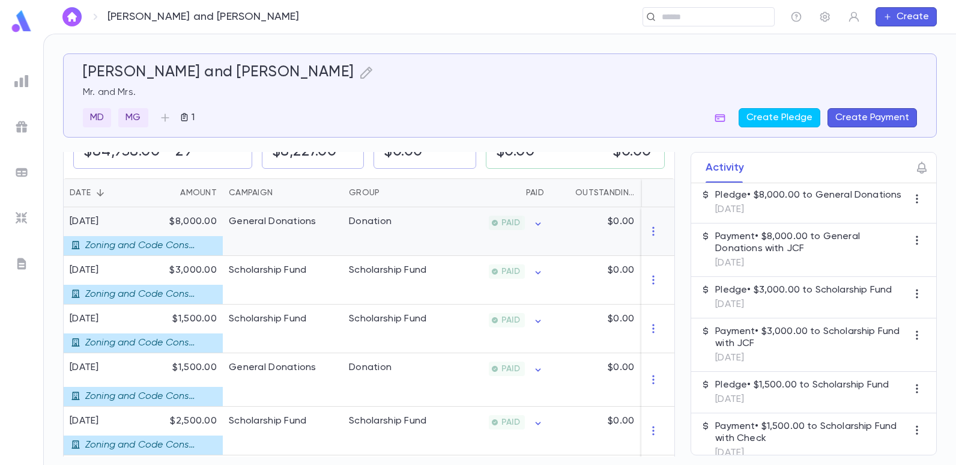
click at [397, 234] on div "Donation" at bounding box center [388, 231] width 90 height 49
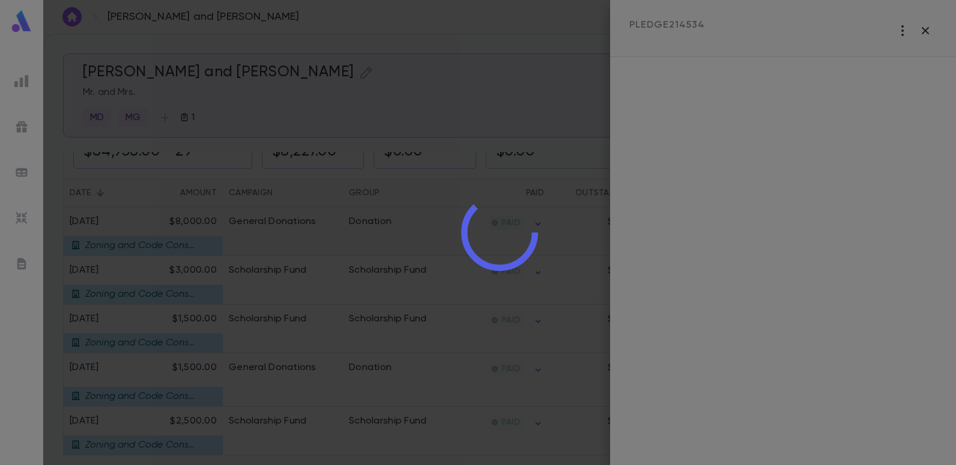
click at [397, 234] on div at bounding box center [499, 232] width 913 height 465
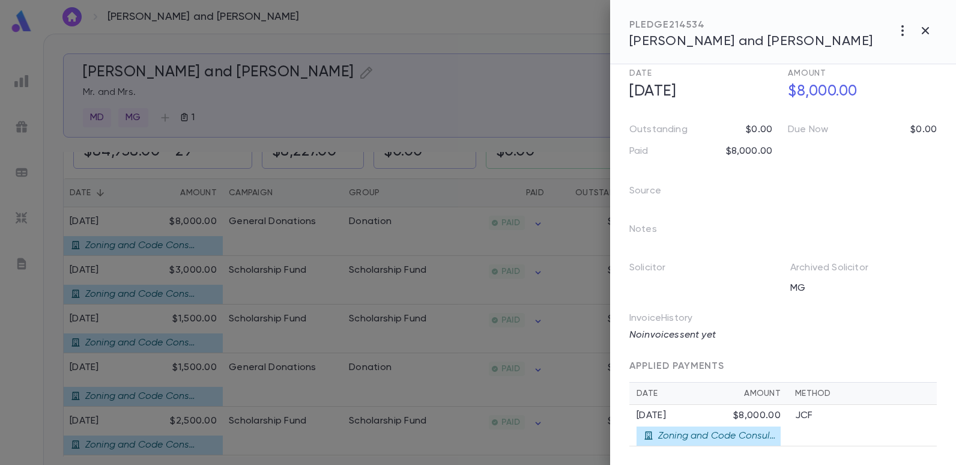
scroll to position [117, 0]
click at [393, 165] on div at bounding box center [478, 232] width 956 height 465
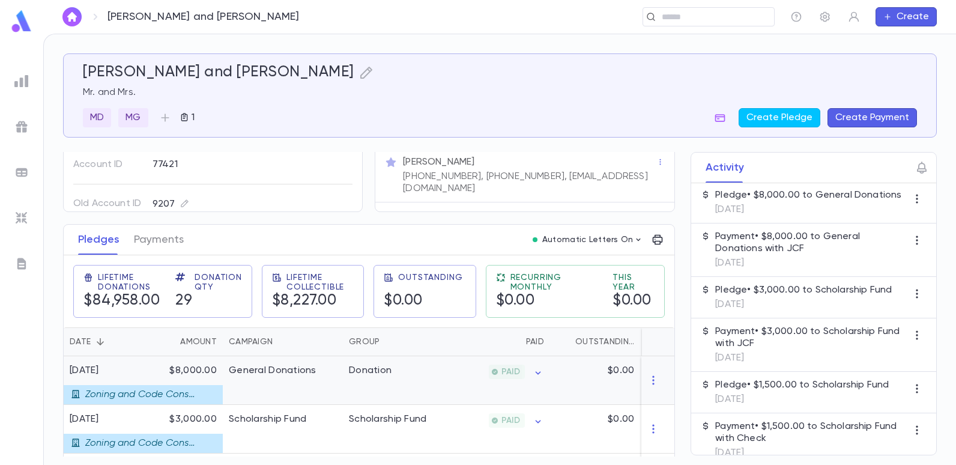
scroll to position [60, 0]
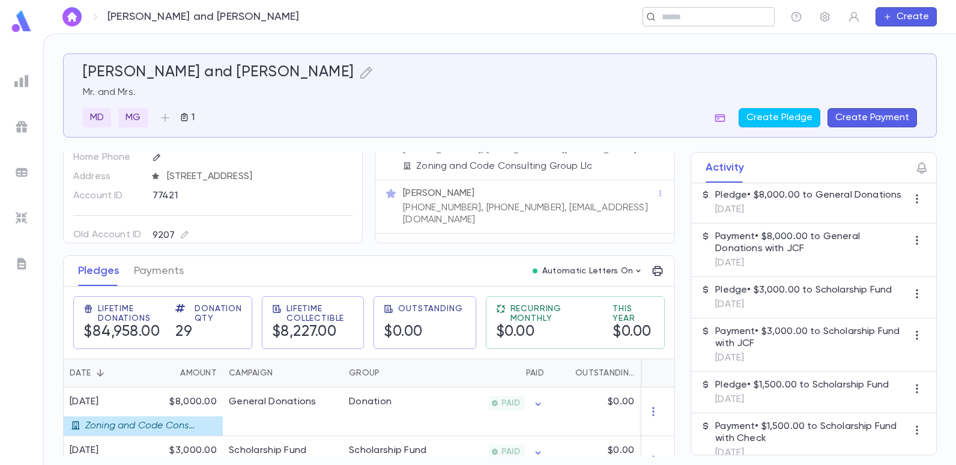
click at [706, 19] on input "text" at bounding box center [704, 16] width 93 height 11
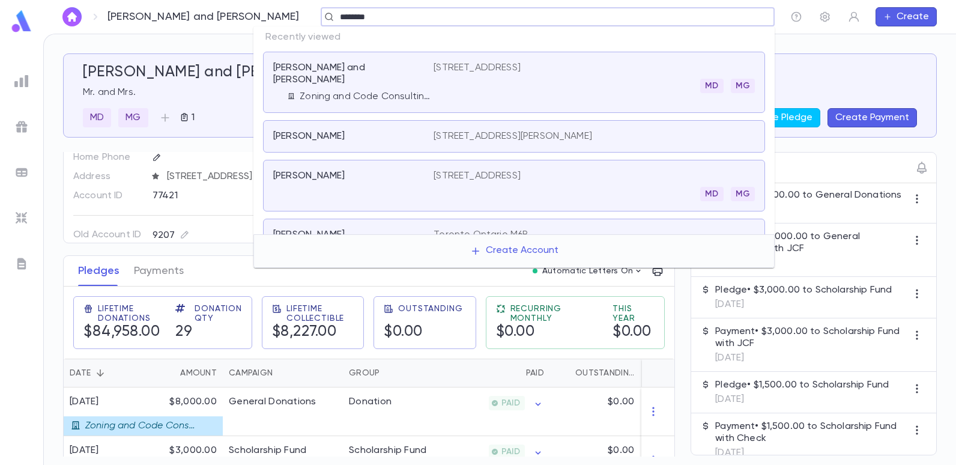
type input "********"
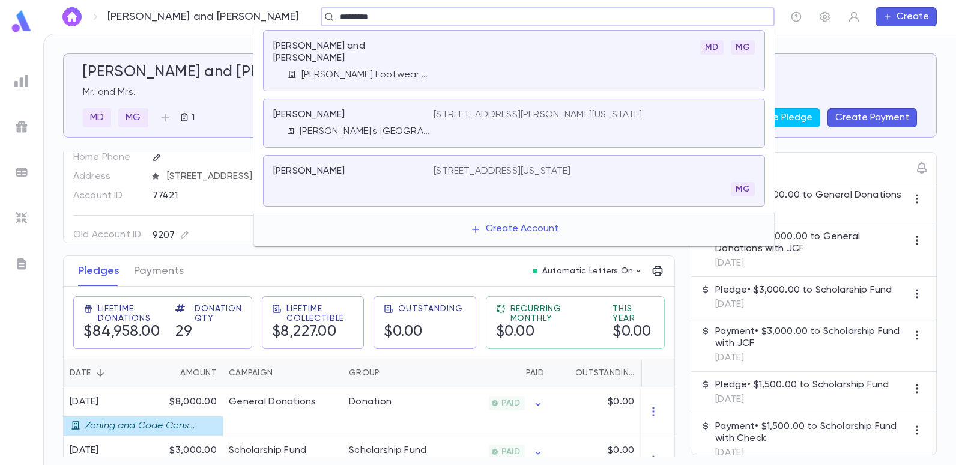
click at [366, 48] on p "[PERSON_NAME] and [PERSON_NAME]" at bounding box center [346, 52] width 146 height 24
